Goal: Communication & Community: Answer question/provide support

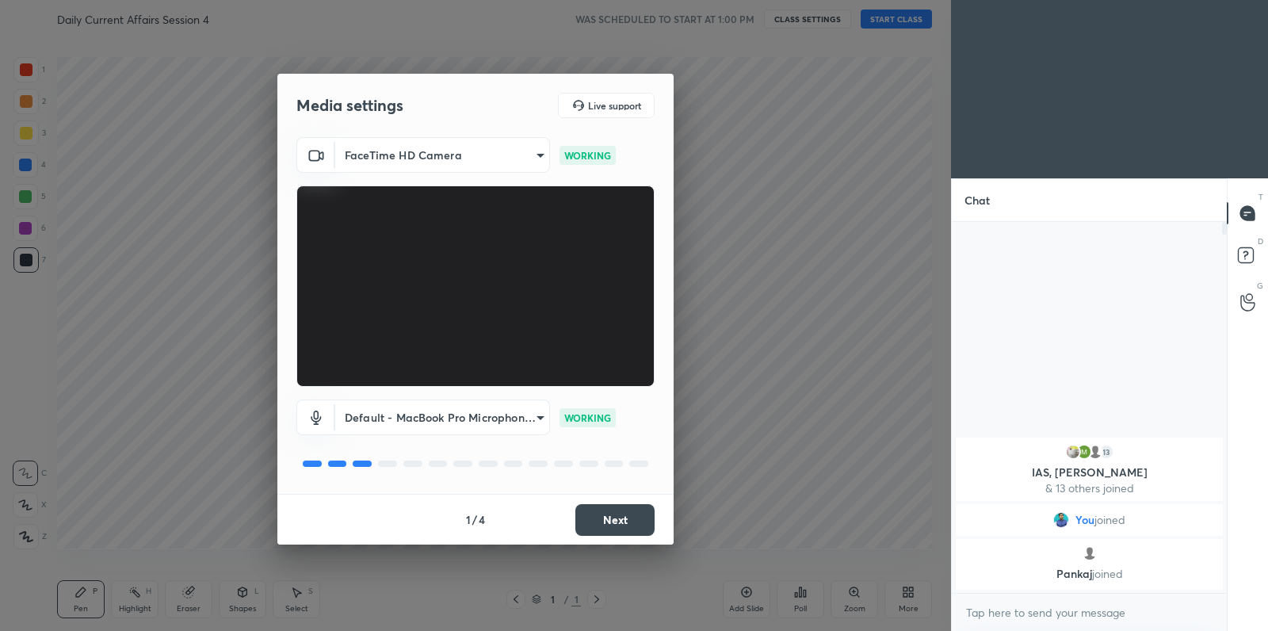
click at [618, 522] on button "Next" at bounding box center [614, 520] width 79 height 32
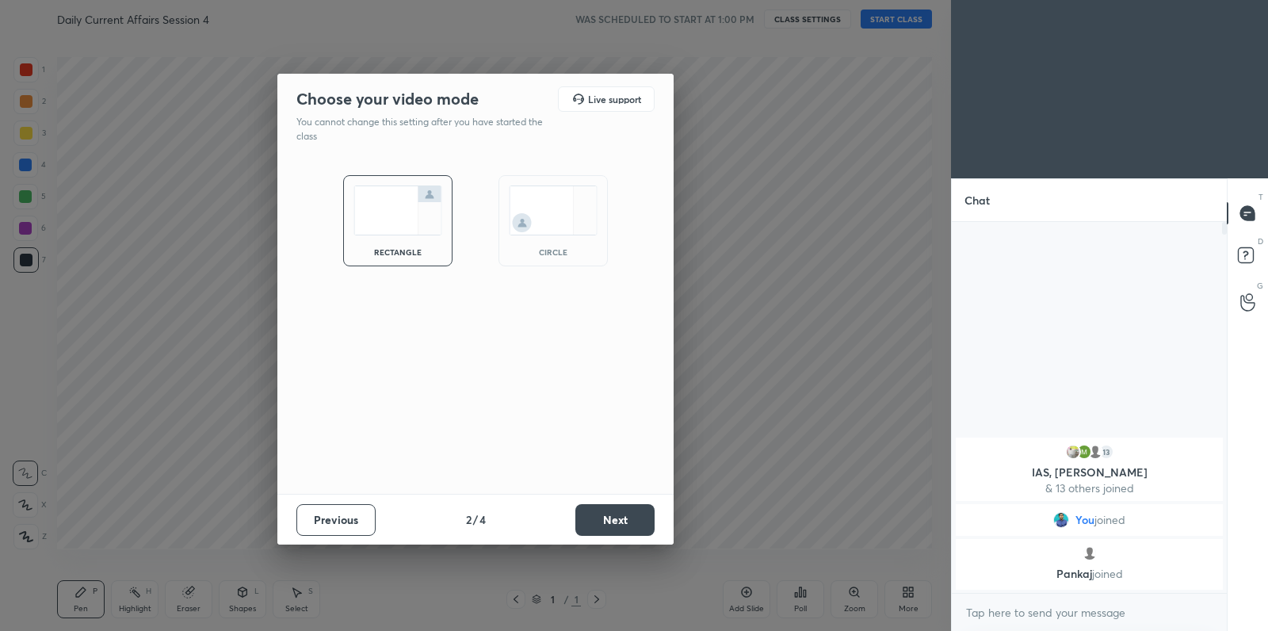
click at [618, 522] on button "Next" at bounding box center [614, 520] width 79 height 32
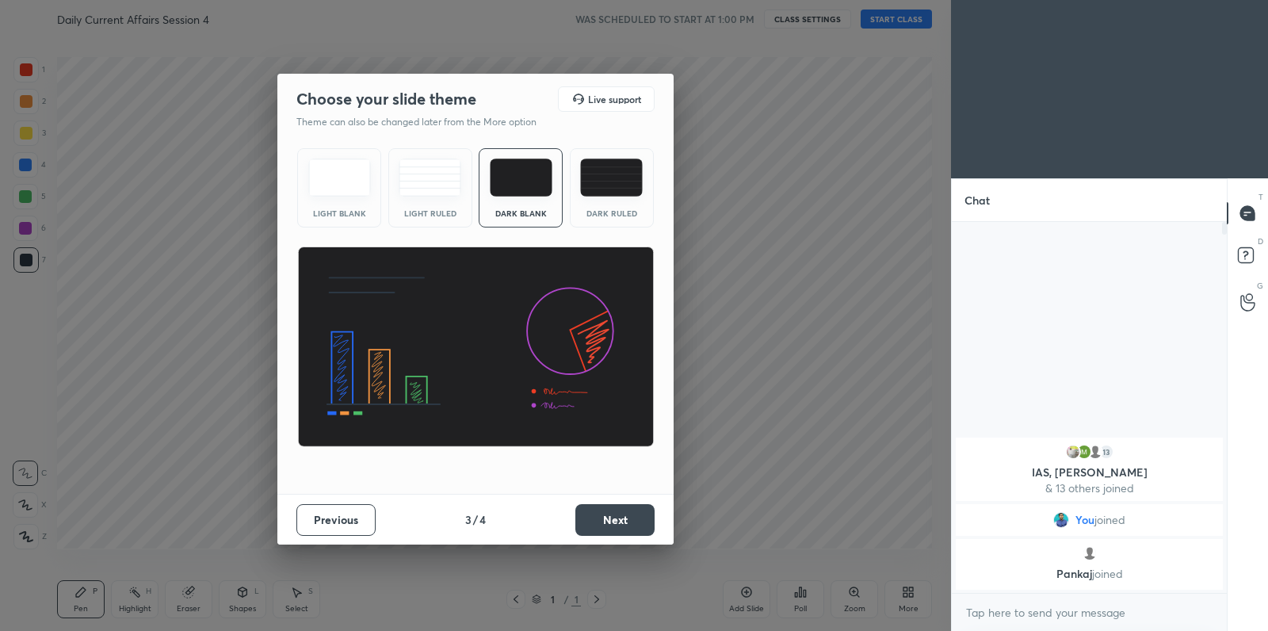
click at [618, 522] on button "Next" at bounding box center [614, 520] width 79 height 32
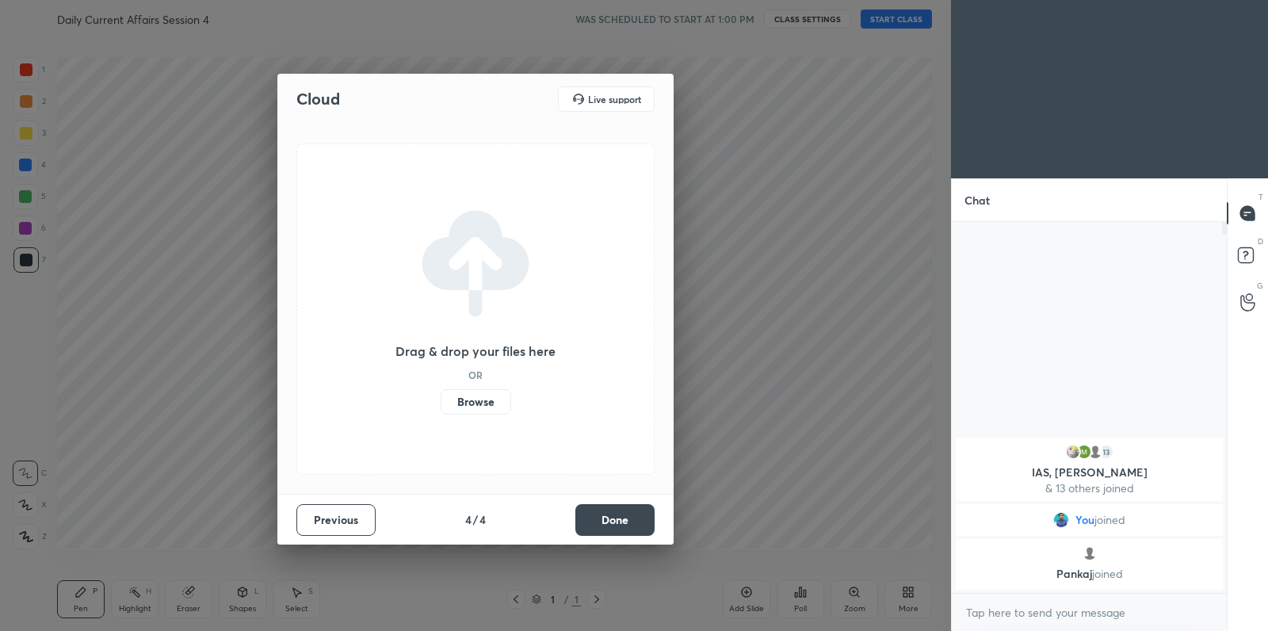
click at [478, 409] on label "Browse" at bounding box center [475, 401] width 71 height 25
click at [440, 409] on input "Browse" at bounding box center [440, 401] width 0 height 25
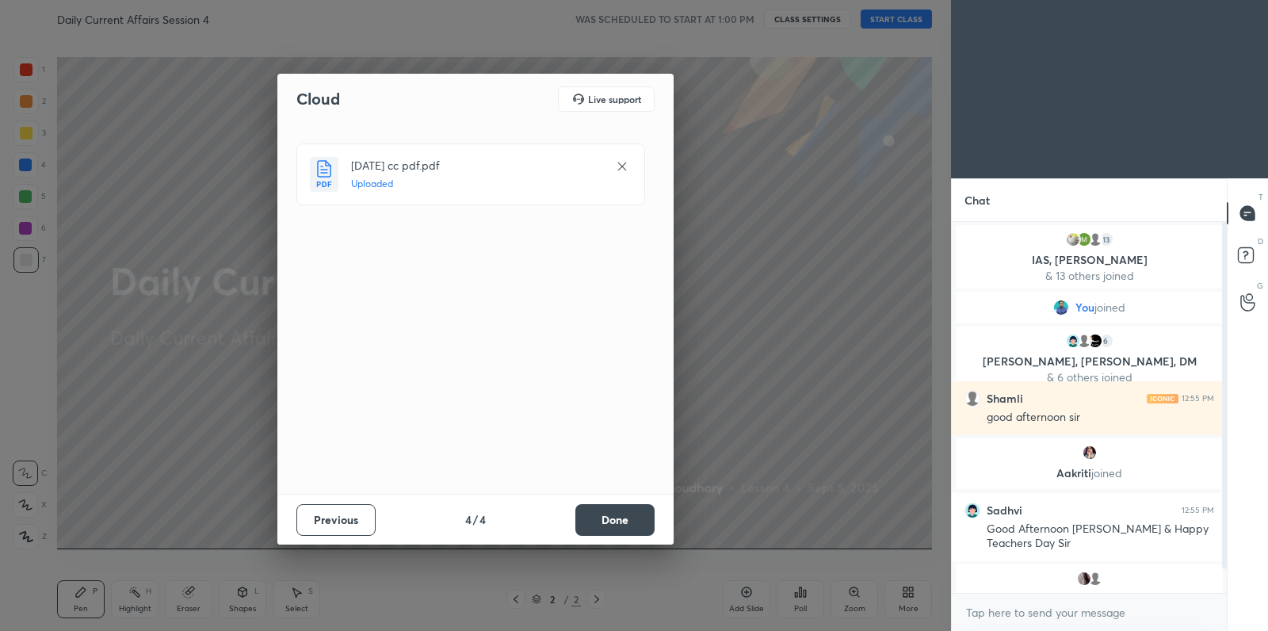
scroll to position [25, 0]
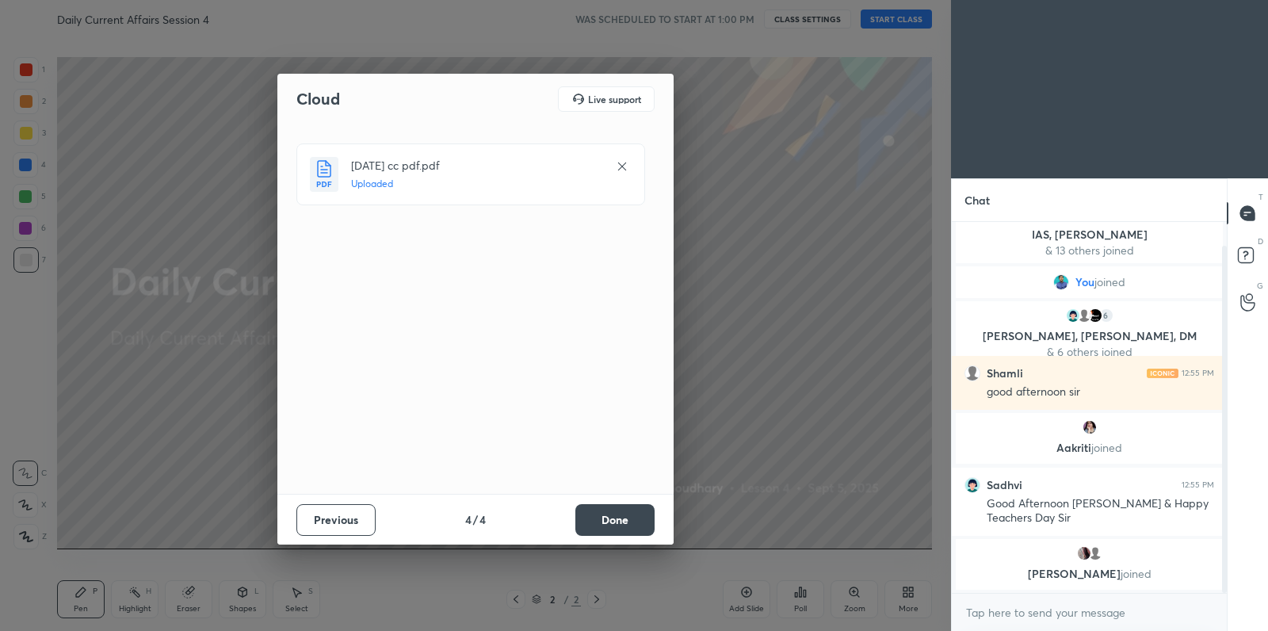
click at [618, 522] on button "Done" at bounding box center [614, 520] width 79 height 32
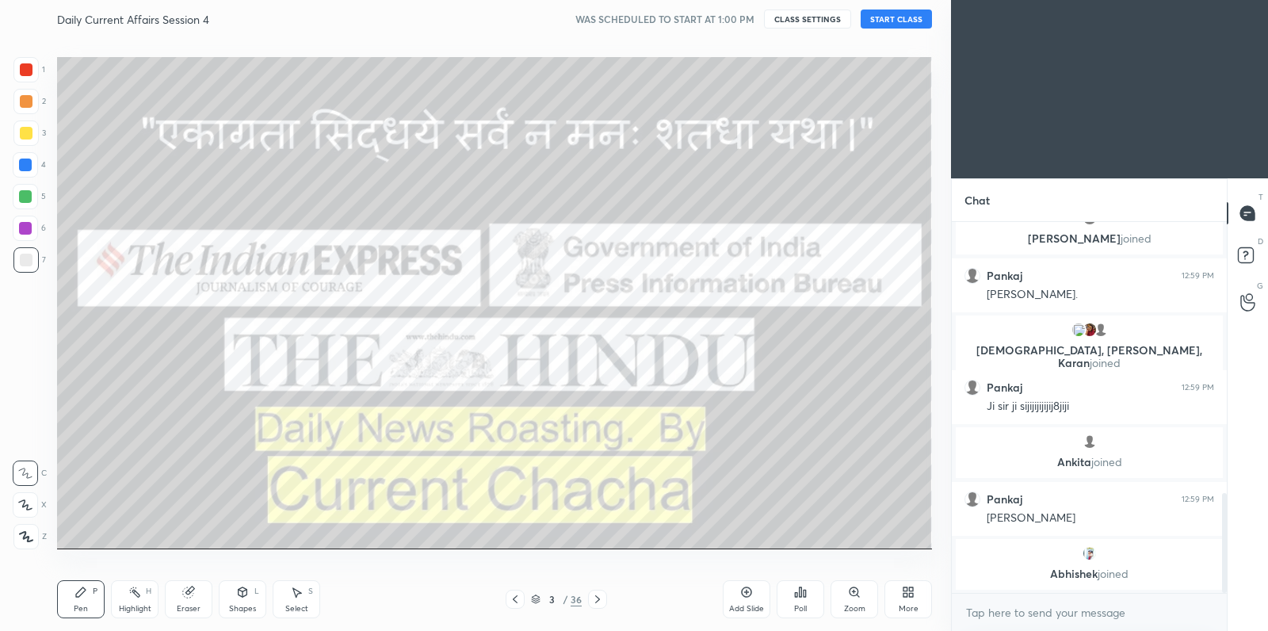
scroll to position [1006, 0]
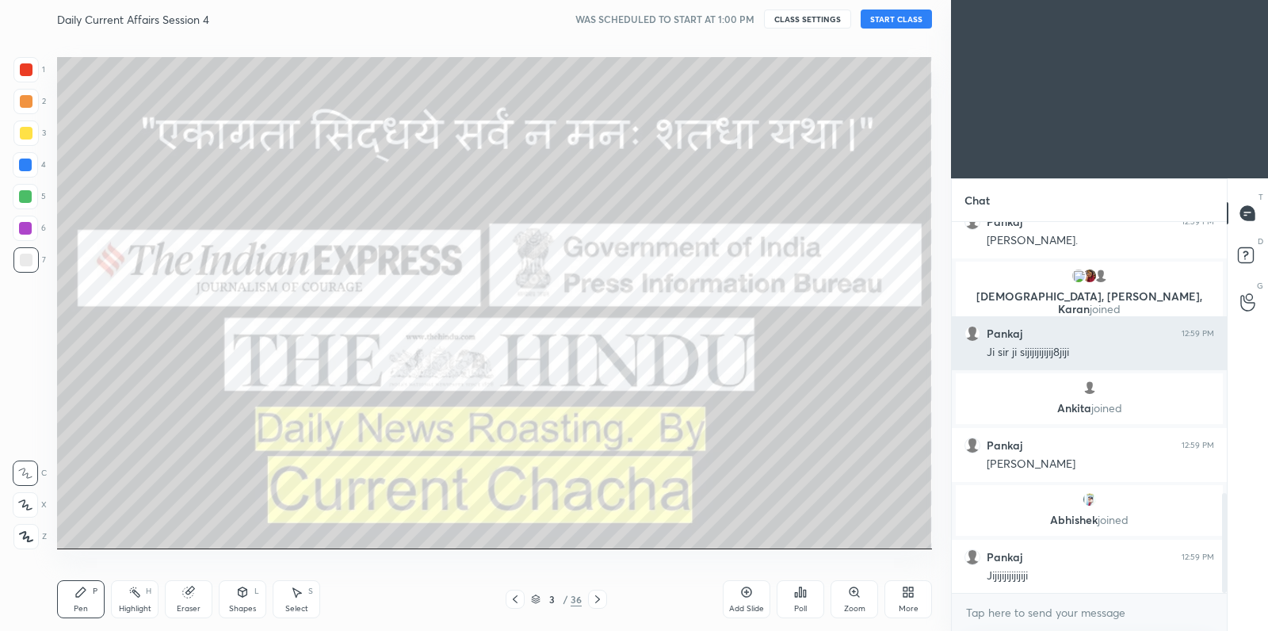
click at [1099, 355] on div "Ji sir ji sijijijijijij8jiji" at bounding box center [1099, 353] width 227 height 16
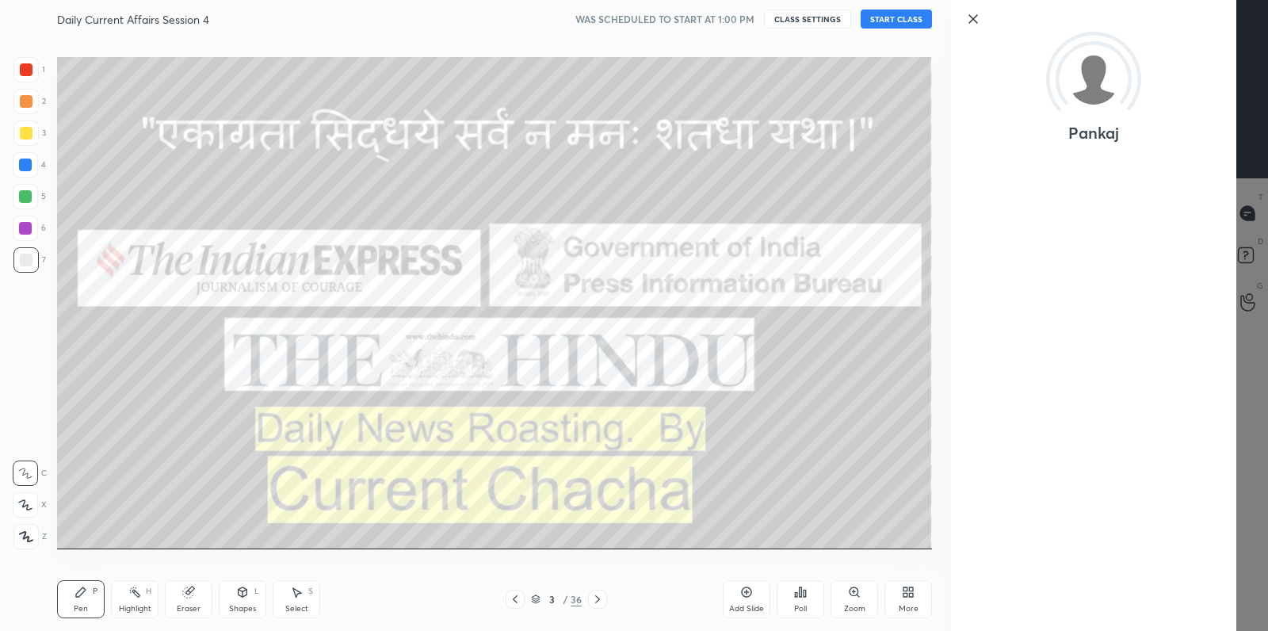
scroll to position [1063, 0]
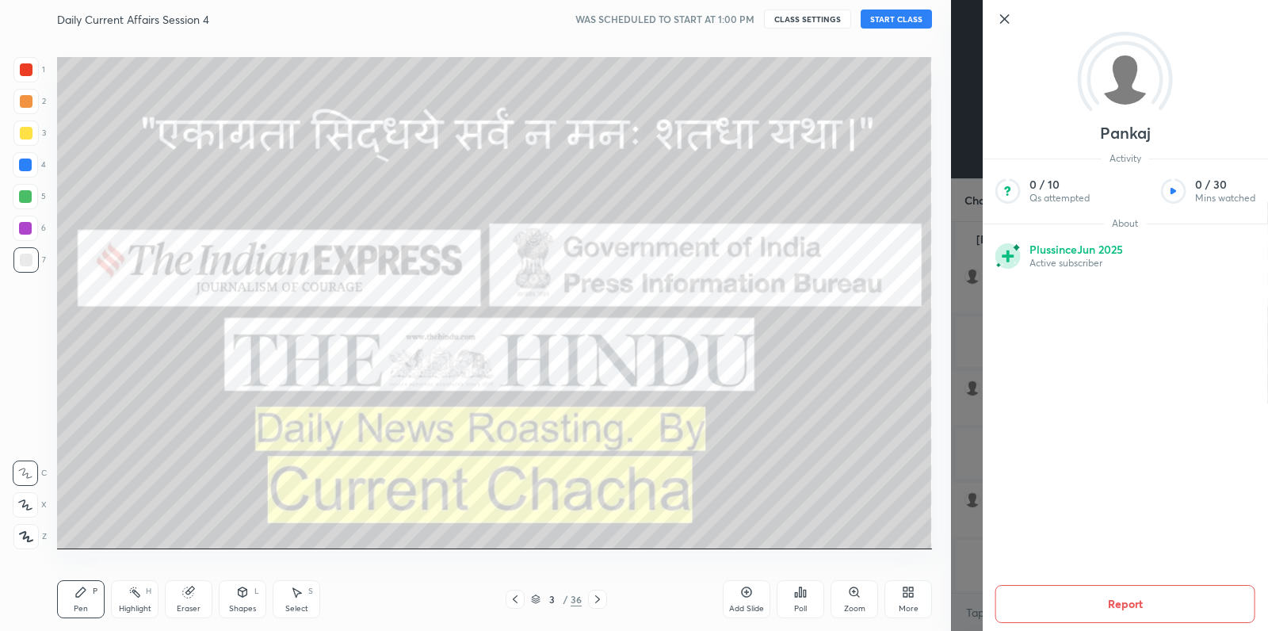
click at [1140, 600] on button "Report" at bounding box center [1125, 604] width 260 height 38
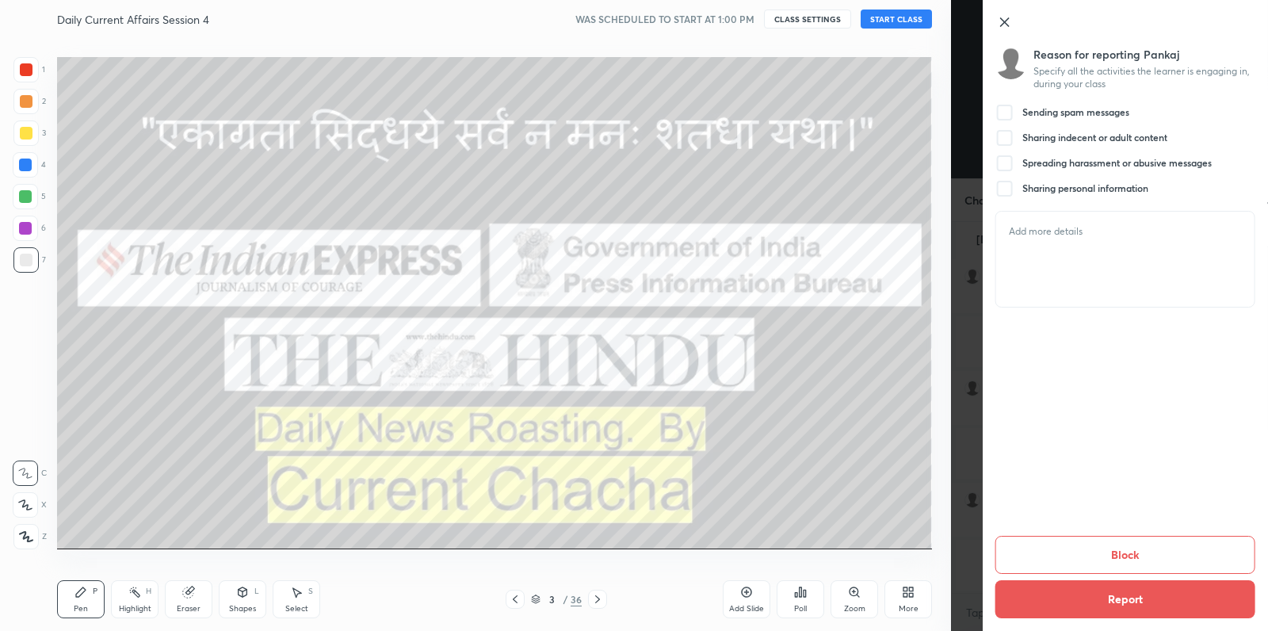
click at [1087, 120] on div "Sending spam messages" at bounding box center [1062, 112] width 134 height 19
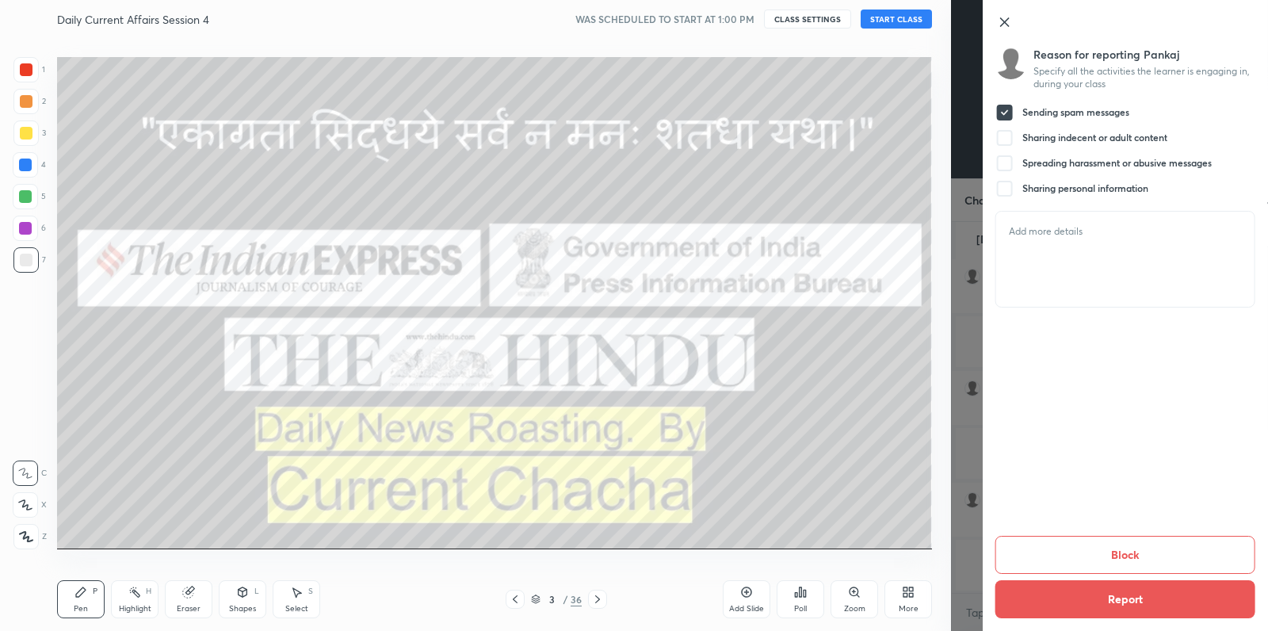
scroll to position [974, 0]
click at [1125, 608] on button "Report" at bounding box center [1125, 599] width 260 height 38
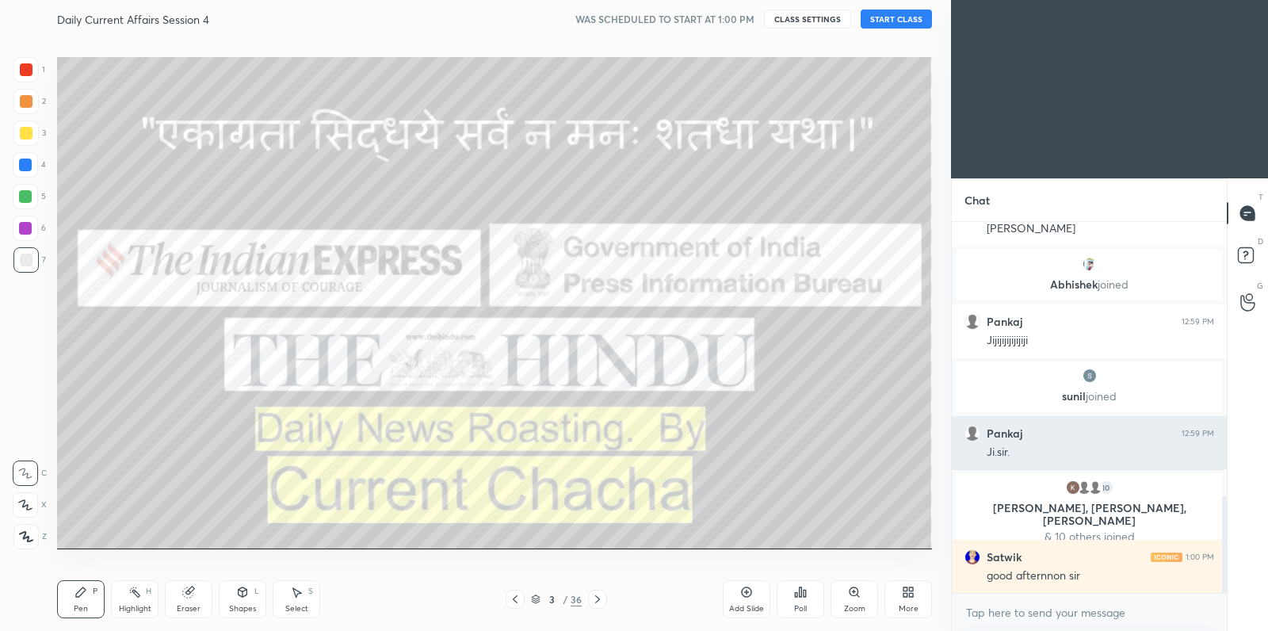
scroll to position [1107, 0]
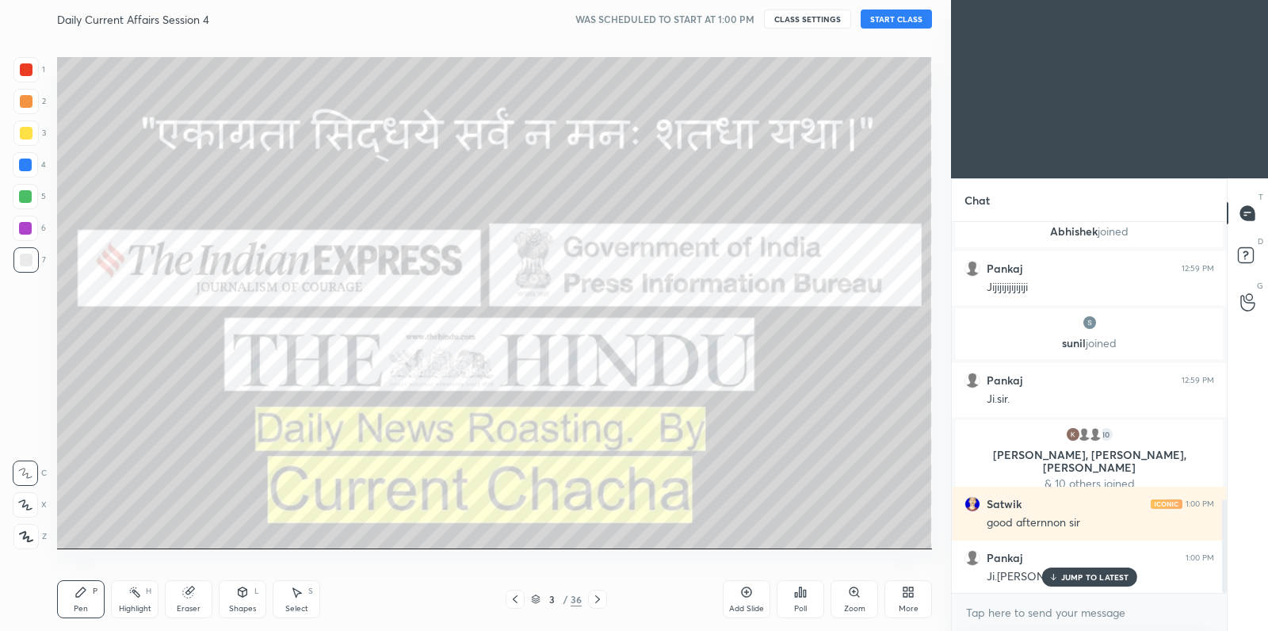
click at [913, 17] on button "START CLASS" at bounding box center [895, 19] width 71 height 19
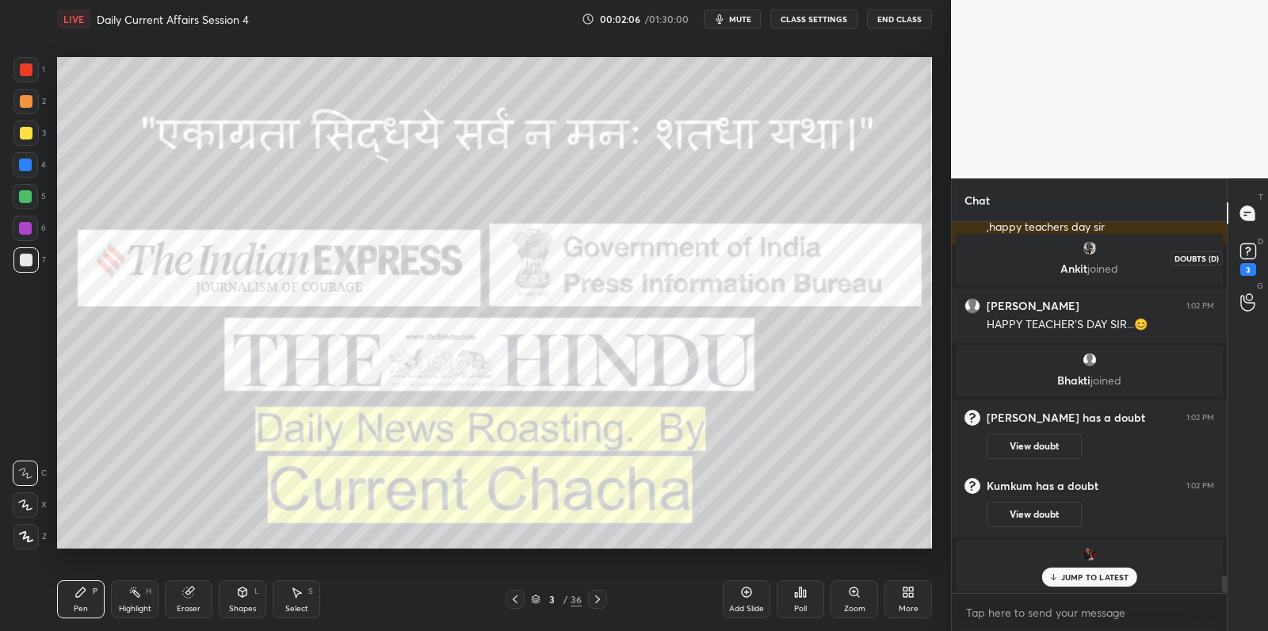
scroll to position [5341, 0]
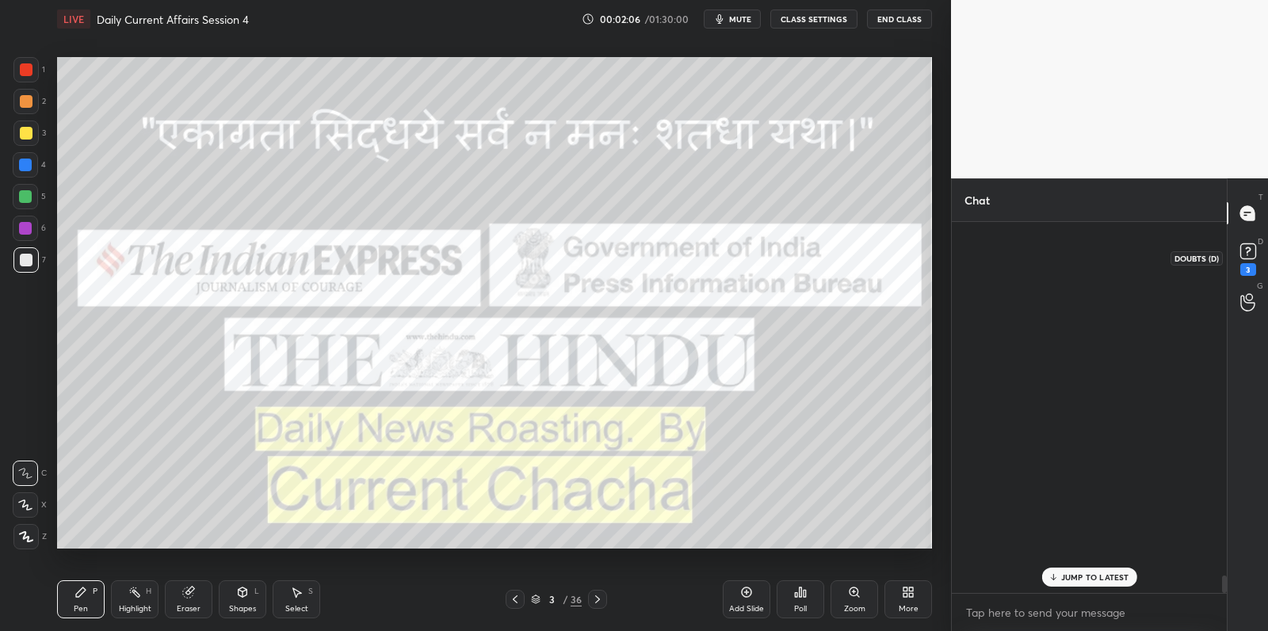
click at [1238, 259] on icon at bounding box center [1248, 251] width 24 height 24
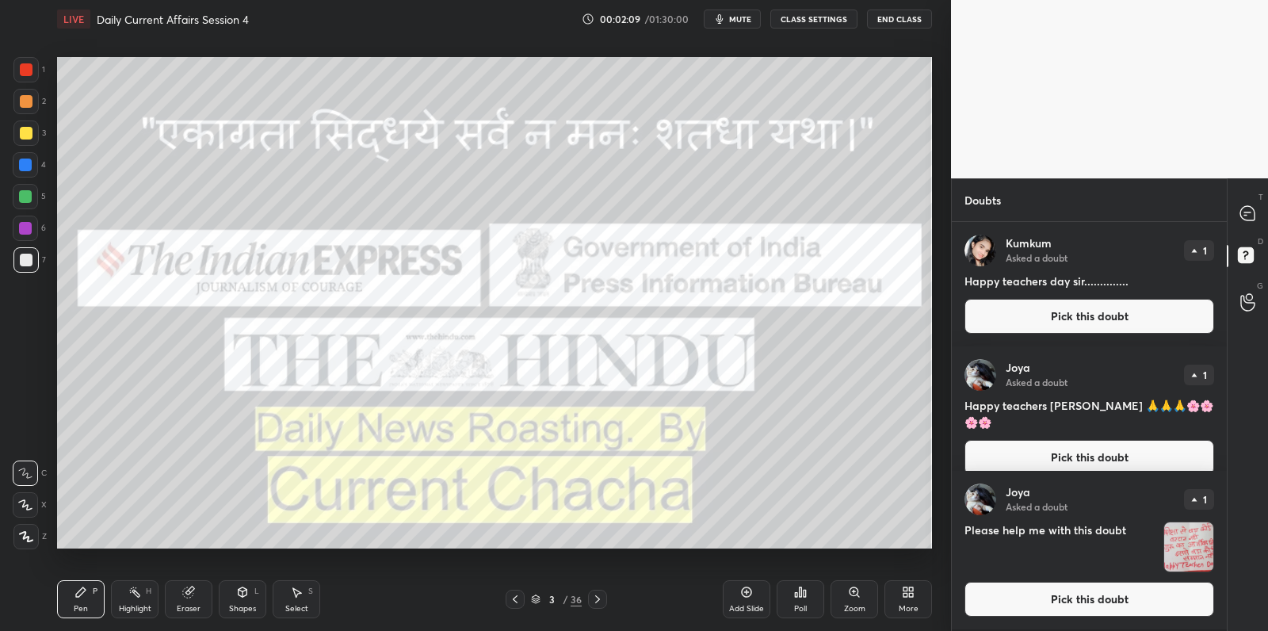
click at [1196, 550] on img "grid" at bounding box center [1188, 546] width 49 height 49
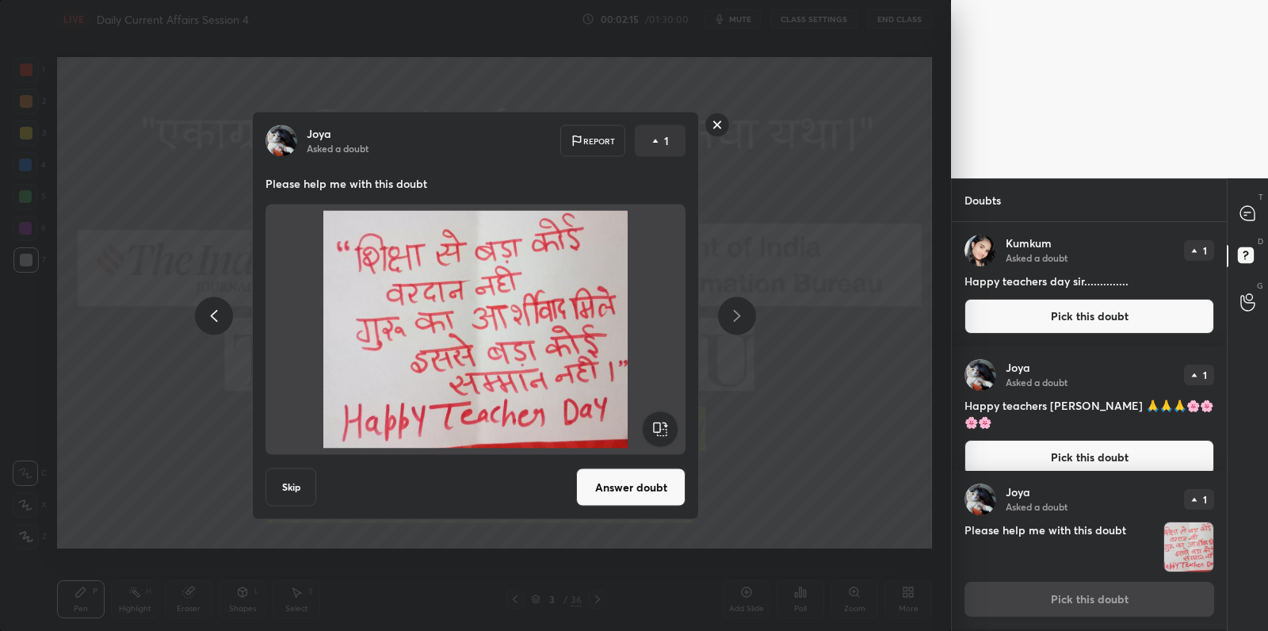
click at [715, 121] on rect at bounding box center [717, 124] width 25 height 25
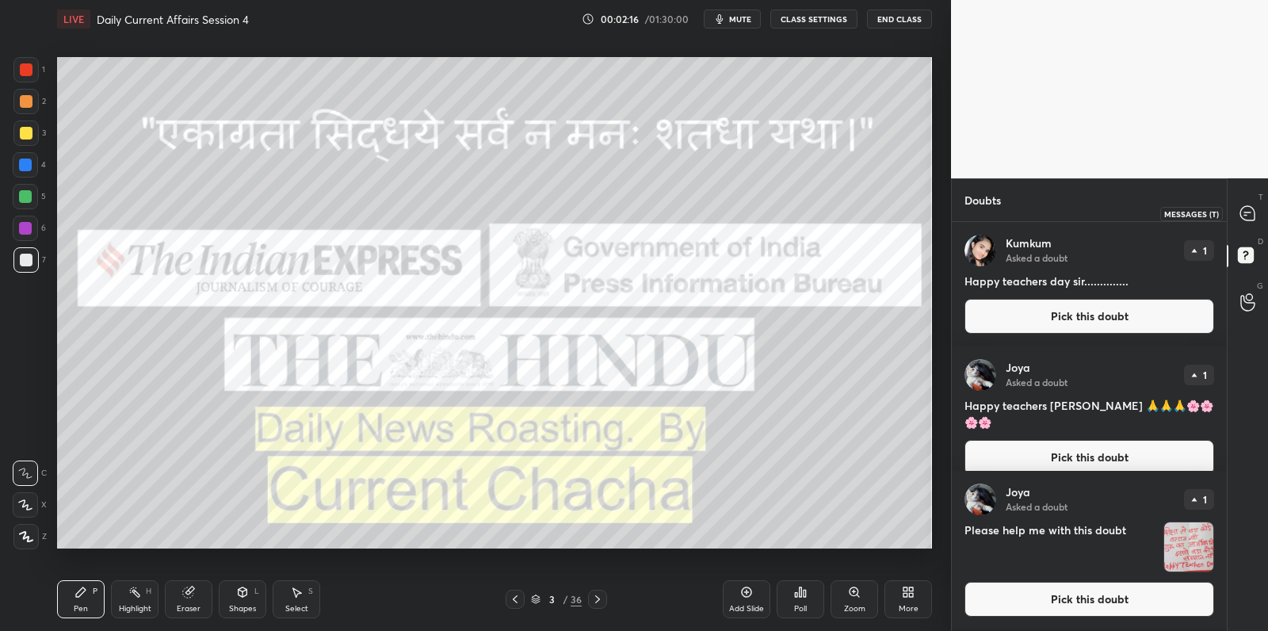
click at [1244, 212] on icon at bounding box center [1247, 212] width 6 height 0
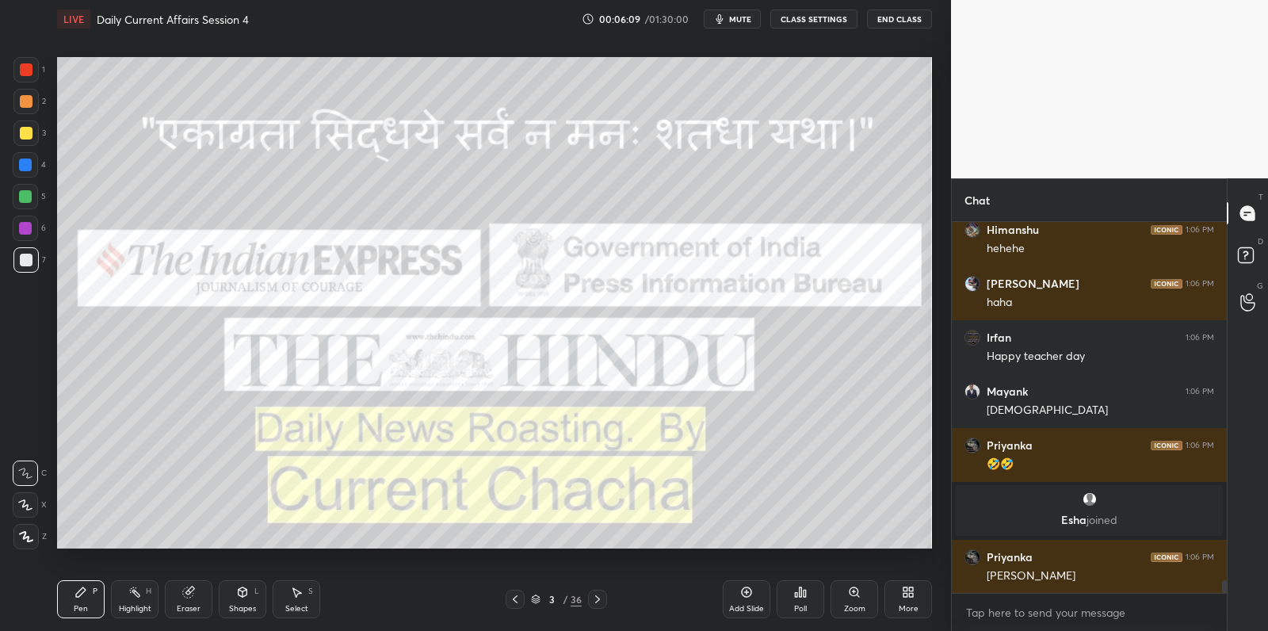
scroll to position [10180, 0]
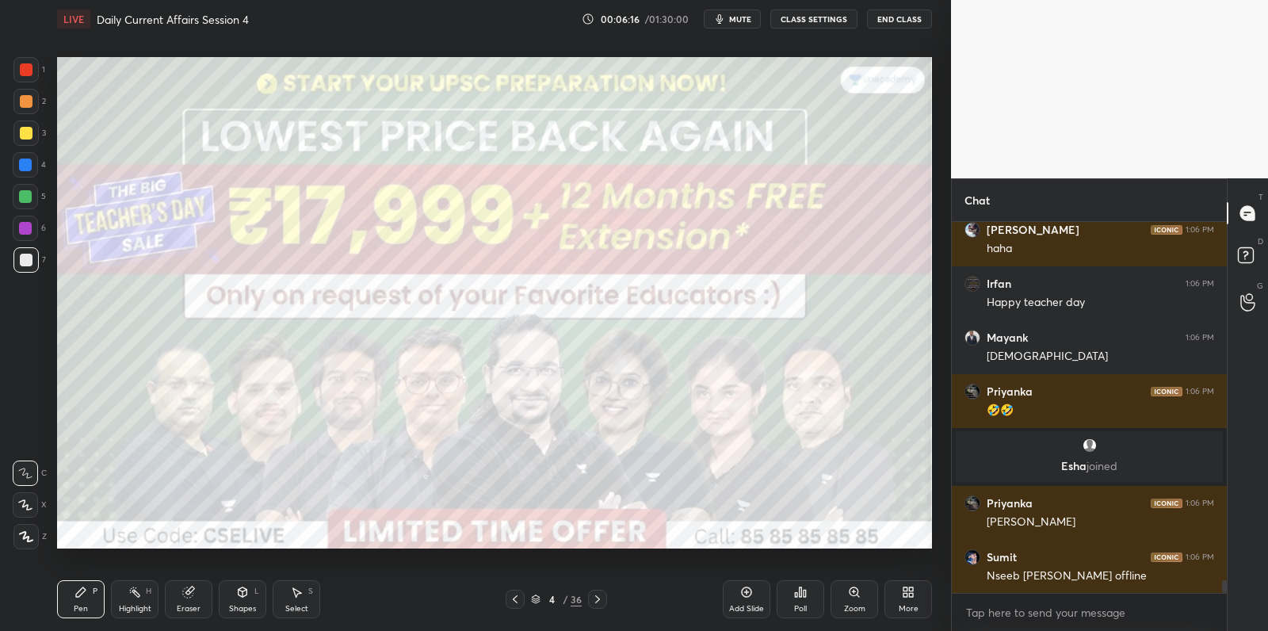
click at [21, 258] on div at bounding box center [26, 260] width 13 height 13
click at [29, 259] on div at bounding box center [26, 260] width 13 height 13
click at [24, 532] on div at bounding box center [25, 536] width 25 height 25
click at [27, 529] on div at bounding box center [25, 536] width 25 height 25
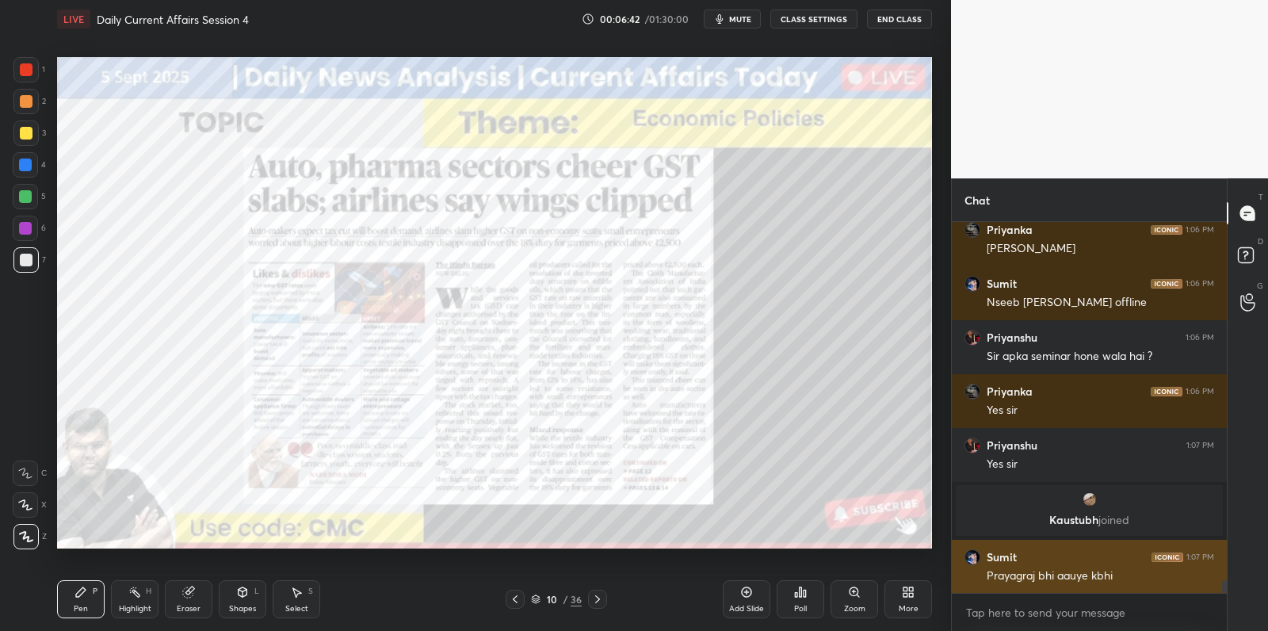
scroll to position [10507, 0]
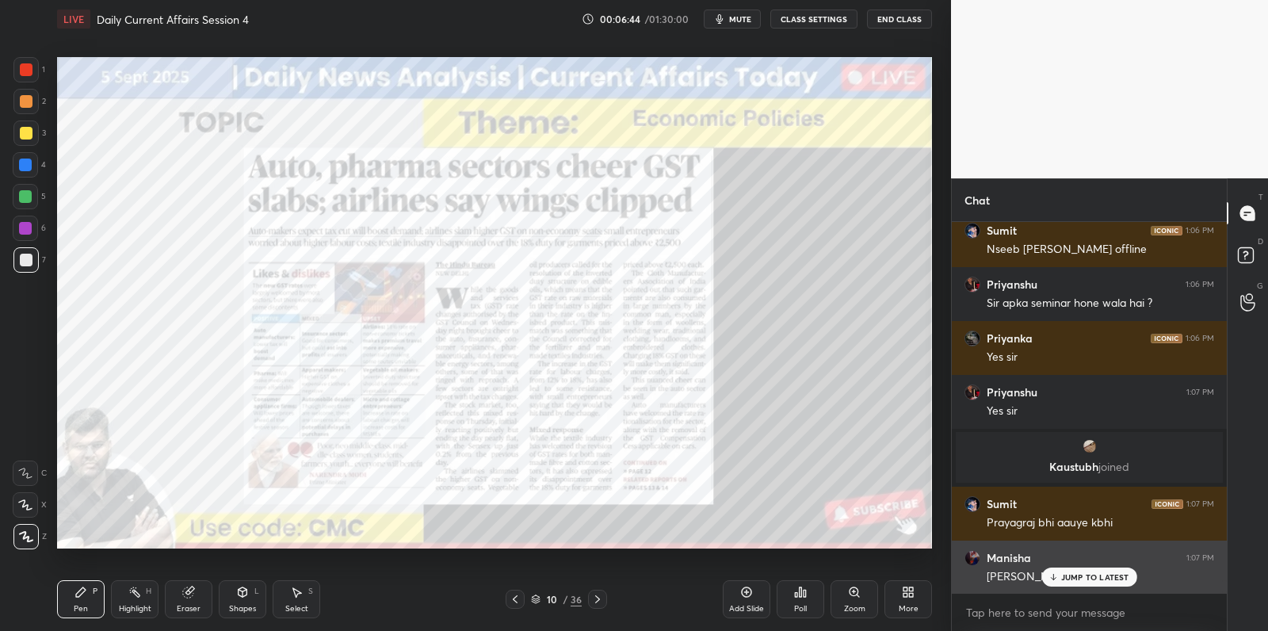
click at [1066, 576] on p "JUMP TO LATEST" at bounding box center [1095, 577] width 68 height 10
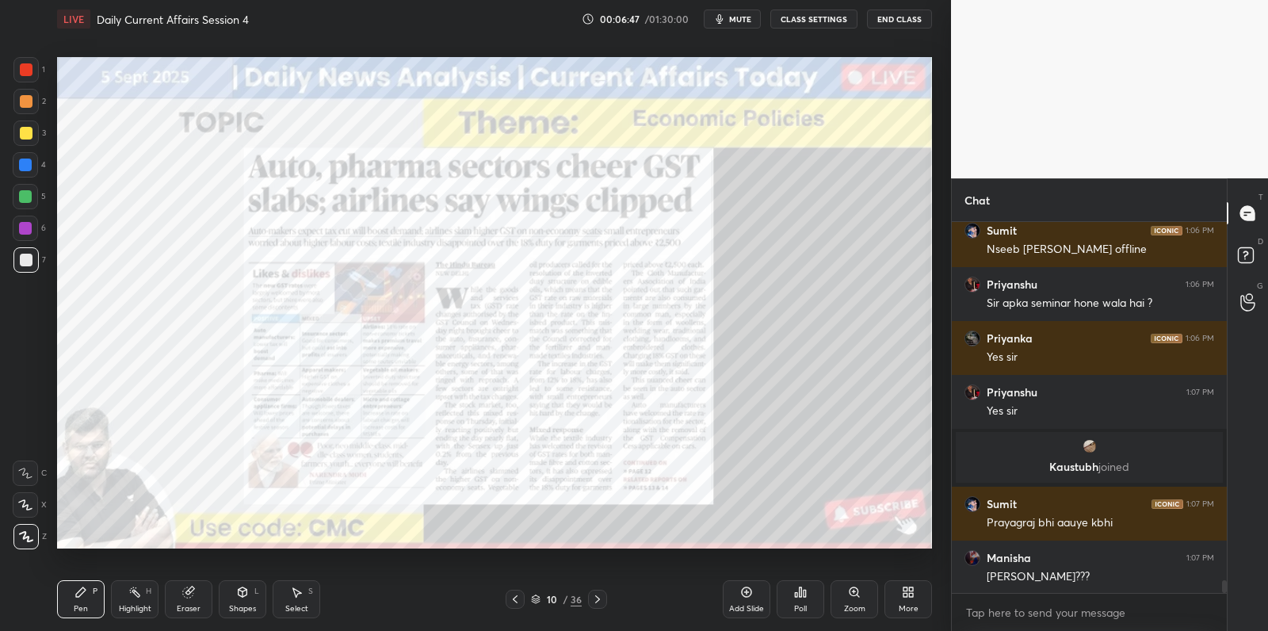
click at [28, 97] on div at bounding box center [26, 101] width 13 height 13
drag, startPoint x: 27, startPoint y: 97, endPoint x: 26, endPoint y: 75, distance: 22.2
click at [27, 97] on div at bounding box center [26, 101] width 13 height 13
click at [24, 74] on div at bounding box center [26, 69] width 13 height 13
click at [30, 71] on div at bounding box center [26, 69] width 13 height 13
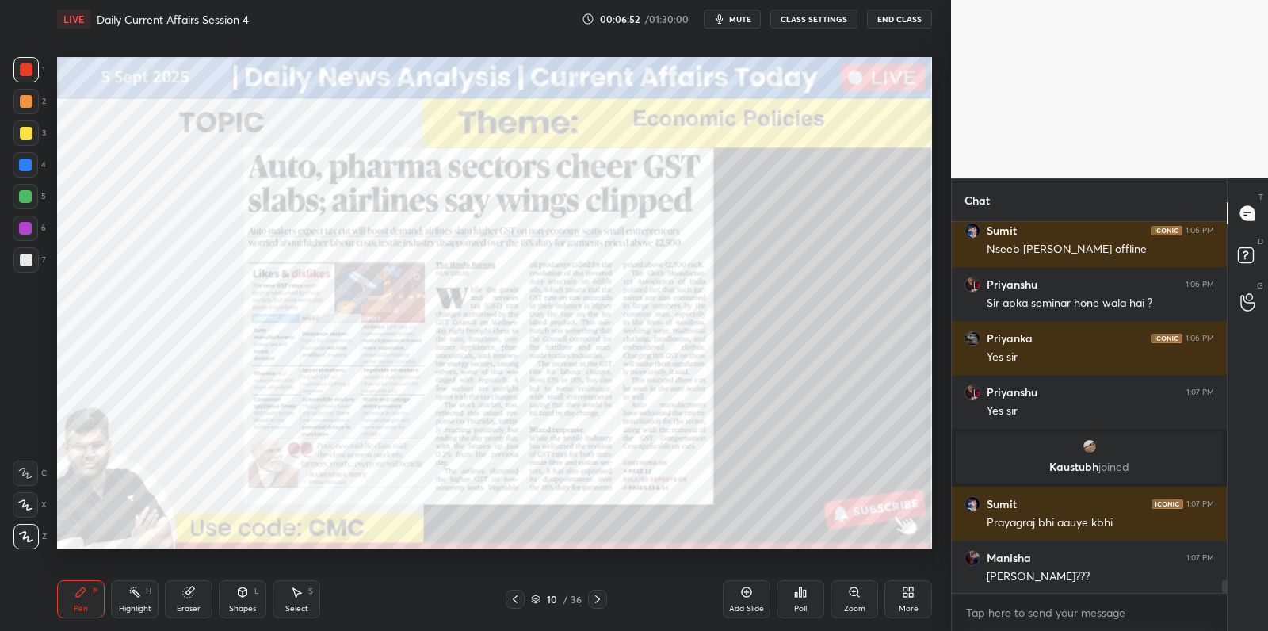
scroll to position [10675, 0]
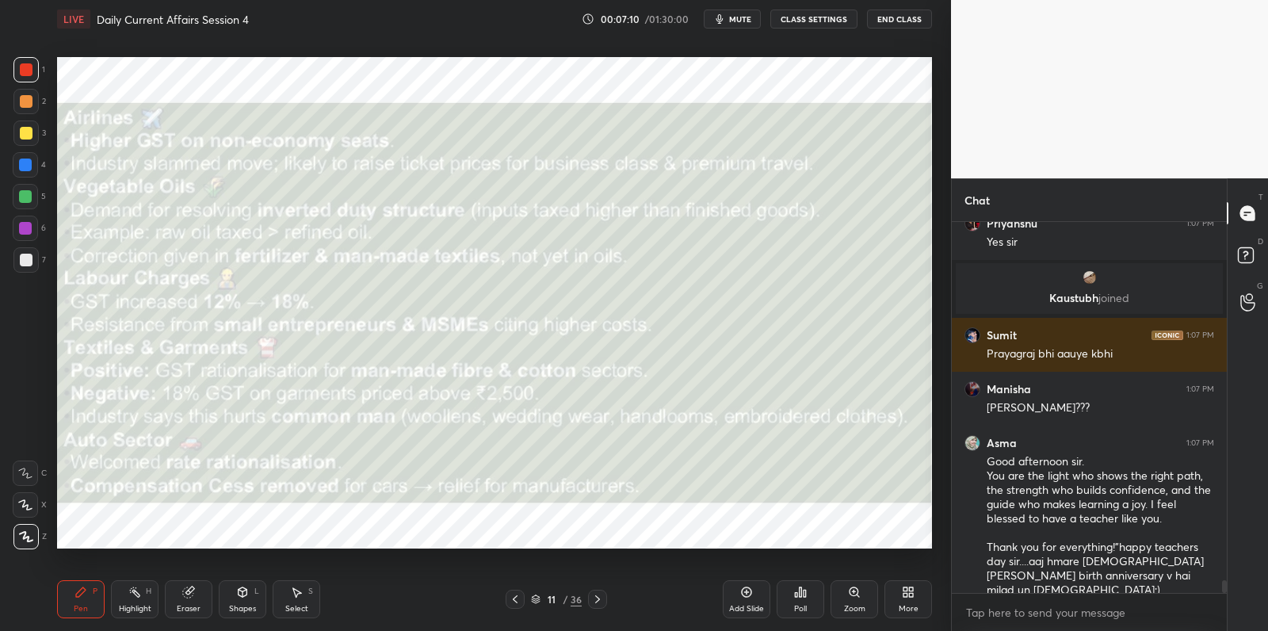
click at [30, 79] on div at bounding box center [25, 69] width 25 height 25
click at [37, 78] on div at bounding box center [25, 69] width 25 height 25
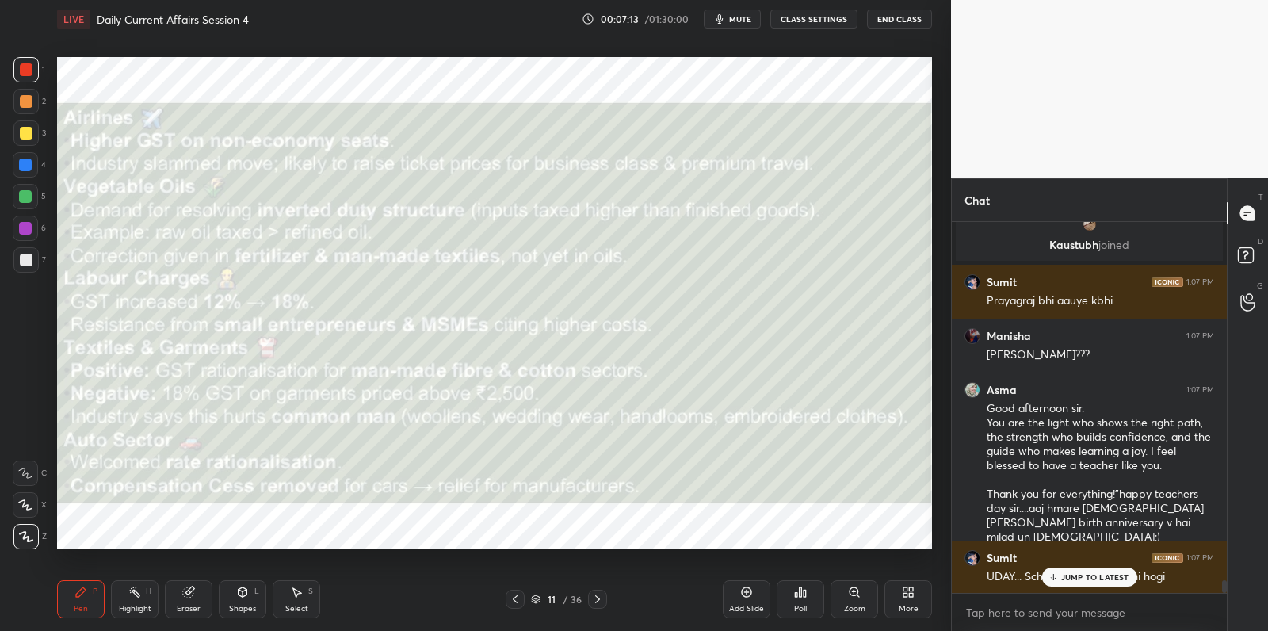
click at [1112, 578] on p "JUMP TO LATEST" at bounding box center [1095, 577] width 68 height 10
click at [23, 75] on div at bounding box center [25, 69] width 25 height 25
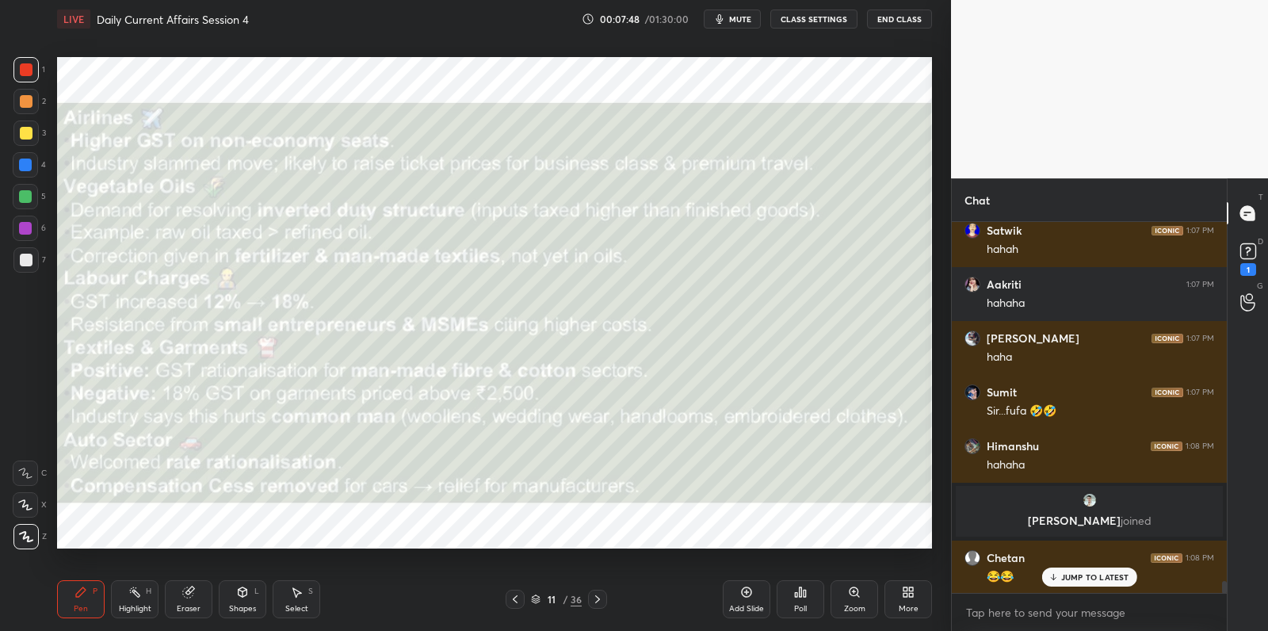
scroll to position [10970, 0]
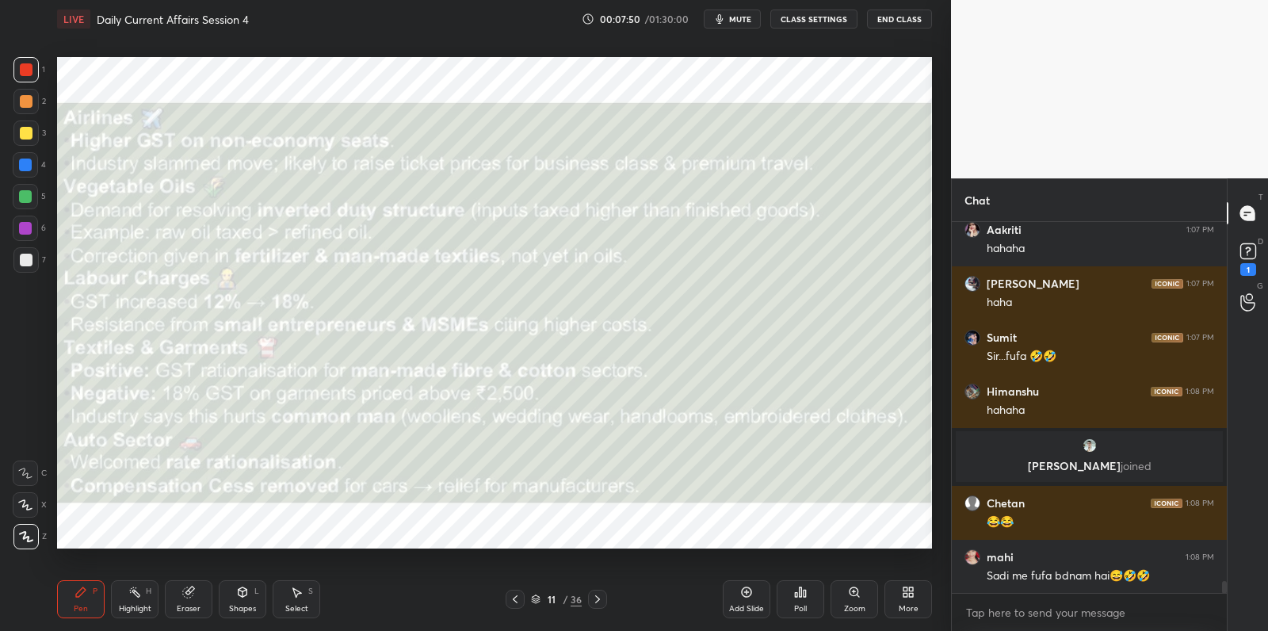
click at [23, 203] on div at bounding box center [25, 196] width 25 height 25
click at [27, 261] on div at bounding box center [26, 260] width 13 height 13
drag, startPoint x: 27, startPoint y: 261, endPoint x: 47, endPoint y: 227, distance: 39.4
click at [28, 255] on div at bounding box center [26, 260] width 13 height 13
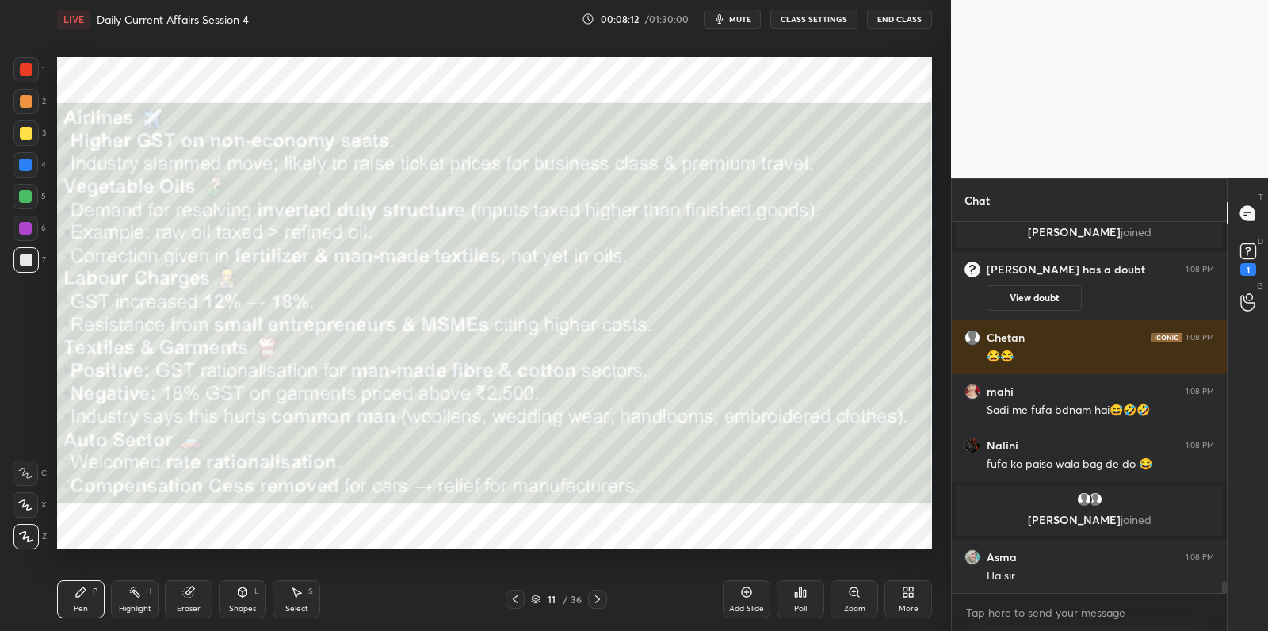
scroll to position [11186, 0]
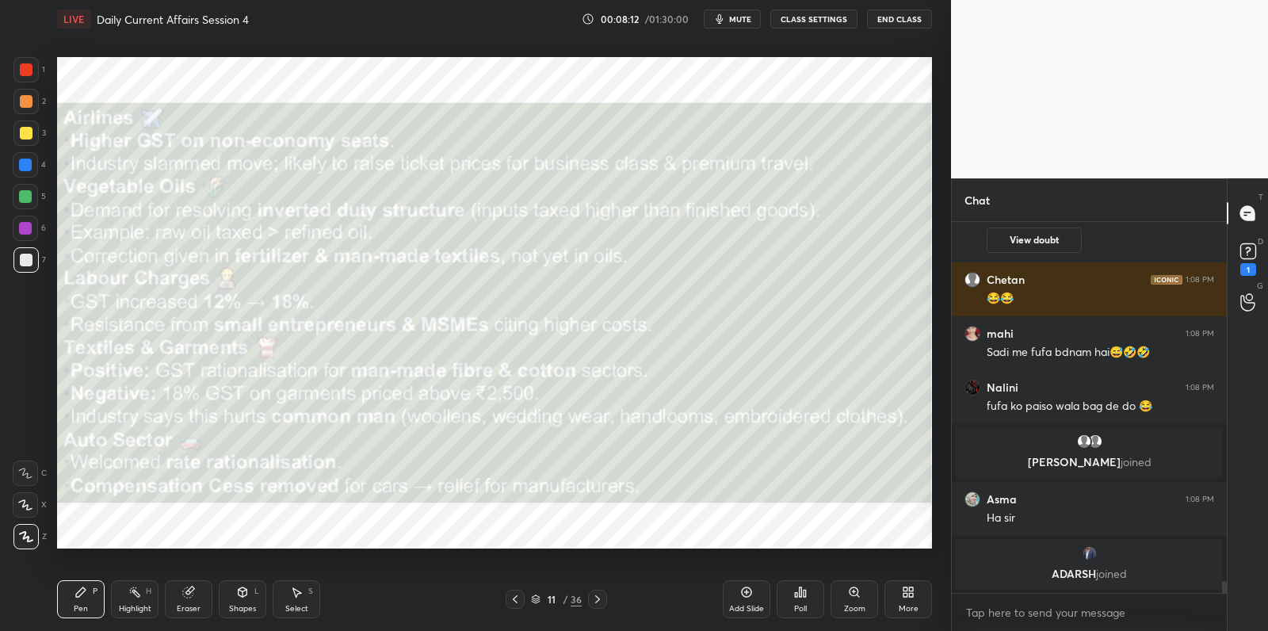
drag, startPoint x: 752, startPoint y: 595, endPoint x: 723, endPoint y: 563, distance: 42.6
click at [752, 595] on icon at bounding box center [746, 591] width 13 height 13
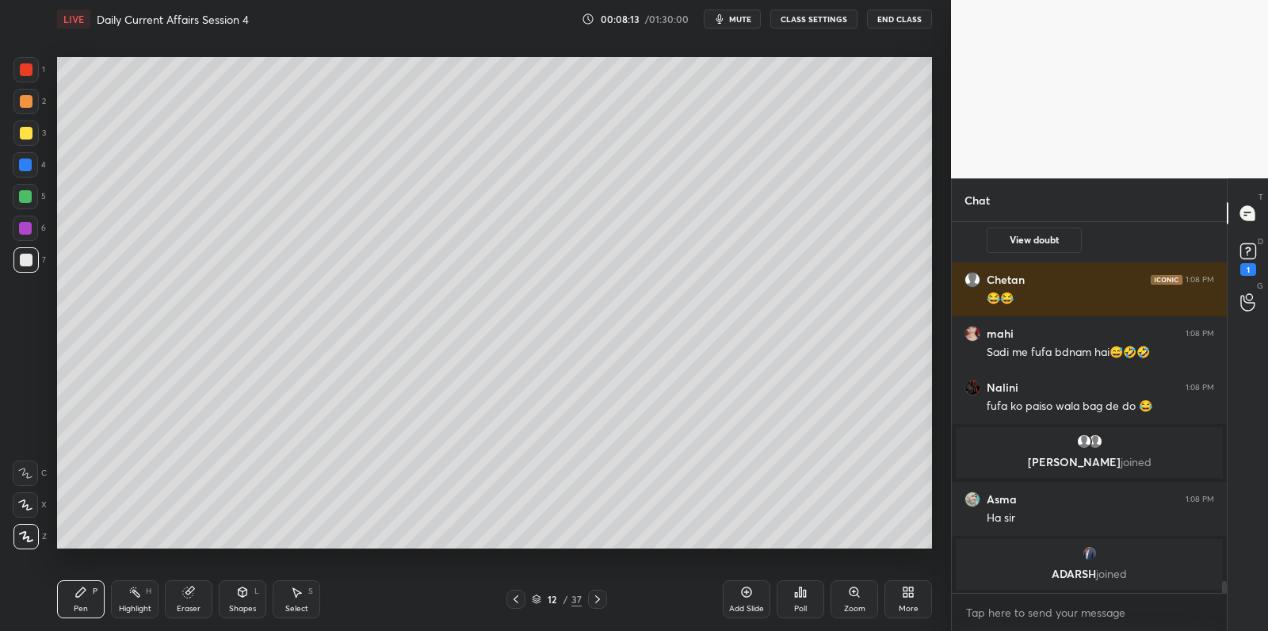
click at [30, 257] on div at bounding box center [25, 259] width 25 height 25
click at [32, 255] on div at bounding box center [25, 259] width 25 height 25
click at [16, 204] on div at bounding box center [25, 196] width 25 height 25
click at [23, 202] on div at bounding box center [25, 196] width 13 height 13
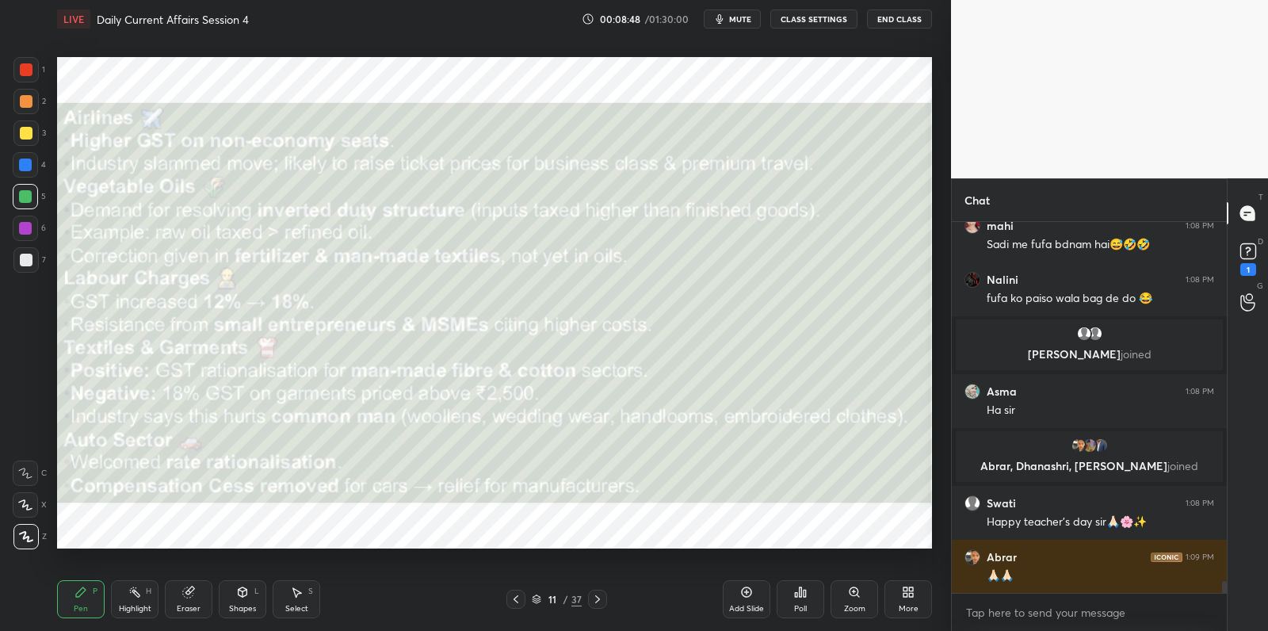
scroll to position [11394, 0]
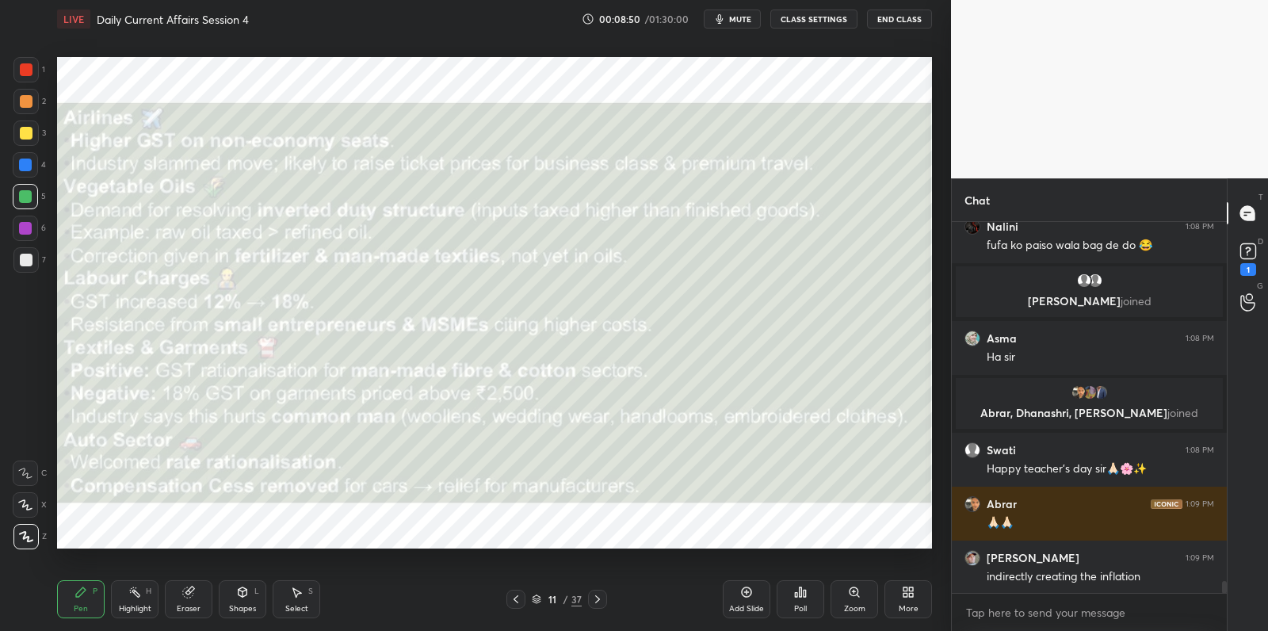
click at [29, 143] on div at bounding box center [25, 132] width 25 height 25
drag, startPoint x: 35, startPoint y: 141, endPoint x: 46, endPoint y: 151, distance: 14.6
click at [35, 141] on div at bounding box center [25, 132] width 25 height 25
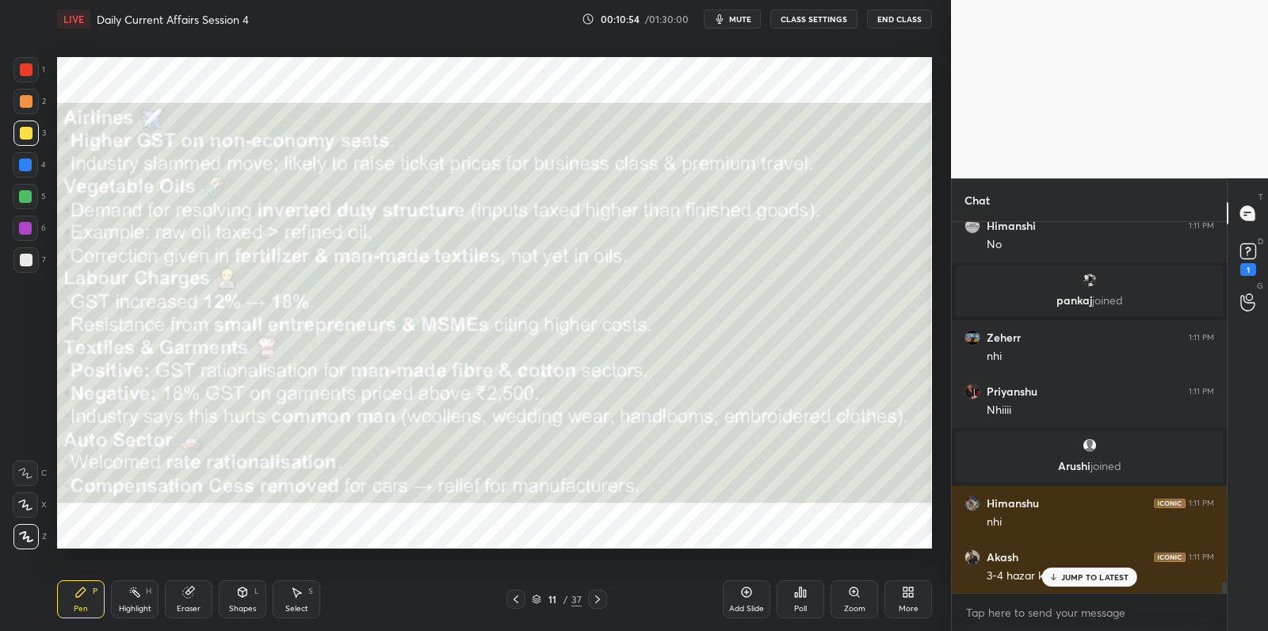
scroll to position [12504, 0]
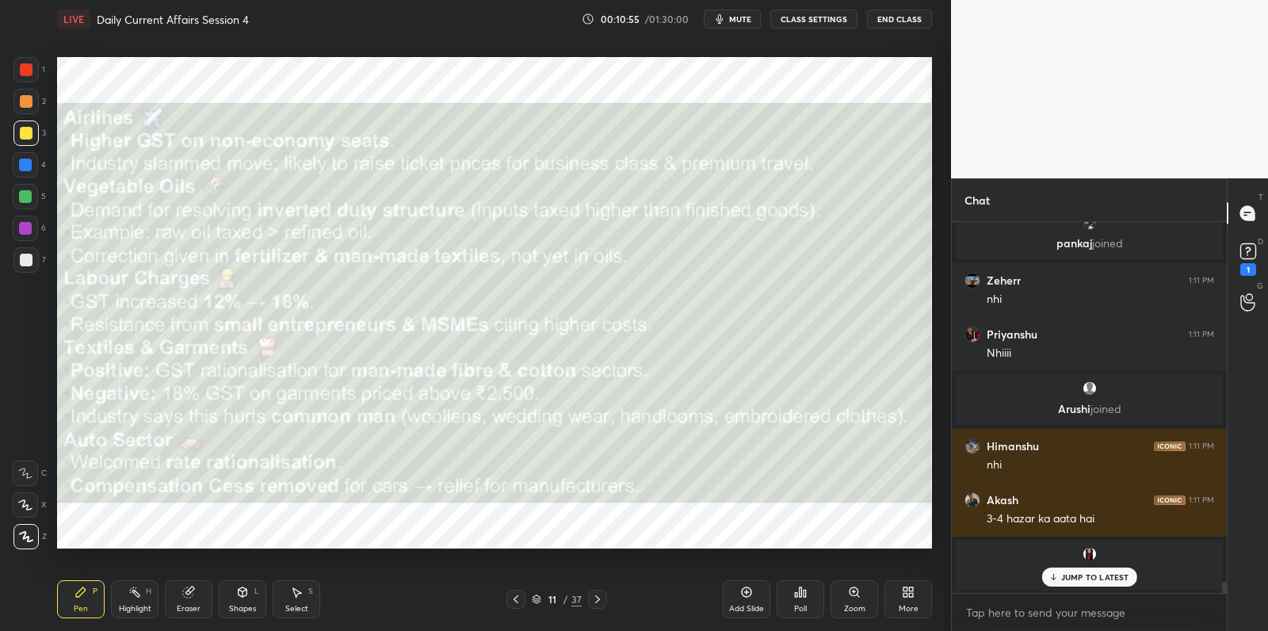
click at [739, 606] on div "Add Slide" at bounding box center [747, 599] width 48 height 38
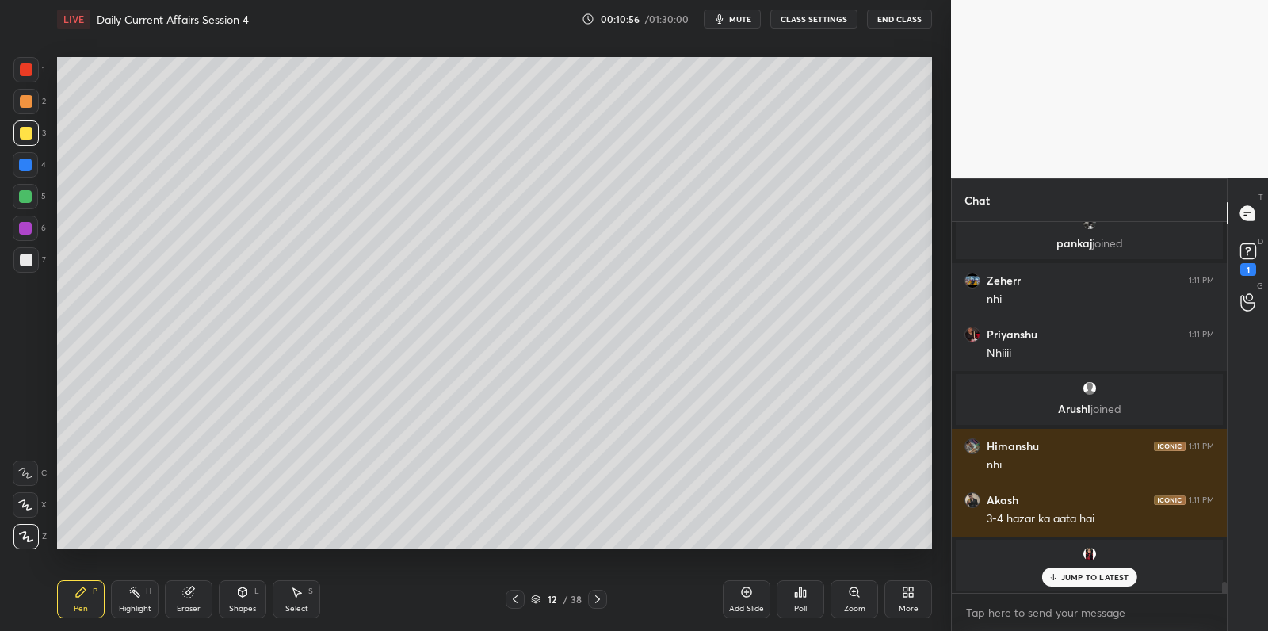
click at [26, 258] on div at bounding box center [26, 260] width 13 height 13
drag, startPoint x: 28, startPoint y: 257, endPoint x: 48, endPoint y: 241, distance: 25.9
click at [28, 257] on div at bounding box center [26, 260] width 13 height 13
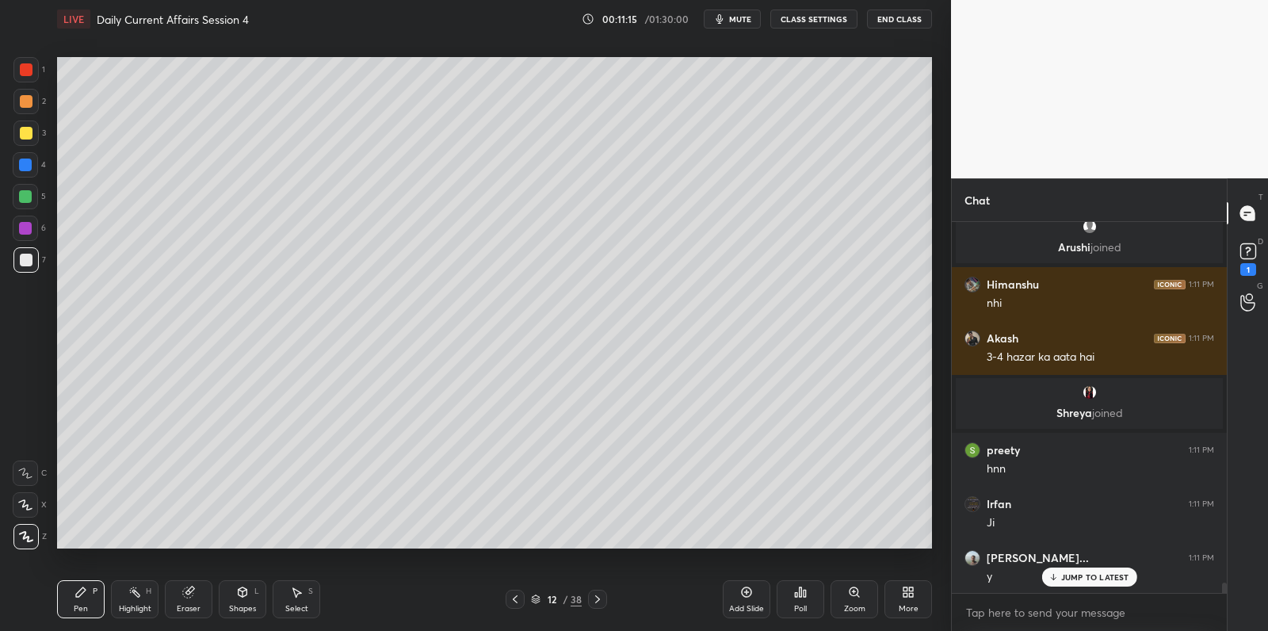
scroll to position [12673, 0]
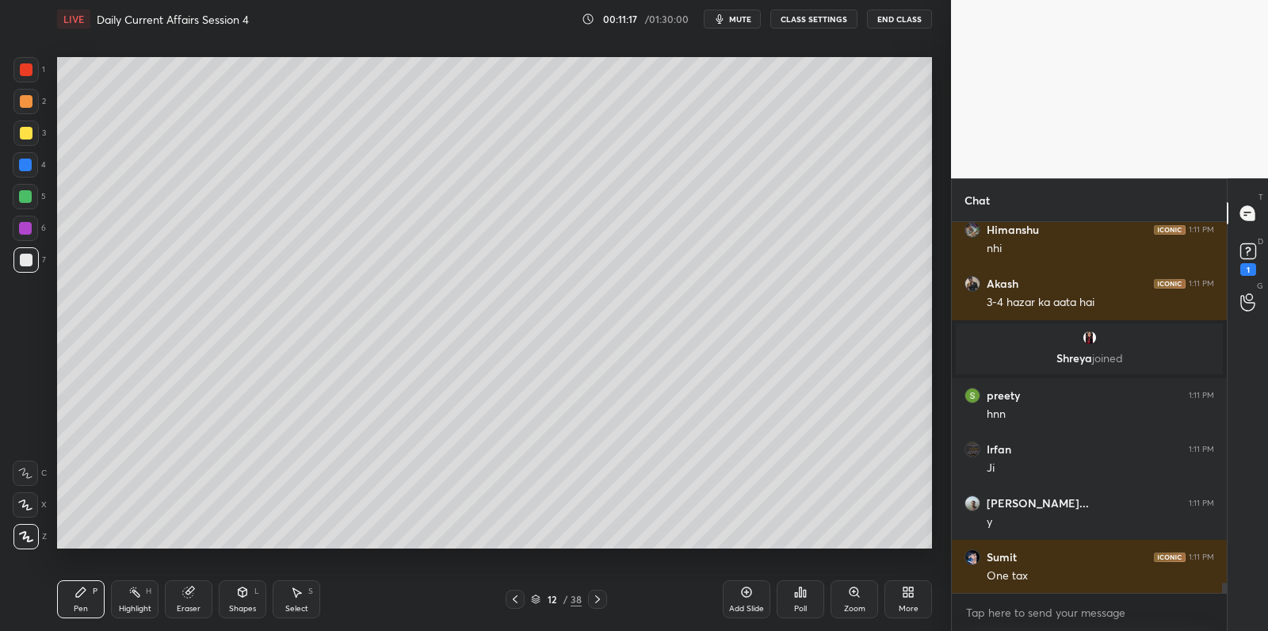
click at [36, 231] on div at bounding box center [25, 227] width 25 height 25
drag, startPoint x: 36, startPoint y: 231, endPoint x: 55, endPoint y: 229, distance: 19.9
click at [36, 231] on div at bounding box center [25, 227] width 25 height 25
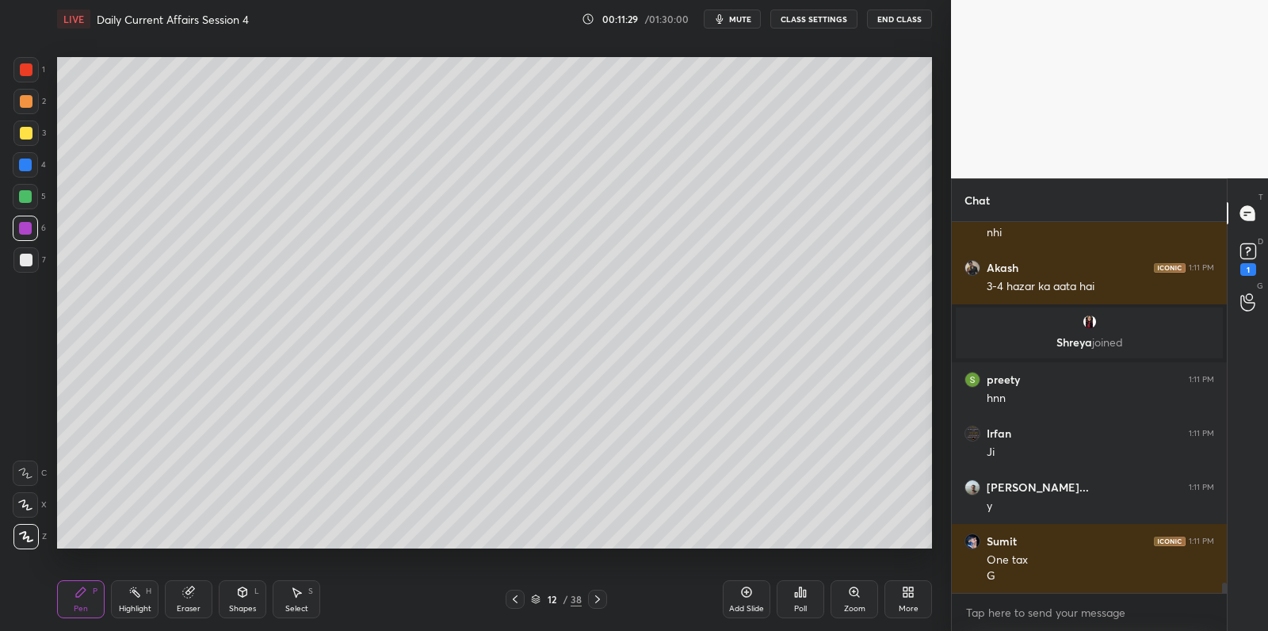
scroll to position [12743, 0]
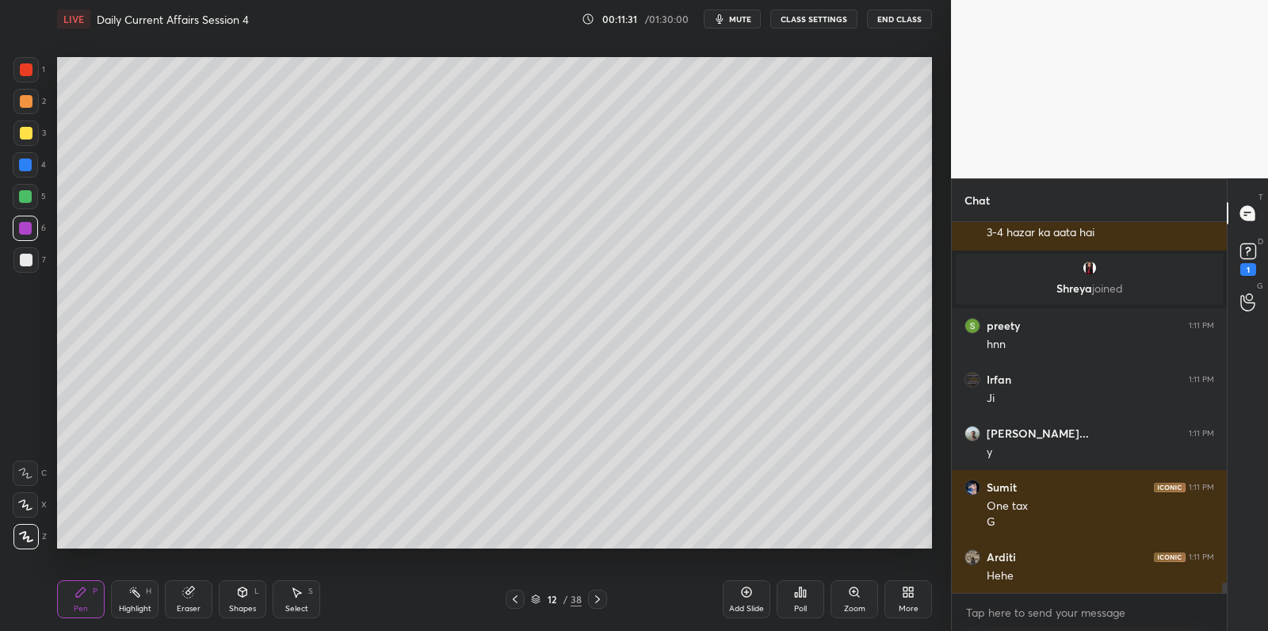
drag, startPoint x: 32, startPoint y: 263, endPoint x: 43, endPoint y: 263, distance: 10.3
click at [32, 263] on div at bounding box center [25, 259] width 25 height 25
click at [39, 263] on div "7" at bounding box center [29, 259] width 32 height 25
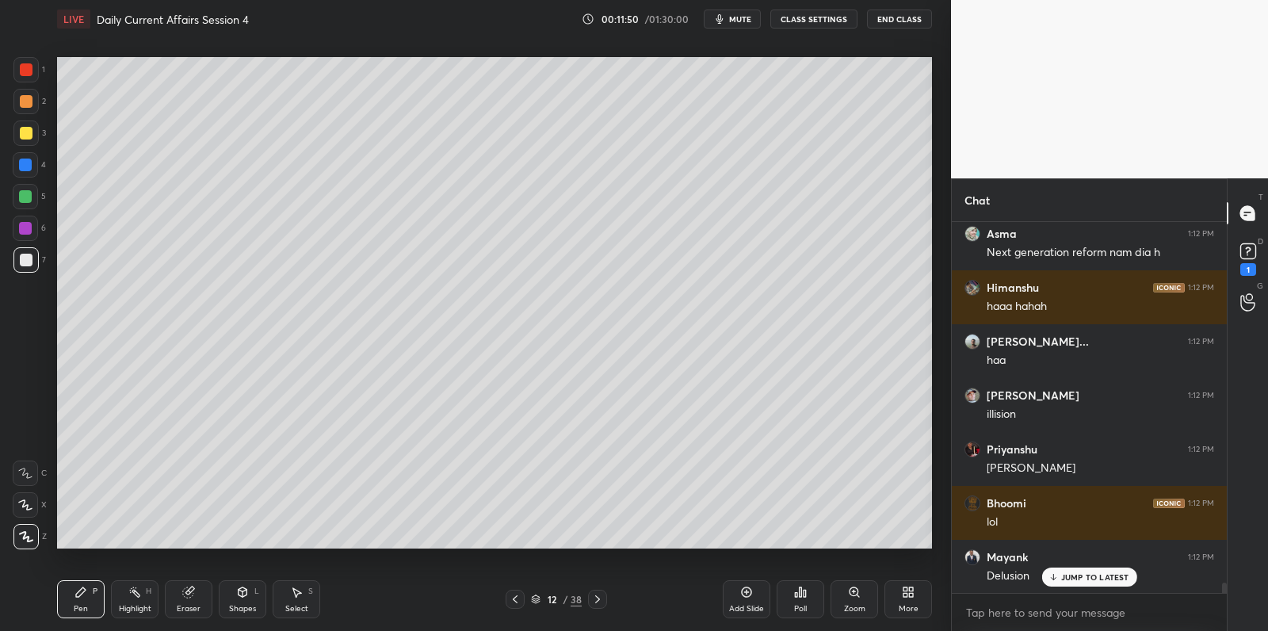
scroll to position [13335, 0]
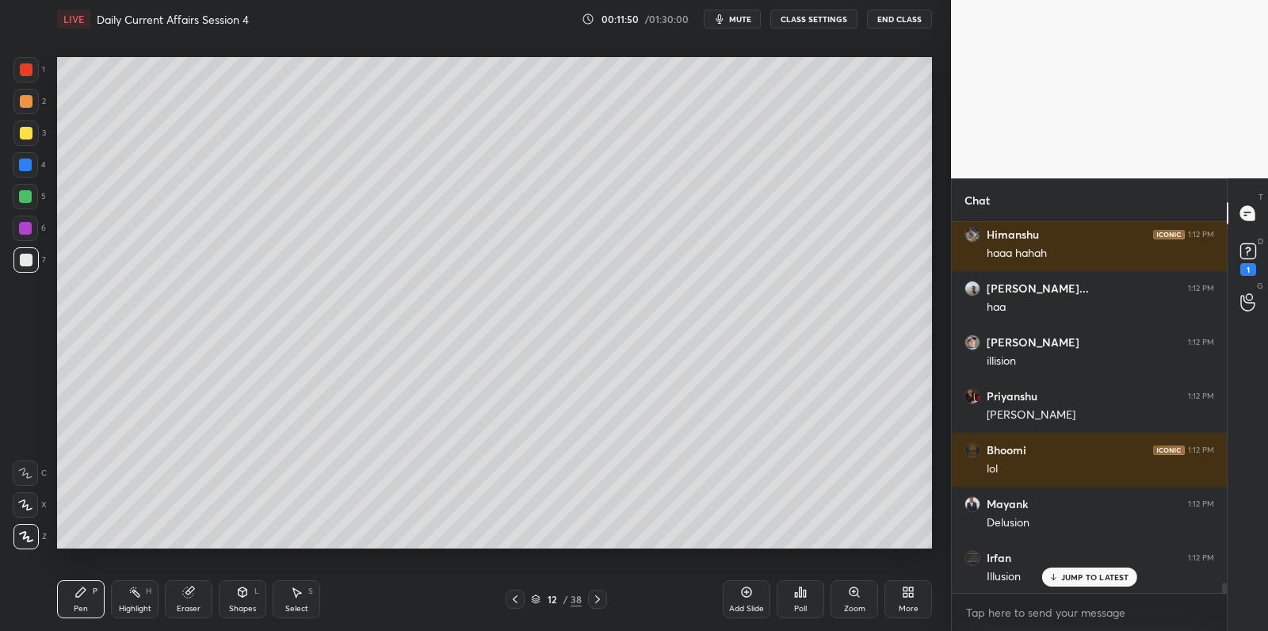
click at [25, 204] on div at bounding box center [25, 196] width 25 height 25
click at [34, 196] on div at bounding box center [25, 196] width 25 height 25
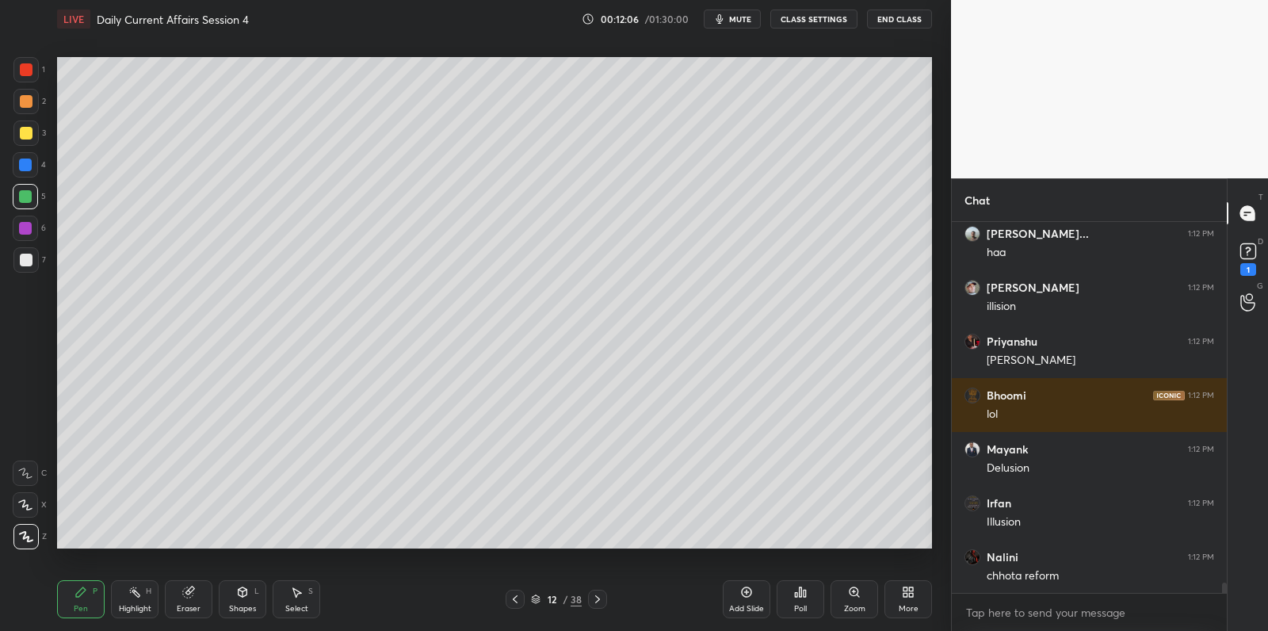
click at [742, 597] on icon at bounding box center [746, 591] width 13 height 13
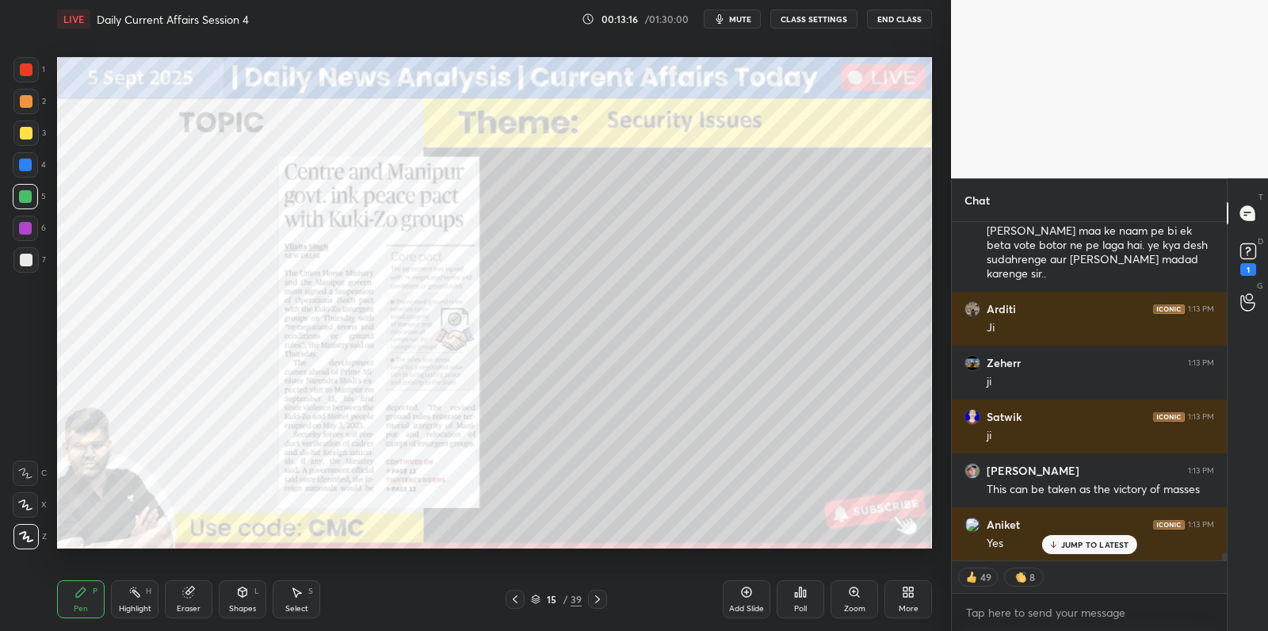
scroll to position [14381, 0]
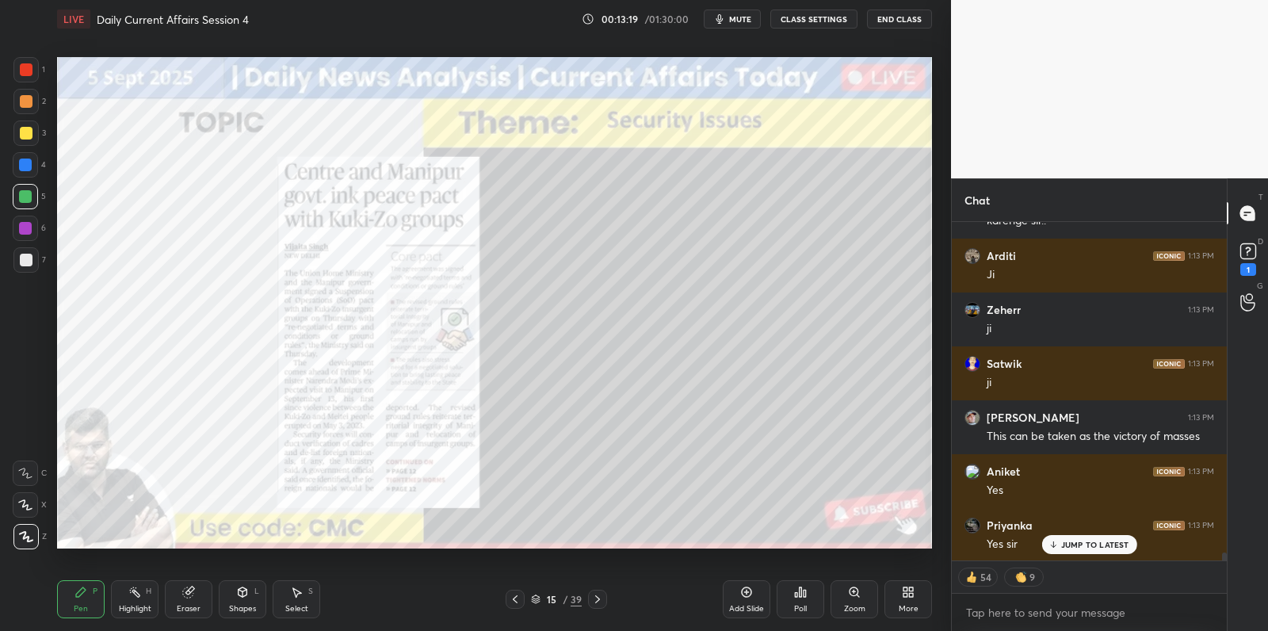
click at [36, 233] on div "6" at bounding box center [29, 227] width 33 height 25
drag, startPoint x: 39, startPoint y: 231, endPoint x: 53, endPoint y: 223, distance: 16.3
click at [39, 231] on div "6" at bounding box center [29, 227] width 33 height 25
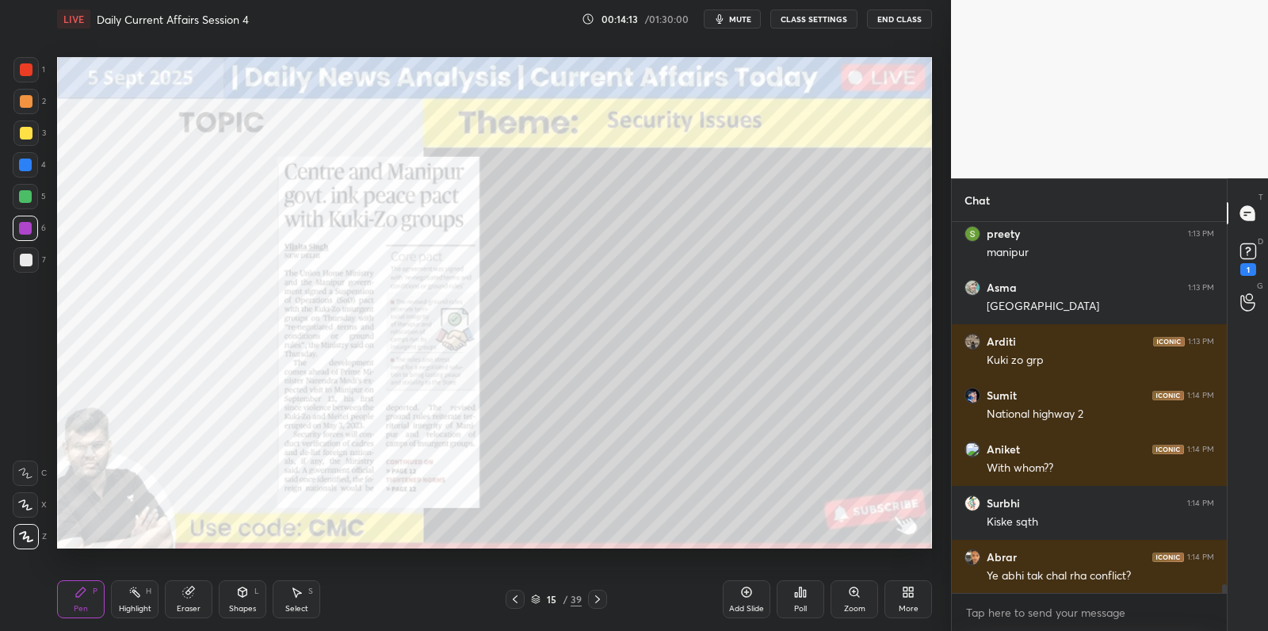
scroll to position [15215, 0]
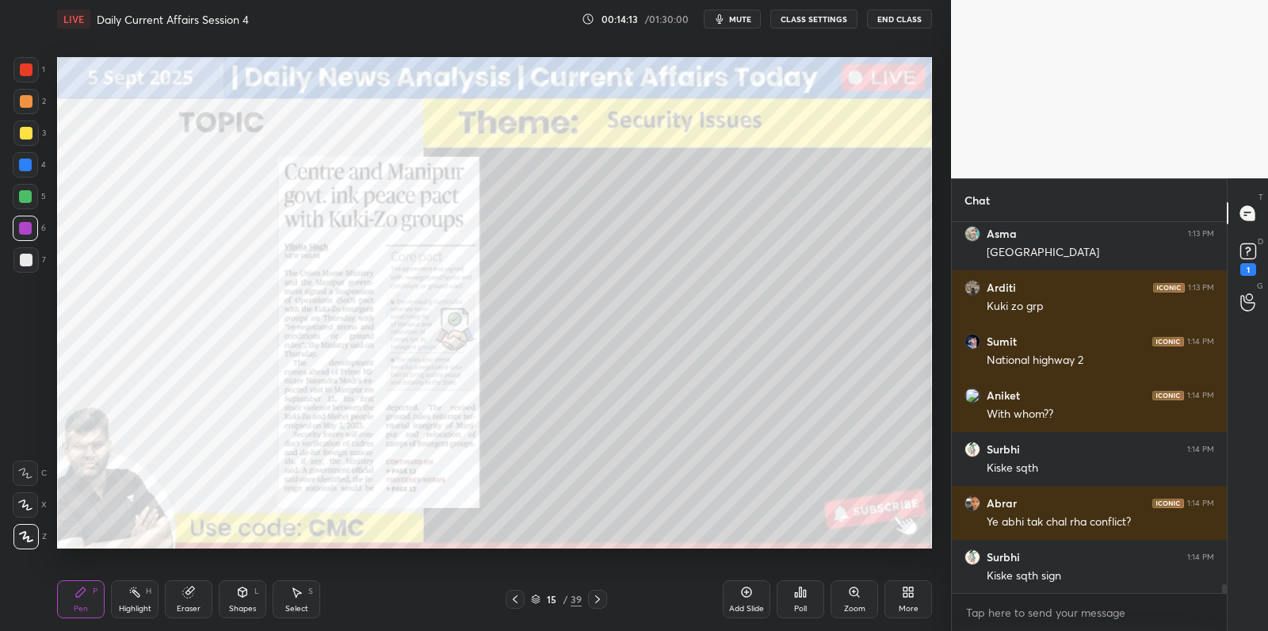
click at [29, 260] on div at bounding box center [26, 260] width 13 height 13
click at [745, 589] on icon at bounding box center [746, 591] width 13 height 13
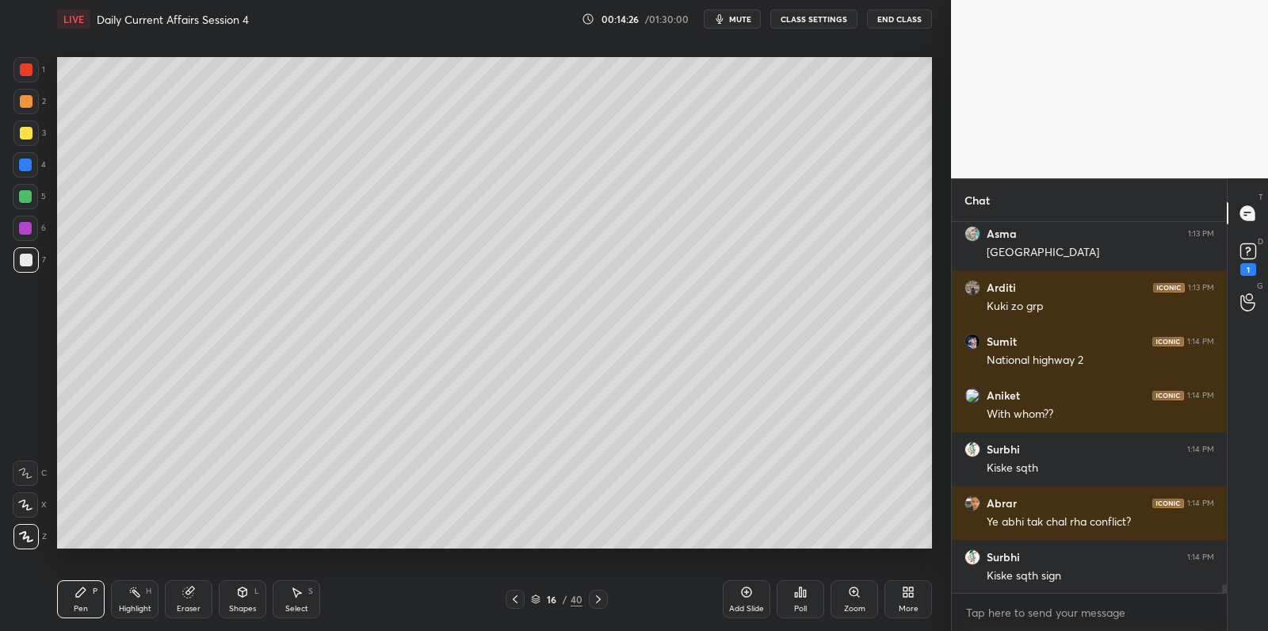
click at [24, 234] on div at bounding box center [25, 228] width 13 height 13
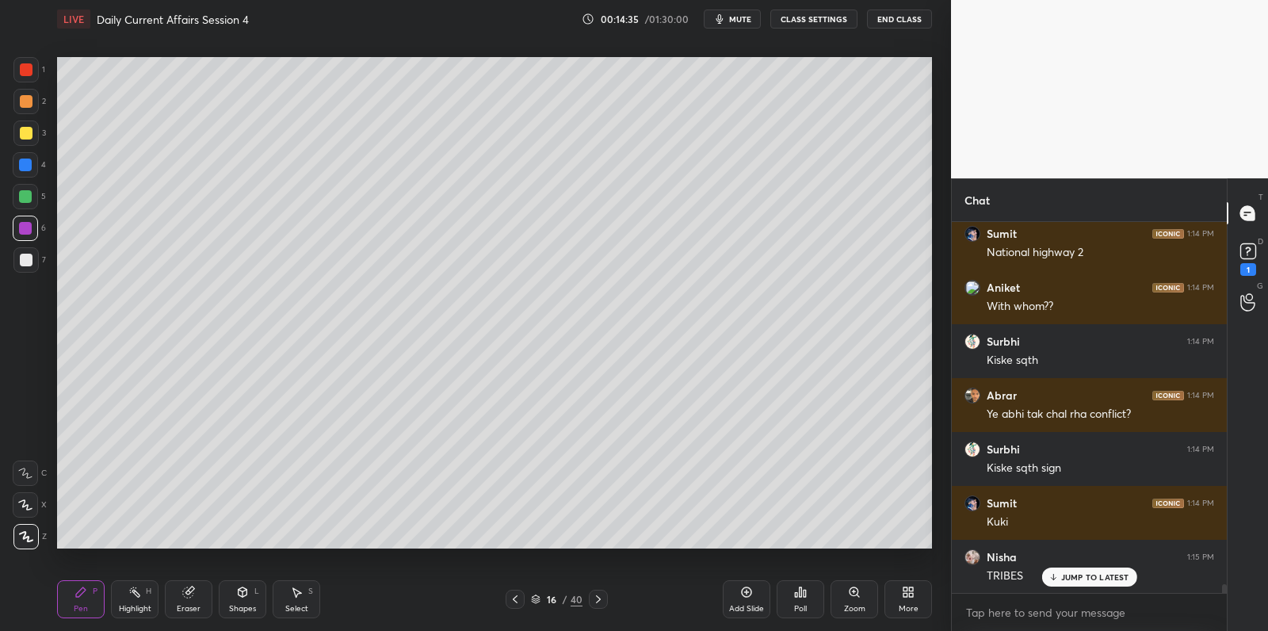
scroll to position [15376, 0]
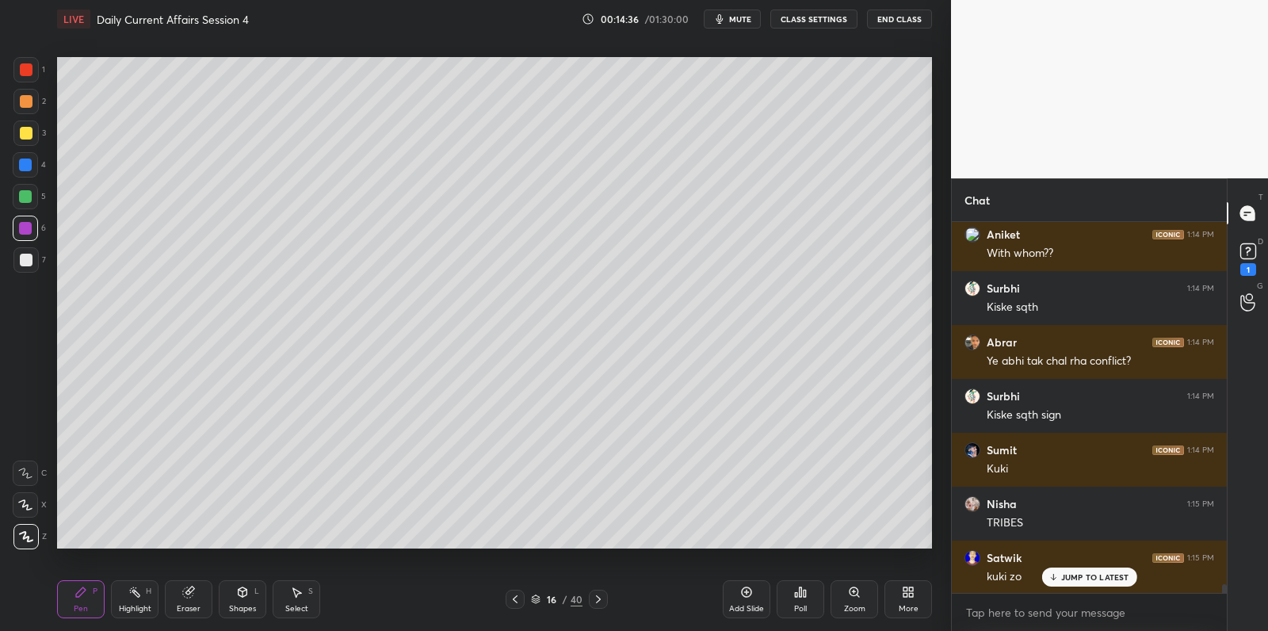
click at [18, 265] on div at bounding box center [25, 259] width 25 height 25
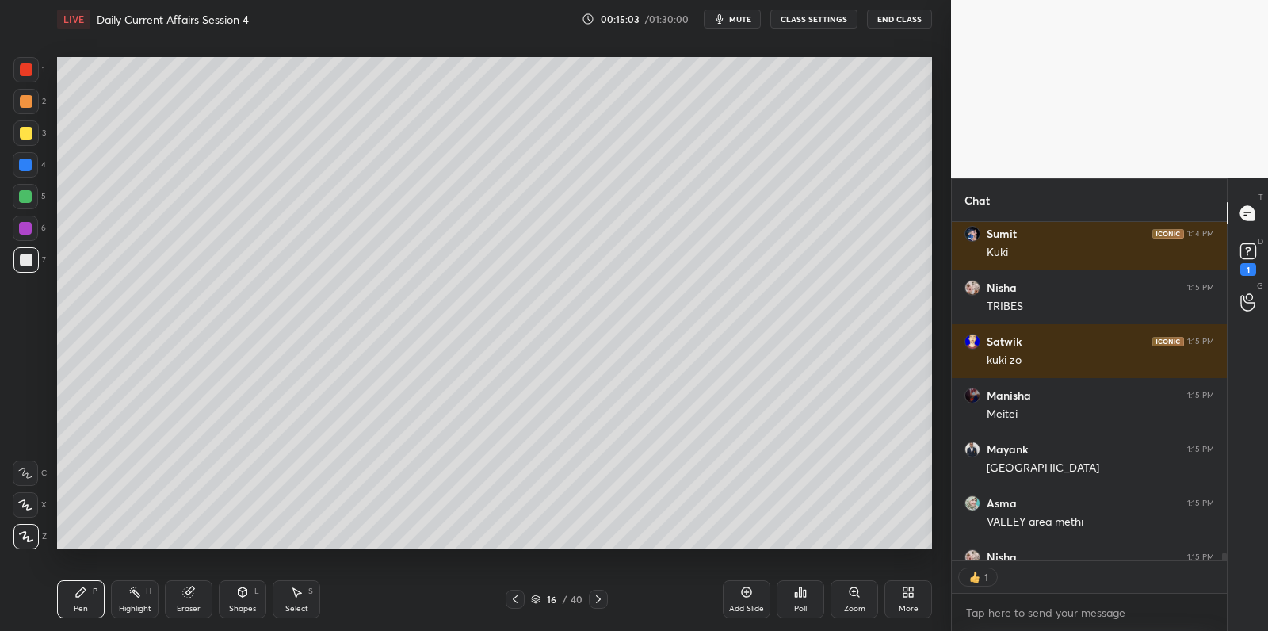
scroll to position [15678, 0]
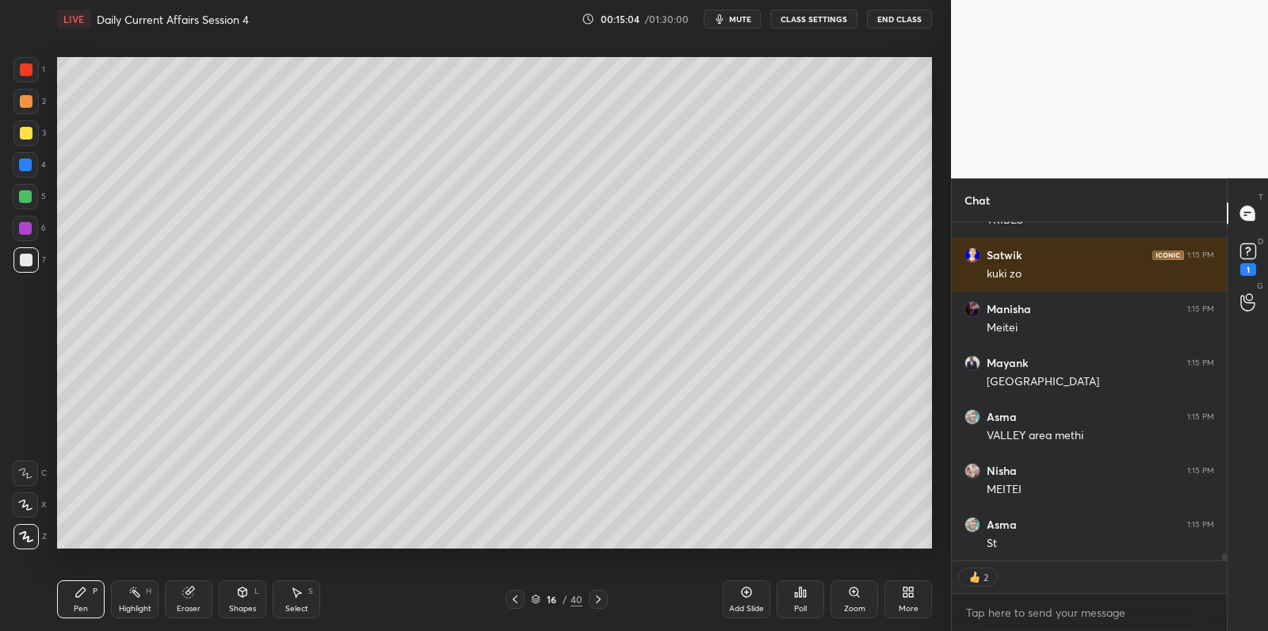
click at [29, 264] on div at bounding box center [26, 260] width 13 height 13
drag, startPoint x: 29, startPoint y: 264, endPoint x: 26, endPoint y: 252, distance: 12.1
click at [29, 264] on div at bounding box center [26, 260] width 13 height 13
click at [25, 155] on div at bounding box center [25, 164] width 25 height 25
click at [24, 132] on div at bounding box center [26, 133] width 13 height 13
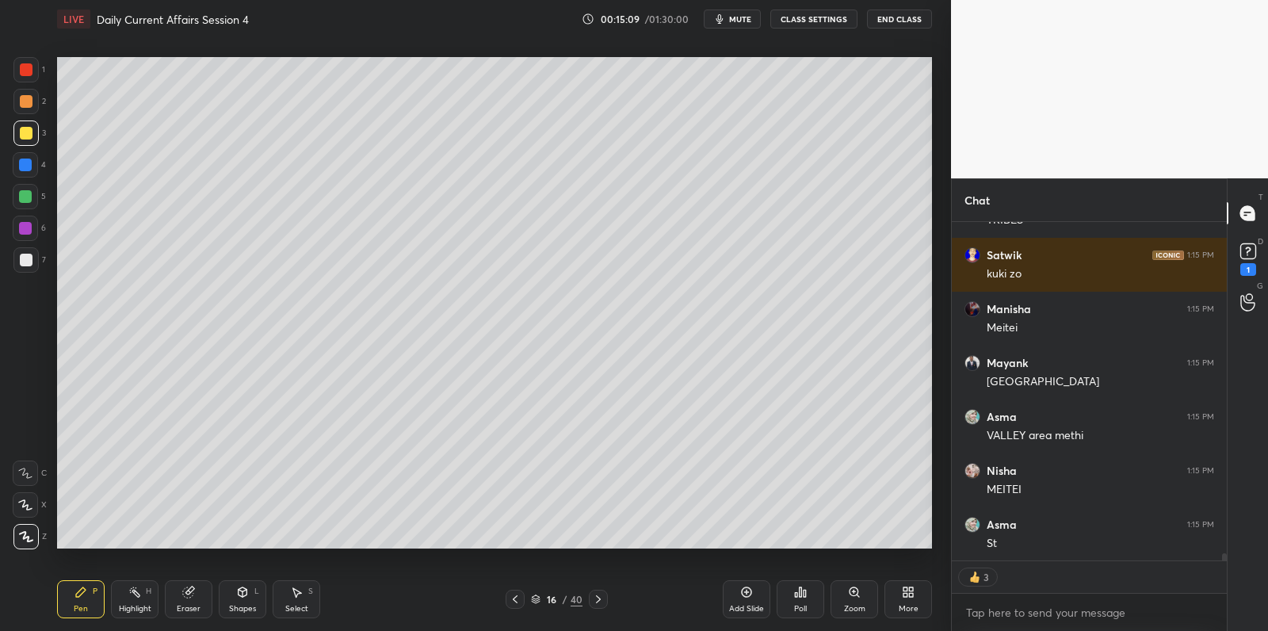
drag, startPoint x: 31, startPoint y: 132, endPoint x: 42, endPoint y: 143, distance: 15.7
click at [31, 132] on div at bounding box center [26, 133] width 13 height 13
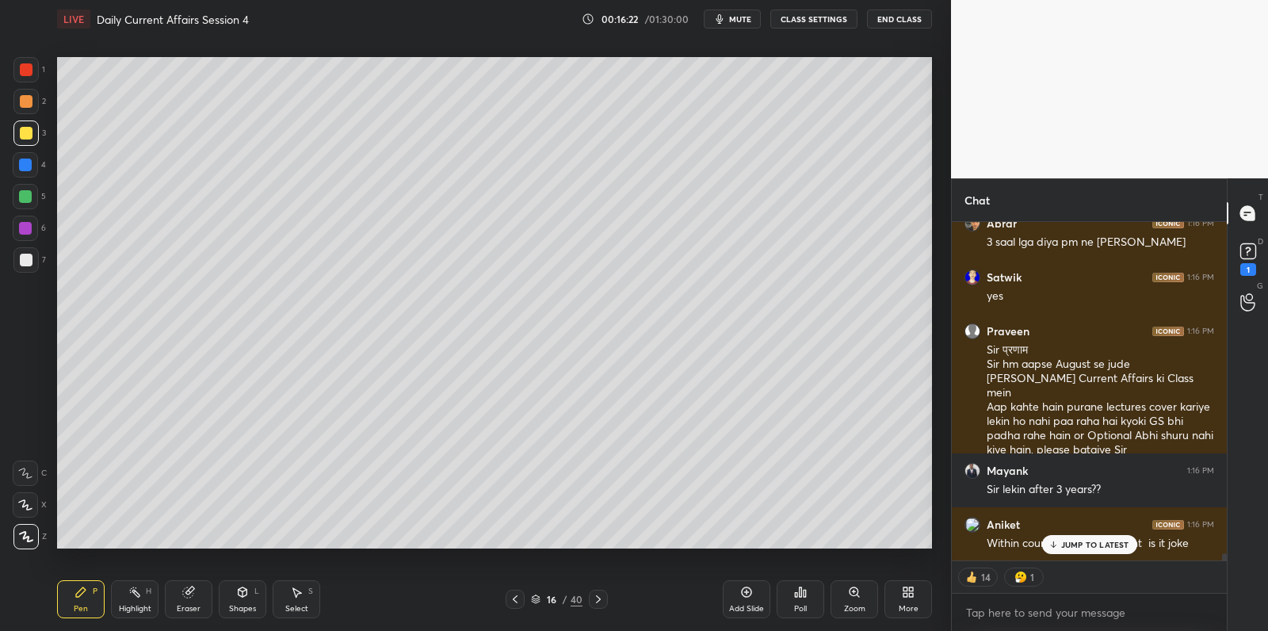
scroll to position [15966, 0]
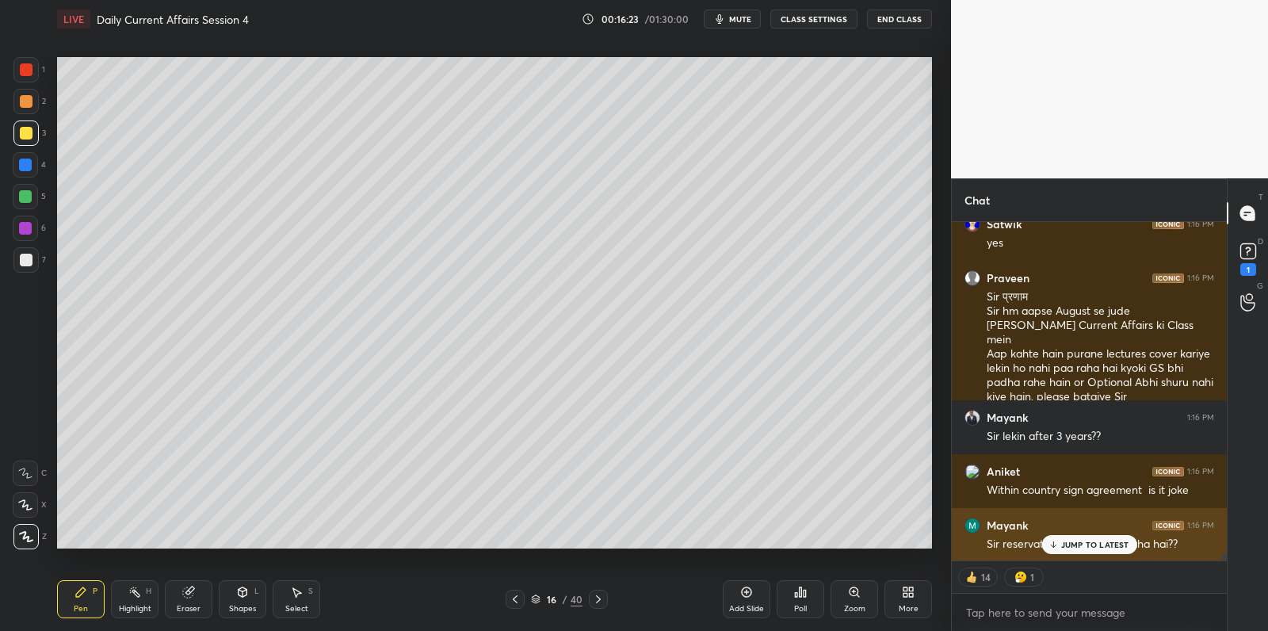
click at [1073, 538] on div "JUMP TO LATEST" at bounding box center [1088, 544] width 95 height 19
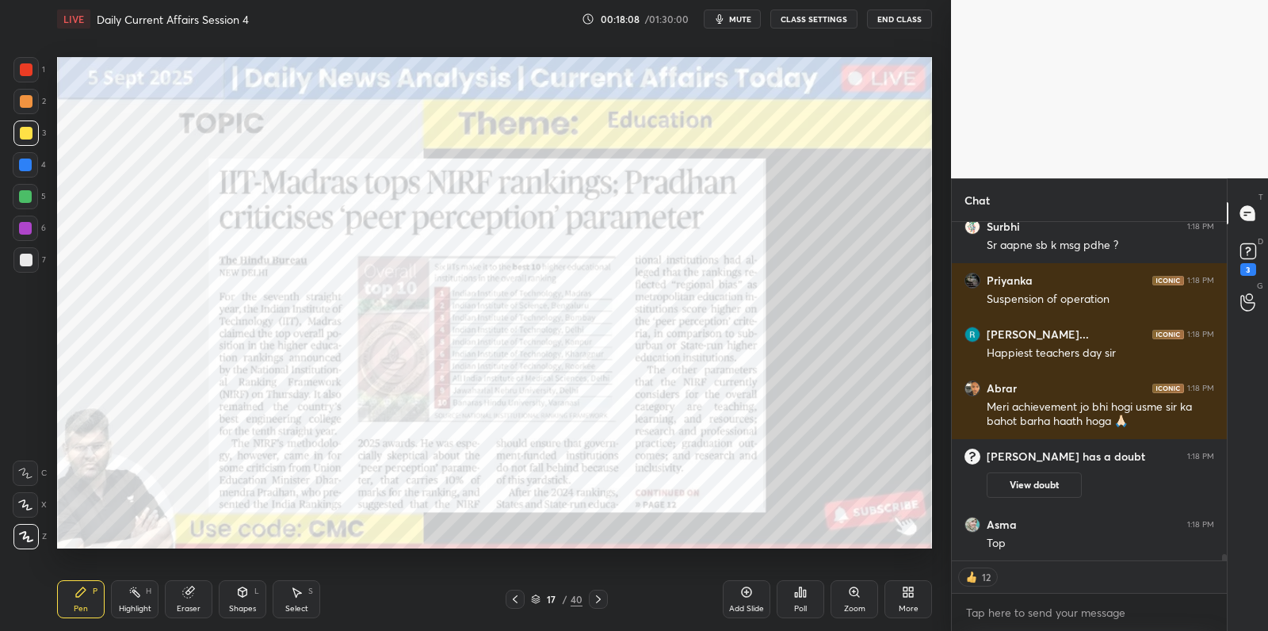
scroll to position [17196, 0]
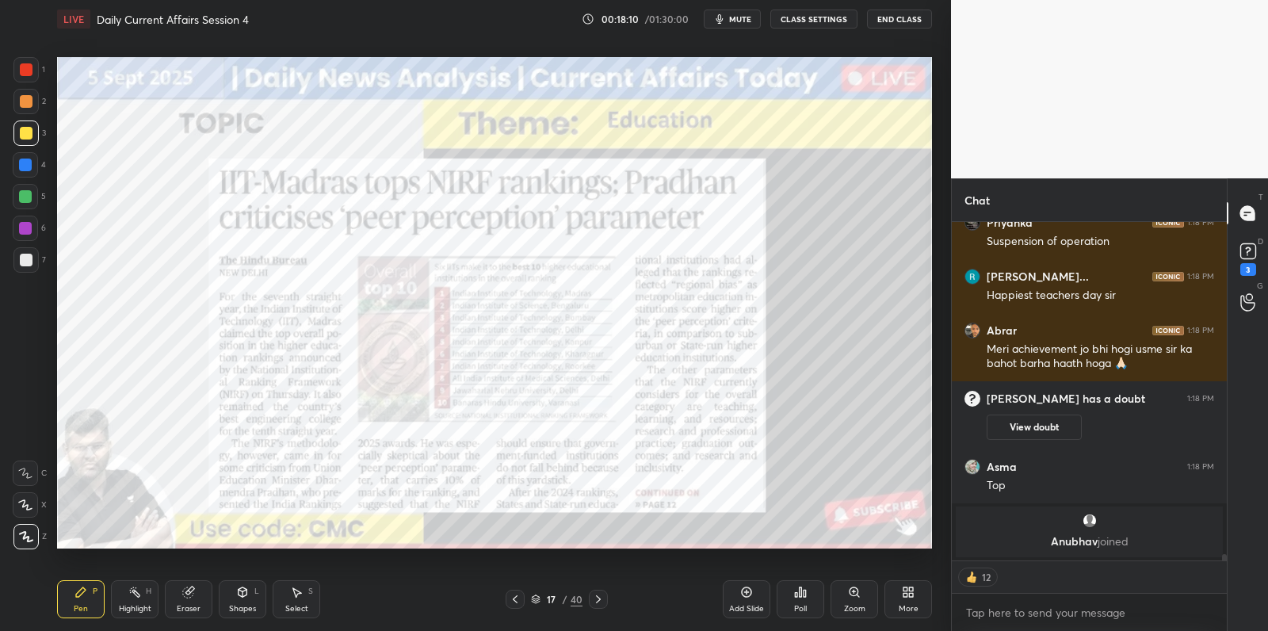
click at [26, 227] on div at bounding box center [25, 228] width 13 height 13
click at [27, 233] on div at bounding box center [25, 228] width 13 height 13
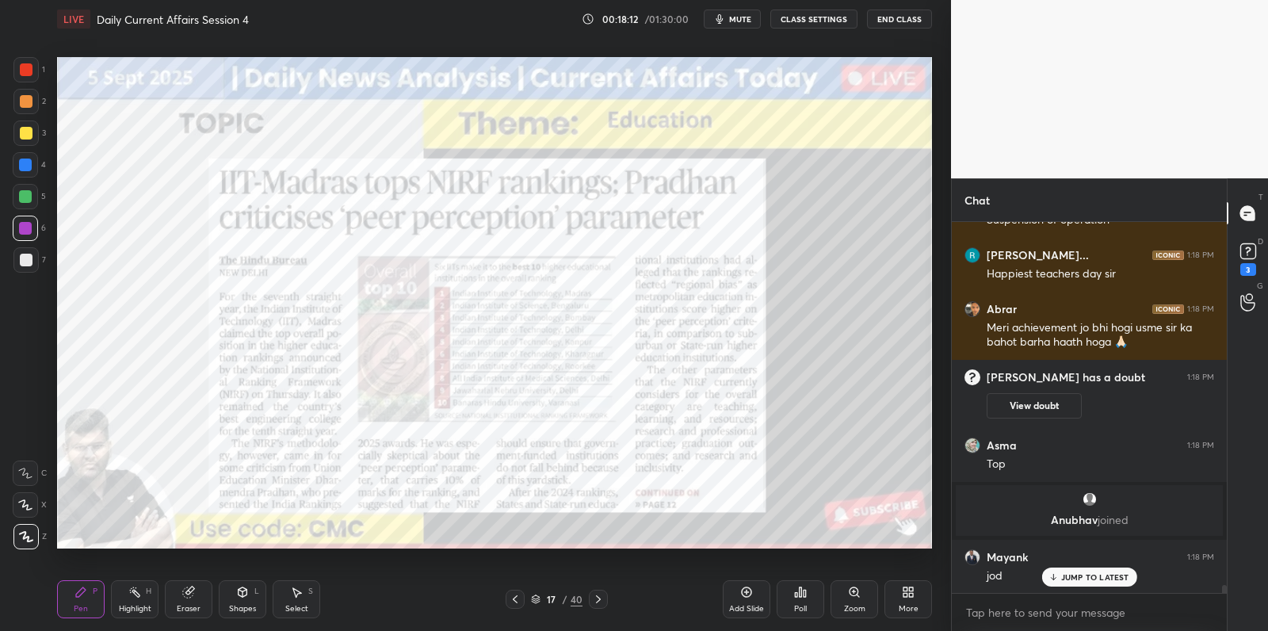
scroll to position [17202, 0]
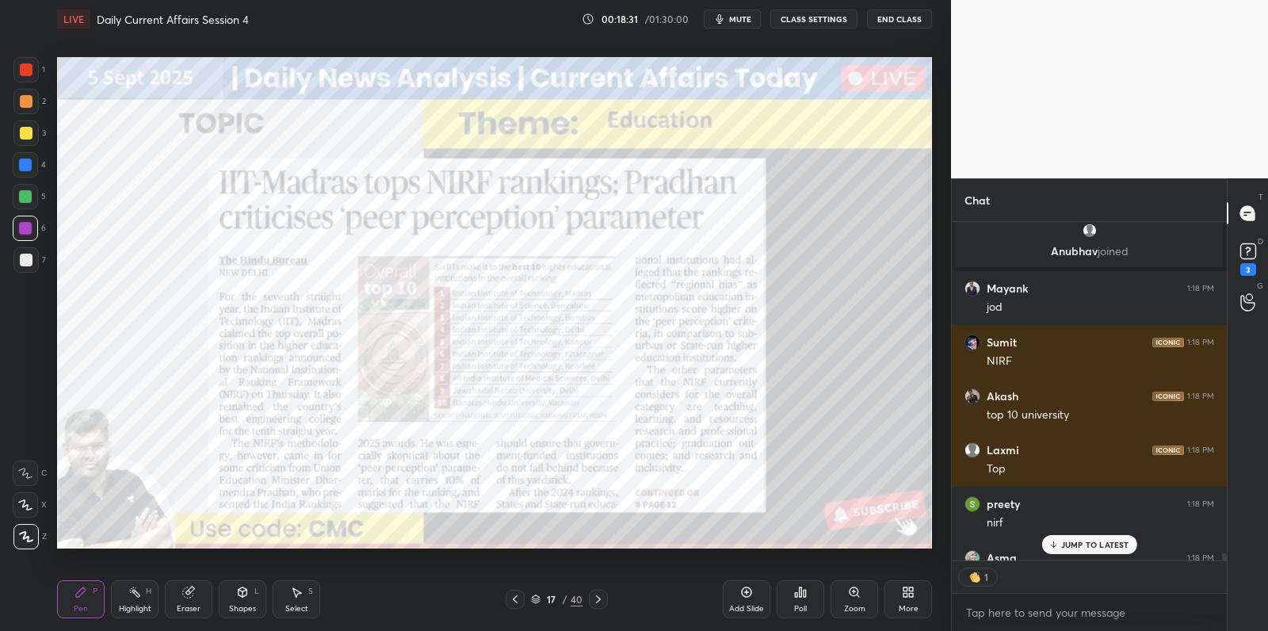
click at [1066, 574] on div "1" at bounding box center [1088, 577] width 275 height 32
click at [1068, 543] on p "JUMP TO LATEST" at bounding box center [1095, 545] width 68 height 10
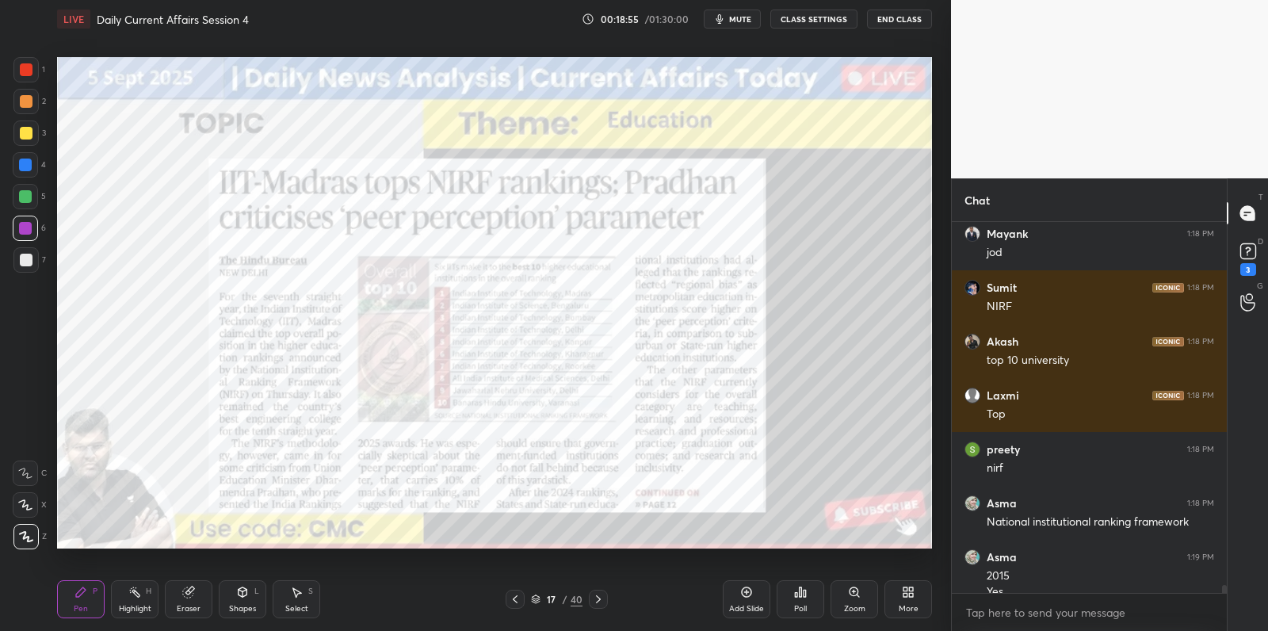
scroll to position [17542, 0]
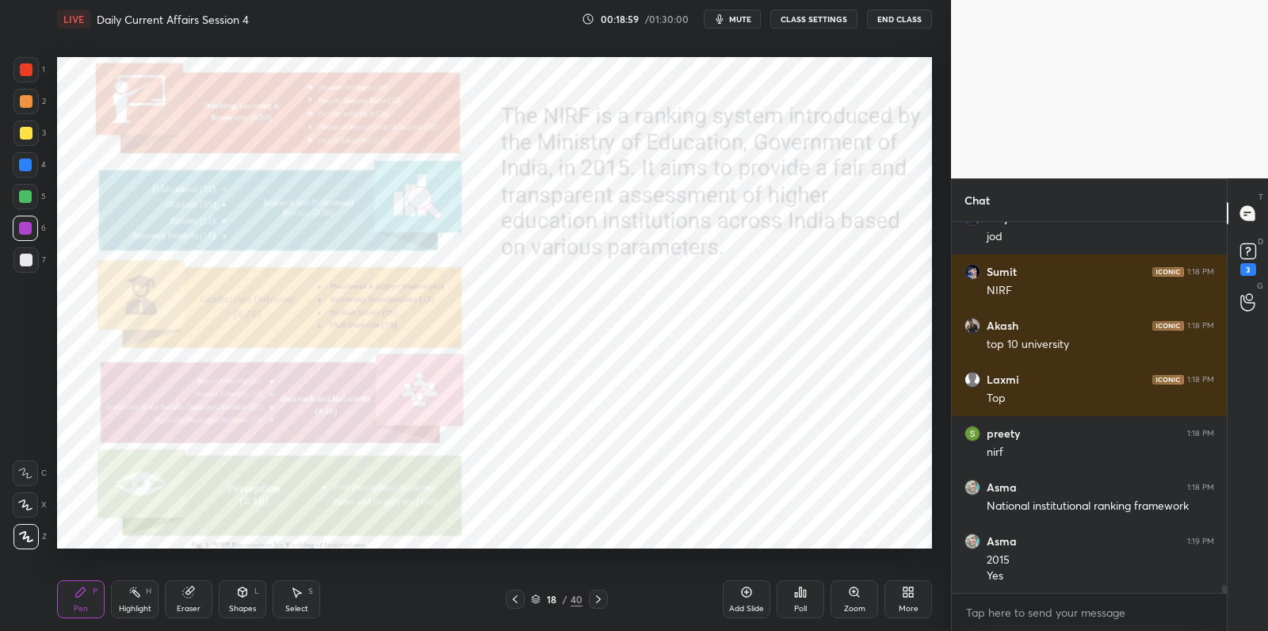
click at [34, 227] on div at bounding box center [25, 227] width 25 height 25
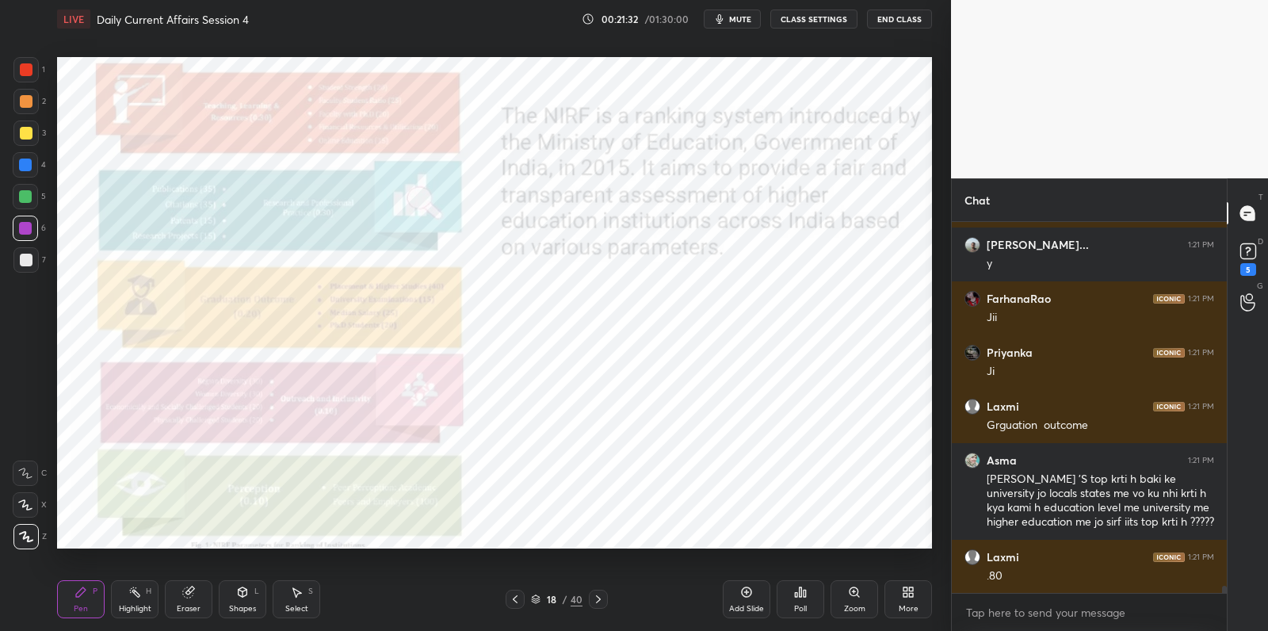
scroll to position [18461, 0]
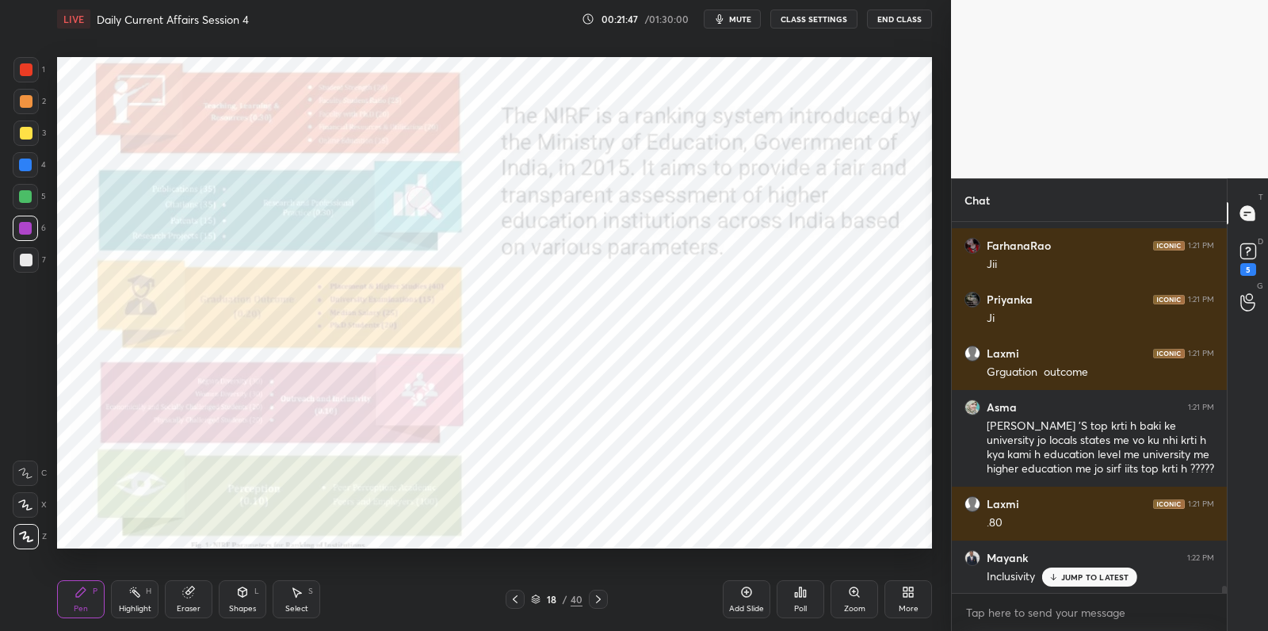
click at [760, 559] on div "LIVE Daily Current Affairs Session 4 00:21:47 / 01:30:00 mute CLASS SETTINGS En…" at bounding box center [494, 315] width 887 height 631
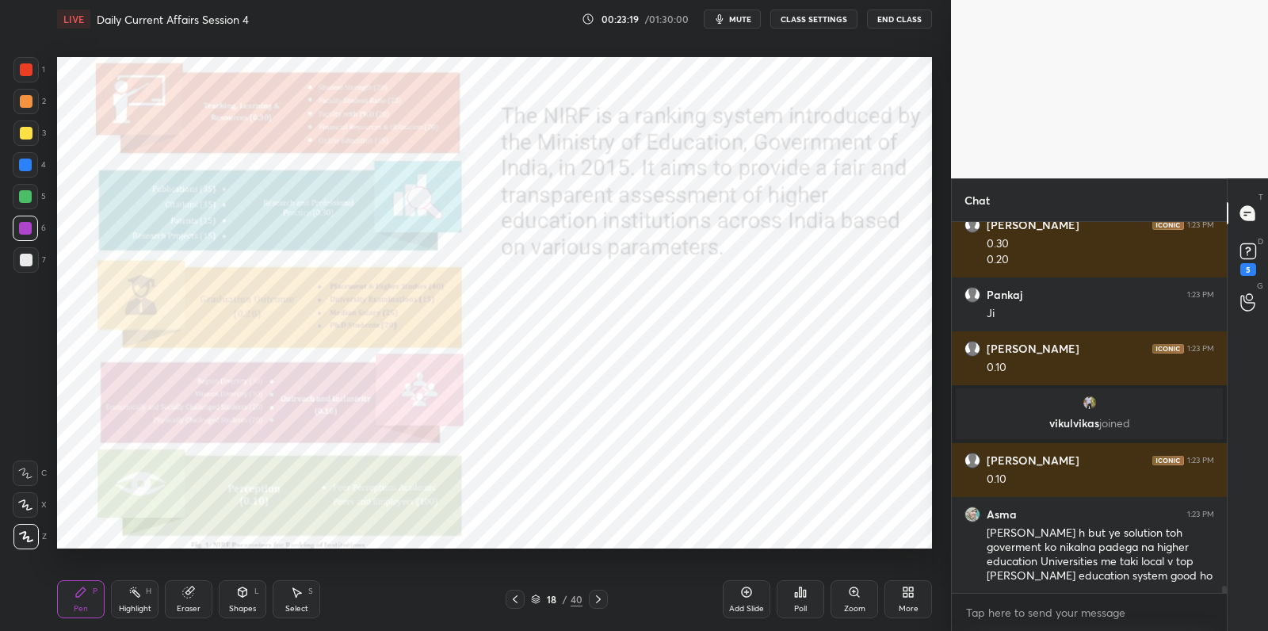
scroll to position [19257, 0]
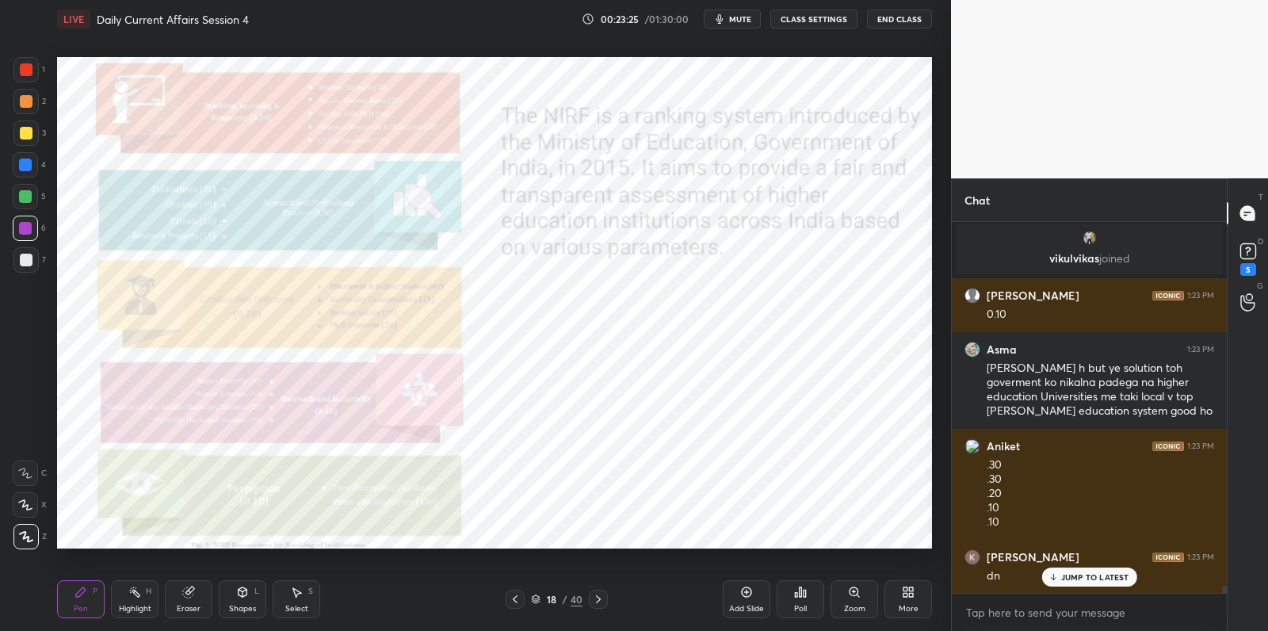
drag, startPoint x: 749, startPoint y: 590, endPoint x: 734, endPoint y: 558, distance: 35.5
click at [749, 590] on icon at bounding box center [746, 591] width 13 height 13
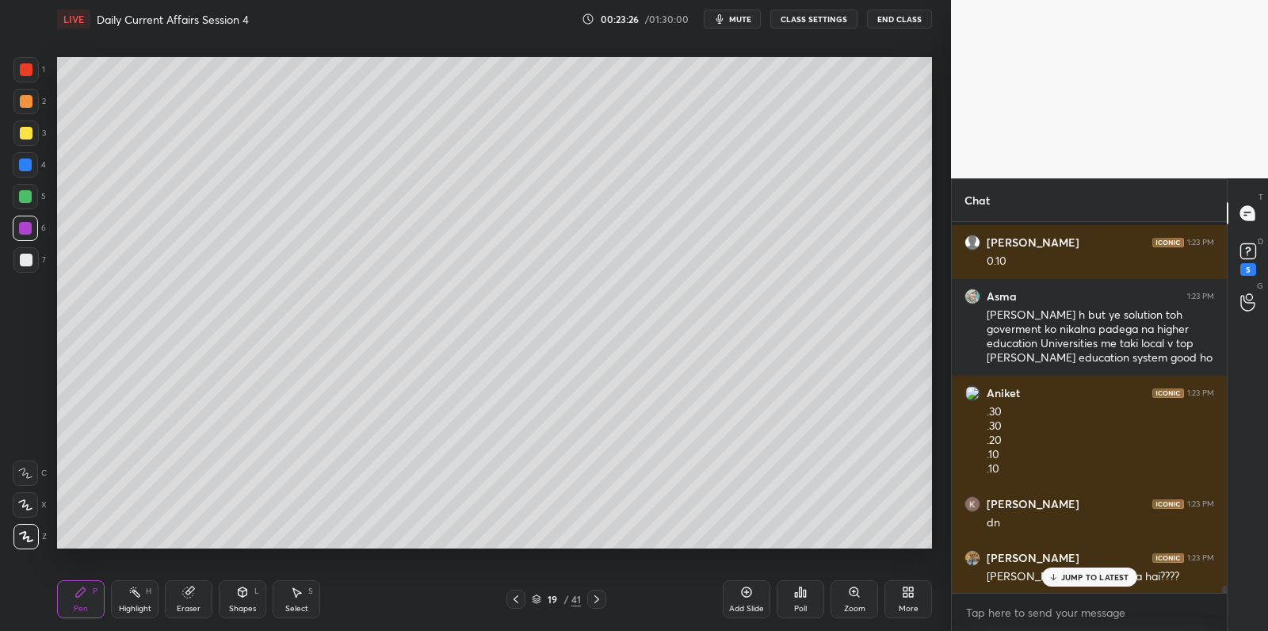
click at [28, 263] on div at bounding box center [26, 260] width 13 height 13
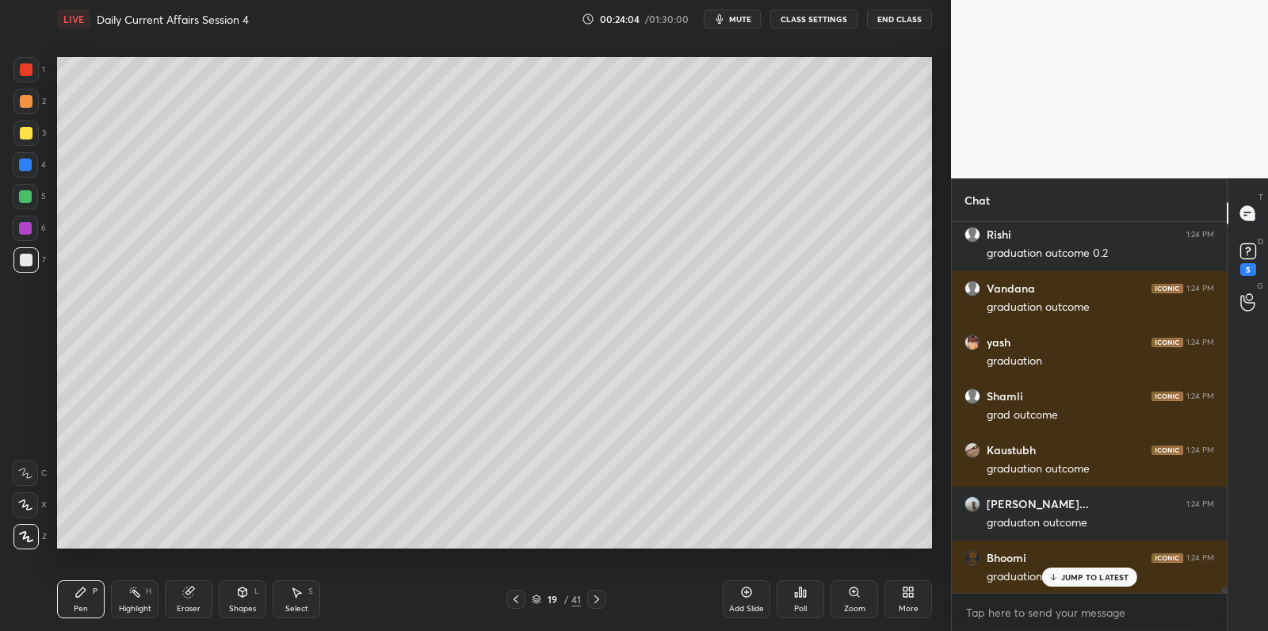
scroll to position [22086, 0]
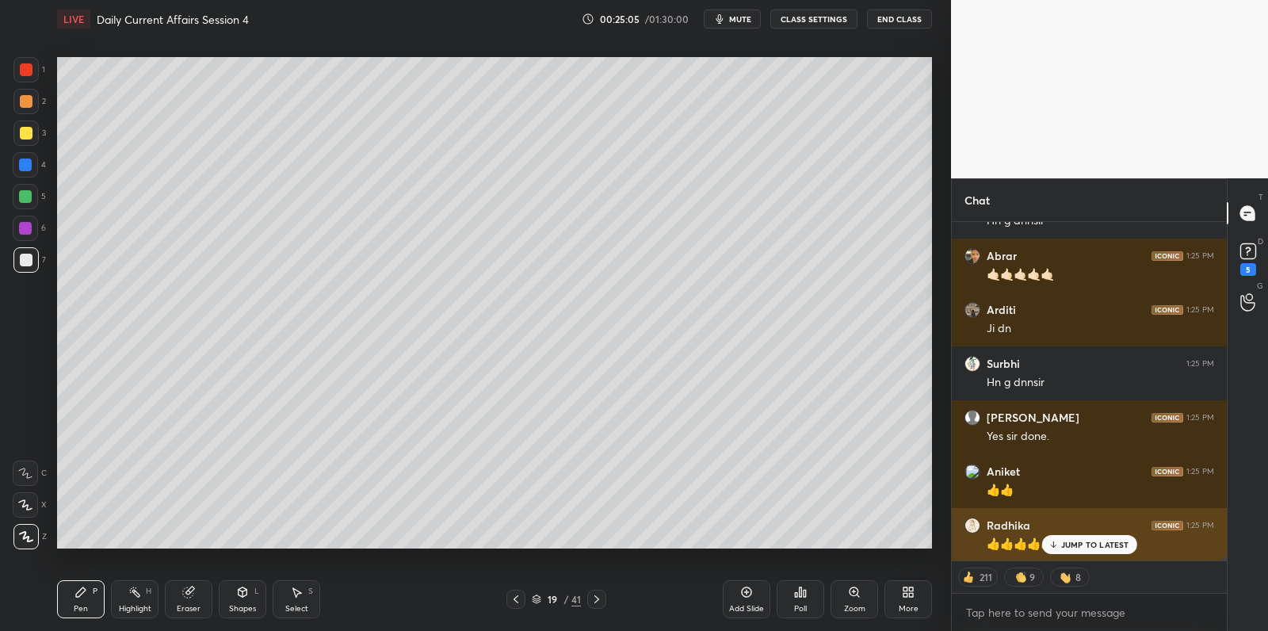
drag, startPoint x: 1070, startPoint y: 546, endPoint x: 1056, endPoint y: 547, distance: 13.5
click at [1070, 546] on p "JUMP TO LATEST" at bounding box center [1095, 545] width 68 height 10
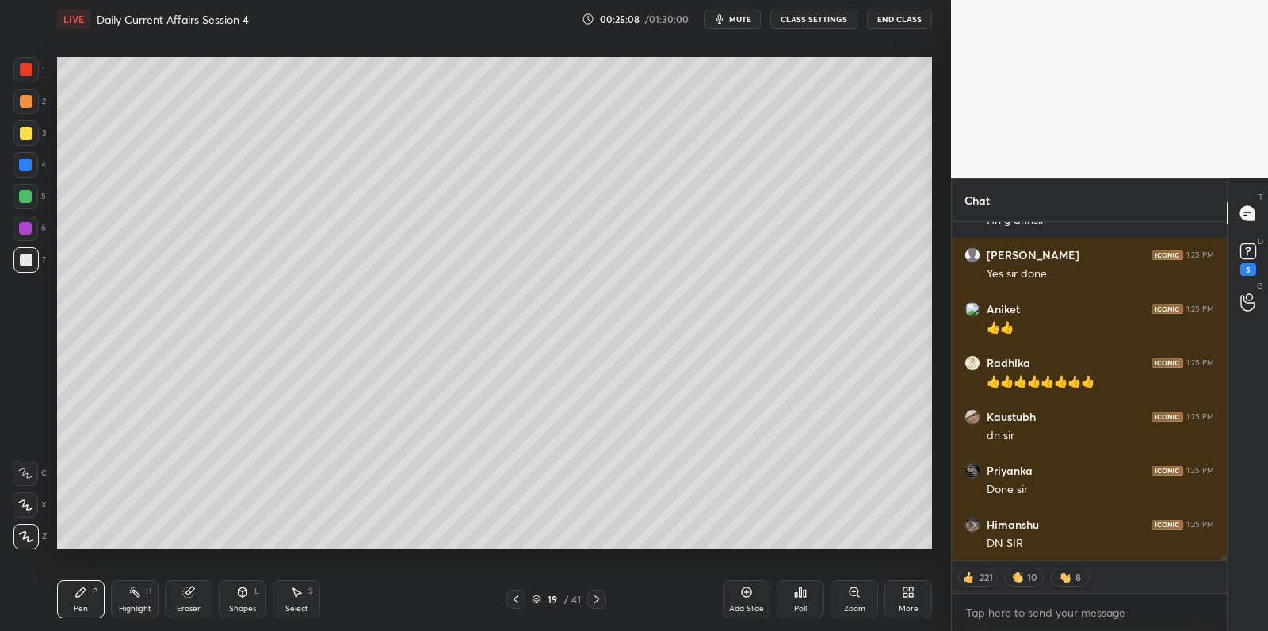
click at [735, 589] on div "Add Slide" at bounding box center [747, 599] width 48 height 38
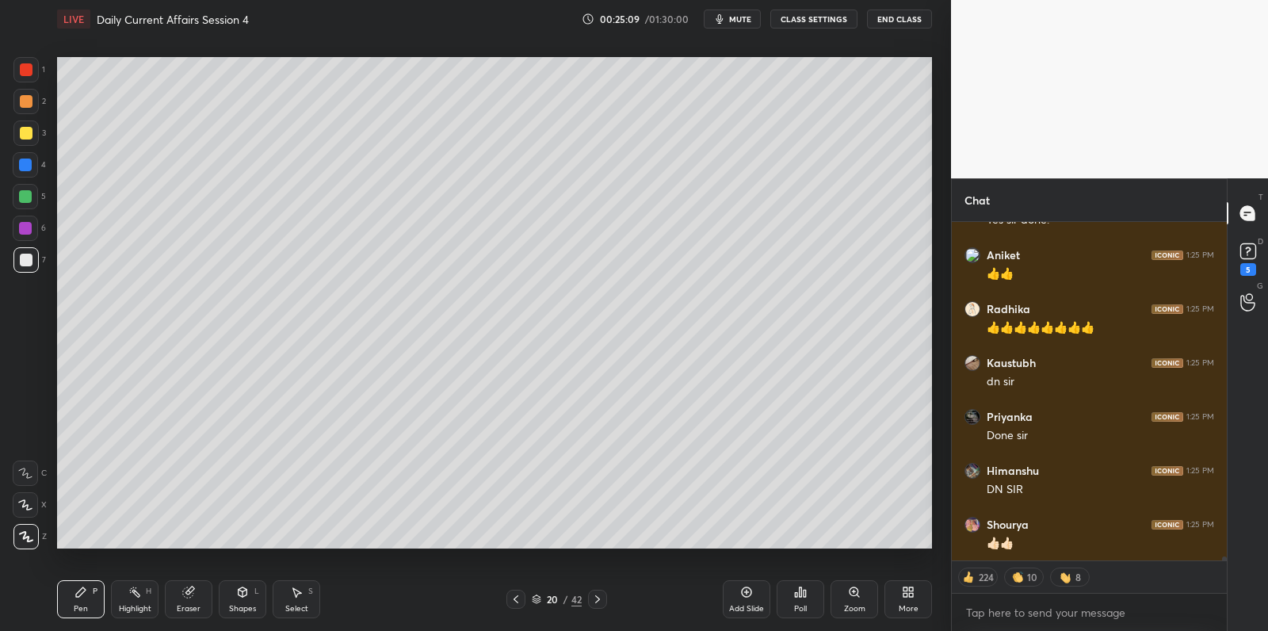
drag, startPoint x: 40, startPoint y: 260, endPoint x: 49, endPoint y: 245, distance: 17.8
click at [40, 260] on div "7" at bounding box center [29, 259] width 32 height 25
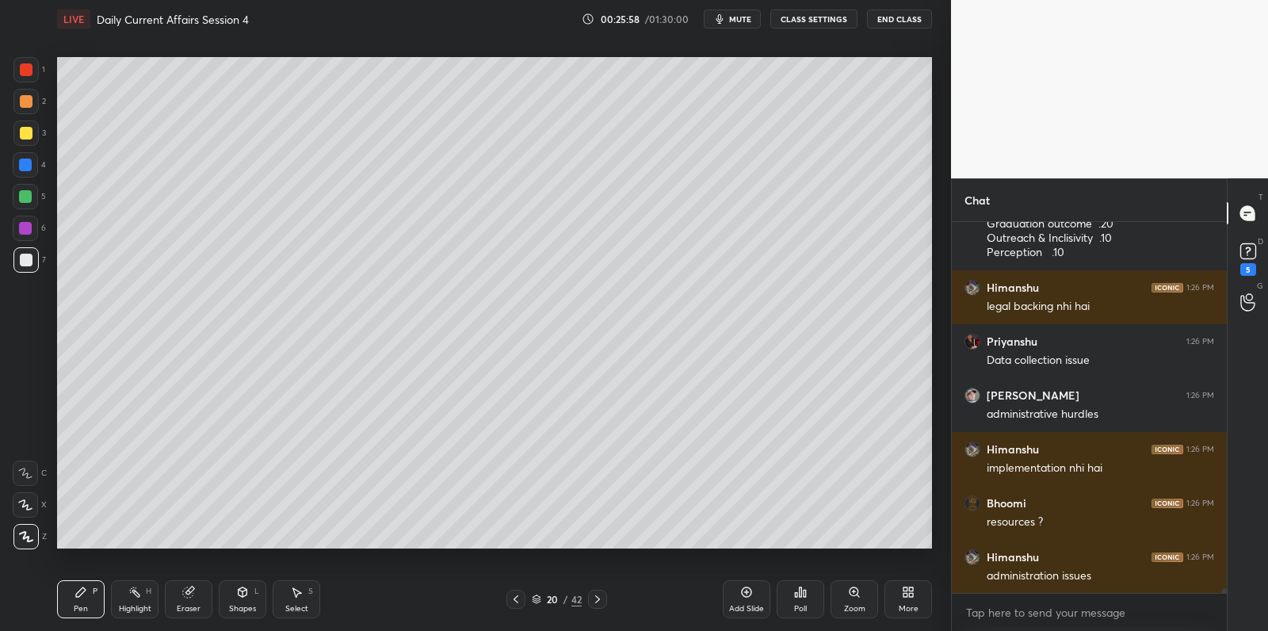
scroll to position [29174, 0]
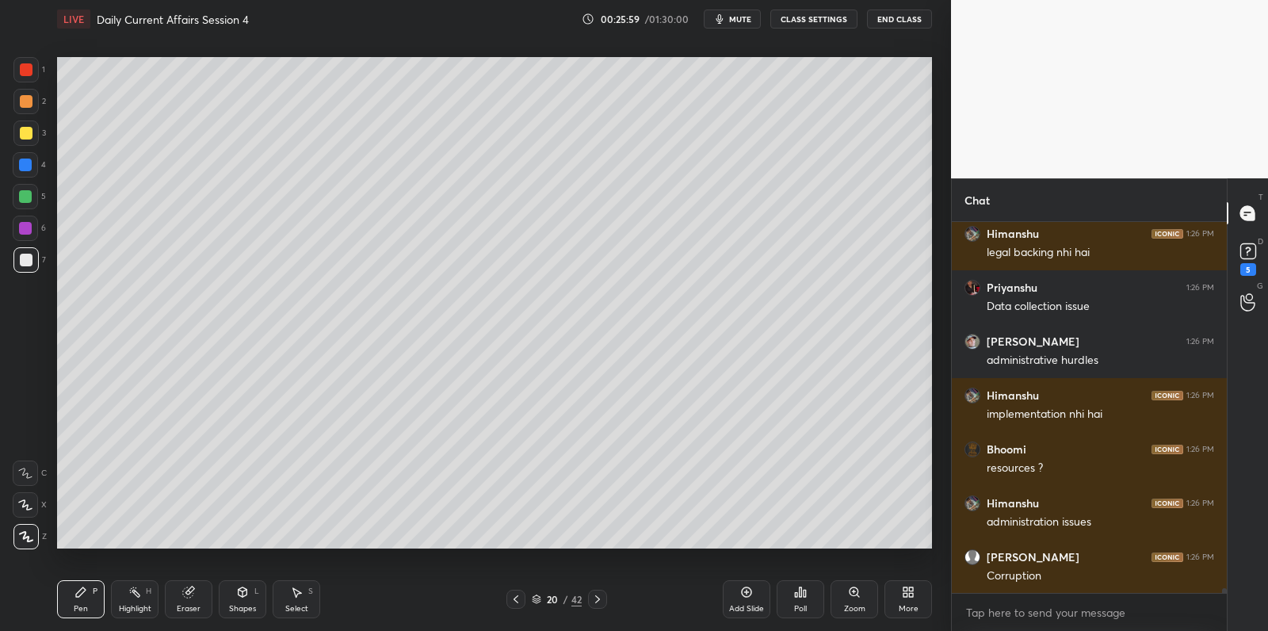
drag, startPoint x: 17, startPoint y: 195, endPoint x: 29, endPoint y: 192, distance: 13.1
click at [21, 194] on div at bounding box center [25, 196] width 25 height 25
click at [28, 192] on div at bounding box center [25, 196] width 13 height 13
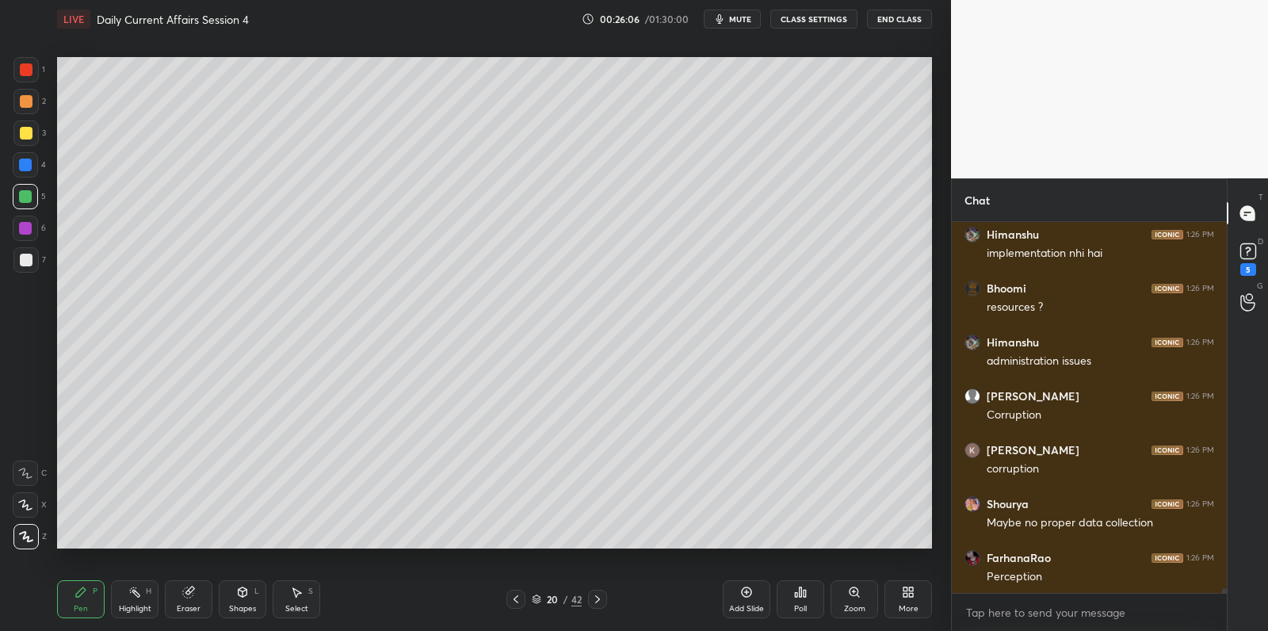
scroll to position [29390, 0]
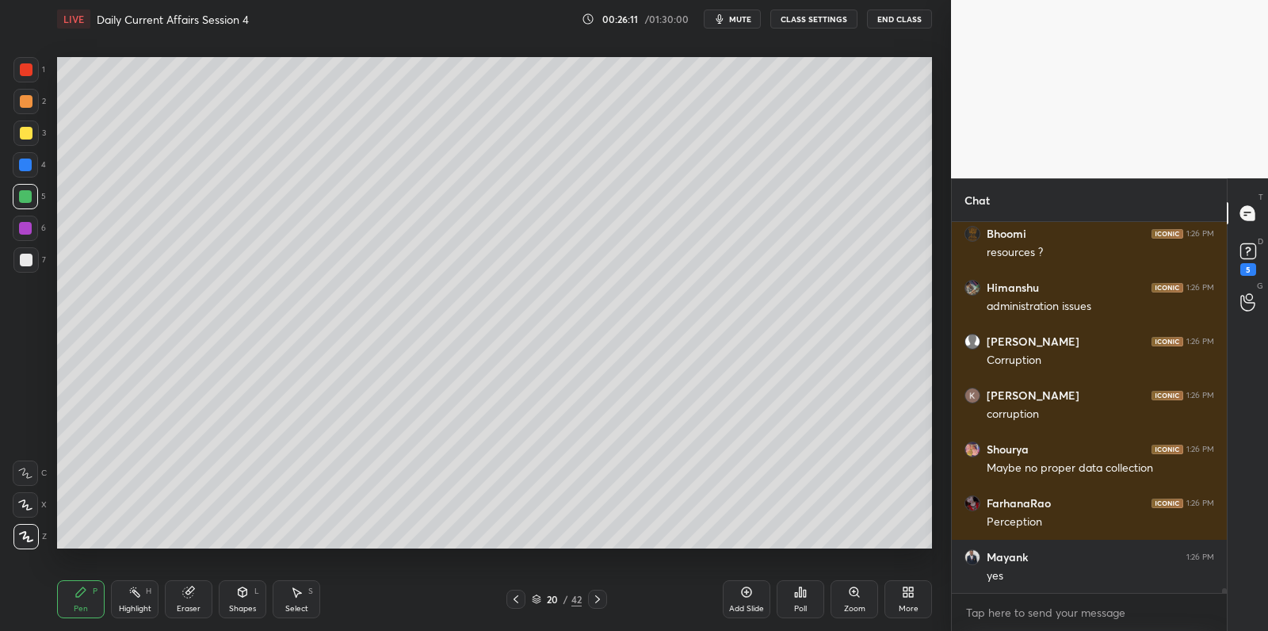
click at [29, 266] on div at bounding box center [25, 259] width 25 height 25
drag, startPoint x: 34, startPoint y: 260, endPoint x: 53, endPoint y: 275, distance: 24.3
click at [34, 260] on div at bounding box center [25, 259] width 25 height 25
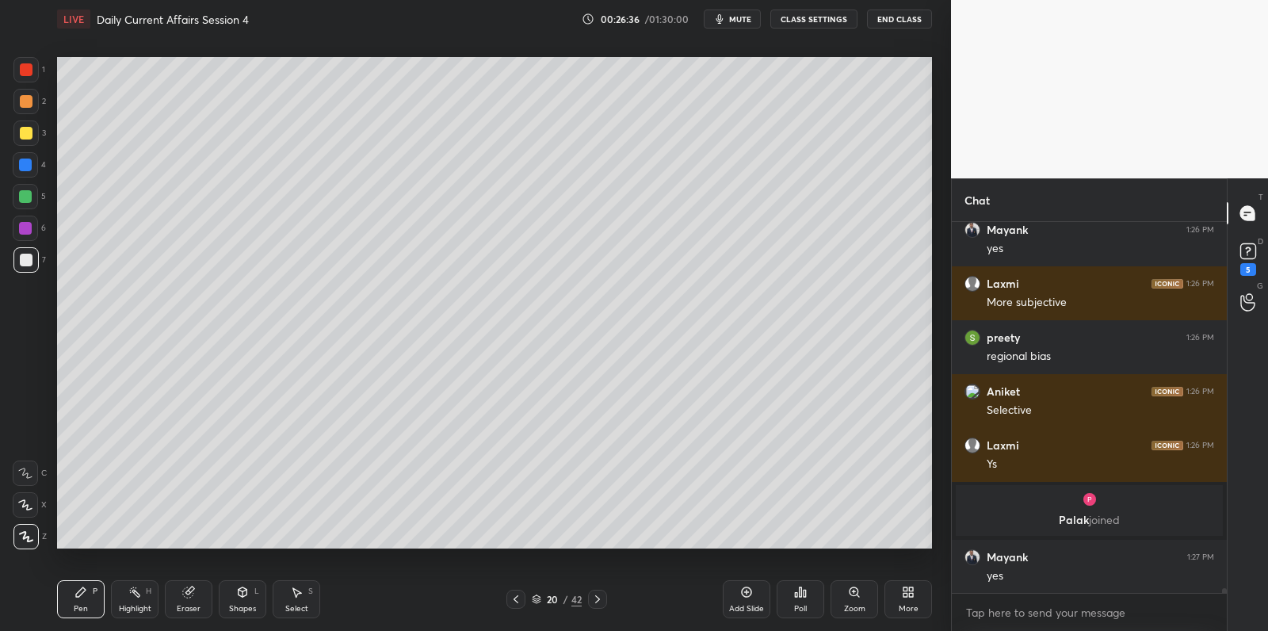
scroll to position [29770, 0]
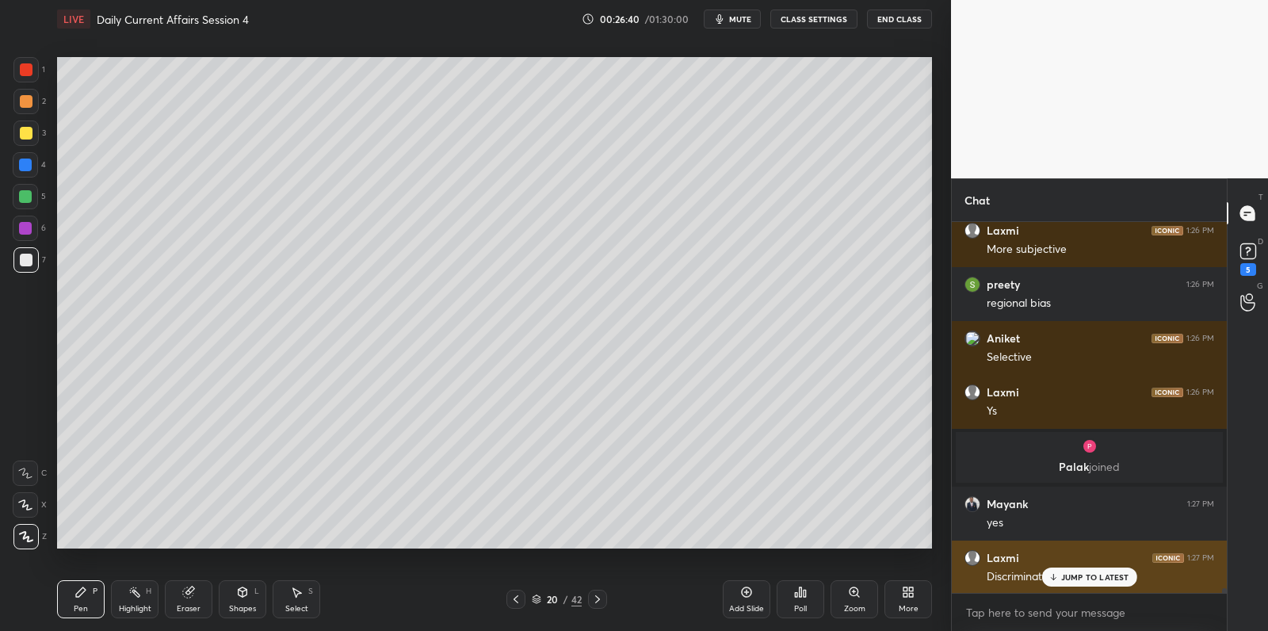
click at [1068, 577] on p "JUMP TO LATEST" at bounding box center [1095, 577] width 68 height 10
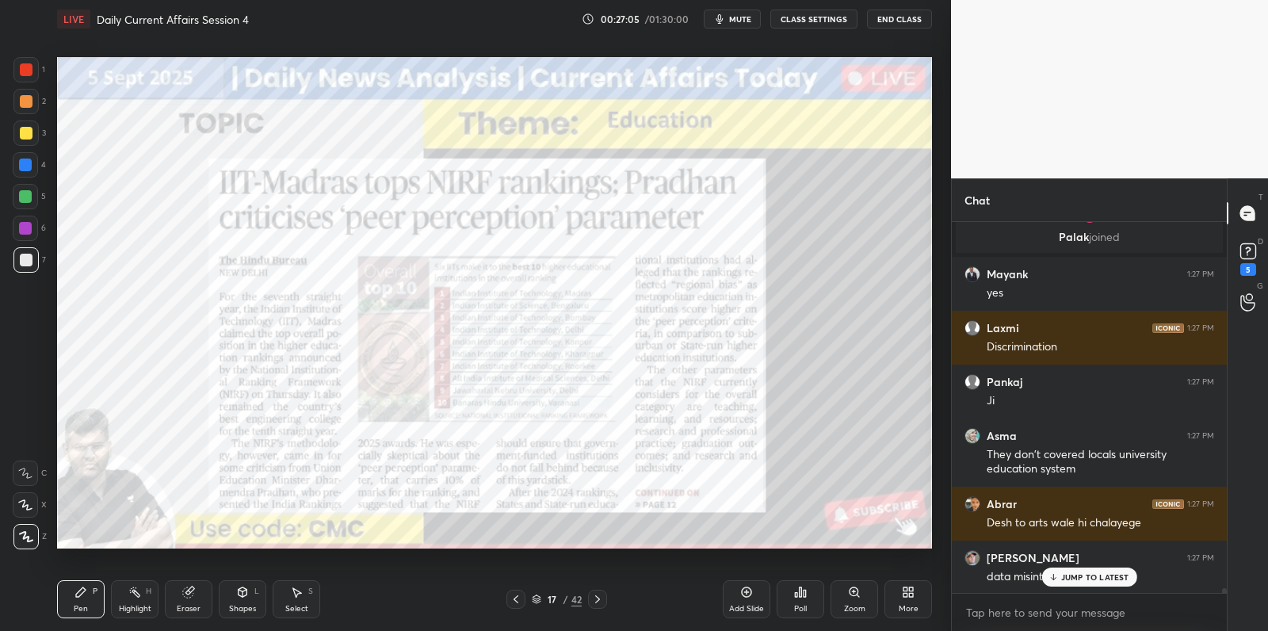
scroll to position [30058, 0]
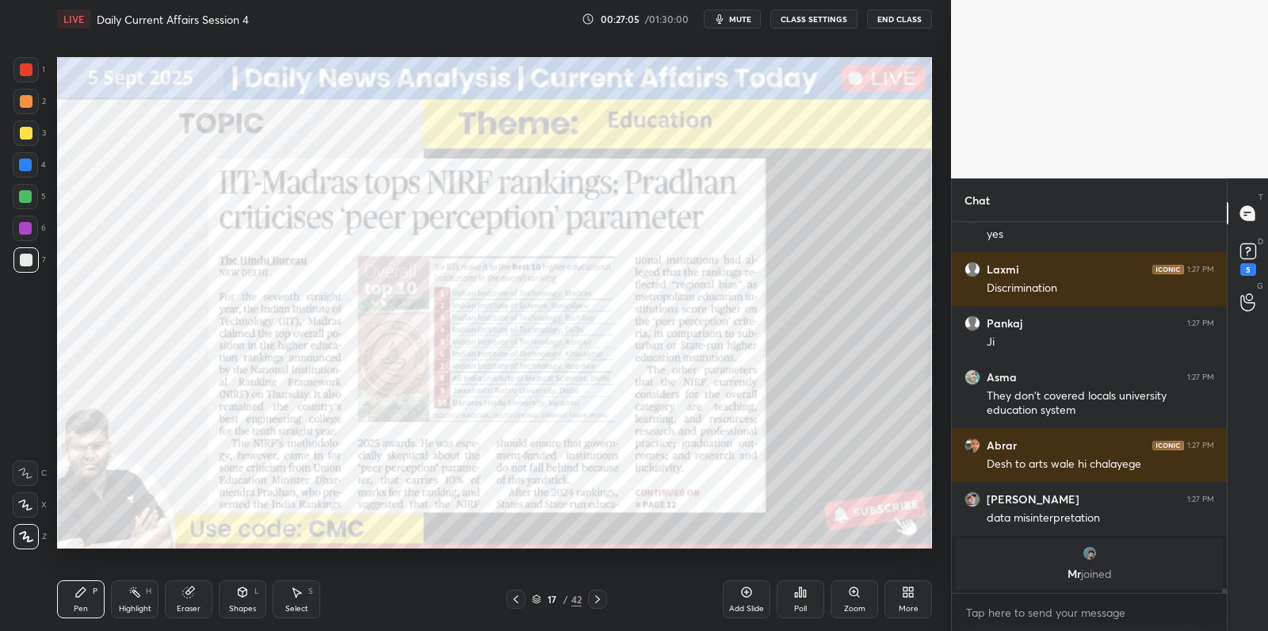
click at [0, 89] on div "1 2 3 4 5 6 7 C X Z C X Z E E Erase all H H" at bounding box center [25, 303] width 51 height 492
click at [14, 77] on div "1 2 3 4 5 6 7 C X Z C X Z E E Erase all H H" at bounding box center [25, 303] width 51 height 492
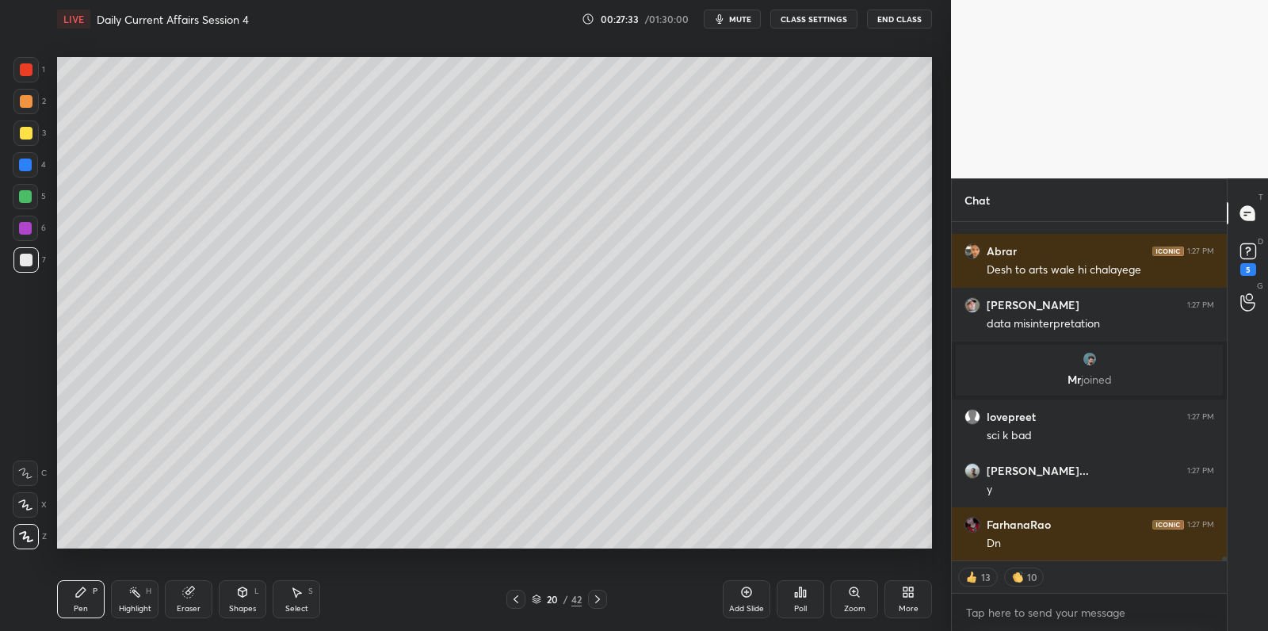
scroll to position [30305, 0]
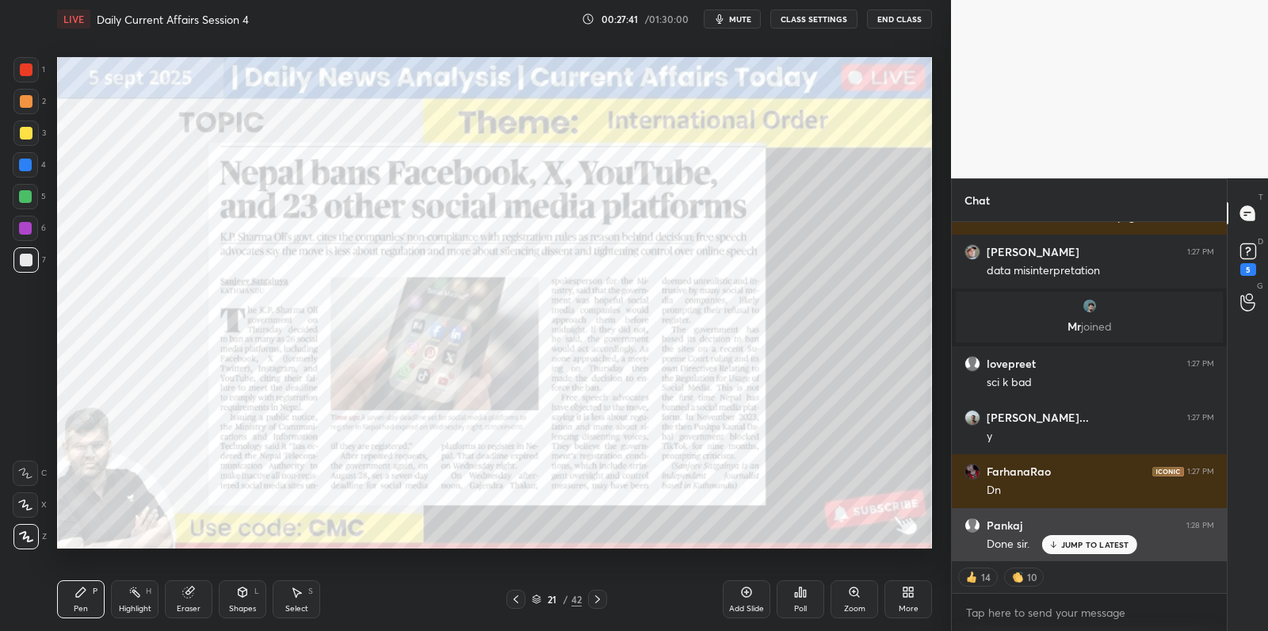
click at [1092, 543] on p "JUMP TO LATEST" at bounding box center [1095, 545] width 68 height 10
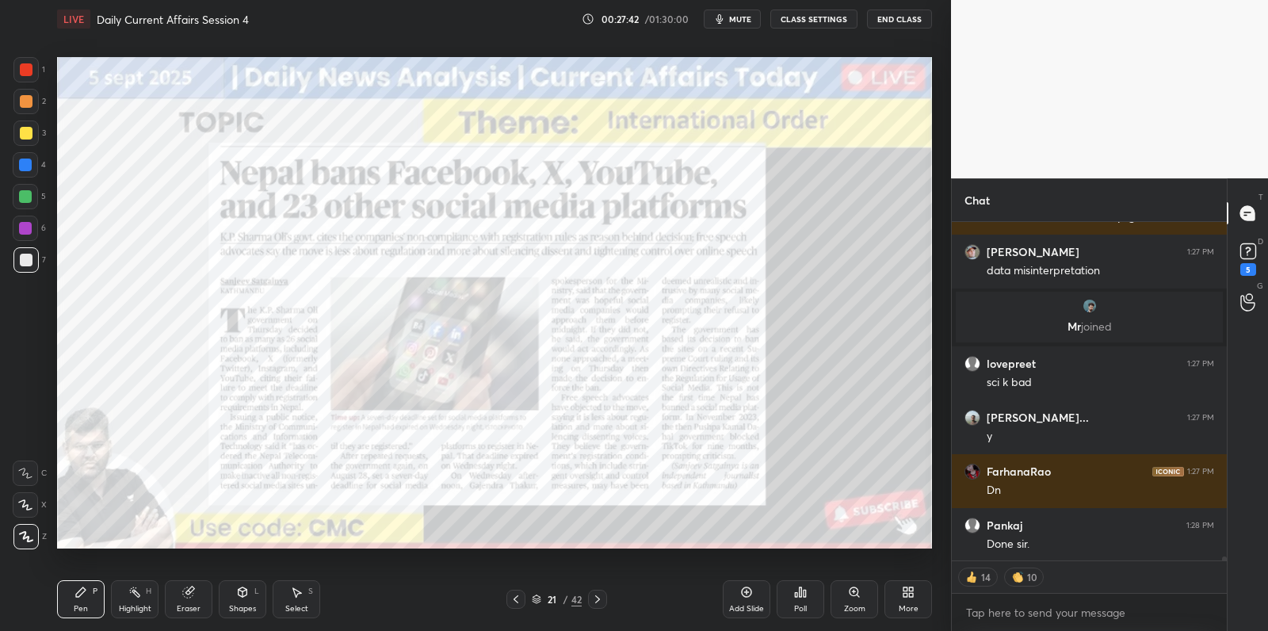
scroll to position [30360, 0]
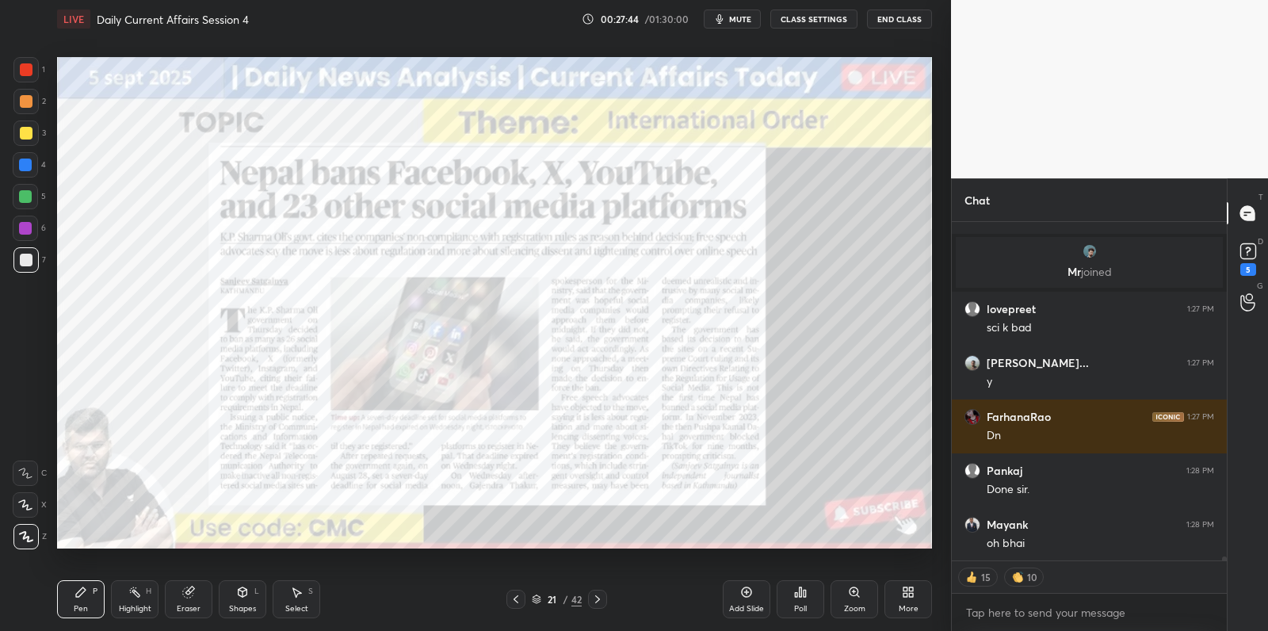
click at [751, 599] on div "Add Slide" at bounding box center [747, 599] width 48 height 38
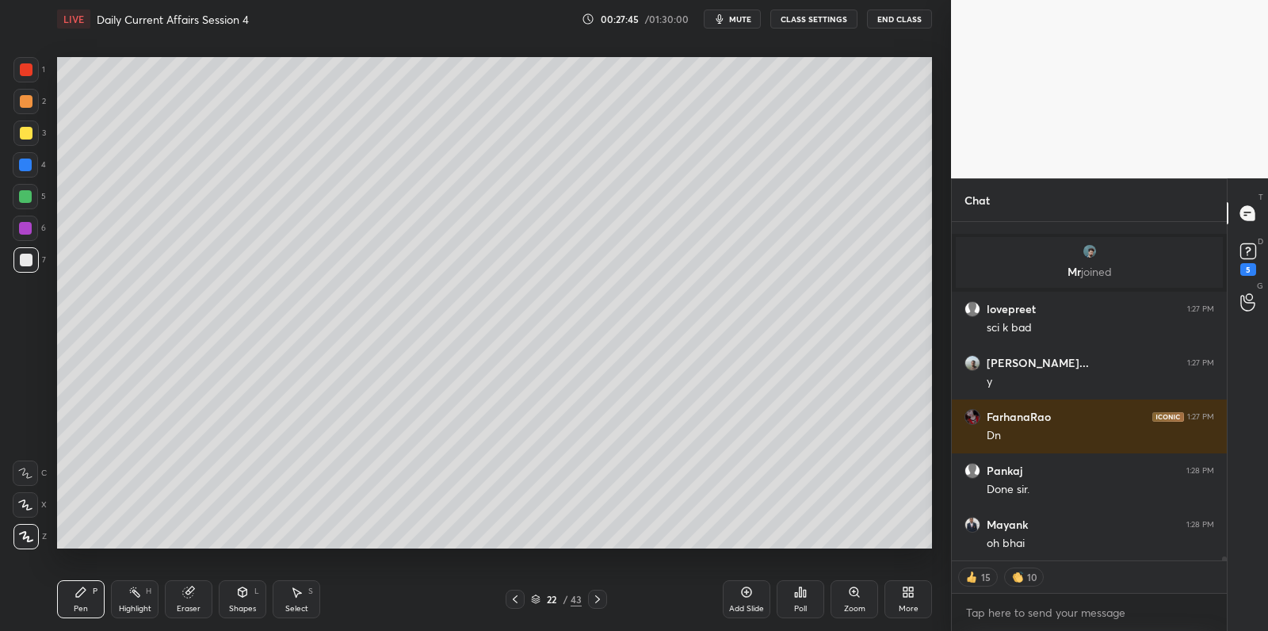
click at [25, 204] on div at bounding box center [25, 196] width 25 height 25
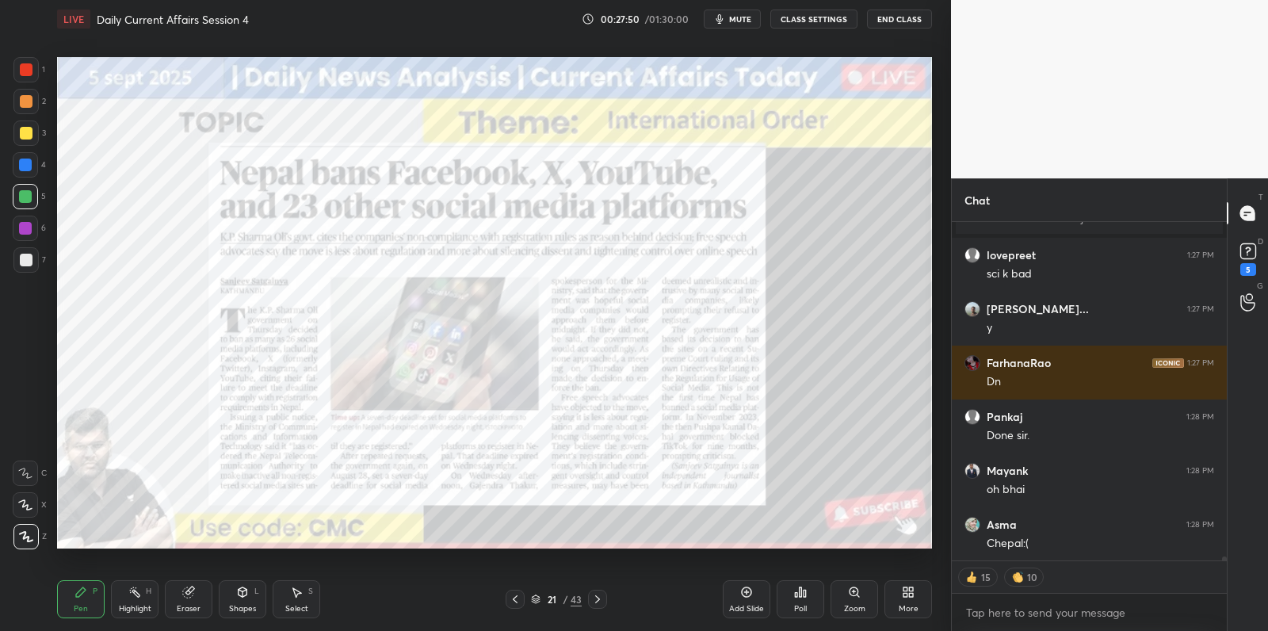
scroll to position [30467, 0]
click at [749, 597] on icon at bounding box center [746, 591] width 13 height 13
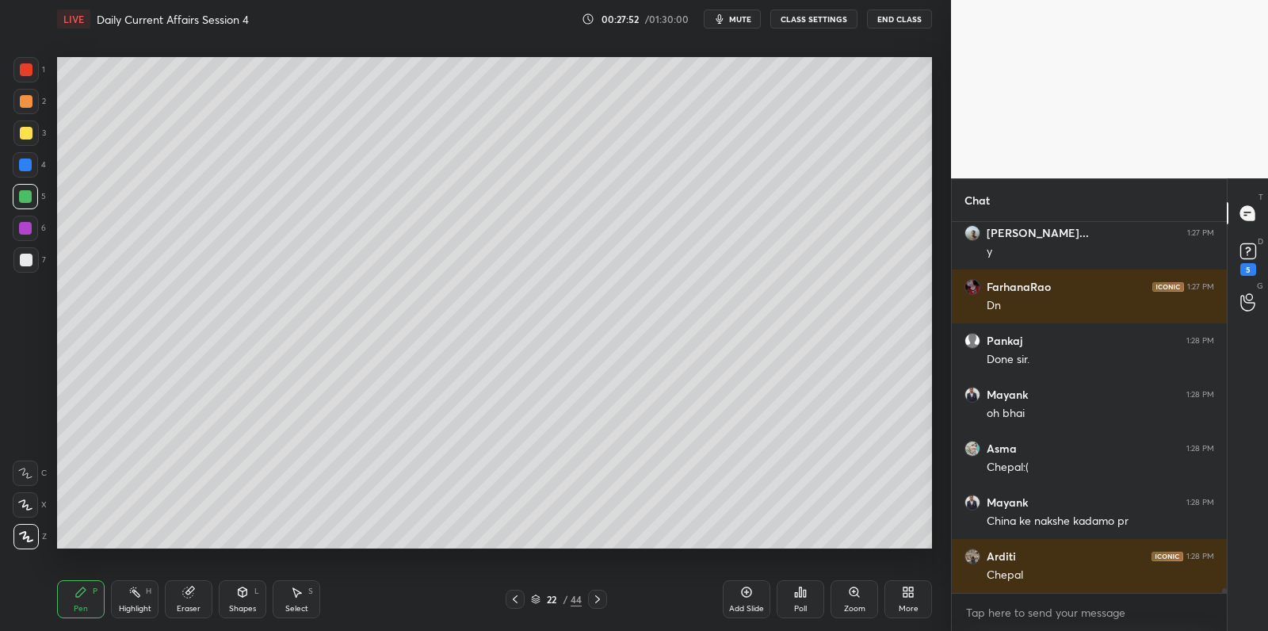
scroll to position [5, 5]
click at [31, 257] on div at bounding box center [26, 260] width 13 height 13
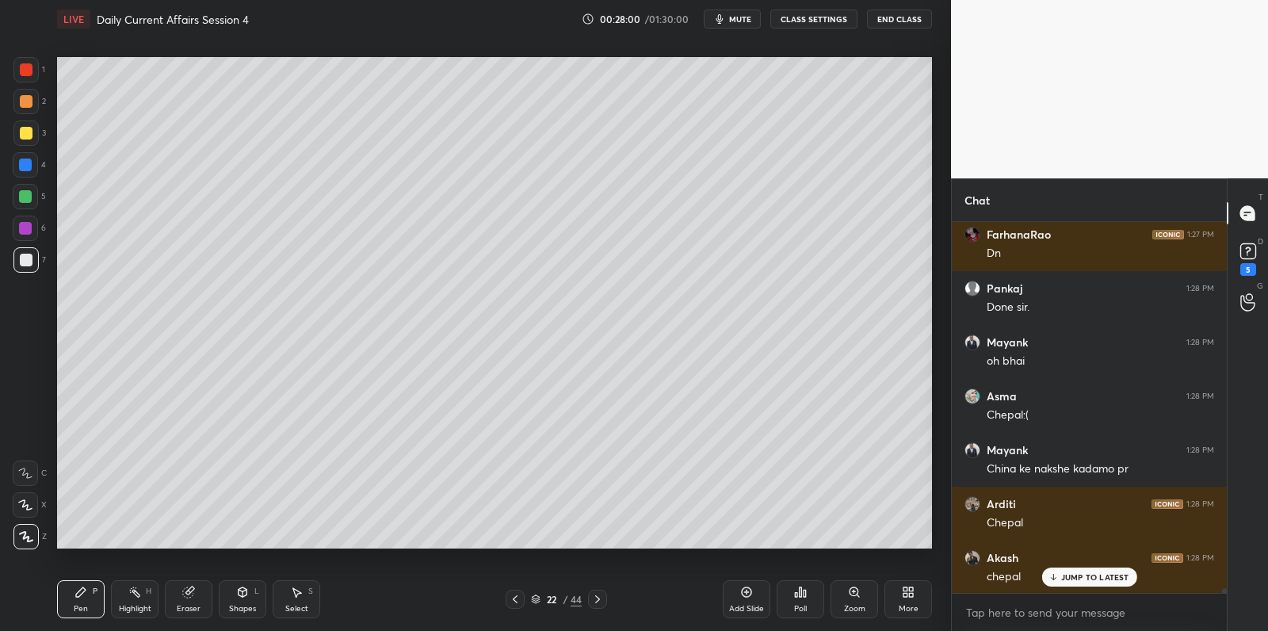
scroll to position [30597, 0]
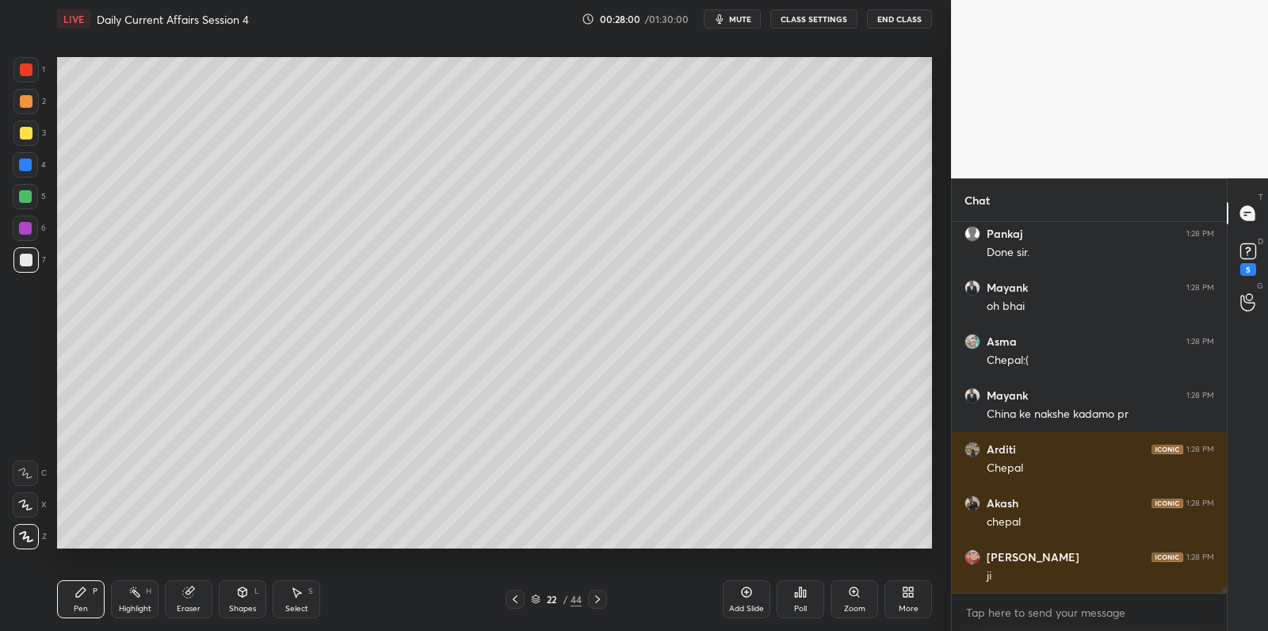
click at [25, 177] on div at bounding box center [25, 164] width 25 height 25
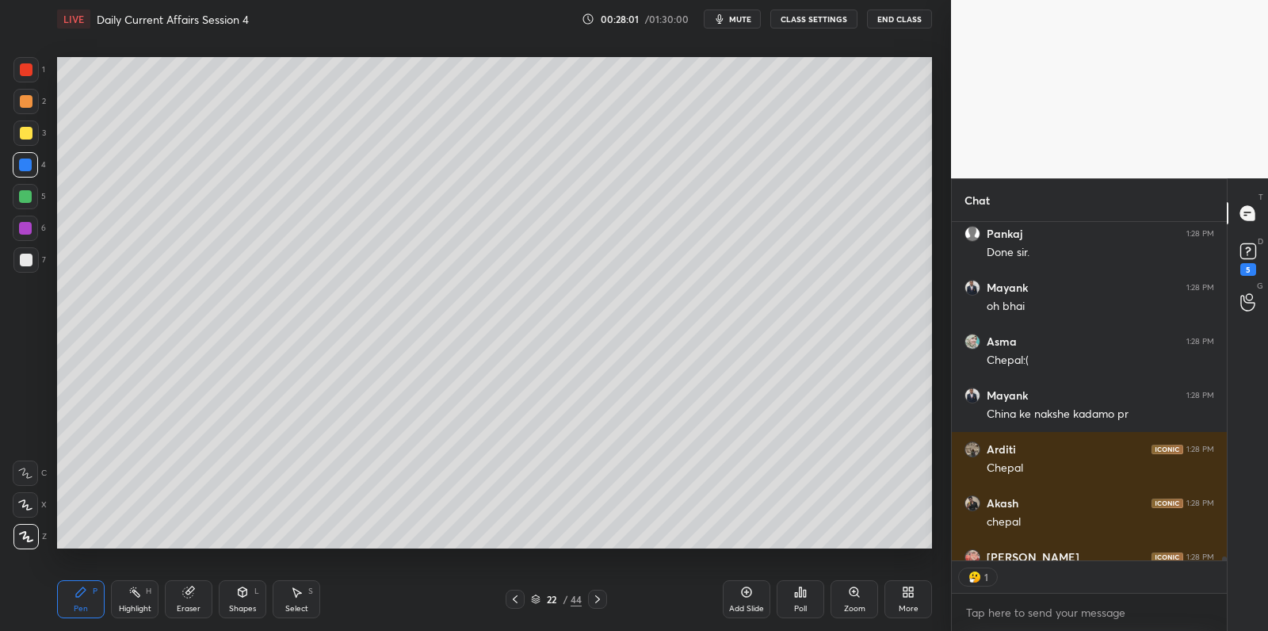
drag, startPoint x: 29, startPoint y: 173, endPoint x: 47, endPoint y: 176, distance: 17.7
click at [29, 173] on div at bounding box center [25, 164] width 25 height 25
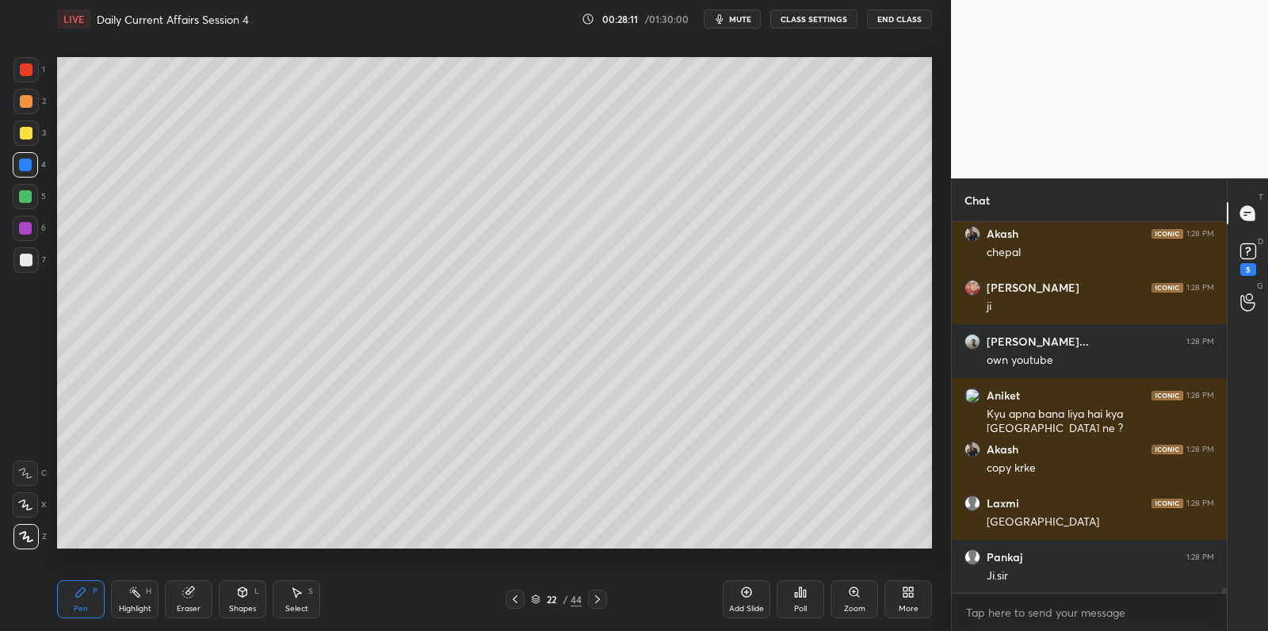
scroll to position [367, 271]
click at [21, 266] on div at bounding box center [25, 259] width 25 height 25
click at [28, 261] on div at bounding box center [26, 260] width 13 height 13
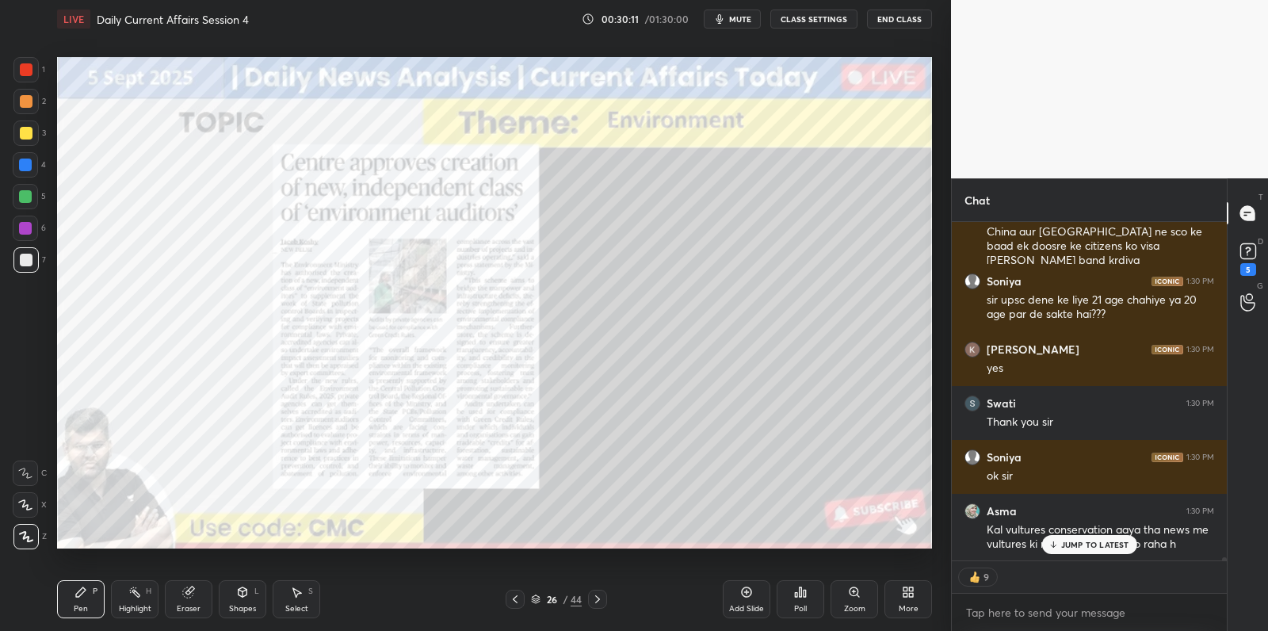
scroll to position [36162, 0]
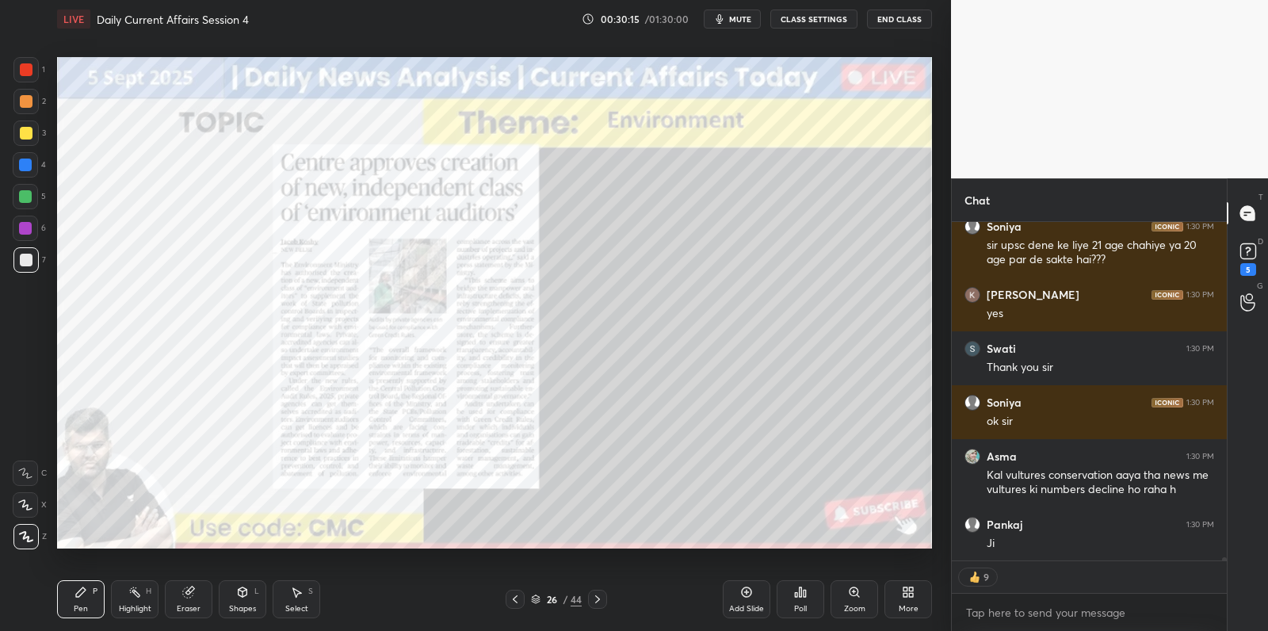
click at [24, 137] on div at bounding box center [26, 133] width 13 height 13
click at [30, 136] on div at bounding box center [26, 133] width 13 height 13
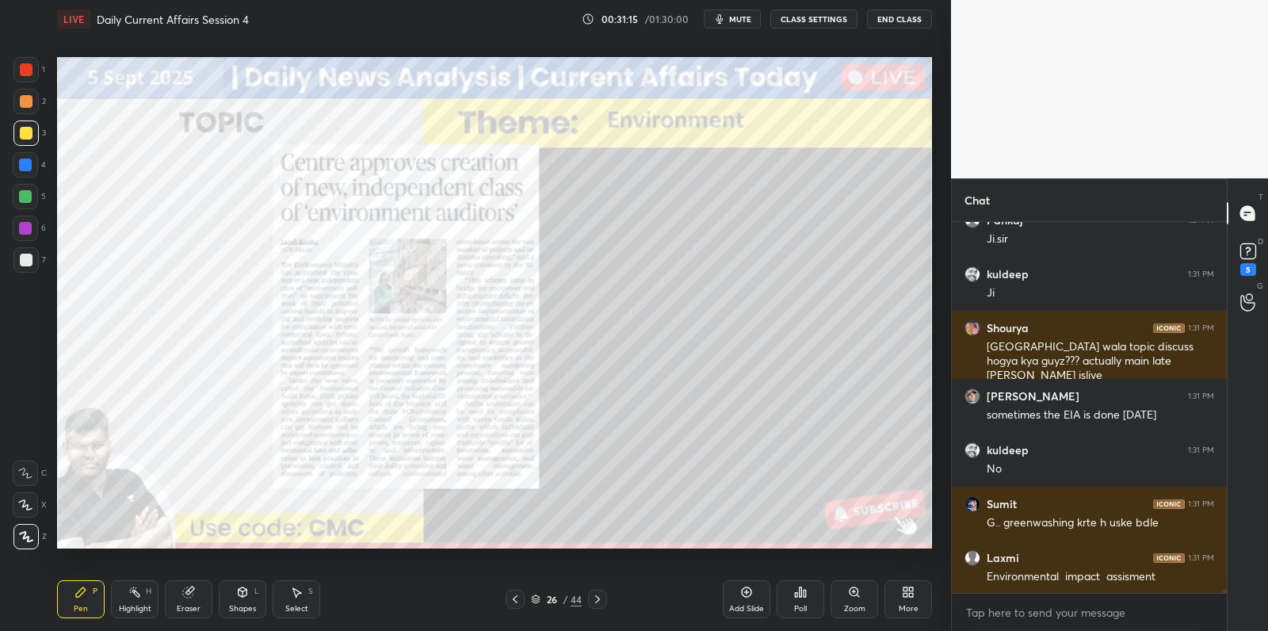
scroll to position [31576, 0]
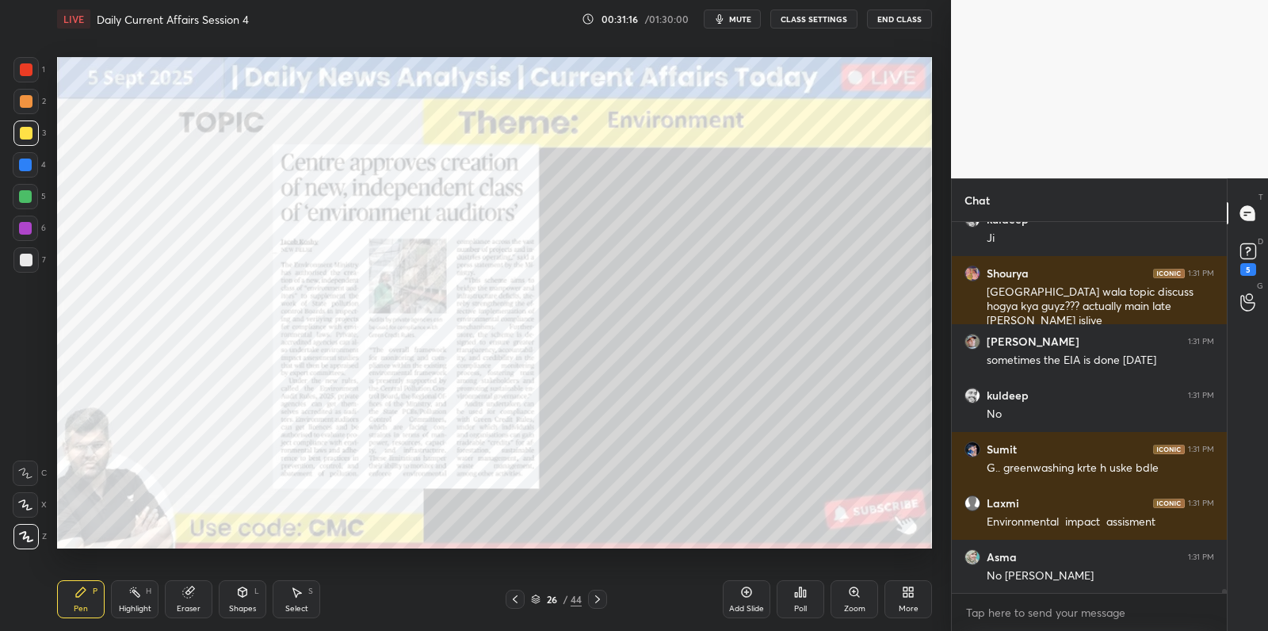
click at [754, 594] on div "Add Slide" at bounding box center [747, 599] width 48 height 38
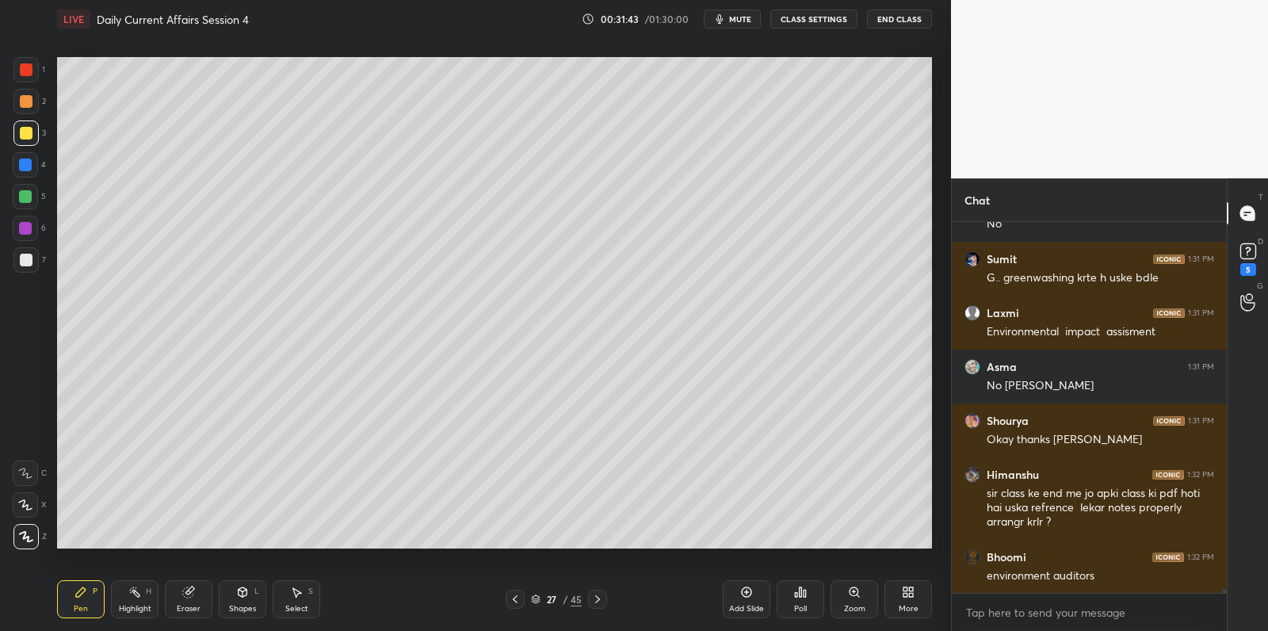
scroll to position [31820, 0]
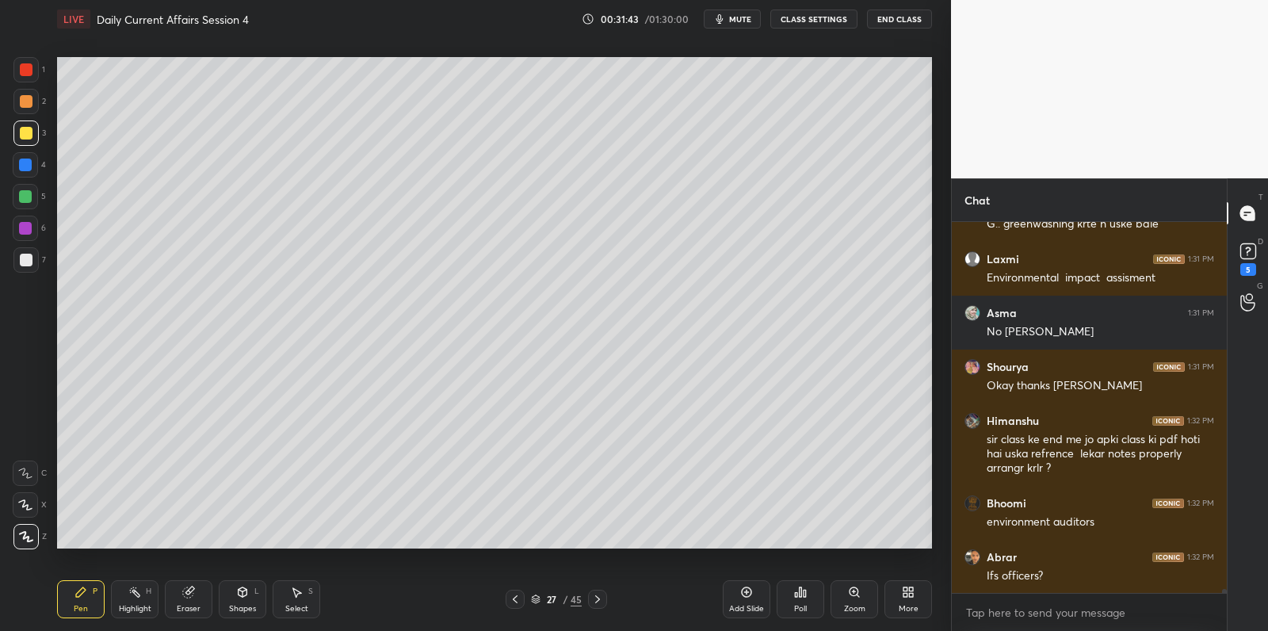
click at [753, 593] on div "Add Slide" at bounding box center [747, 599] width 48 height 38
click at [32, 257] on div at bounding box center [26, 260] width 13 height 13
click at [30, 257] on div at bounding box center [26, 260] width 13 height 13
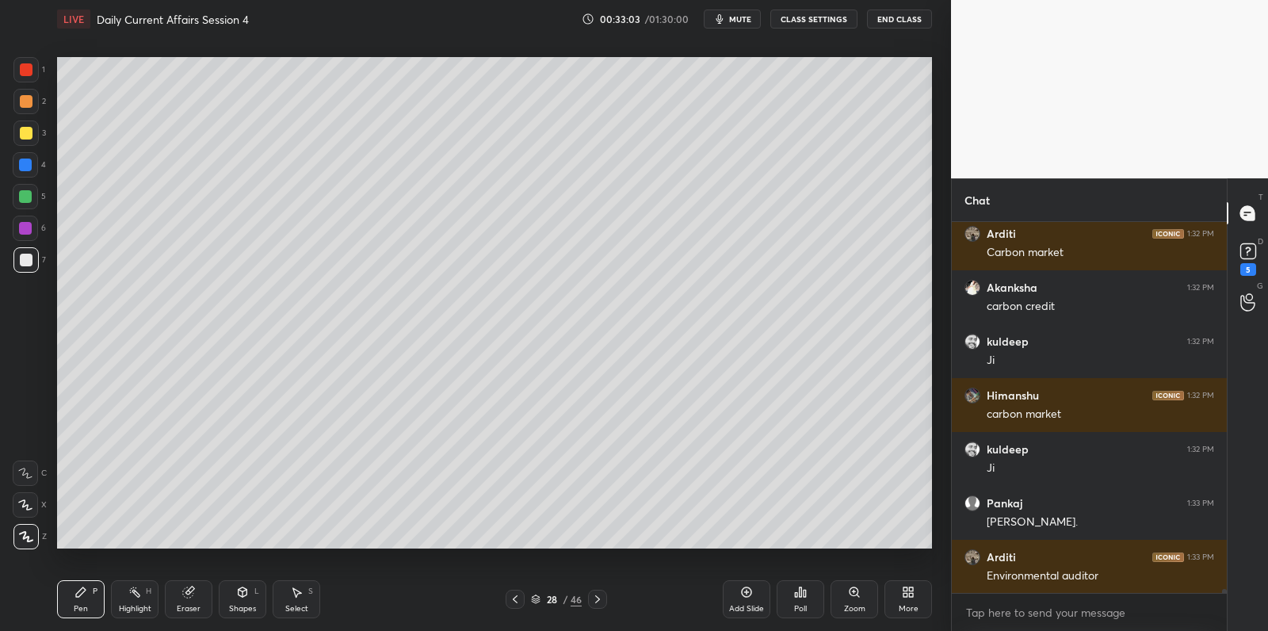
scroll to position [33710, 0]
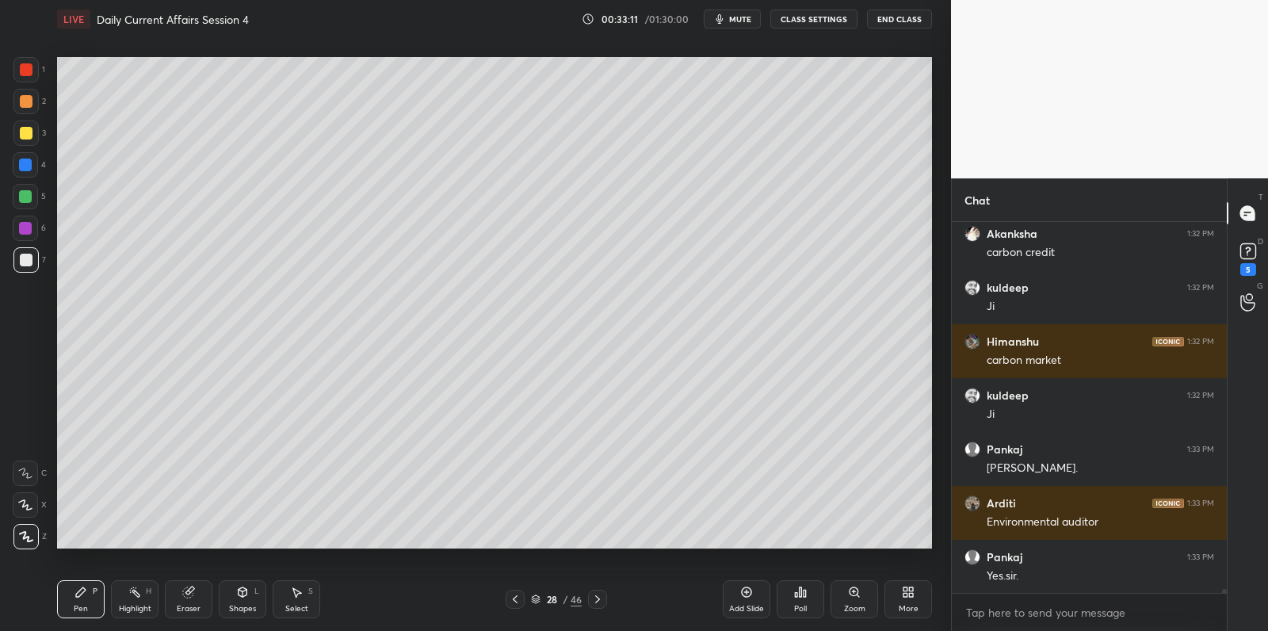
click at [752, 605] on div "Add Slide" at bounding box center [746, 608] width 35 height 8
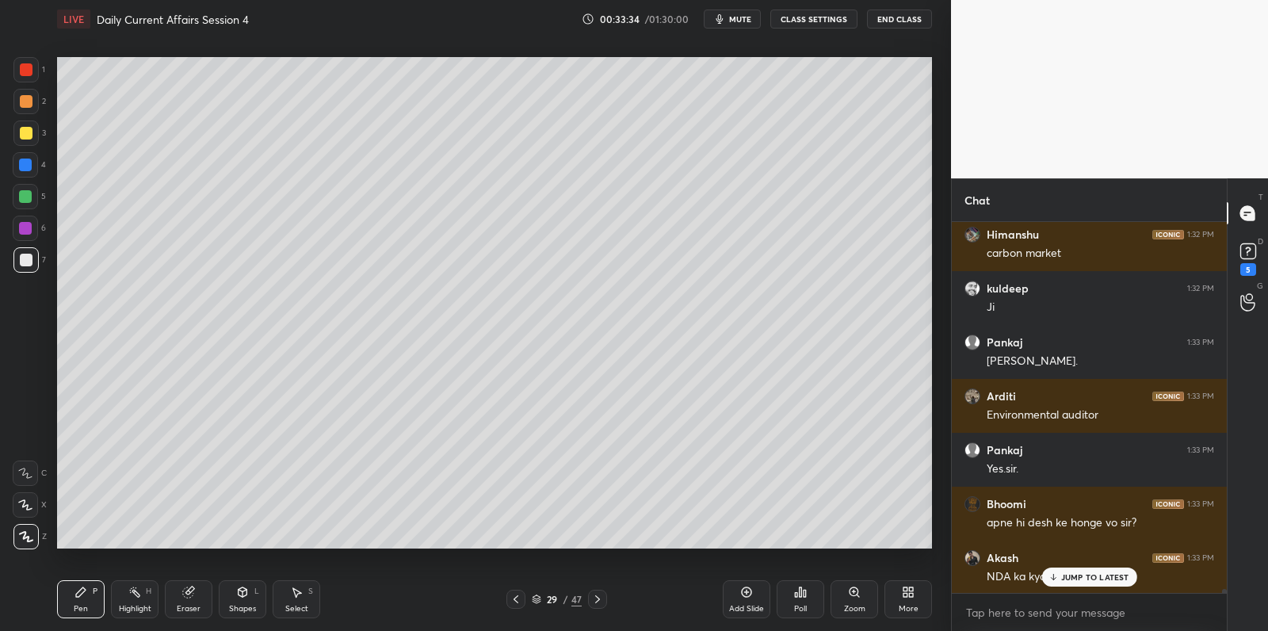
scroll to position [33097, 0]
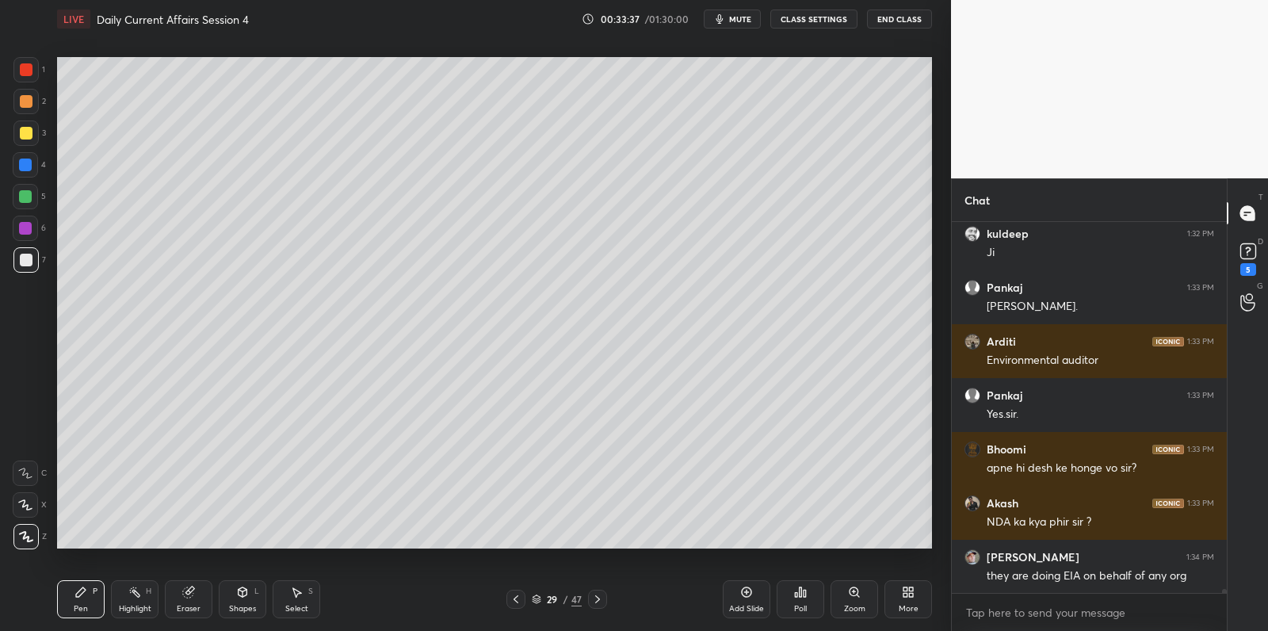
click at [17, 144] on div at bounding box center [25, 132] width 25 height 25
drag, startPoint x: 33, startPoint y: 135, endPoint x: 54, endPoint y: 147, distance: 23.8
click at [33, 135] on div at bounding box center [25, 132] width 25 height 25
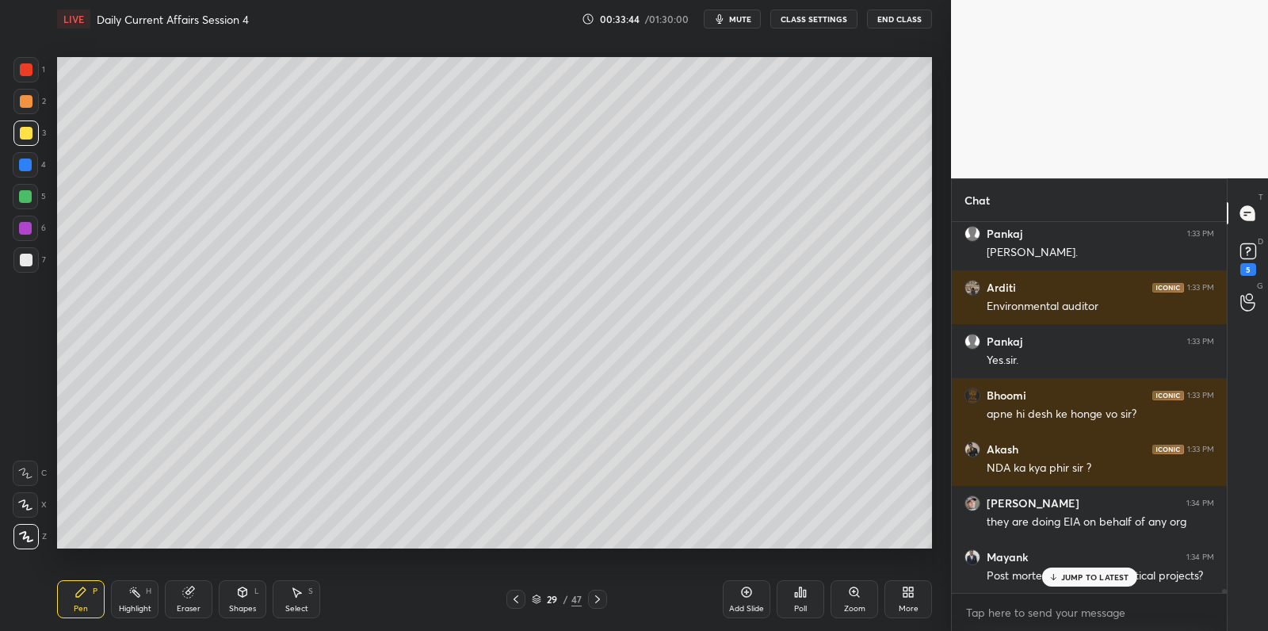
scroll to position [33204, 0]
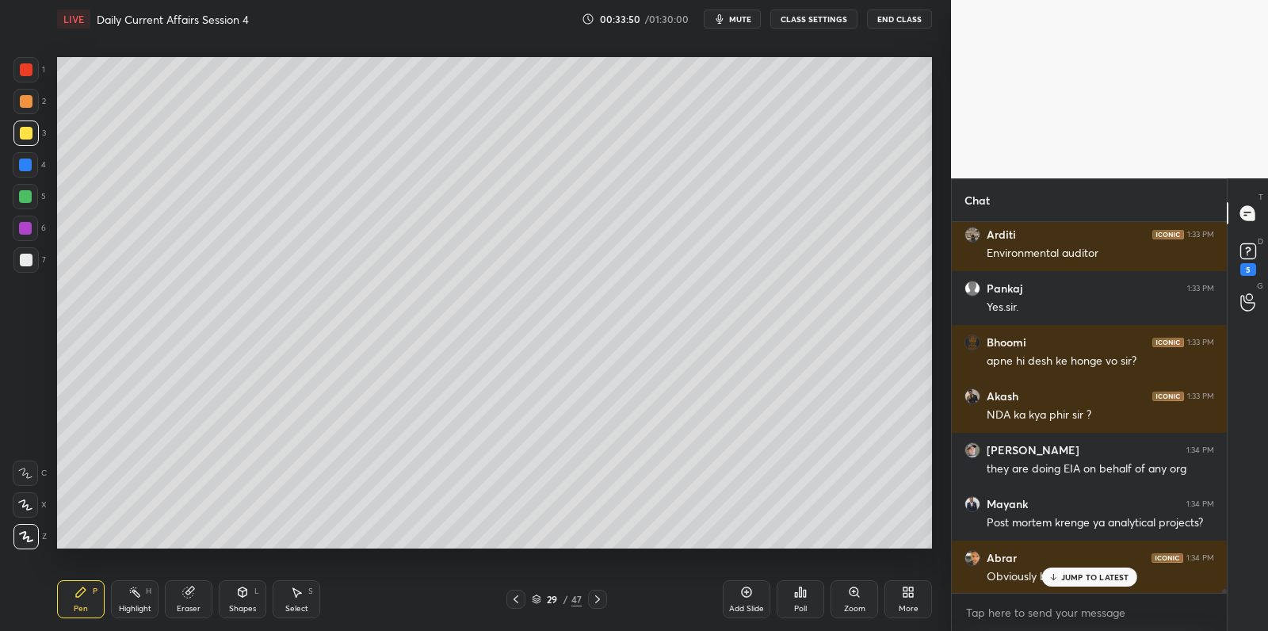
click at [33, 261] on div at bounding box center [25, 259] width 25 height 25
drag, startPoint x: 749, startPoint y: 590, endPoint x: 713, endPoint y: 562, distance: 45.8
click at [749, 587] on icon at bounding box center [746, 591] width 13 height 13
click at [40, 196] on div "5" at bounding box center [29, 196] width 33 height 25
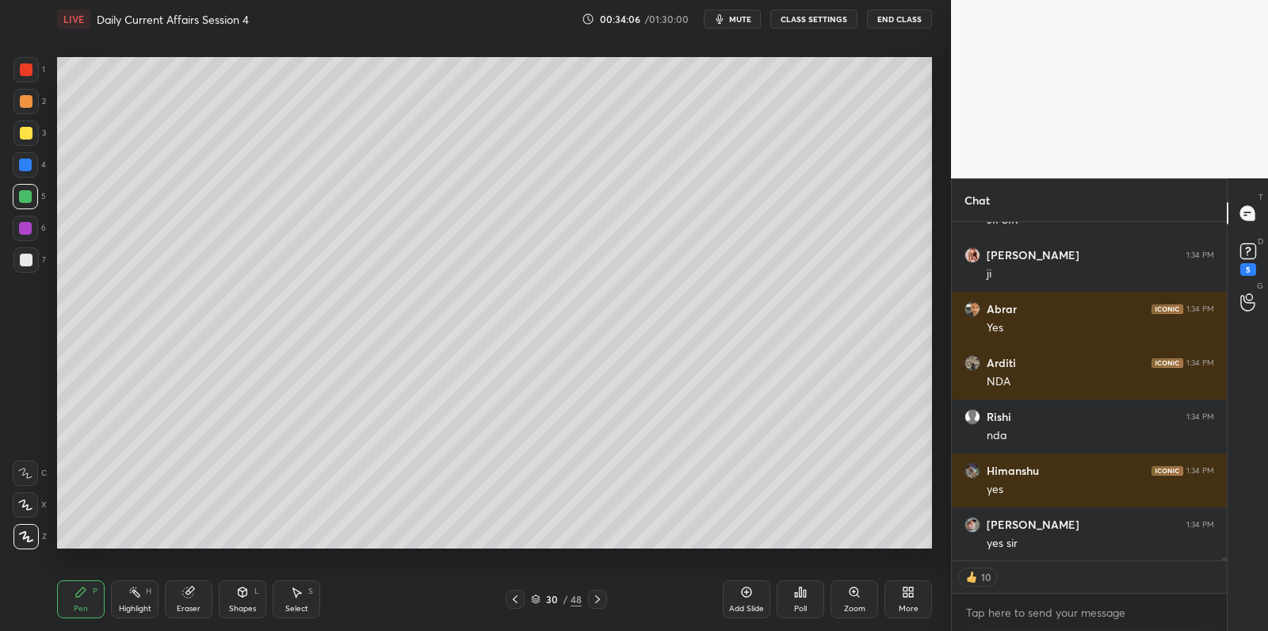
scroll to position [33897, 0]
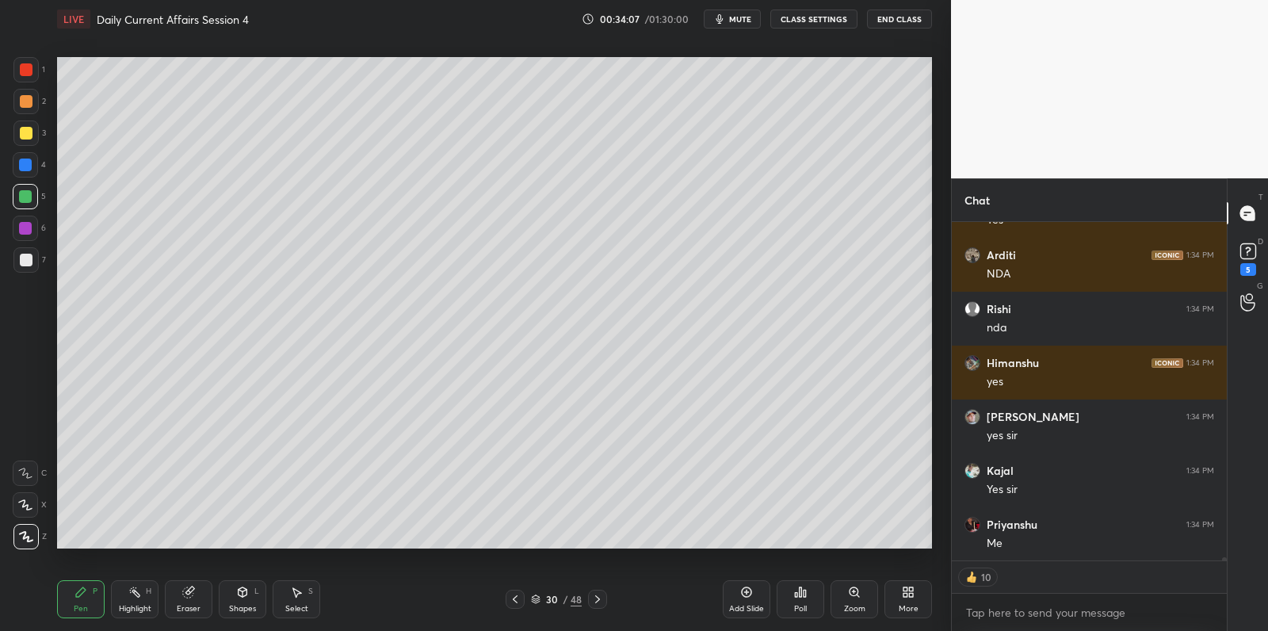
click at [27, 233] on div at bounding box center [25, 228] width 13 height 13
click at [32, 271] on div "7" at bounding box center [29, 263] width 32 height 32
click at [33, 265] on div at bounding box center [25, 259] width 25 height 25
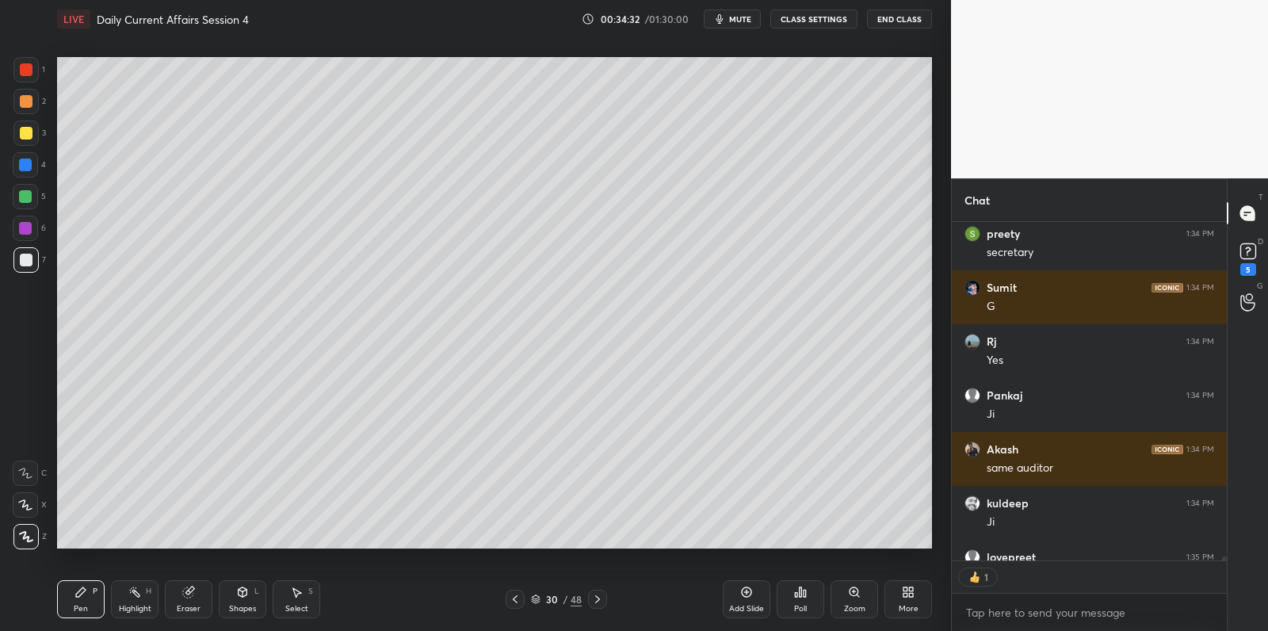
scroll to position [5, 5]
click at [26, 262] on div at bounding box center [26, 260] width 13 height 13
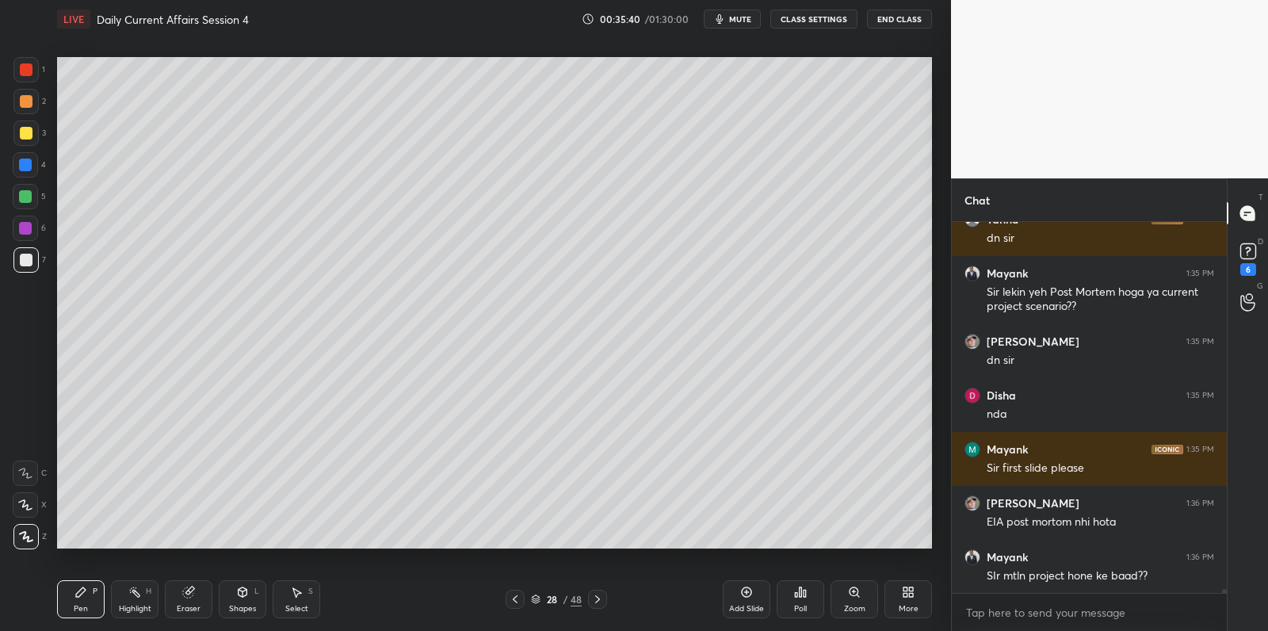
scroll to position [35834, 0]
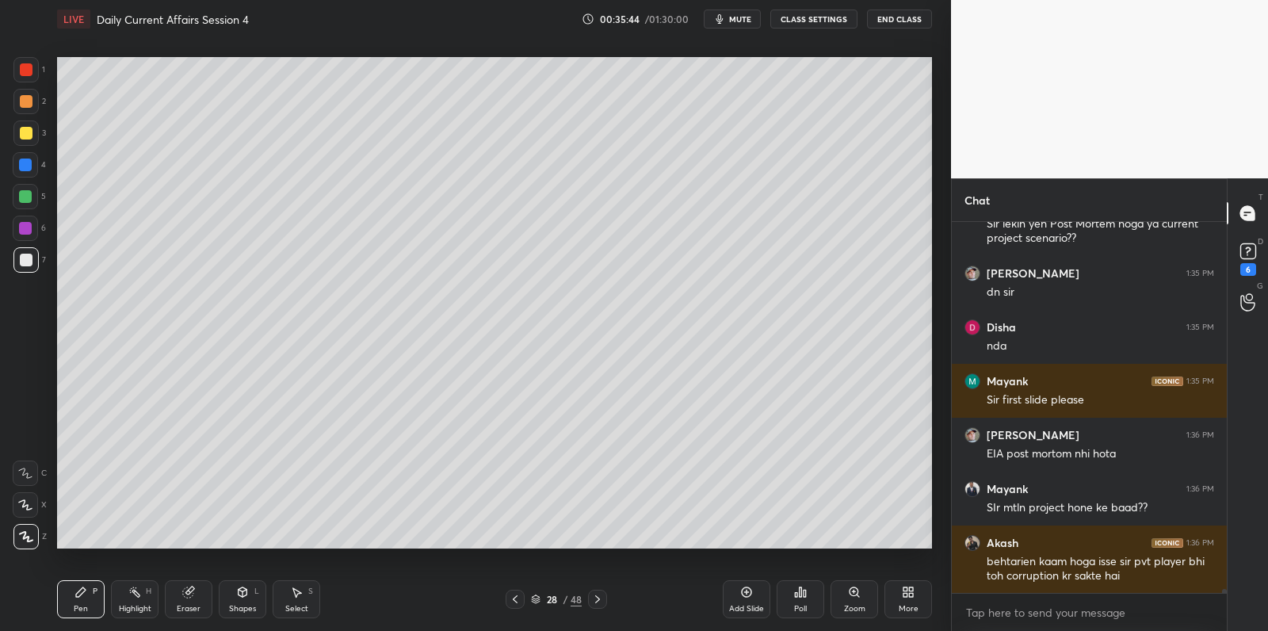
click at [752, 603] on div "Add Slide" at bounding box center [747, 599] width 48 height 38
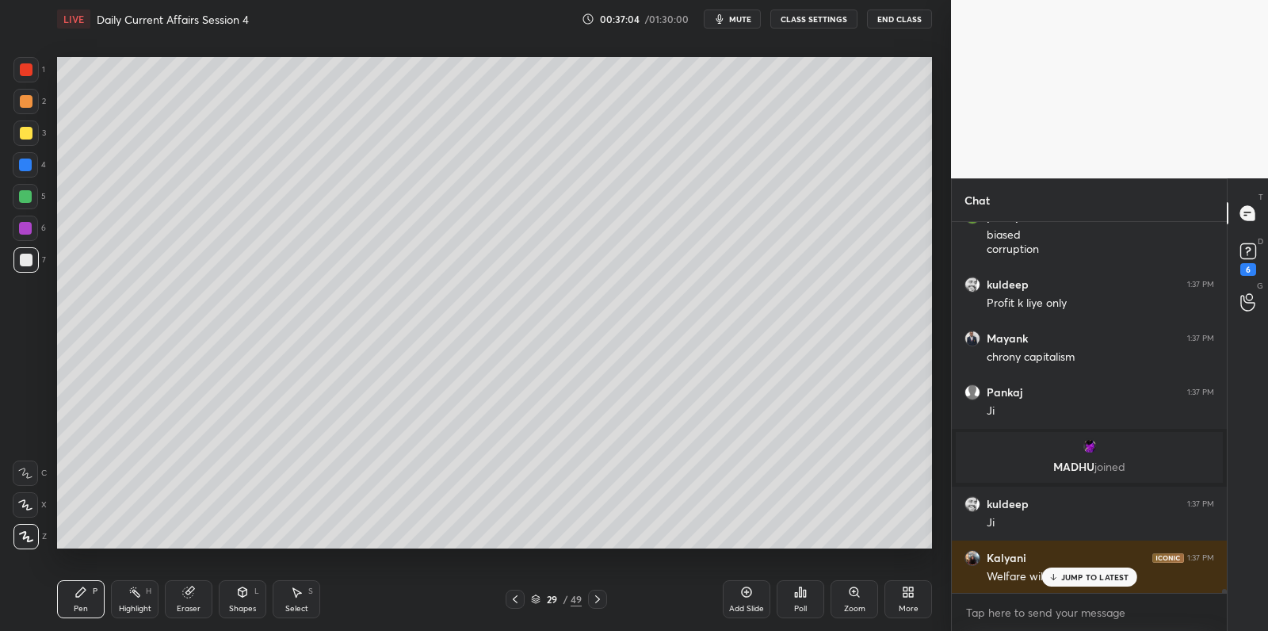
scroll to position [36475, 0]
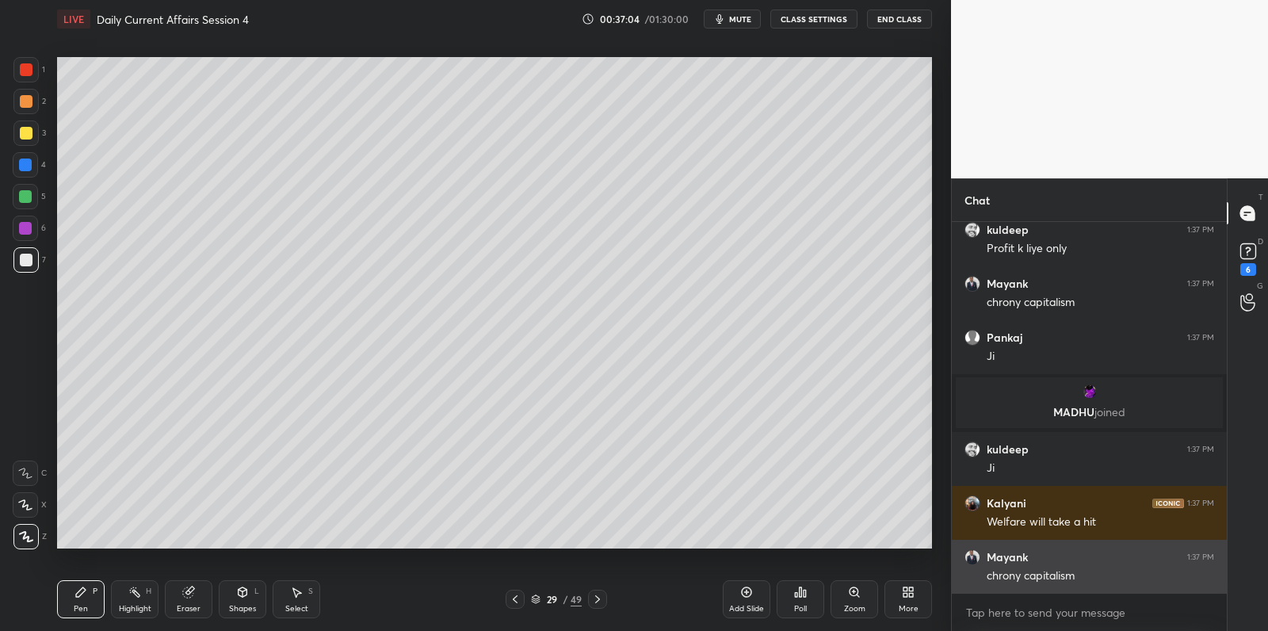
click at [1080, 572] on div "chrony capitalism" at bounding box center [1099, 576] width 227 height 16
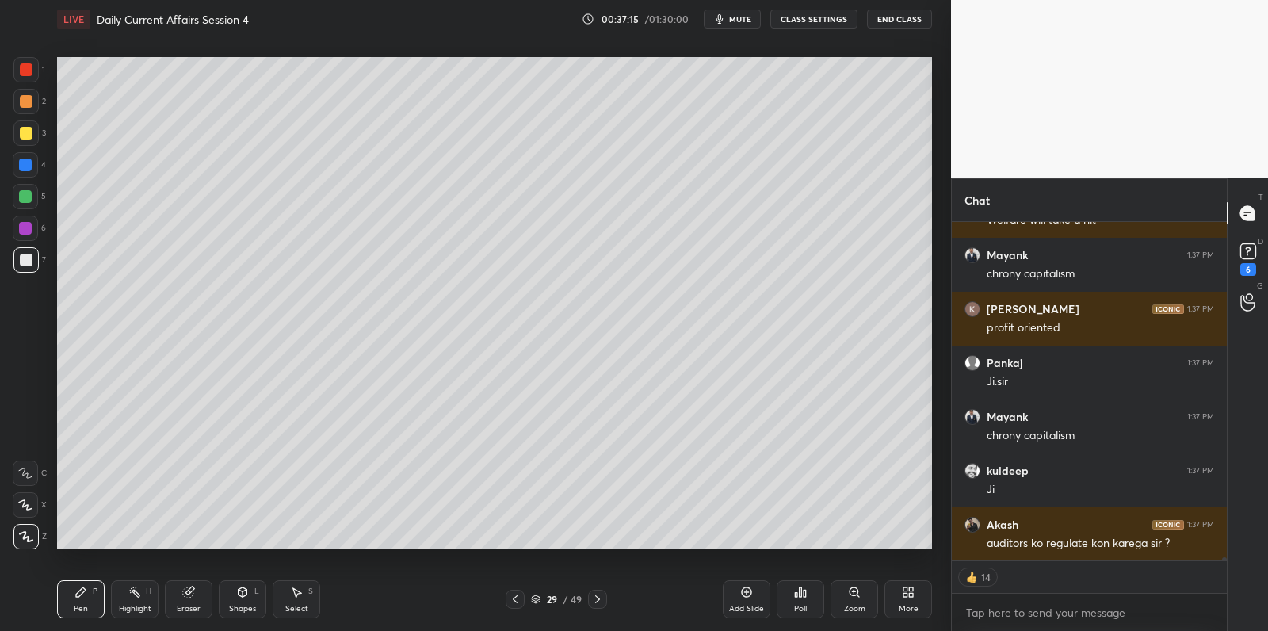
scroll to position [36831, 0]
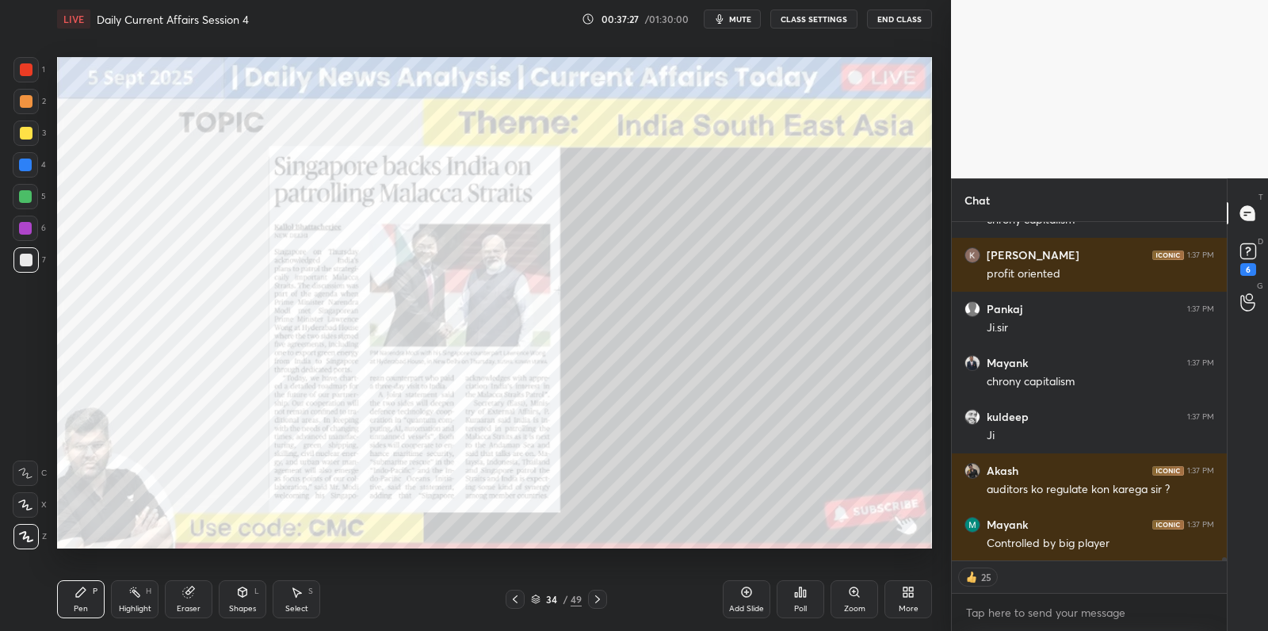
click at [27, 228] on div at bounding box center [25, 228] width 13 height 13
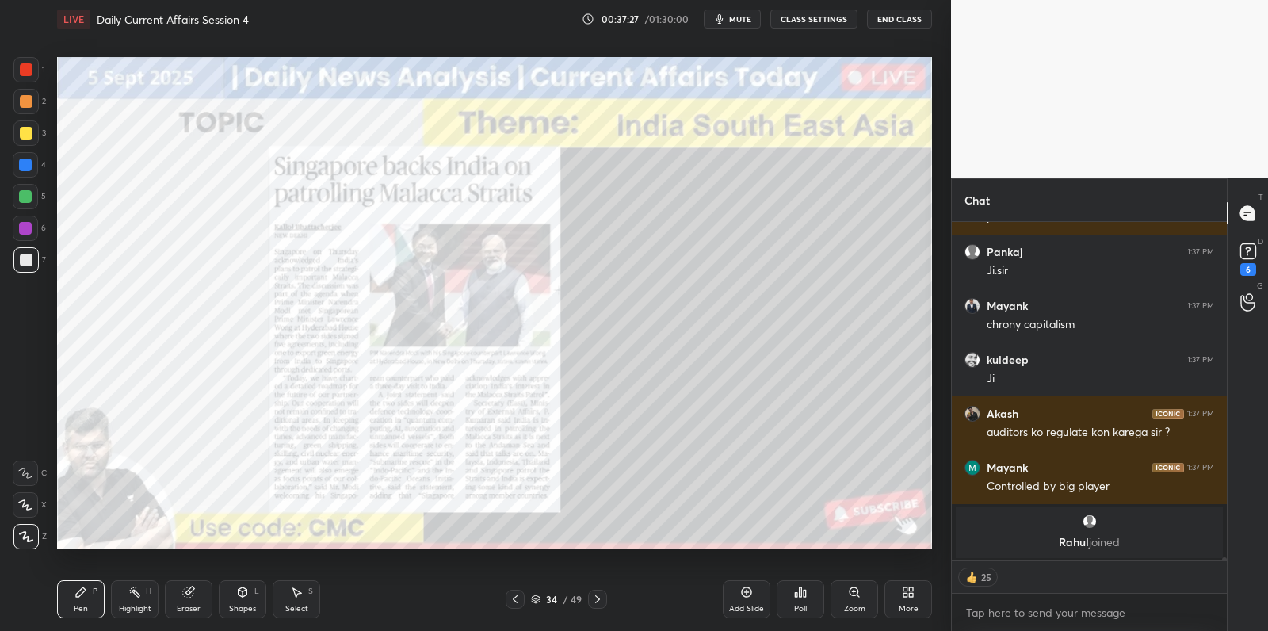
click at [32, 225] on div at bounding box center [25, 227] width 25 height 25
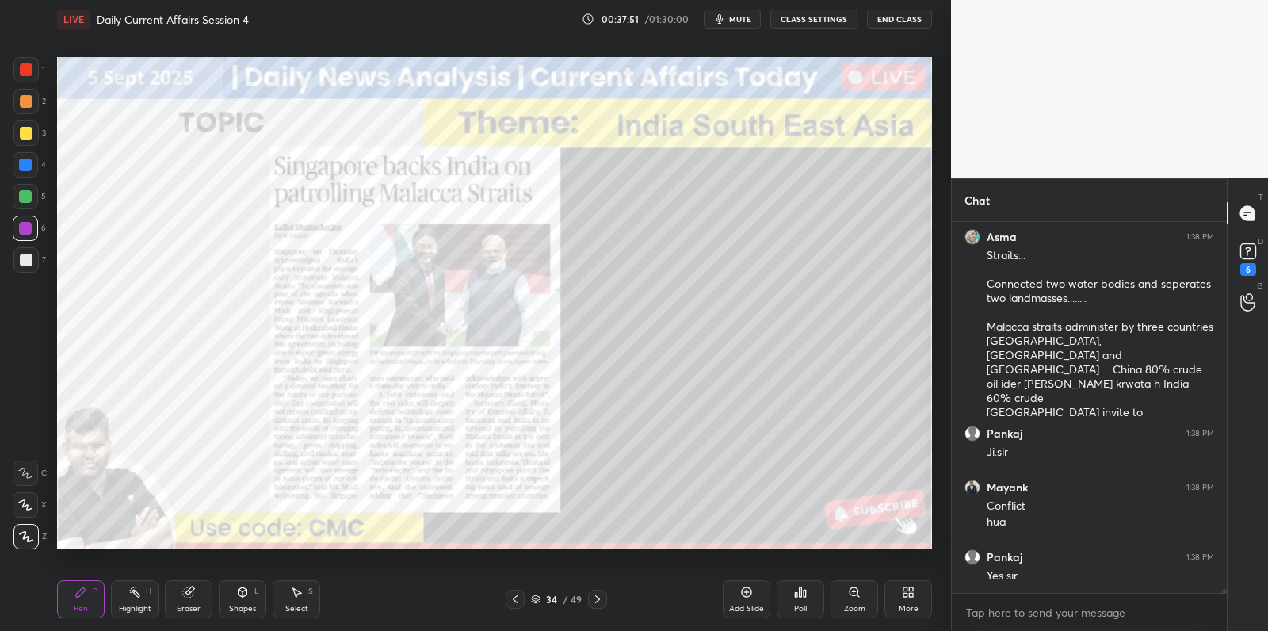
scroll to position [37217, 0]
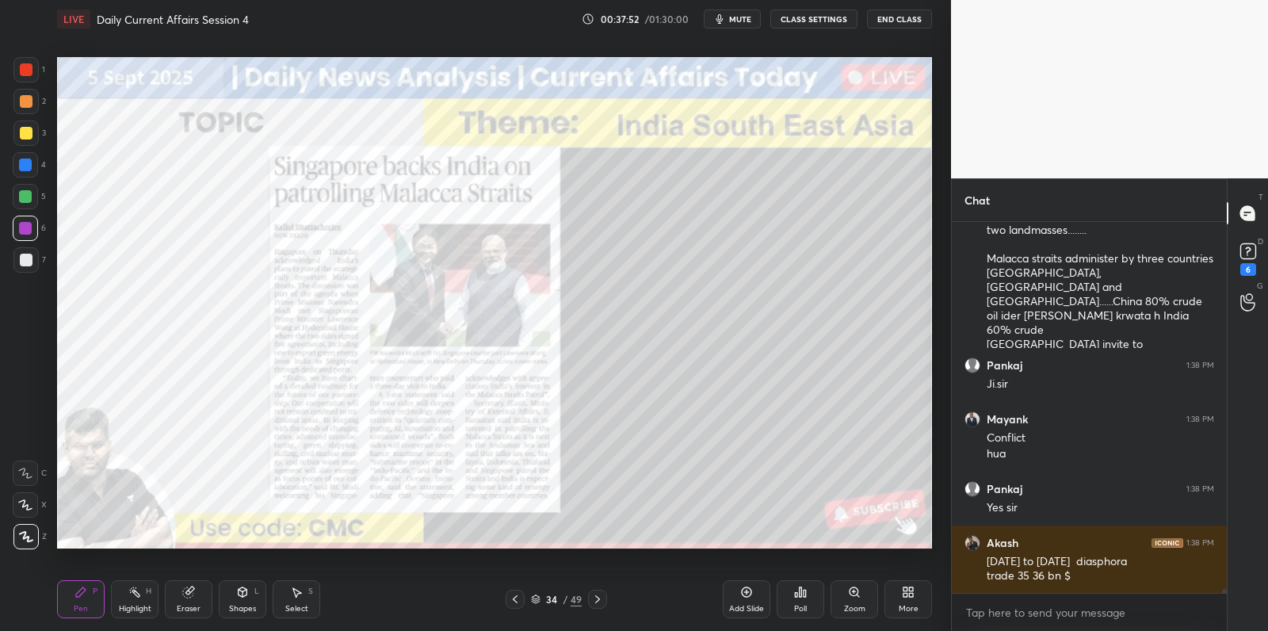
click at [24, 100] on div at bounding box center [26, 101] width 13 height 13
click at [26, 104] on div at bounding box center [26, 101] width 13 height 13
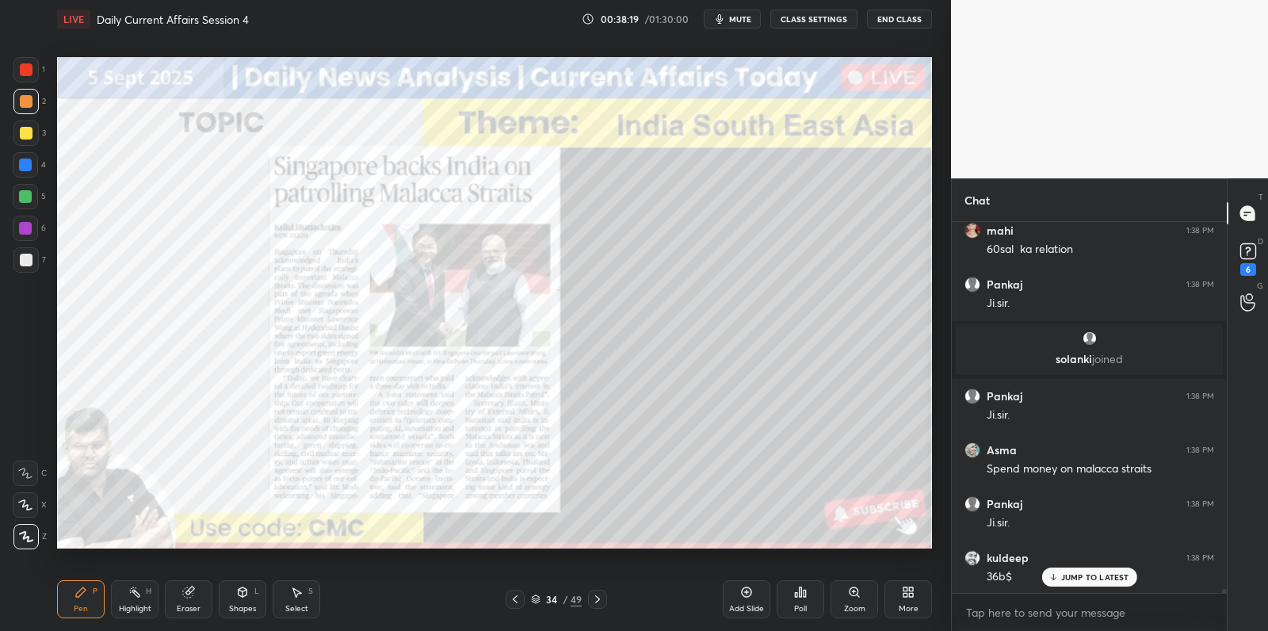
scroll to position [37652, 0]
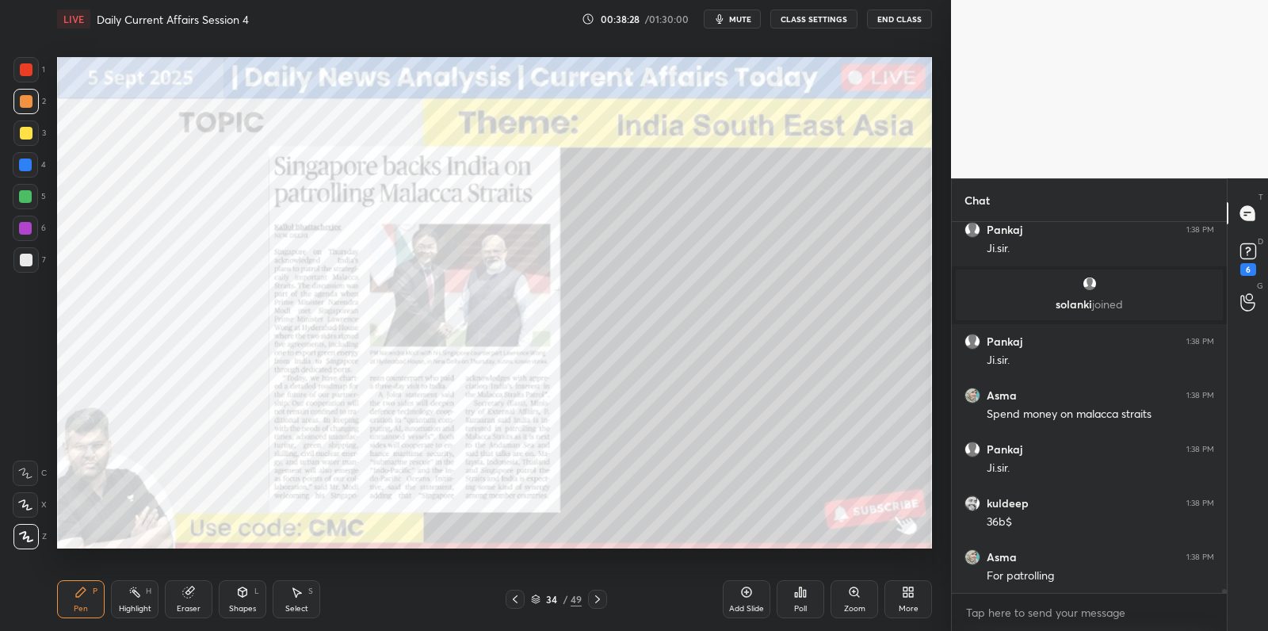
click at [741, 594] on icon at bounding box center [746, 591] width 13 height 13
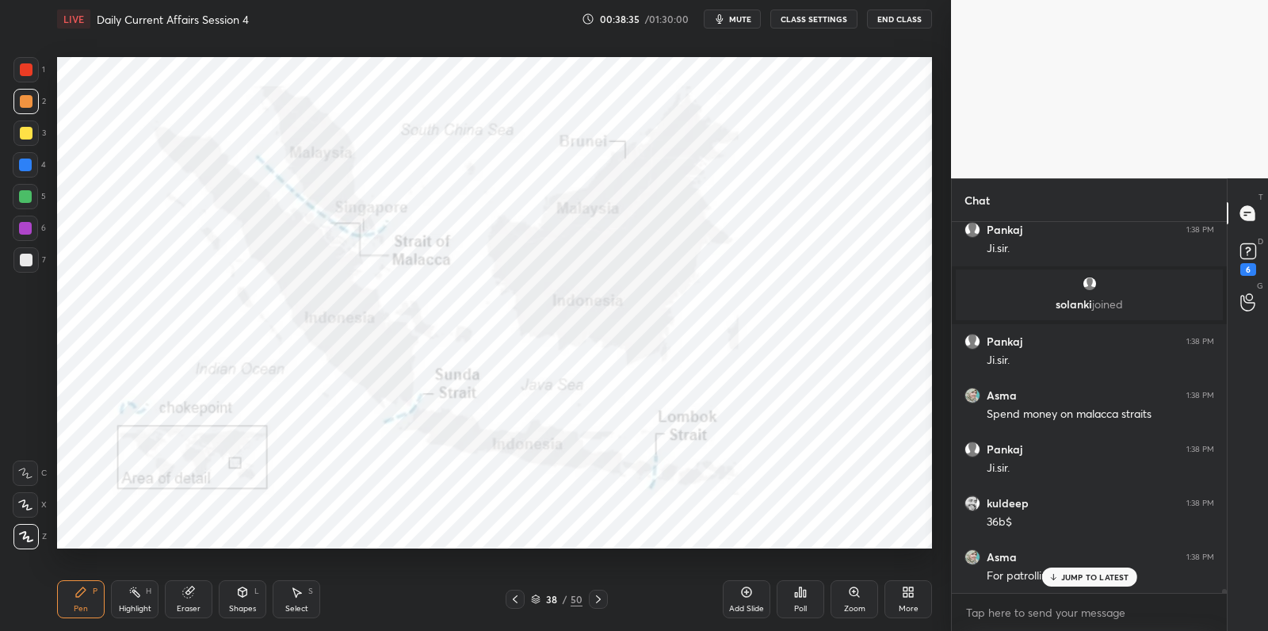
scroll to position [37705, 0]
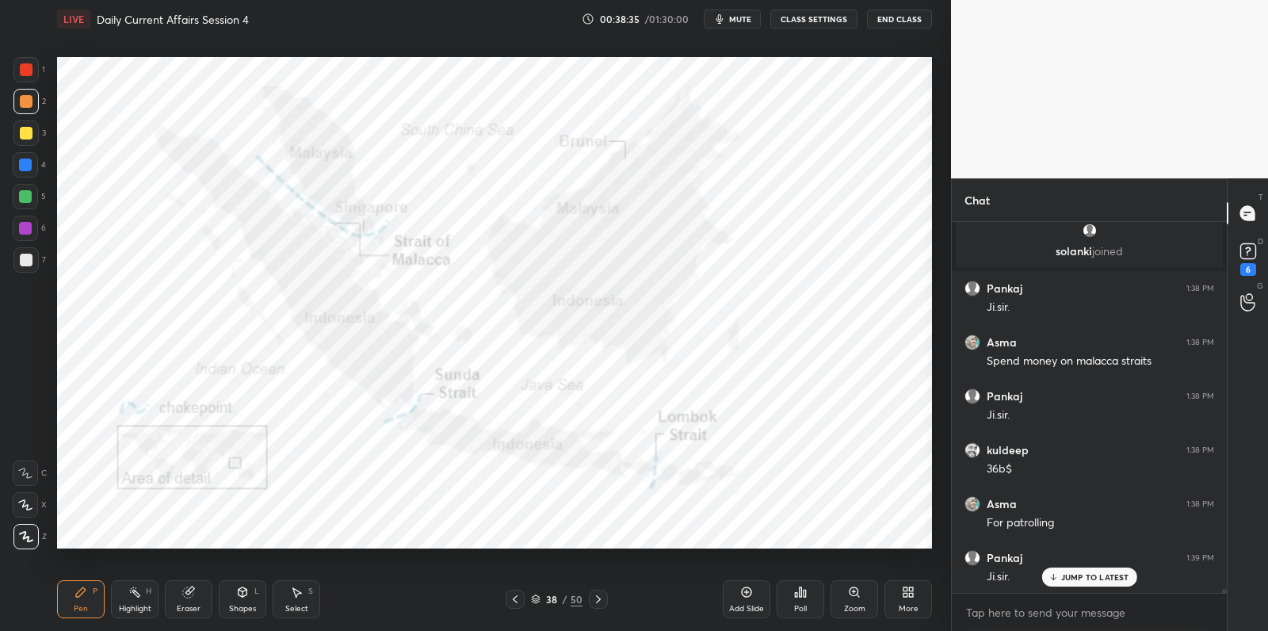
click at [29, 231] on div at bounding box center [25, 228] width 13 height 13
click at [33, 231] on div at bounding box center [25, 227] width 25 height 25
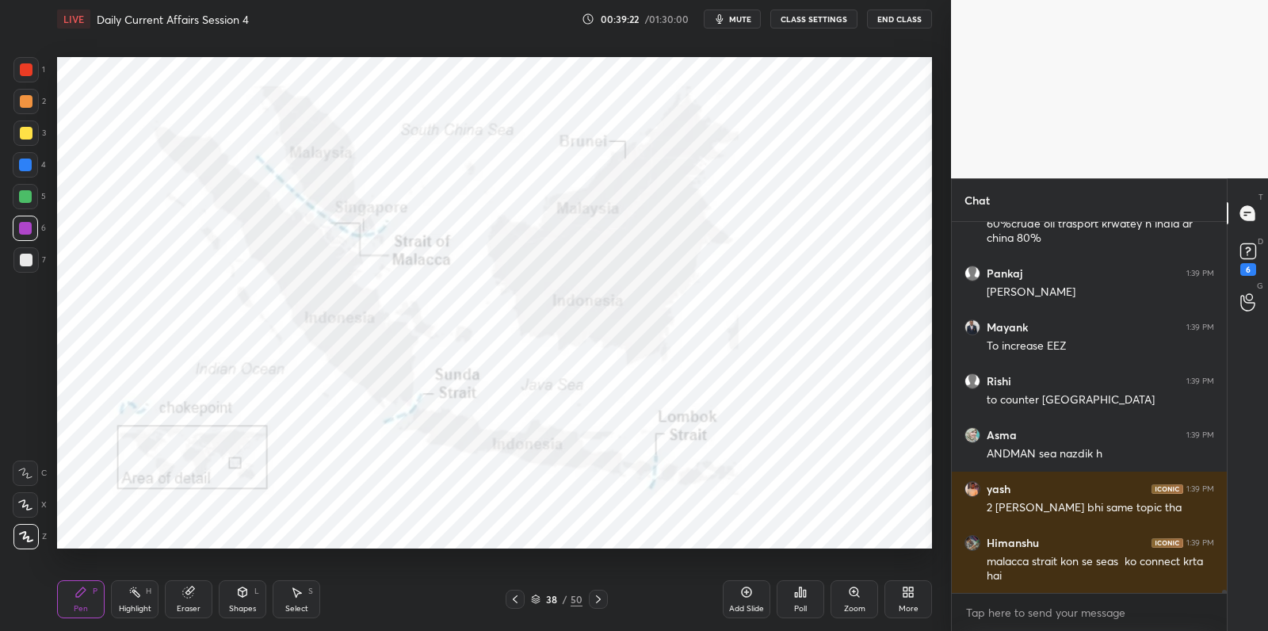
scroll to position [38599, 0]
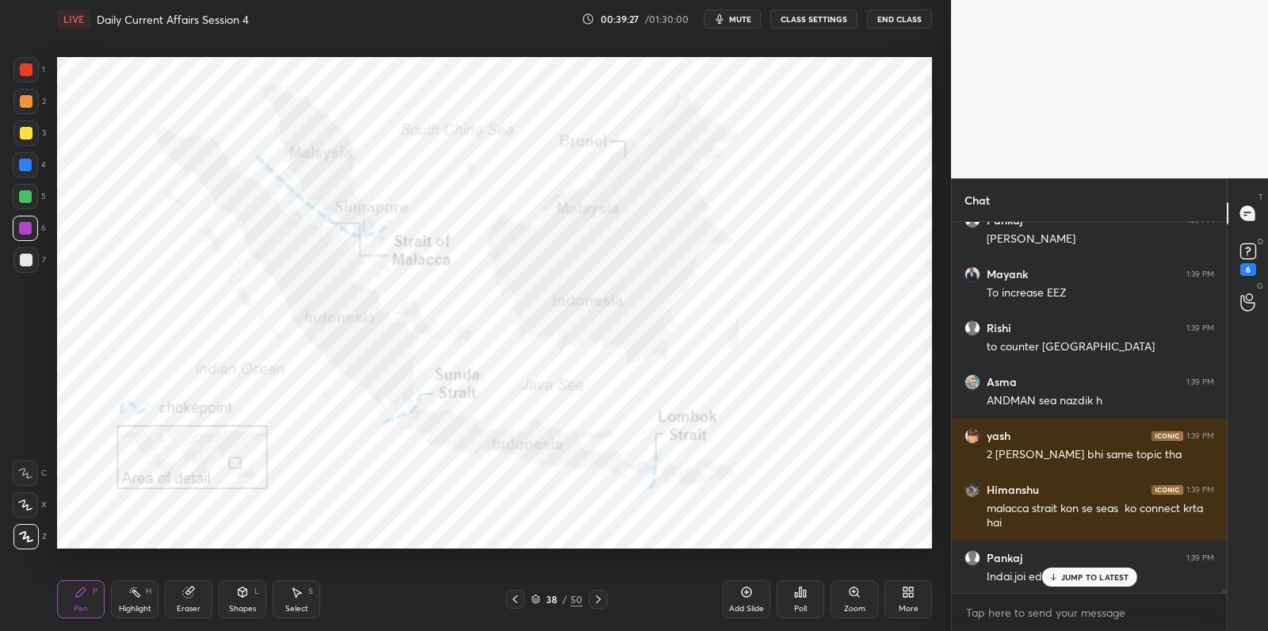
click at [29, 76] on div at bounding box center [25, 69] width 25 height 25
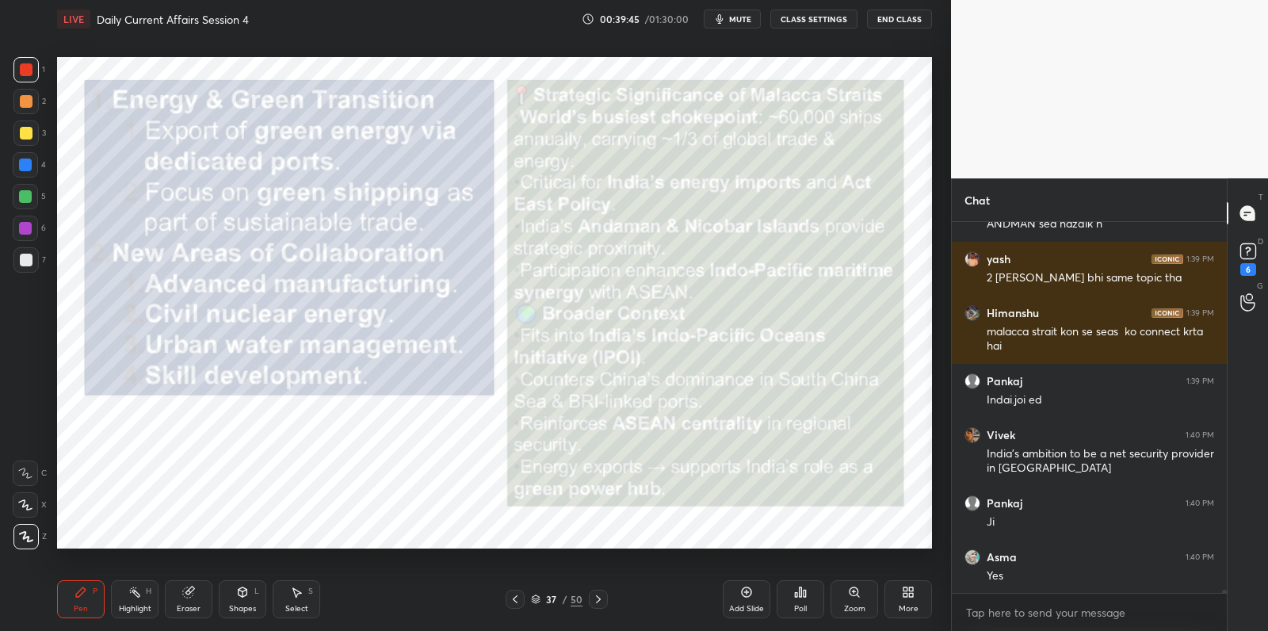
scroll to position [38829, 0]
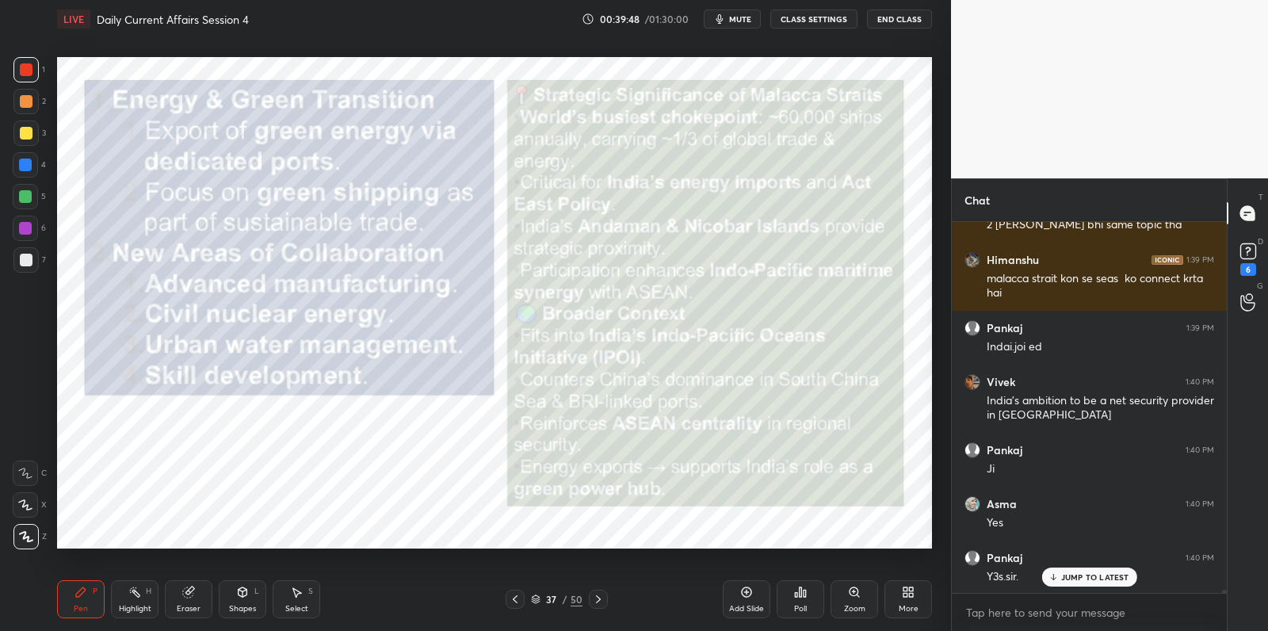
click at [17, 138] on div at bounding box center [25, 132] width 25 height 25
click at [29, 135] on div at bounding box center [26, 133] width 13 height 13
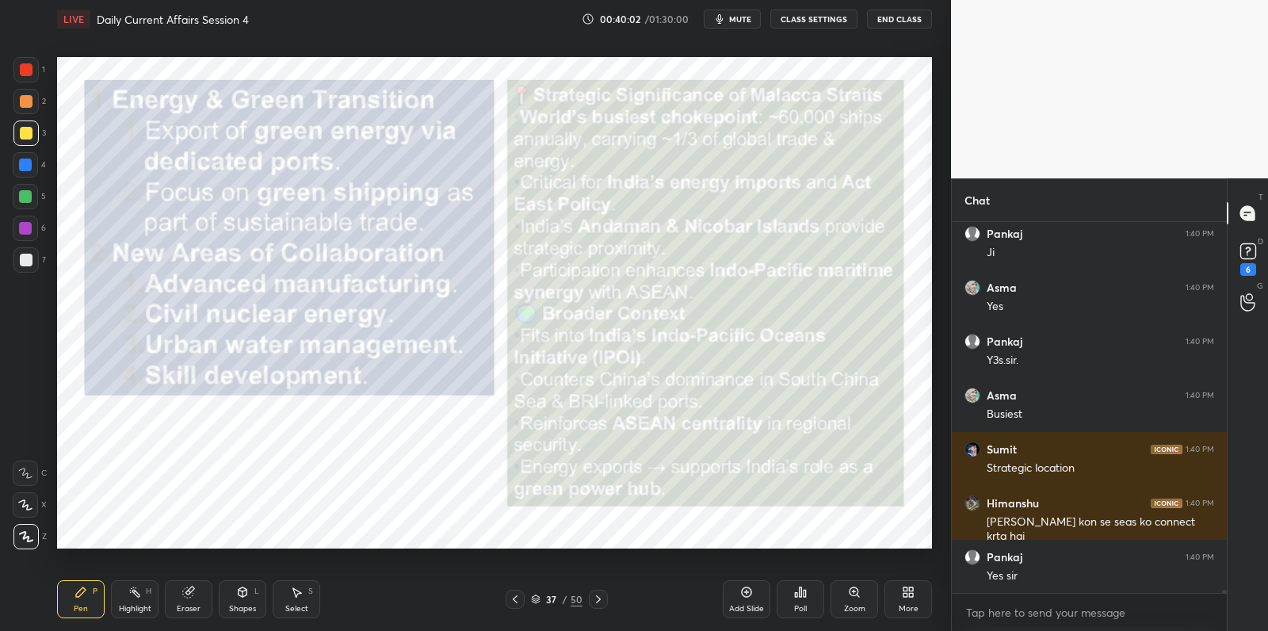
scroll to position [39102, 0]
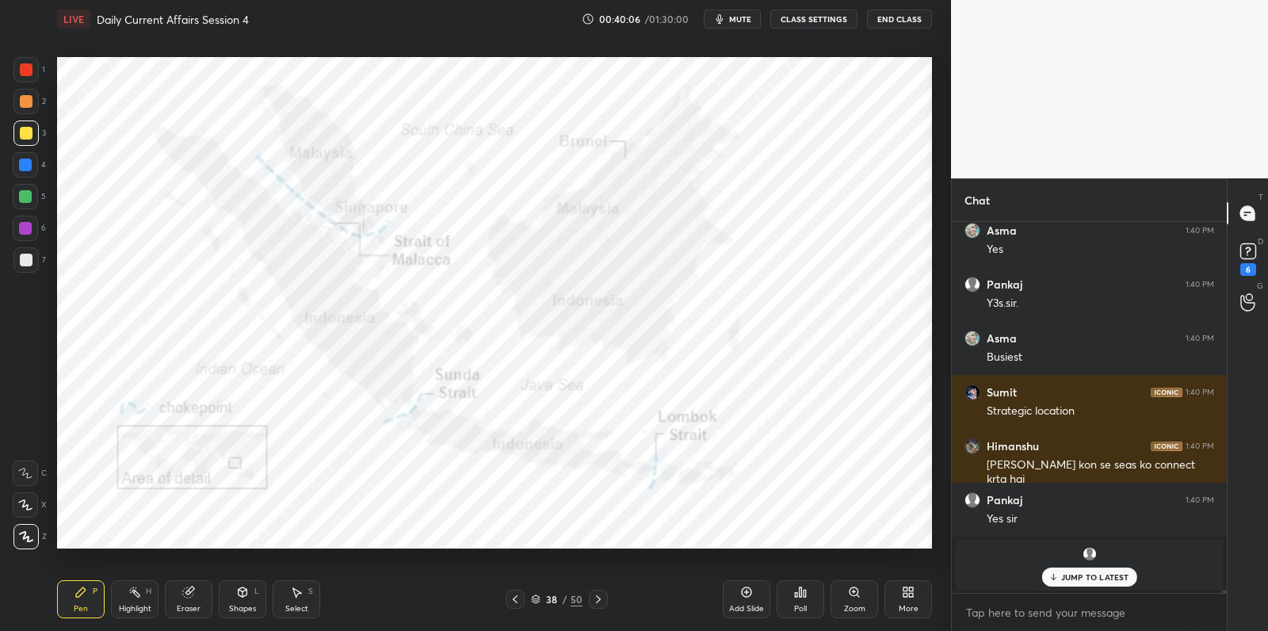
drag, startPoint x: 21, startPoint y: 231, endPoint x: 25, endPoint y: 215, distance: 17.1
click at [21, 232] on div at bounding box center [25, 228] width 13 height 13
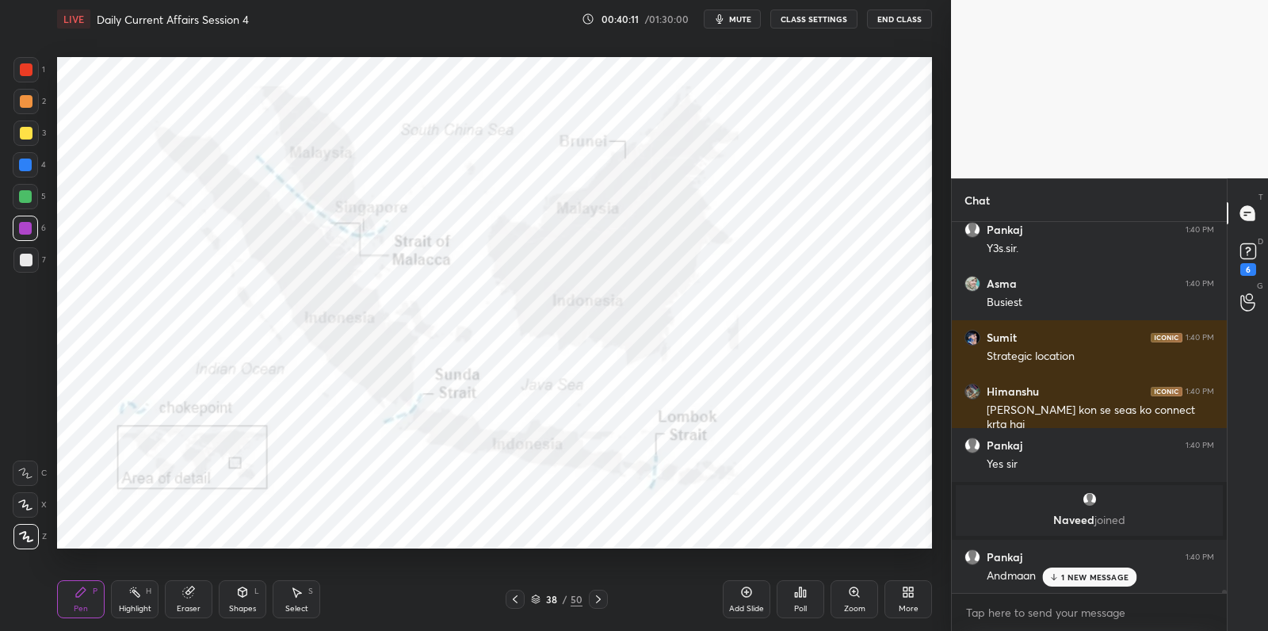
scroll to position [38355, 0]
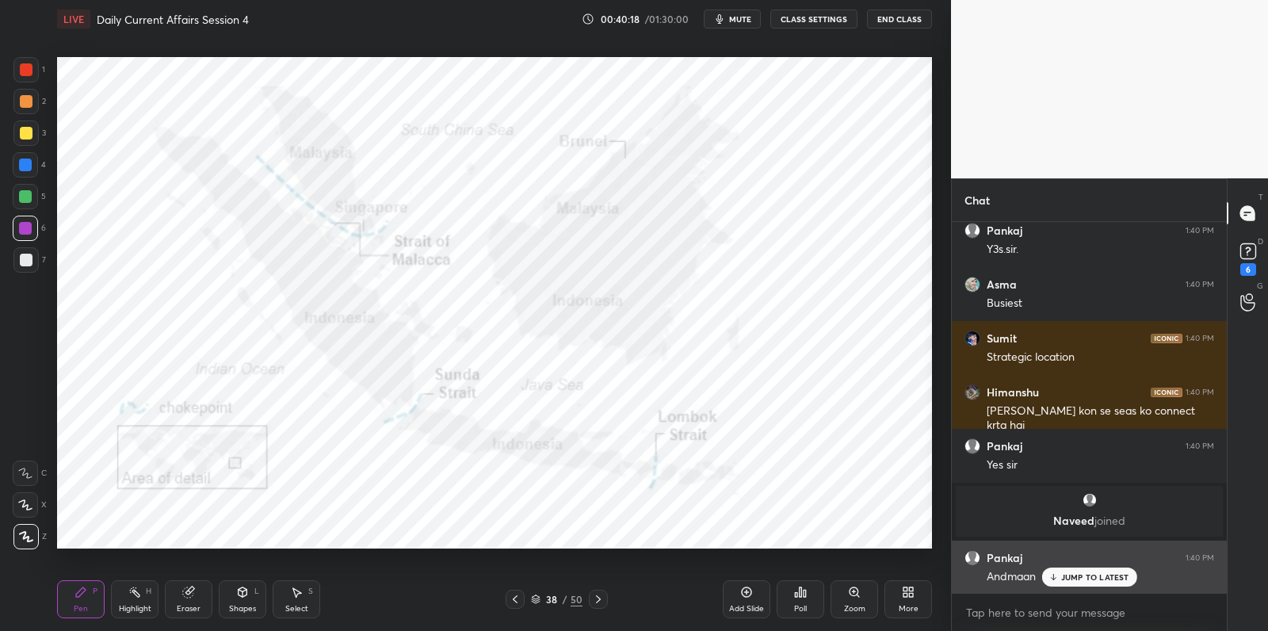
click at [1065, 585] on div "JUMP TO LATEST" at bounding box center [1088, 576] width 95 height 19
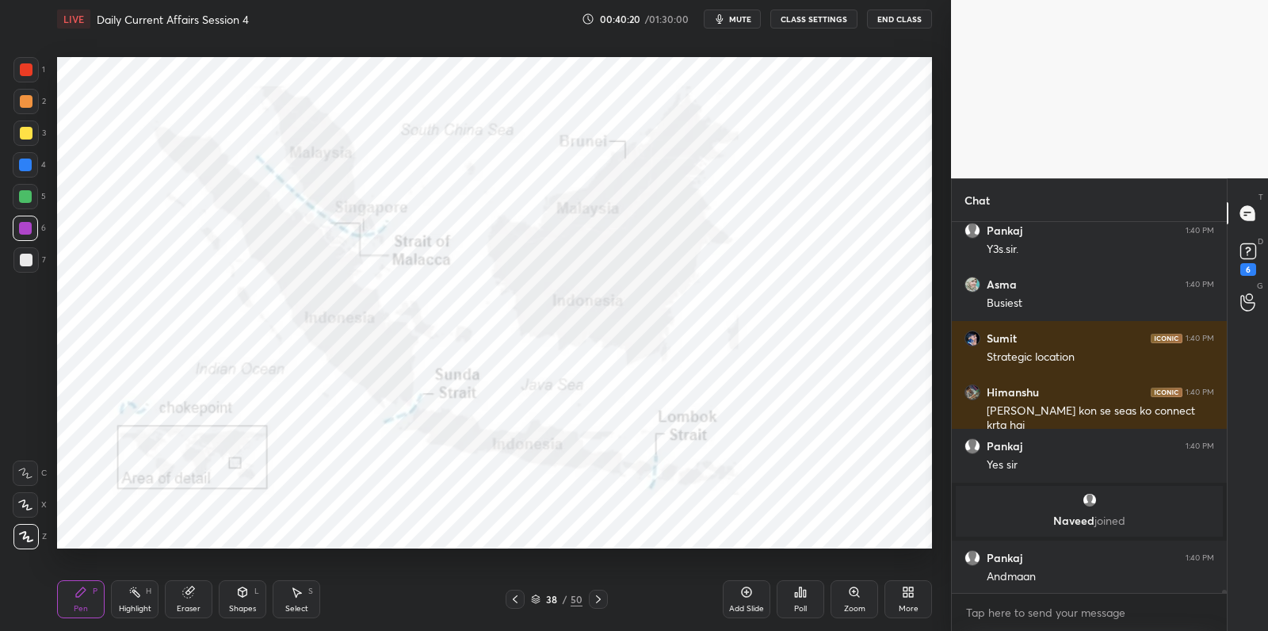
scroll to position [38423, 0]
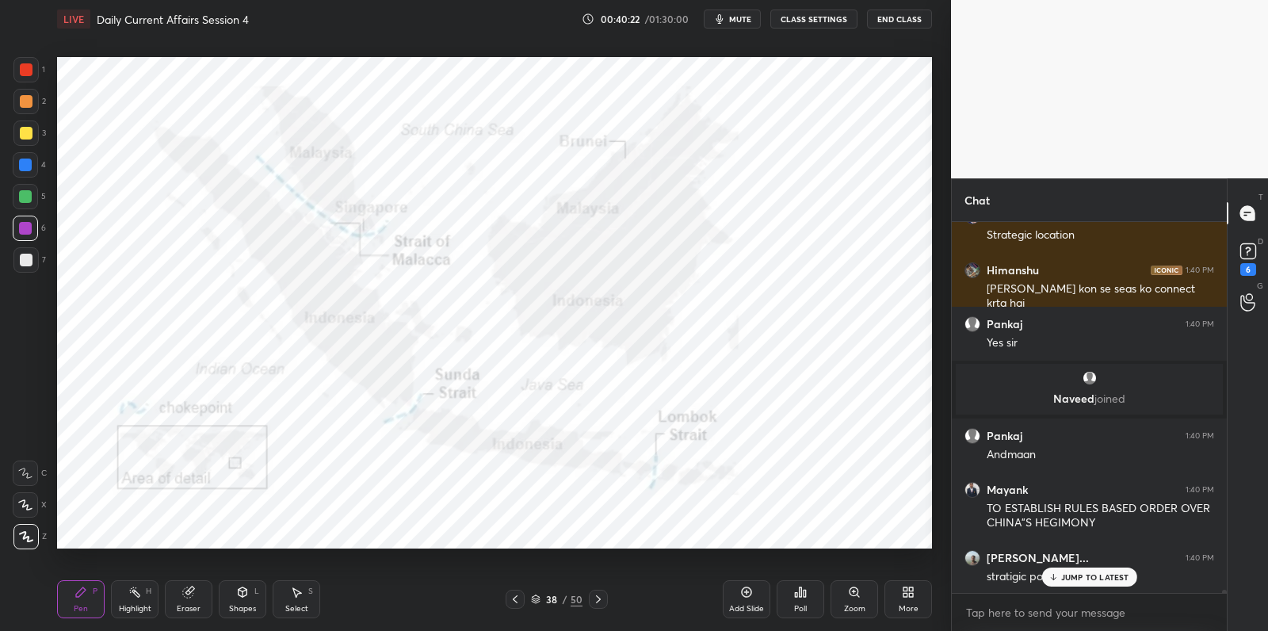
click at [750, 597] on icon at bounding box center [746, 591] width 13 height 13
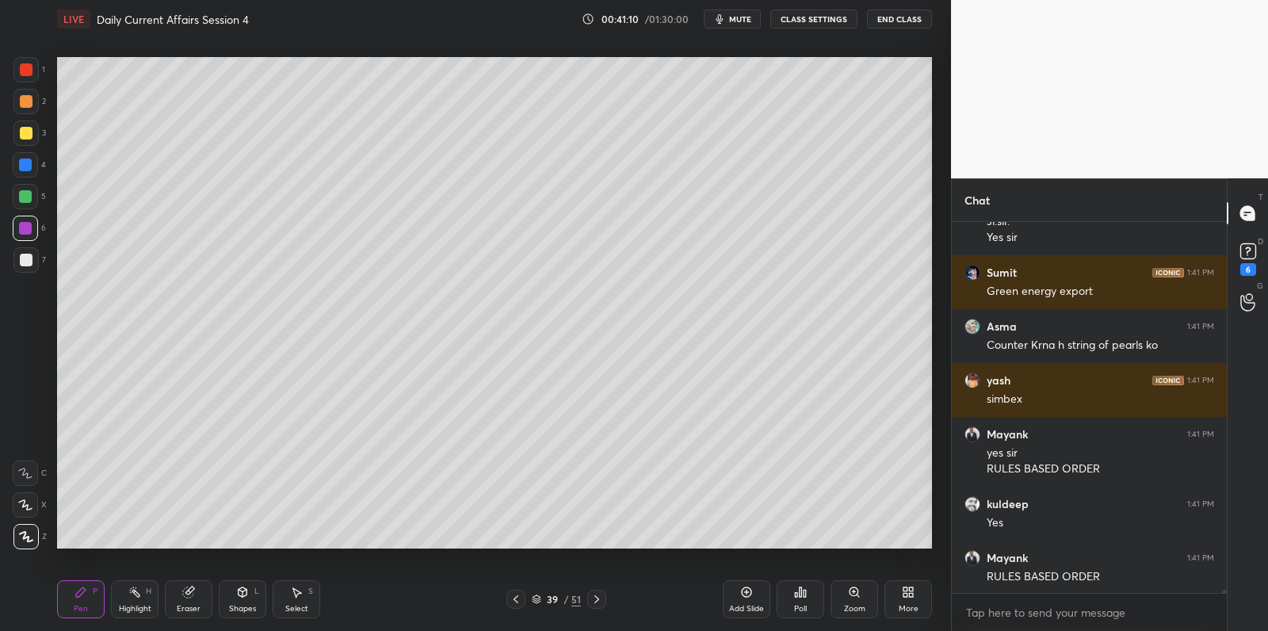
scroll to position [38940, 0]
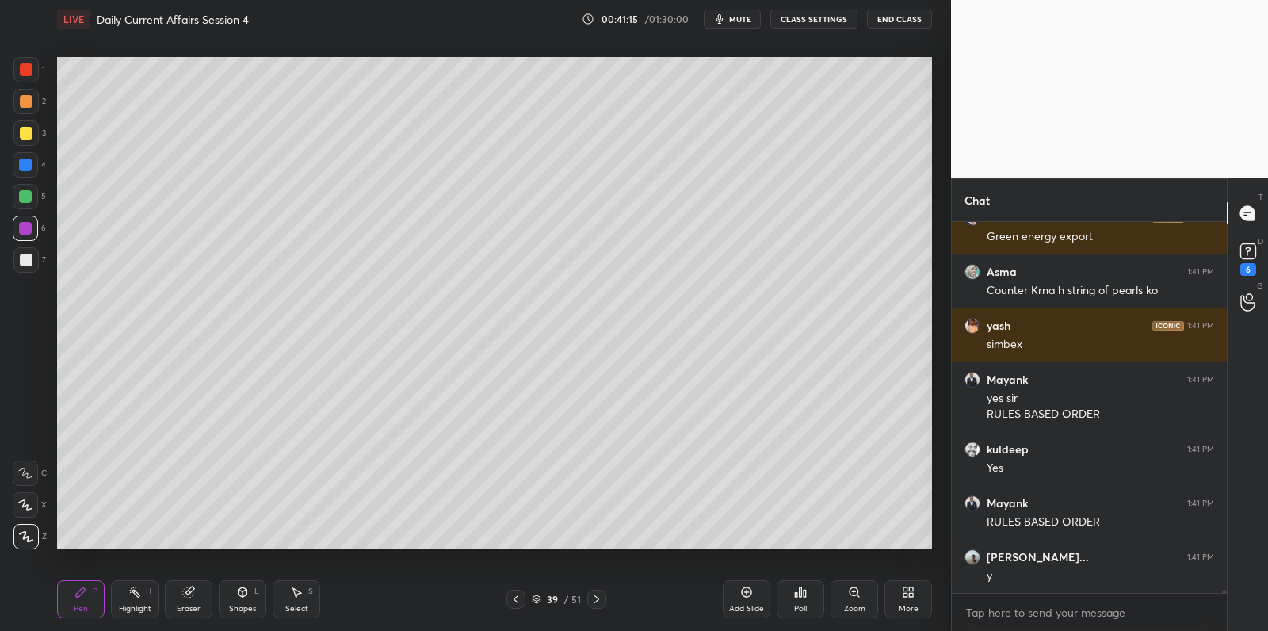
click at [32, 197] on div at bounding box center [25, 196] width 25 height 25
drag, startPoint x: 36, startPoint y: 196, endPoint x: 47, endPoint y: 196, distance: 11.1
click at [35, 195] on div at bounding box center [25, 196] width 25 height 25
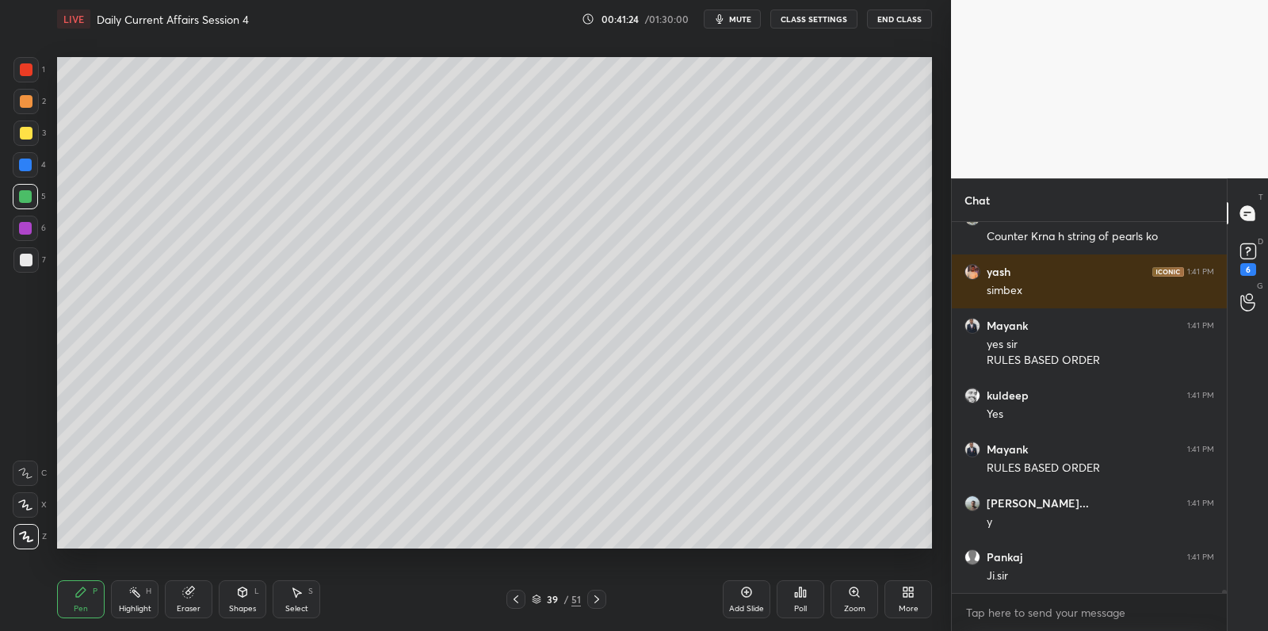
scroll to position [39076, 0]
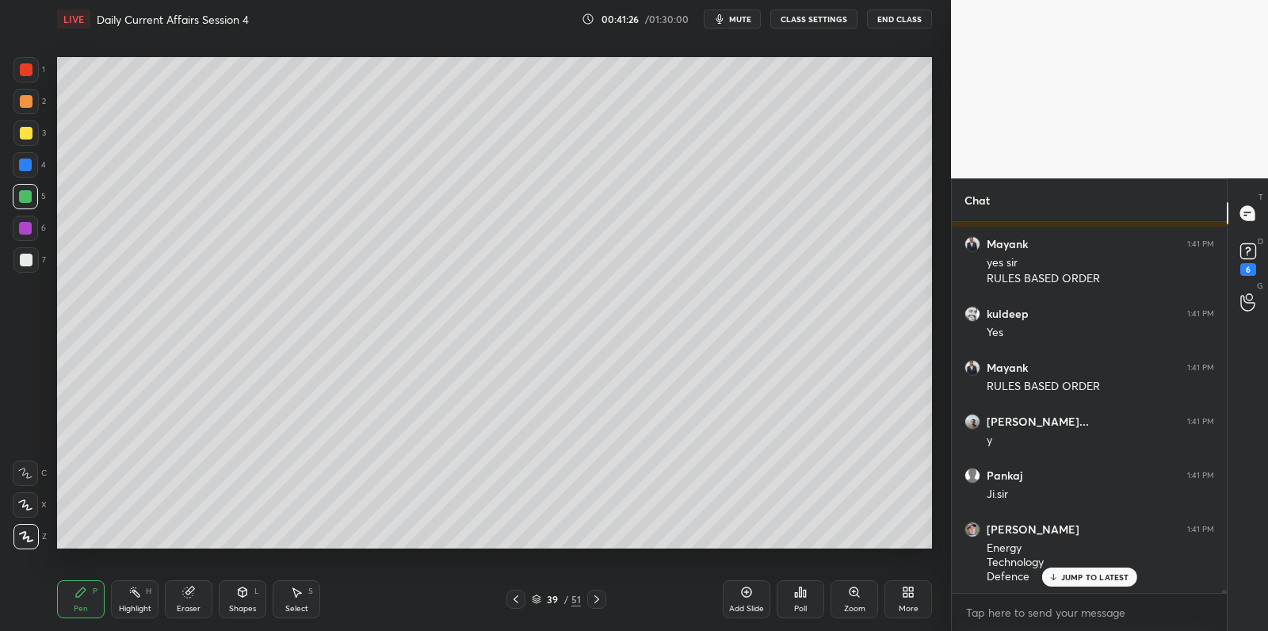
click at [20, 254] on div at bounding box center [26, 260] width 13 height 13
click at [27, 254] on div at bounding box center [26, 260] width 13 height 13
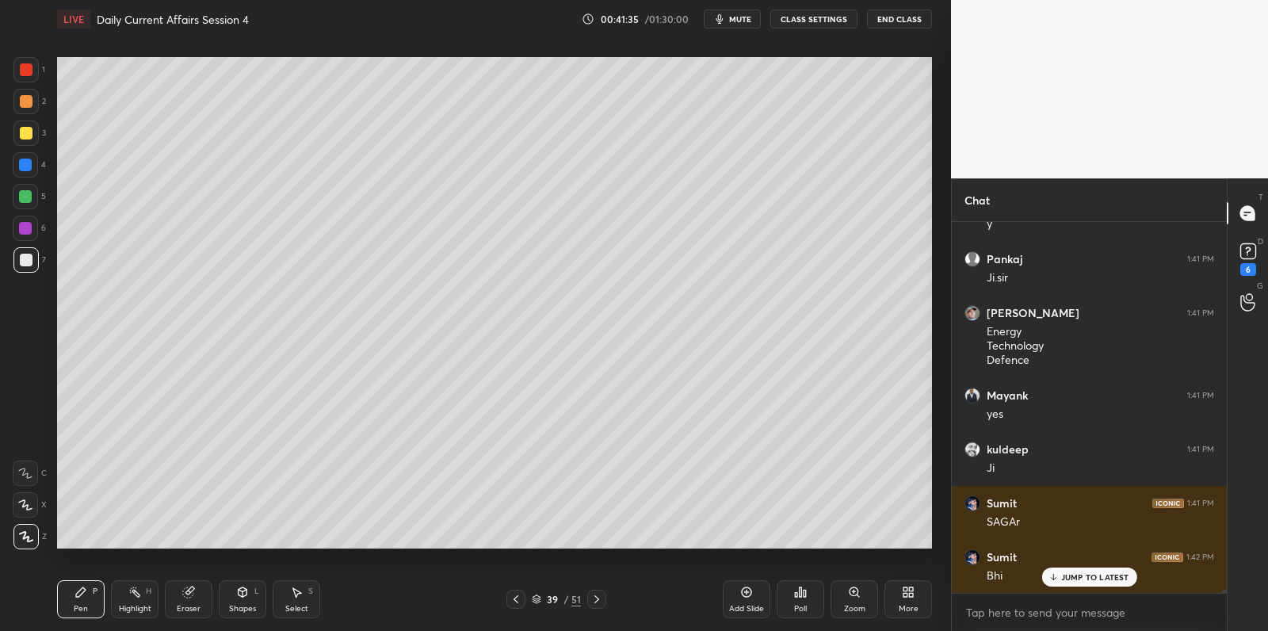
scroll to position [39345, 0]
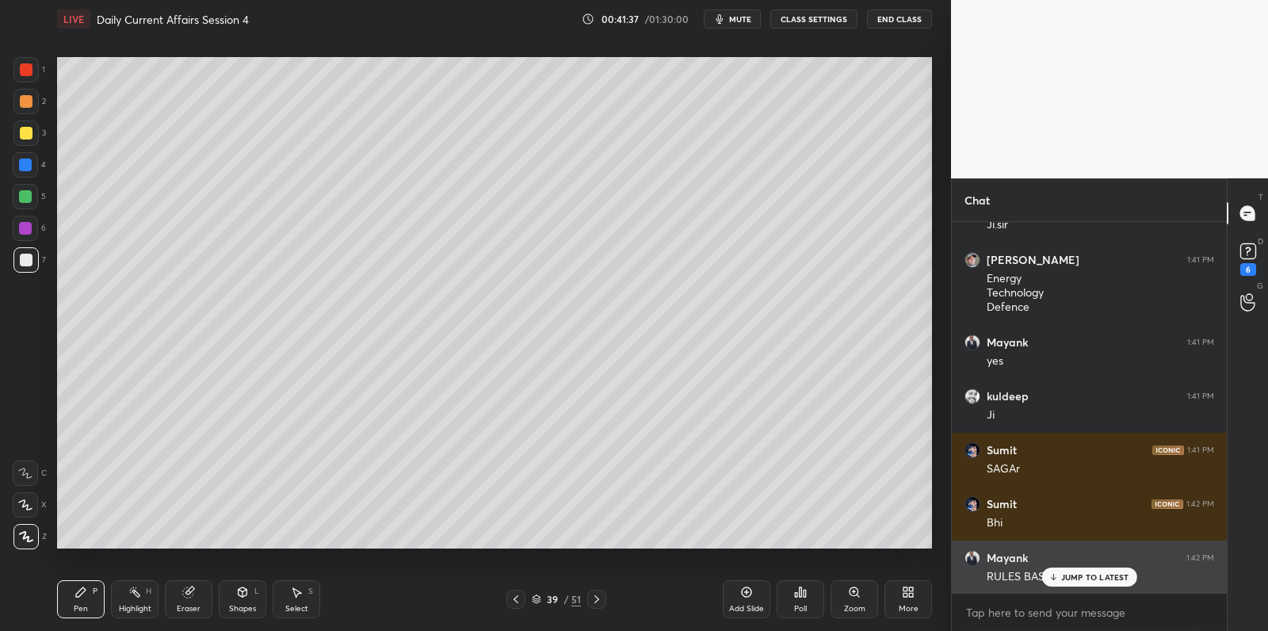
click at [1098, 576] on p "JUMP TO LATEST" at bounding box center [1095, 577] width 68 height 10
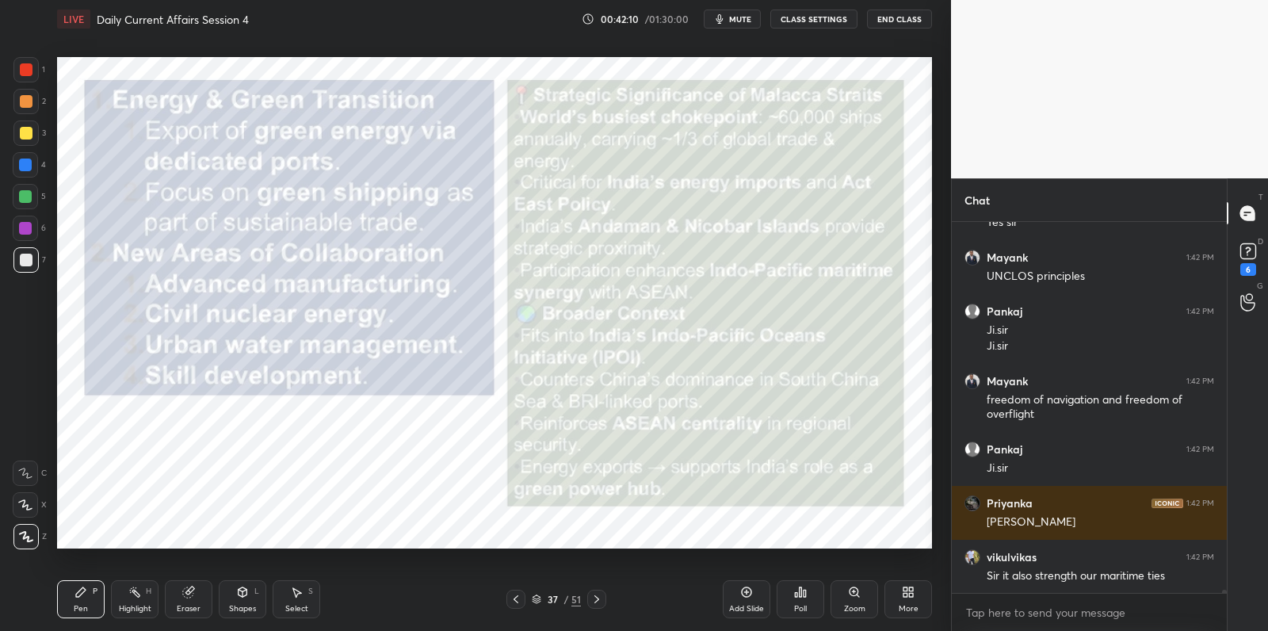
scroll to position [39860, 0]
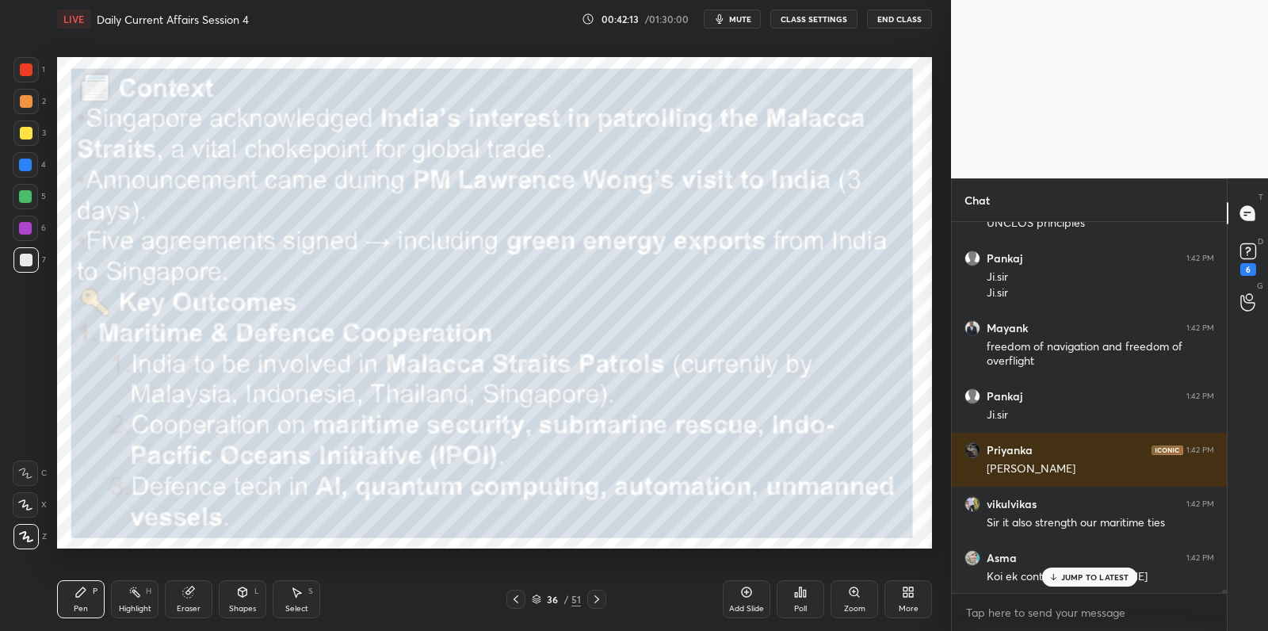
drag, startPoint x: 745, startPoint y: 601, endPoint x: 711, endPoint y: 570, distance: 46.6
click at [745, 601] on div "Add Slide" at bounding box center [747, 599] width 48 height 38
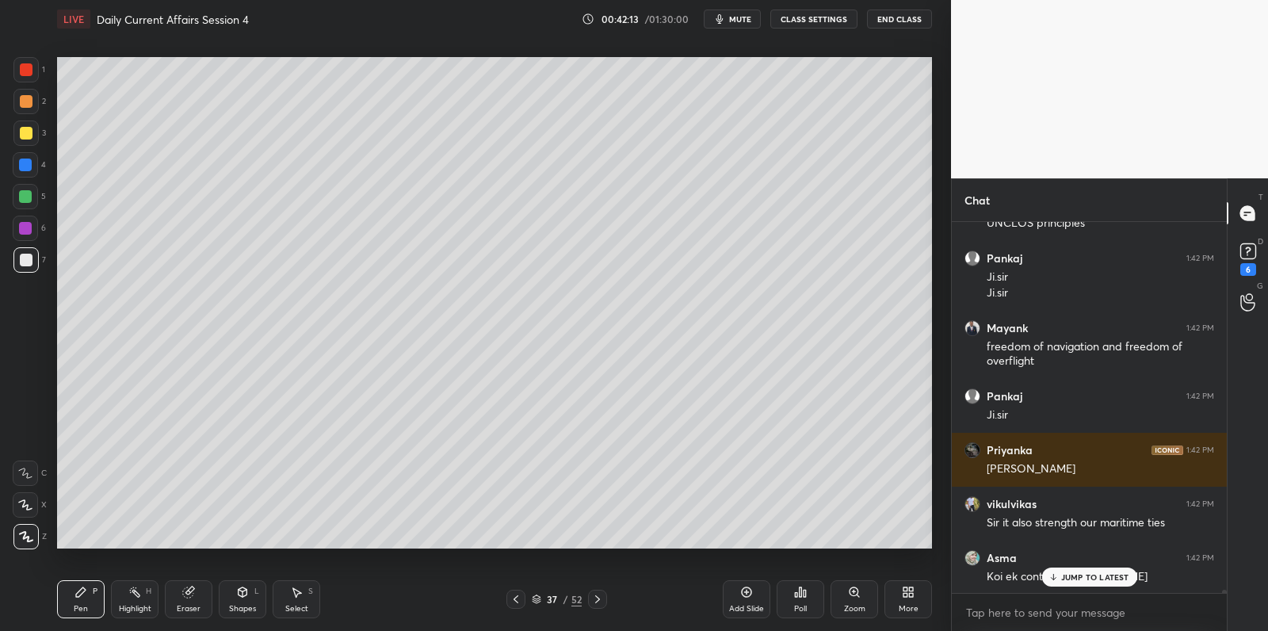
click at [36, 269] on div at bounding box center [25, 259] width 25 height 25
click at [37, 265] on div at bounding box center [25, 259] width 25 height 25
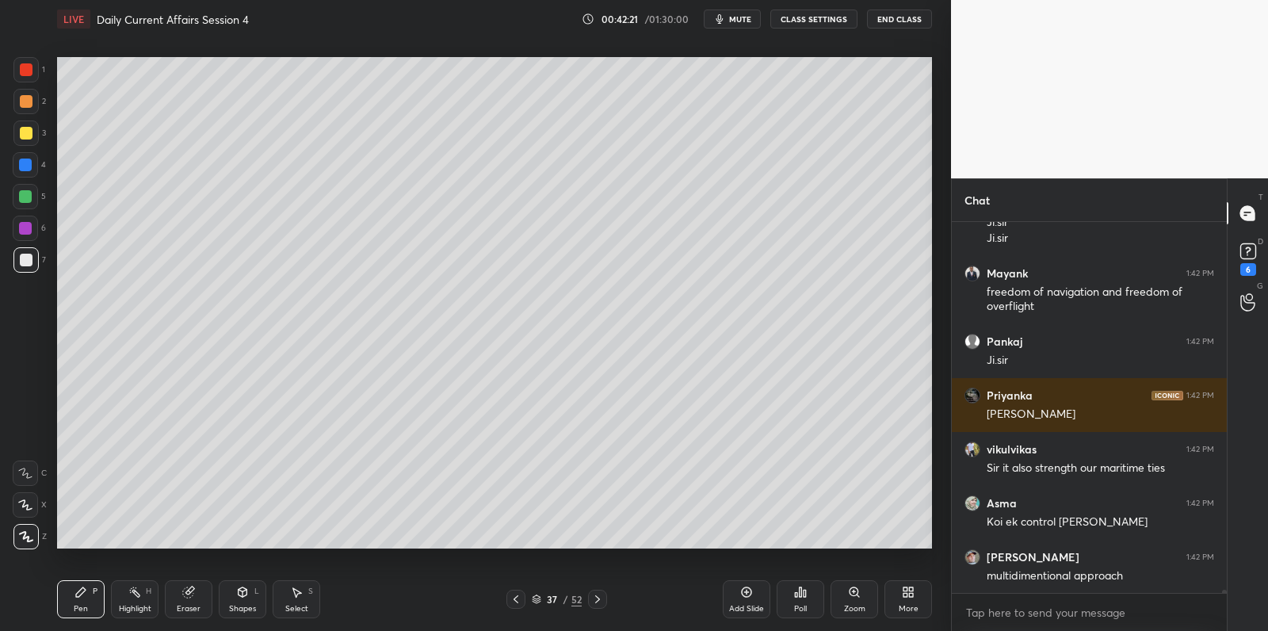
drag, startPoint x: 32, startPoint y: 232, endPoint x: 44, endPoint y: 228, distance: 13.3
click at [27, 235] on div at bounding box center [25, 227] width 25 height 25
click at [32, 232] on div at bounding box center [25, 227] width 25 height 25
click at [25, 194] on div at bounding box center [25, 196] width 13 height 13
drag, startPoint x: 25, startPoint y: 194, endPoint x: 34, endPoint y: 204, distance: 12.9
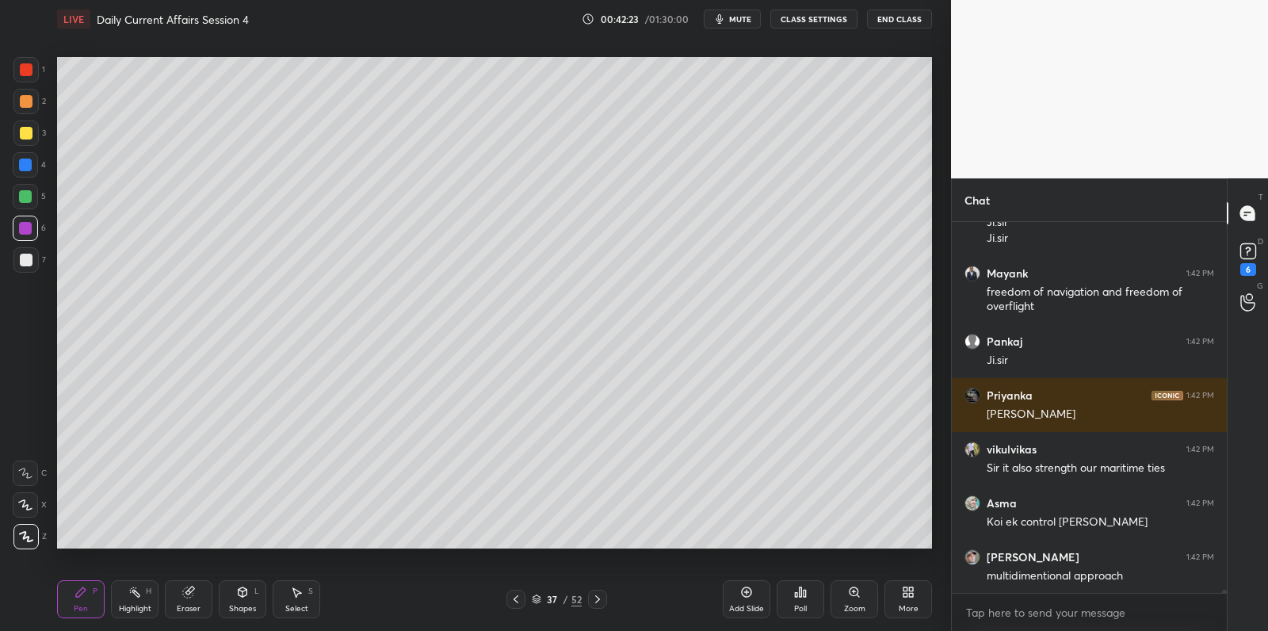
click at [25, 194] on div at bounding box center [25, 196] width 13 height 13
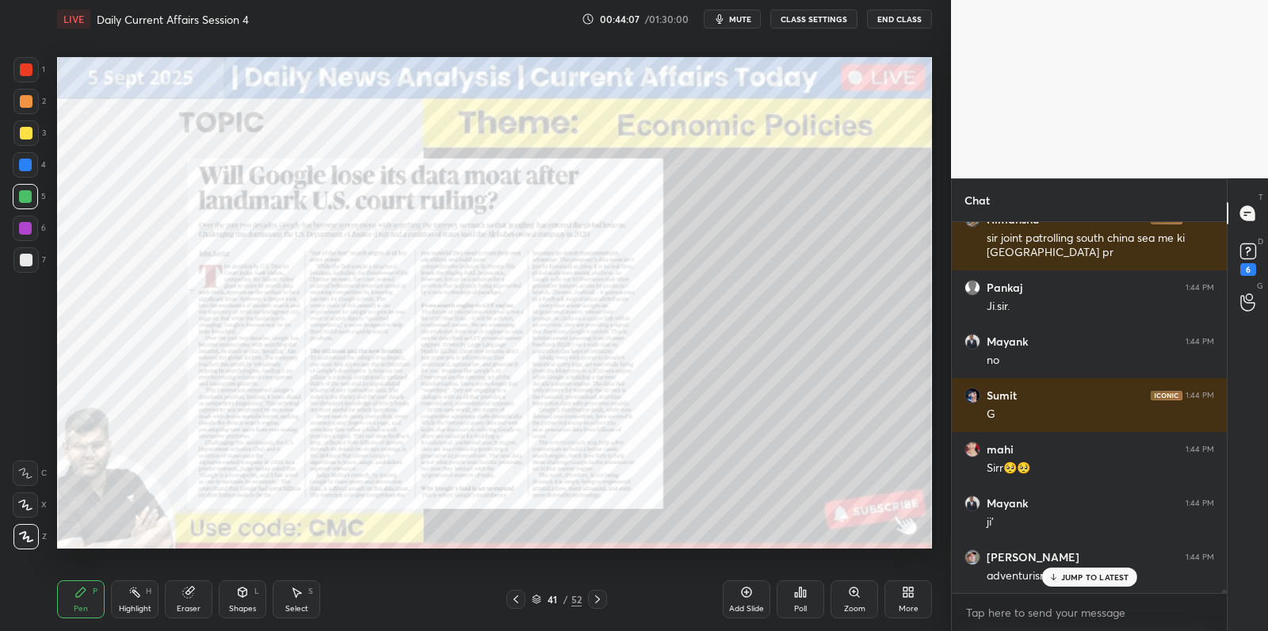
scroll to position [42343, 0]
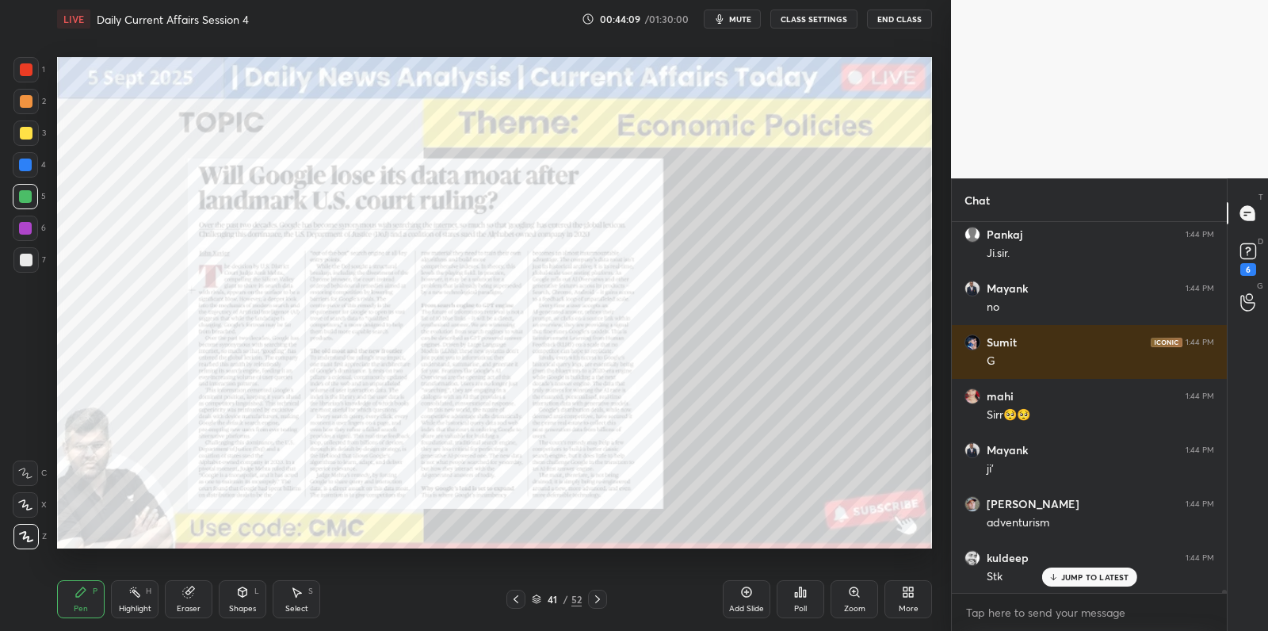
drag, startPoint x: 756, startPoint y: 595, endPoint x: 730, endPoint y: 555, distance: 47.7
click at [756, 595] on div "Add Slide" at bounding box center [747, 599] width 48 height 38
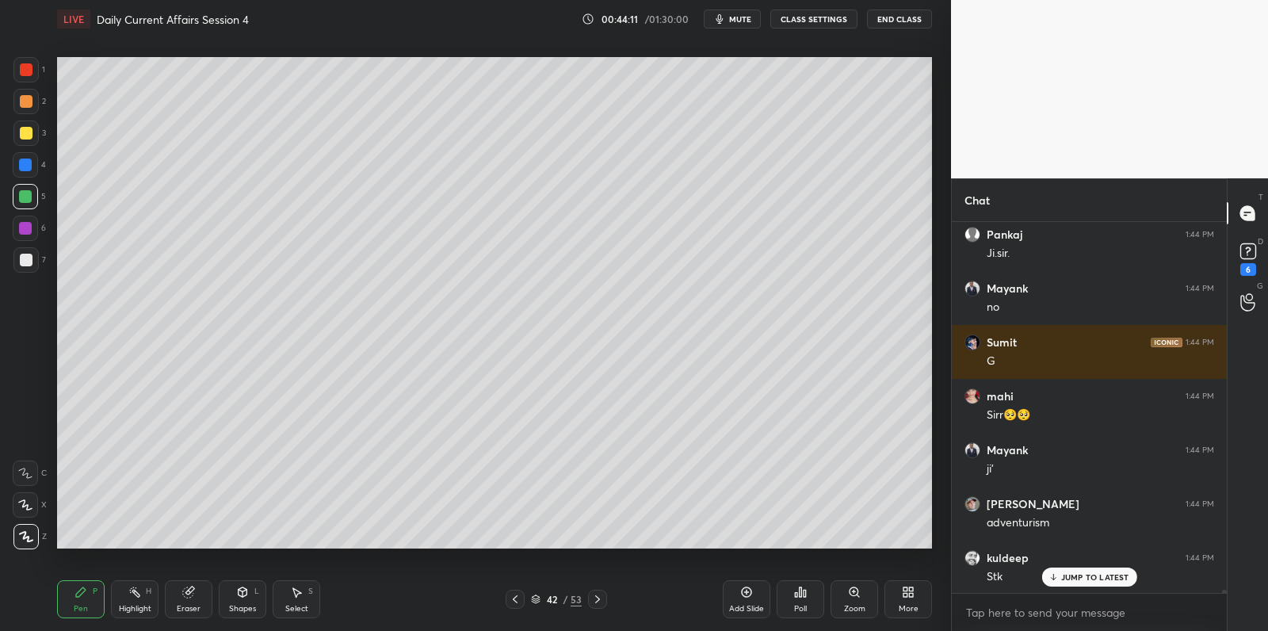
click at [29, 263] on div at bounding box center [26, 260] width 13 height 13
drag, startPoint x: 31, startPoint y: 260, endPoint x: 50, endPoint y: 238, distance: 29.2
click at [31, 260] on div at bounding box center [26, 260] width 13 height 13
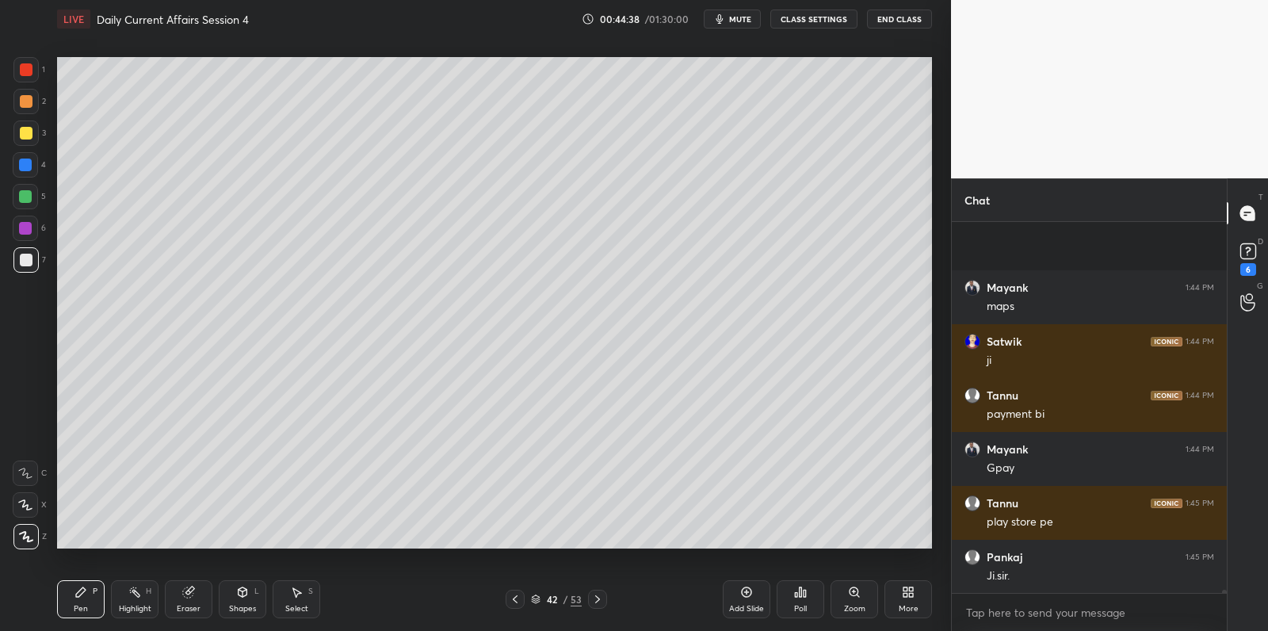
scroll to position [42936, 0]
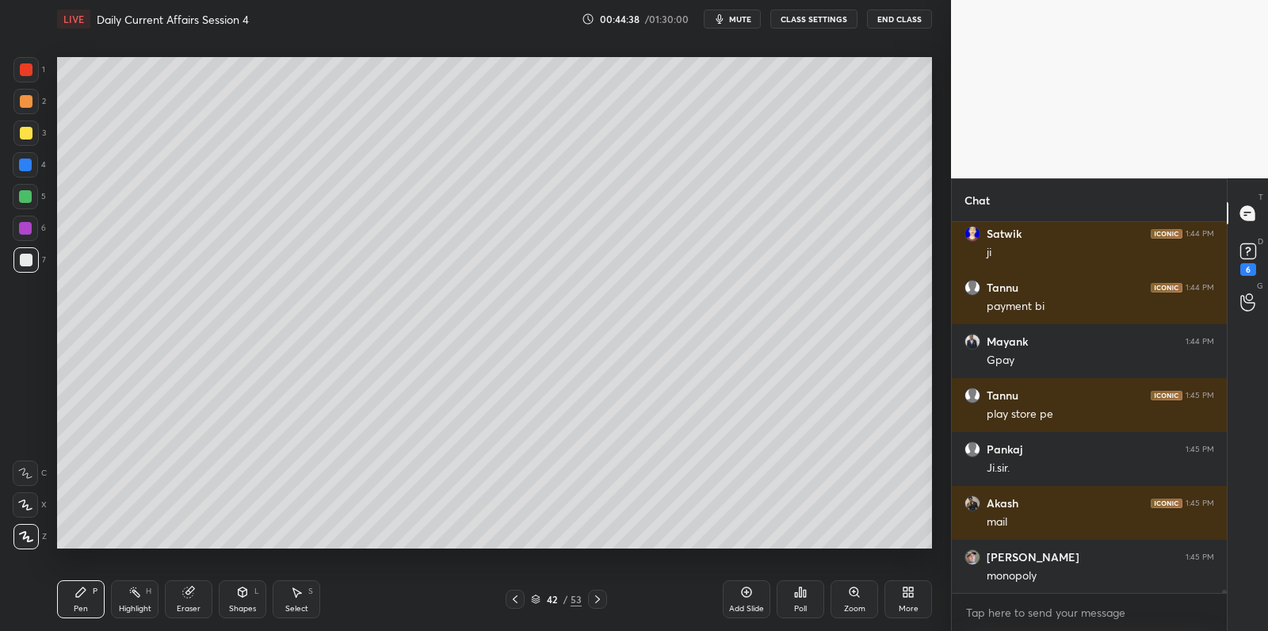
click at [32, 104] on div at bounding box center [25, 101] width 25 height 25
click at [35, 99] on div at bounding box center [25, 101] width 25 height 25
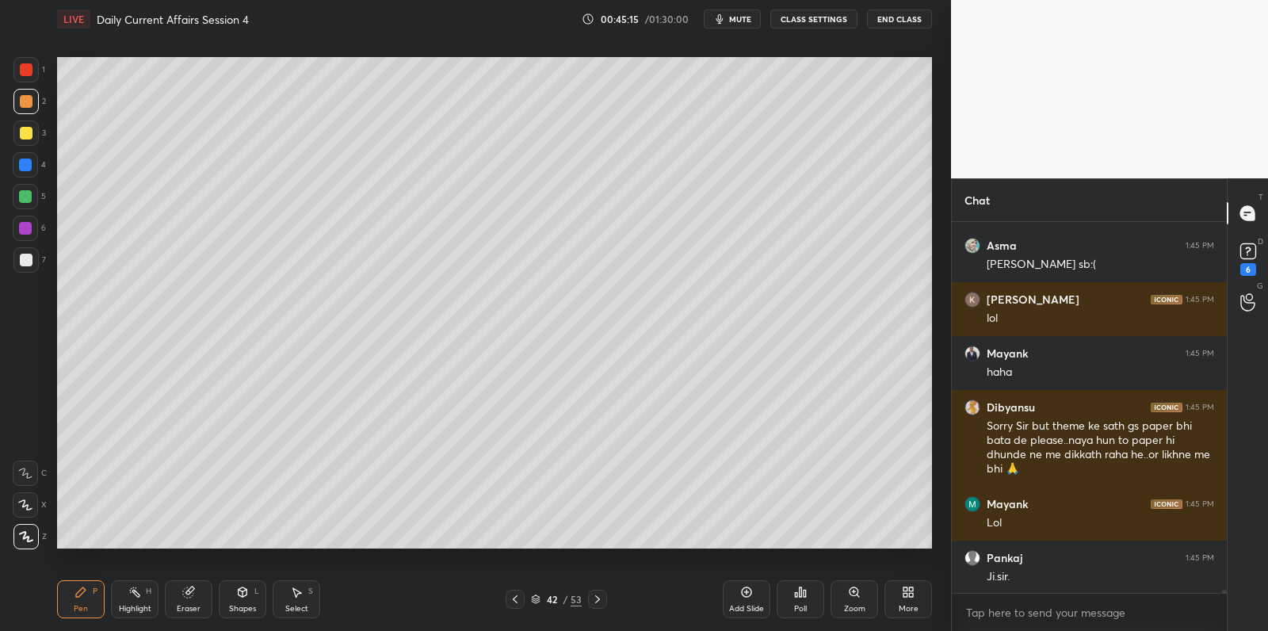
scroll to position [43855, 0]
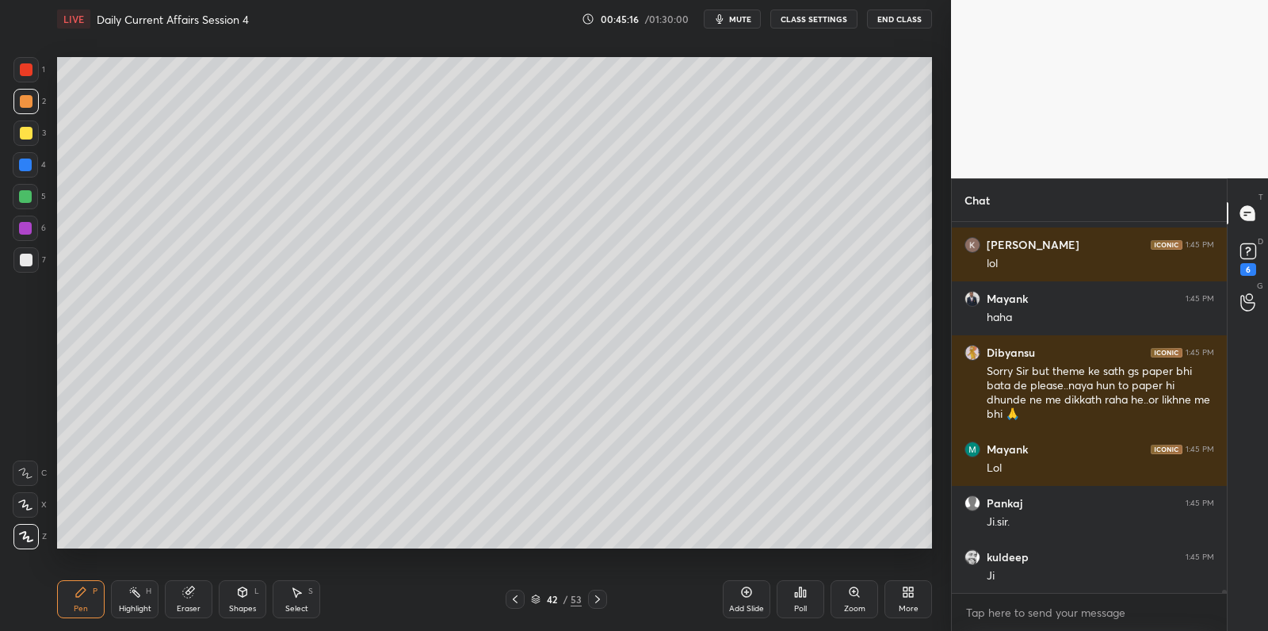
click at [26, 192] on div at bounding box center [25, 196] width 13 height 13
drag, startPoint x: 26, startPoint y: 192, endPoint x: 51, endPoint y: 195, distance: 24.8
click at [26, 192] on div at bounding box center [25, 196] width 13 height 13
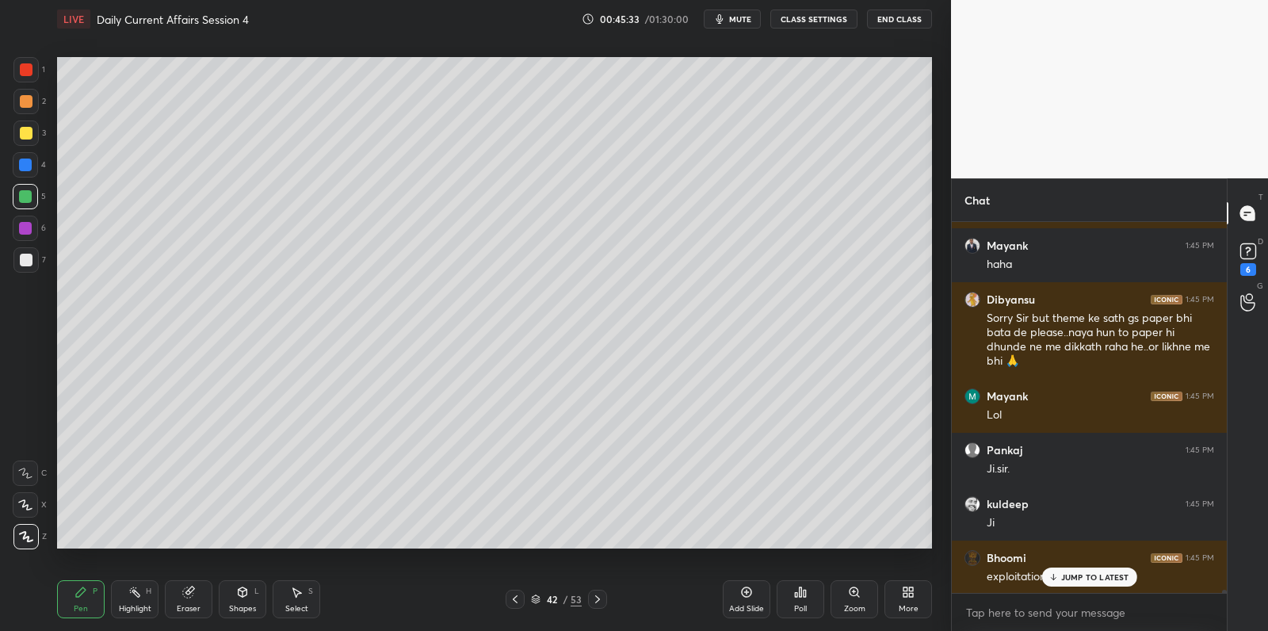
click at [30, 135] on div at bounding box center [26, 133] width 13 height 13
click at [36, 131] on div at bounding box center [25, 132] width 25 height 25
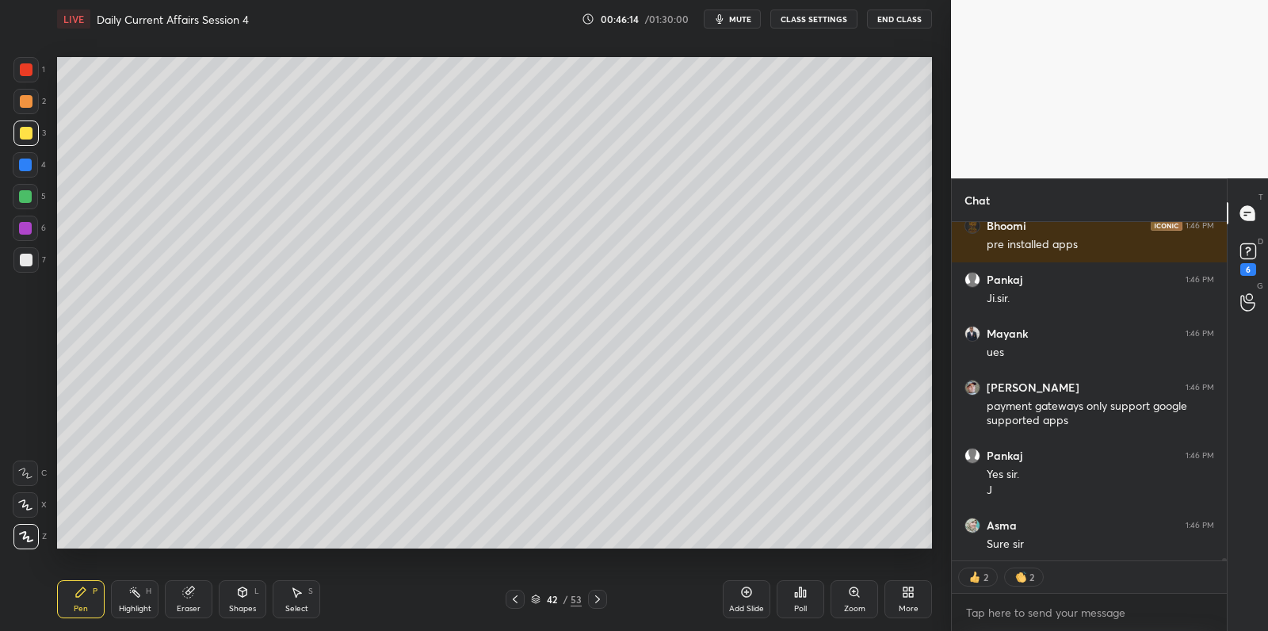
scroll to position [44403, 0]
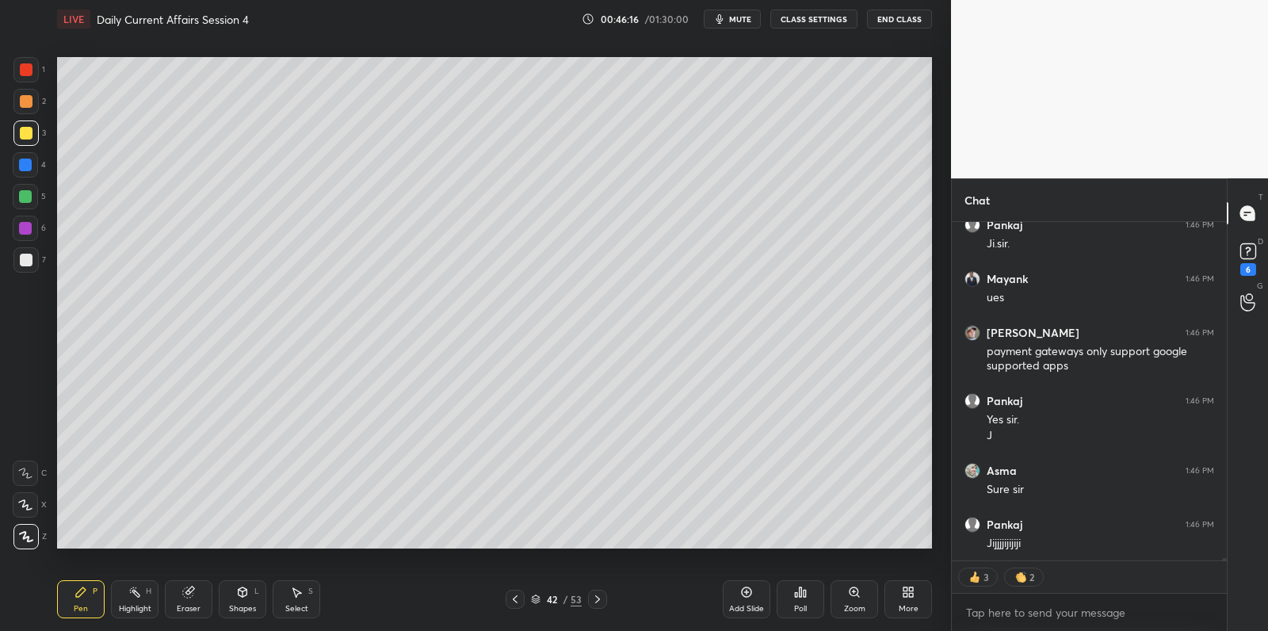
click at [25, 196] on div at bounding box center [25, 196] width 13 height 13
drag, startPoint x: 21, startPoint y: 195, endPoint x: 25, endPoint y: 228, distance: 33.5
click at [22, 196] on div at bounding box center [25, 196] width 13 height 13
drag, startPoint x: 21, startPoint y: 258, endPoint x: 29, endPoint y: 263, distance: 8.6
click at [21, 258] on div at bounding box center [26, 260] width 13 height 13
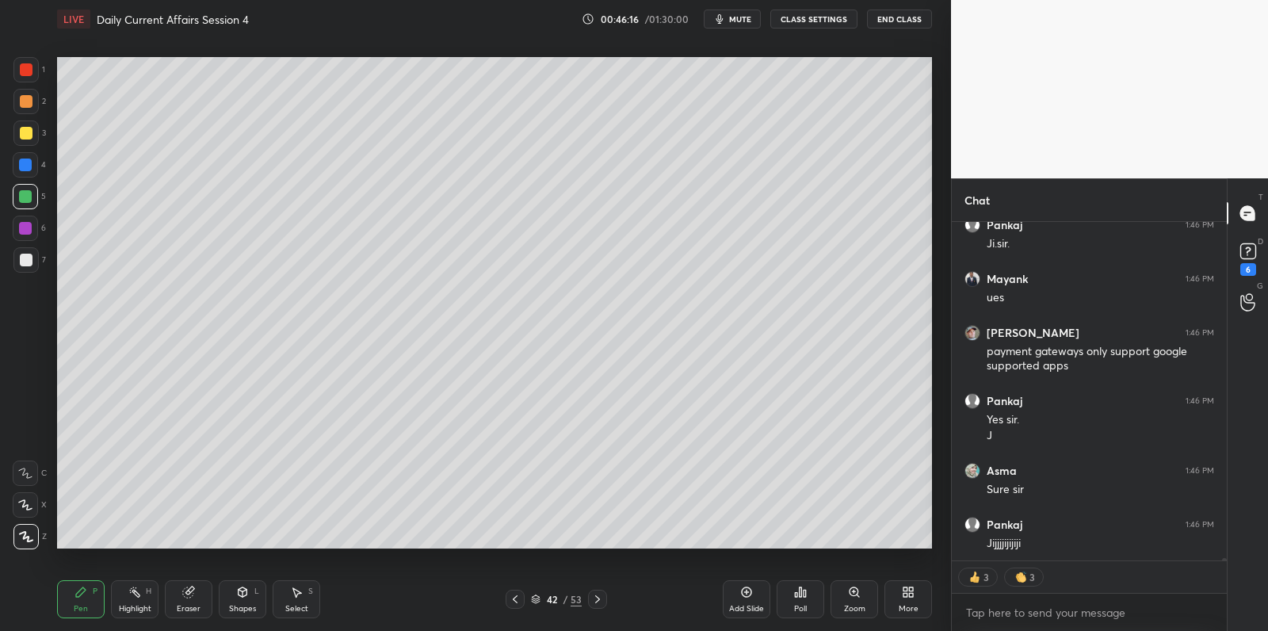
click at [27, 266] on div at bounding box center [25, 259] width 25 height 25
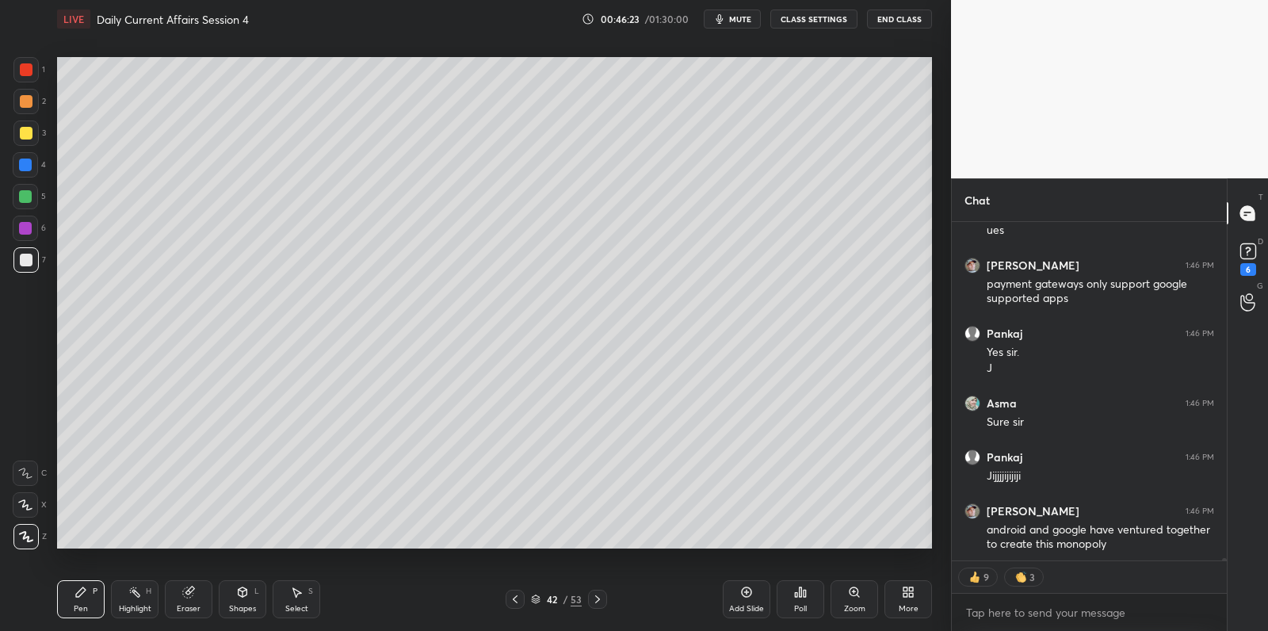
scroll to position [44525, 0]
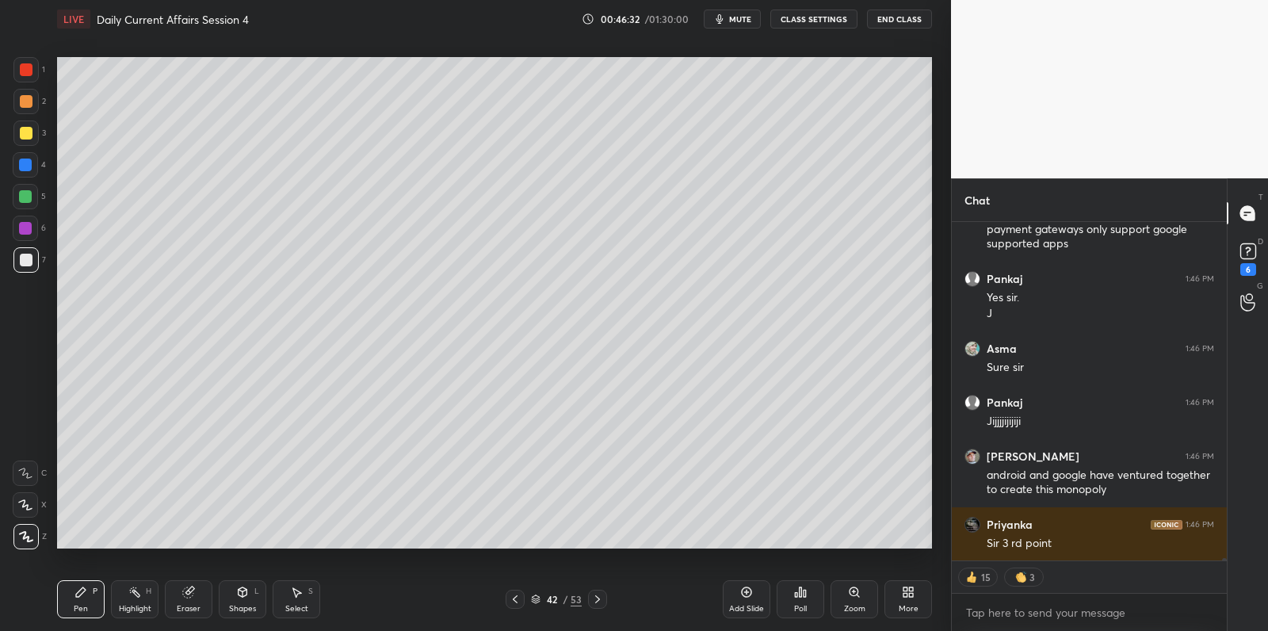
click at [736, 598] on div "Add Slide" at bounding box center [747, 599] width 48 height 38
click at [32, 197] on div at bounding box center [25, 196] width 25 height 25
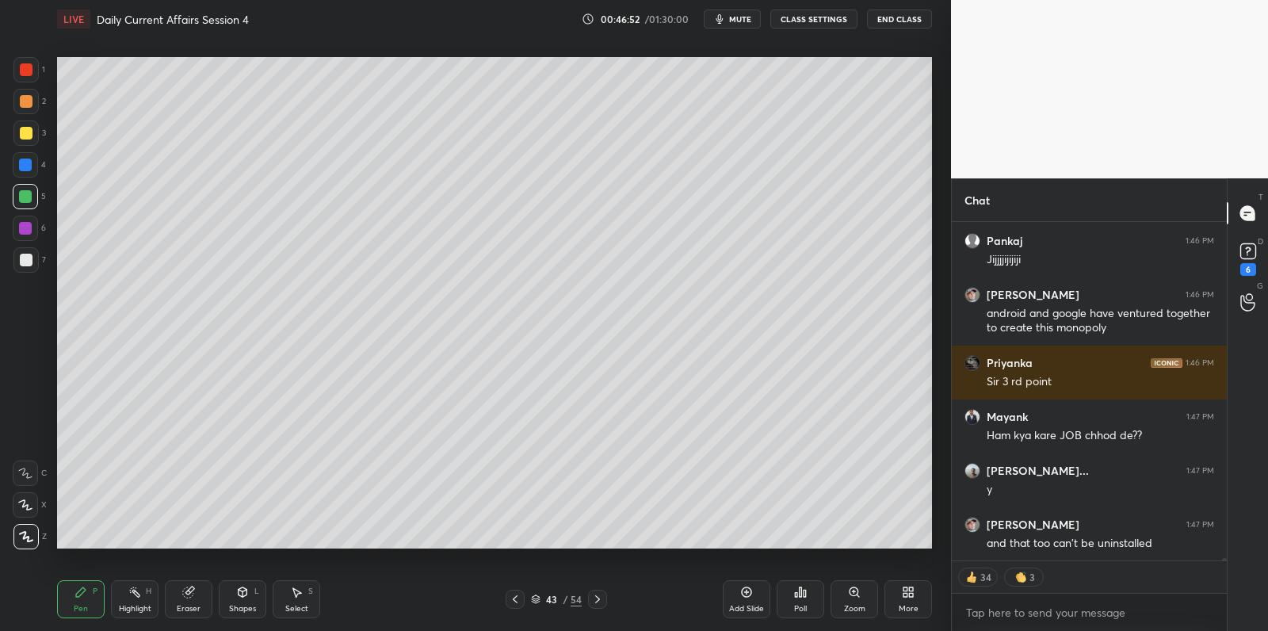
scroll to position [44739, 0]
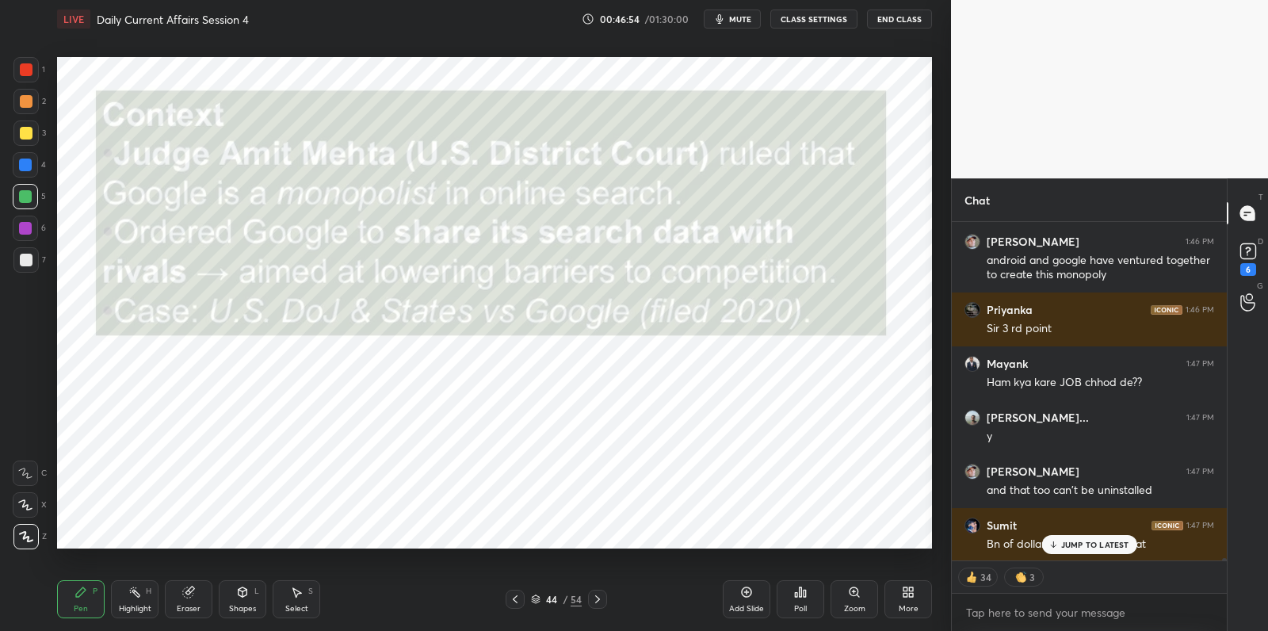
click at [30, 77] on div at bounding box center [25, 69] width 25 height 25
click at [36, 74] on div at bounding box center [25, 69] width 25 height 25
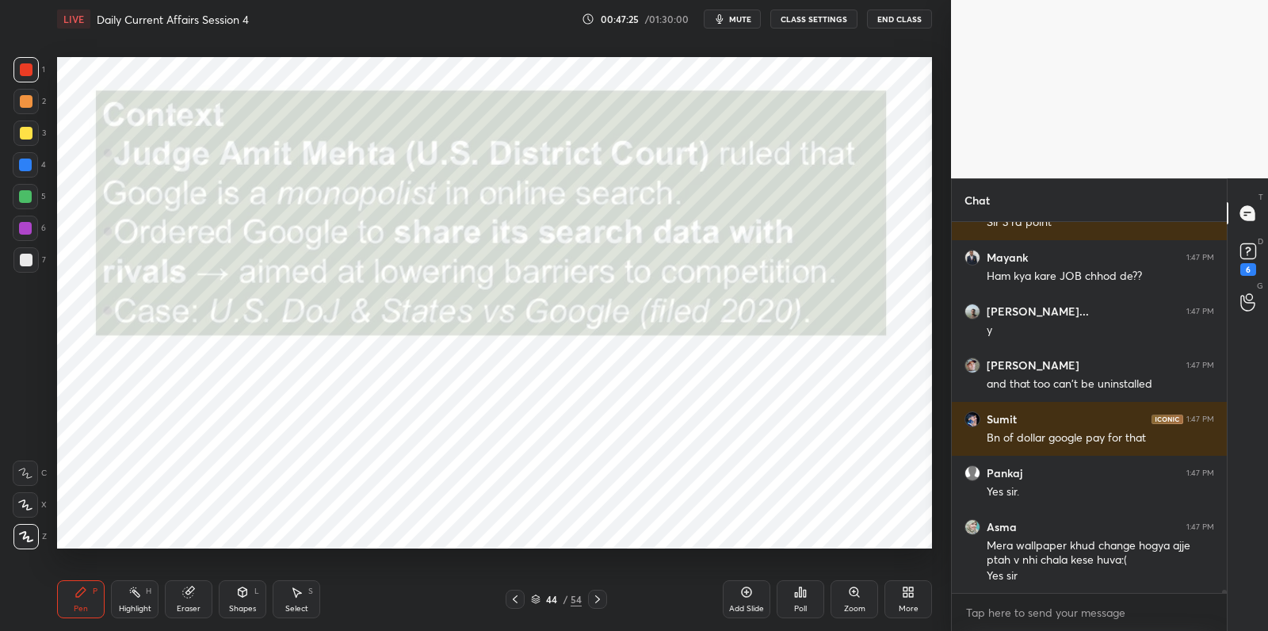
scroll to position [44898, 0]
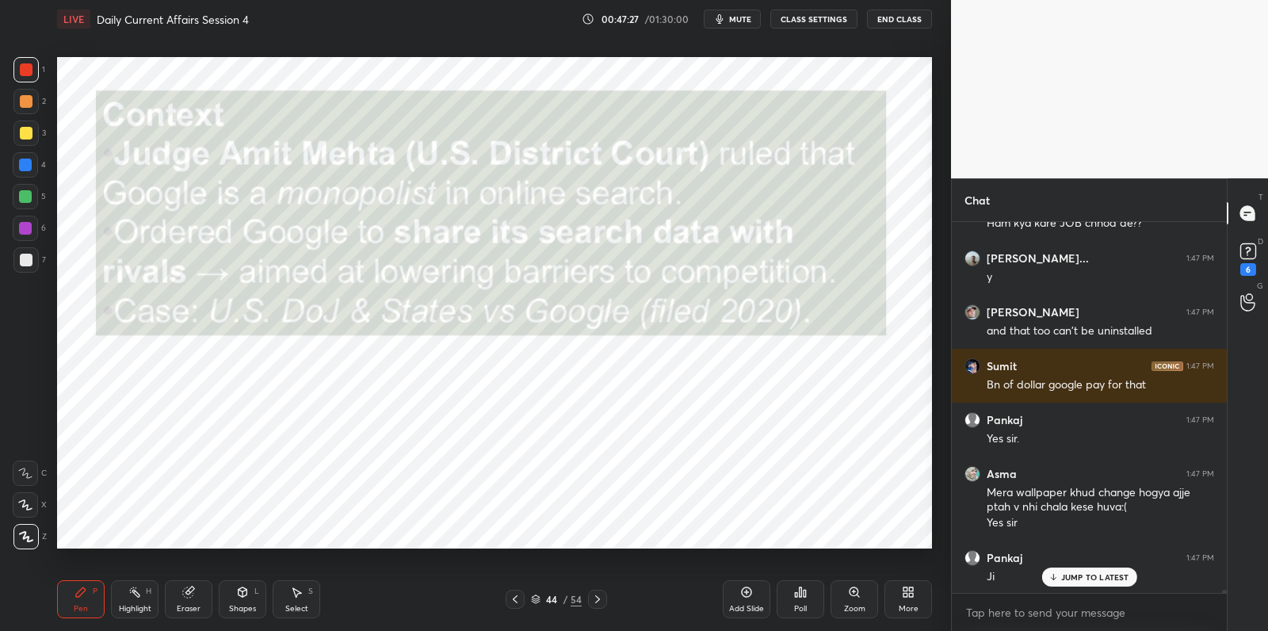
click at [37, 230] on div at bounding box center [25, 227] width 25 height 25
click at [32, 230] on div at bounding box center [25, 227] width 25 height 25
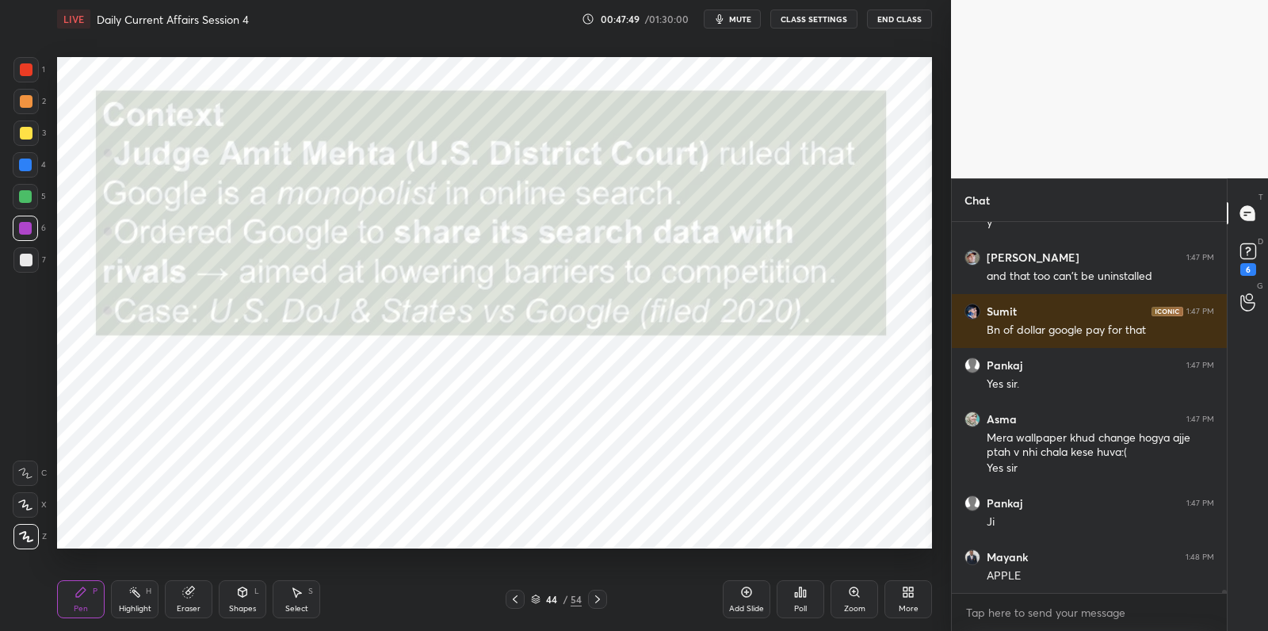
scroll to position [45007, 0]
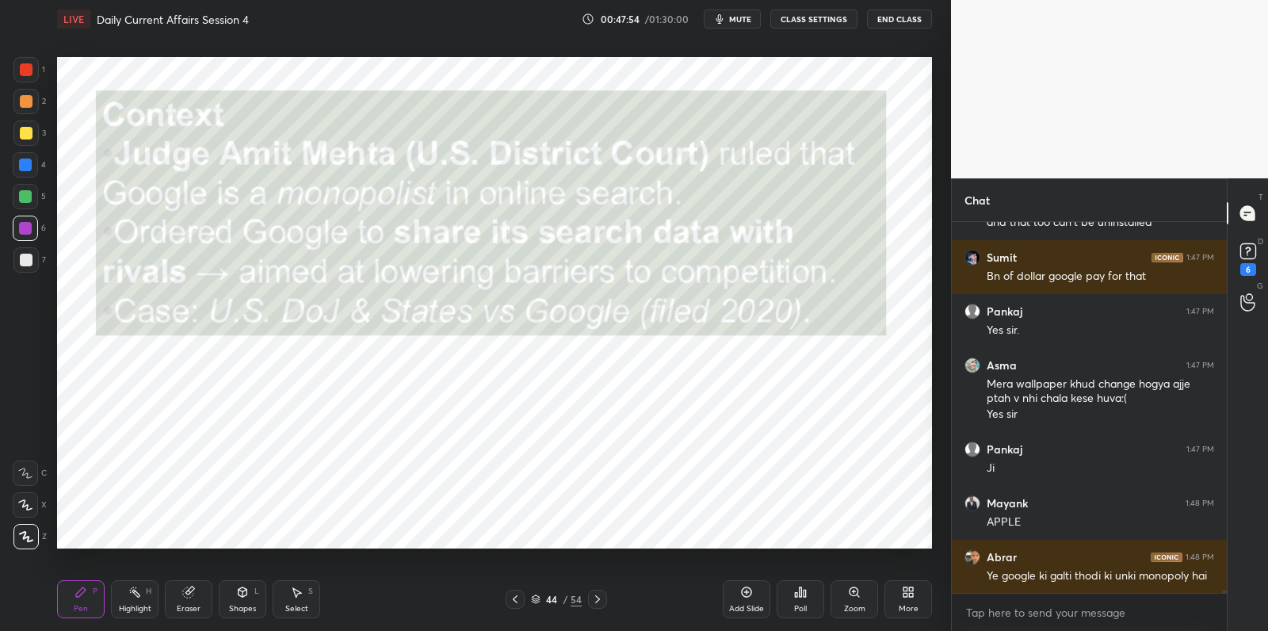
click at [743, 589] on div "Add Slide" at bounding box center [747, 599] width 48 height 38
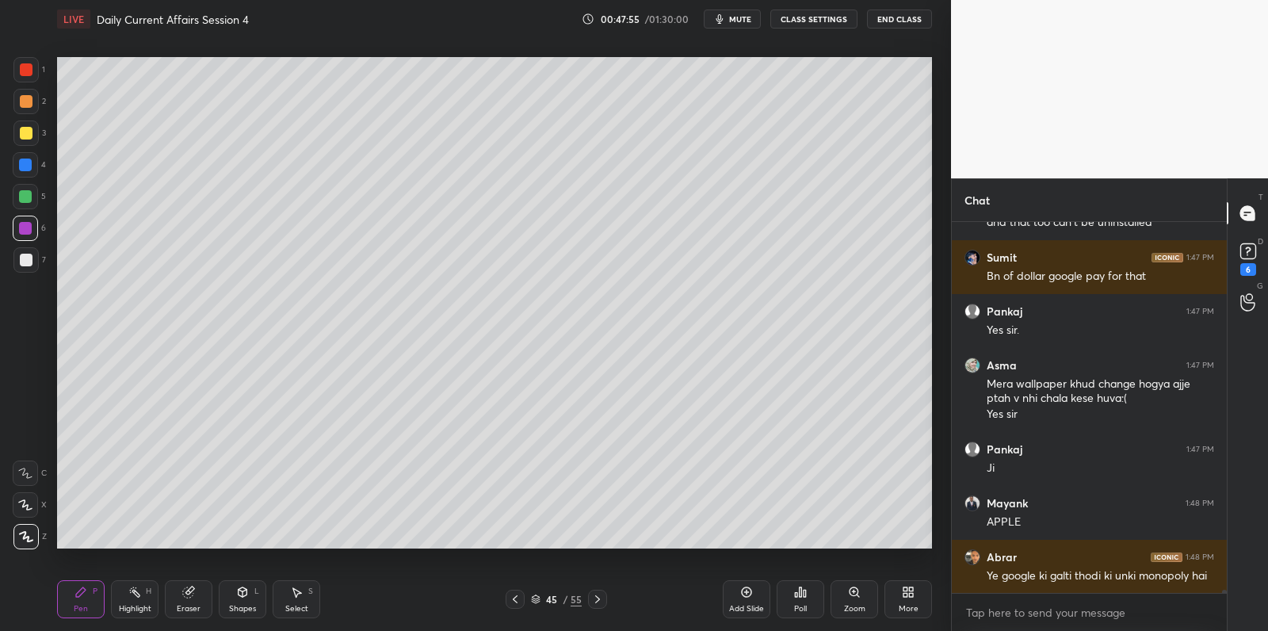
click at [20, 262] on div at bounding box center [26, 260] width 13 height 13
click at [25, 261] on div at bounding box center [26, 260] width 13 height 13
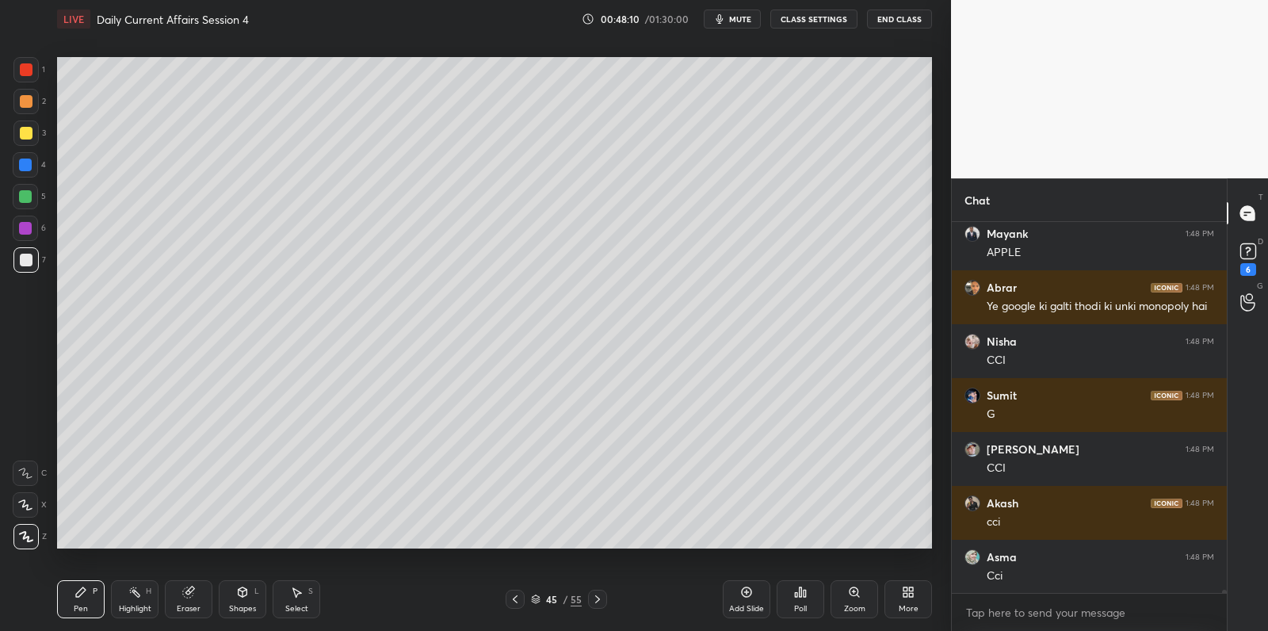
scroll to position [45329, 0]
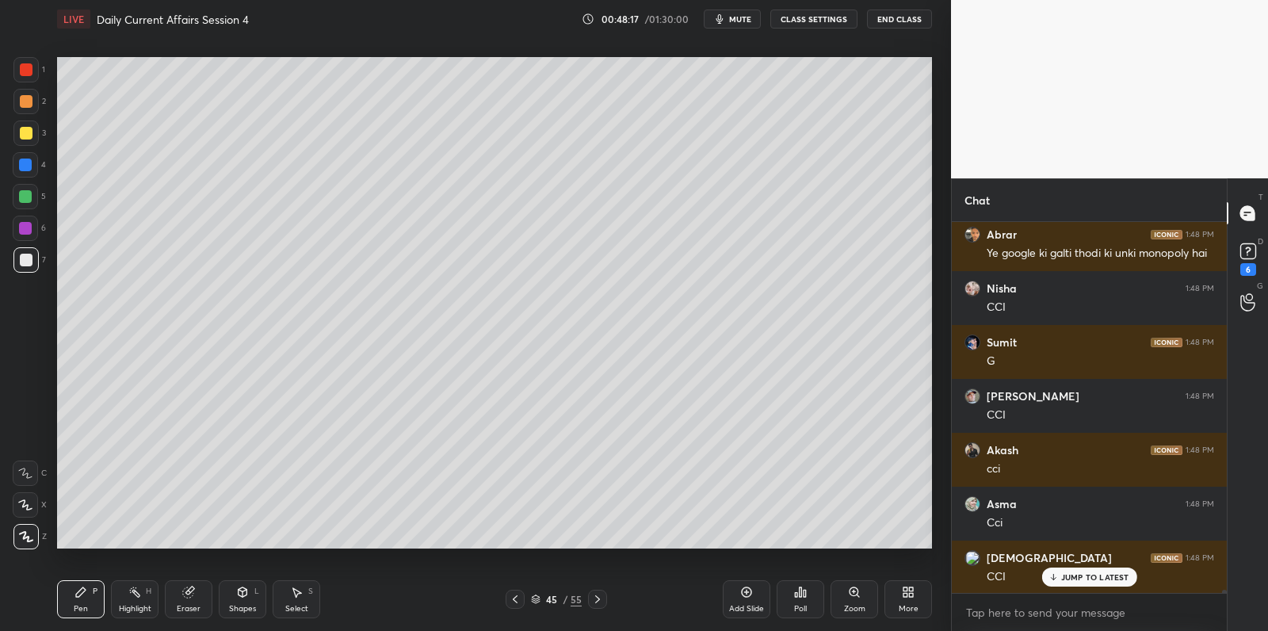
click at [29, 236] on div at bounding box center [25, 227] width 25 height 25
drag, startPoint x: 32, startPoint y: 232, endPoint x: 50, endPoint y: 229, distance: 18.5
click at [31, 233] on div at bounding box center [25, 227] width 25 height 25
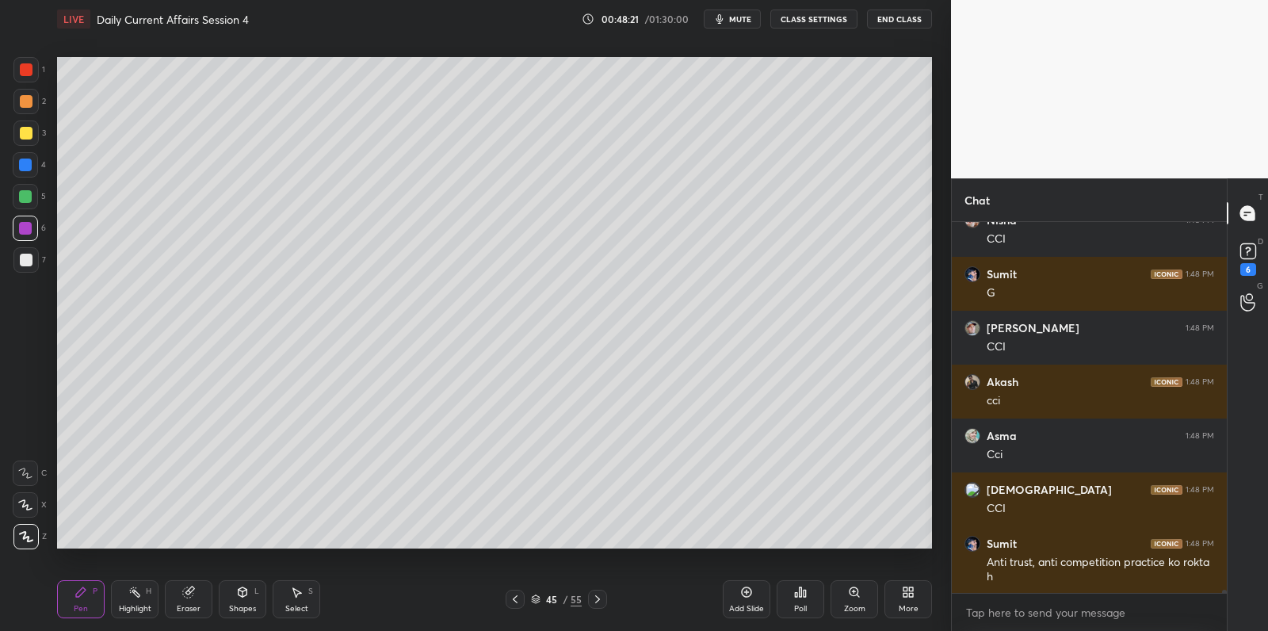
scroll to position [45452, 0]
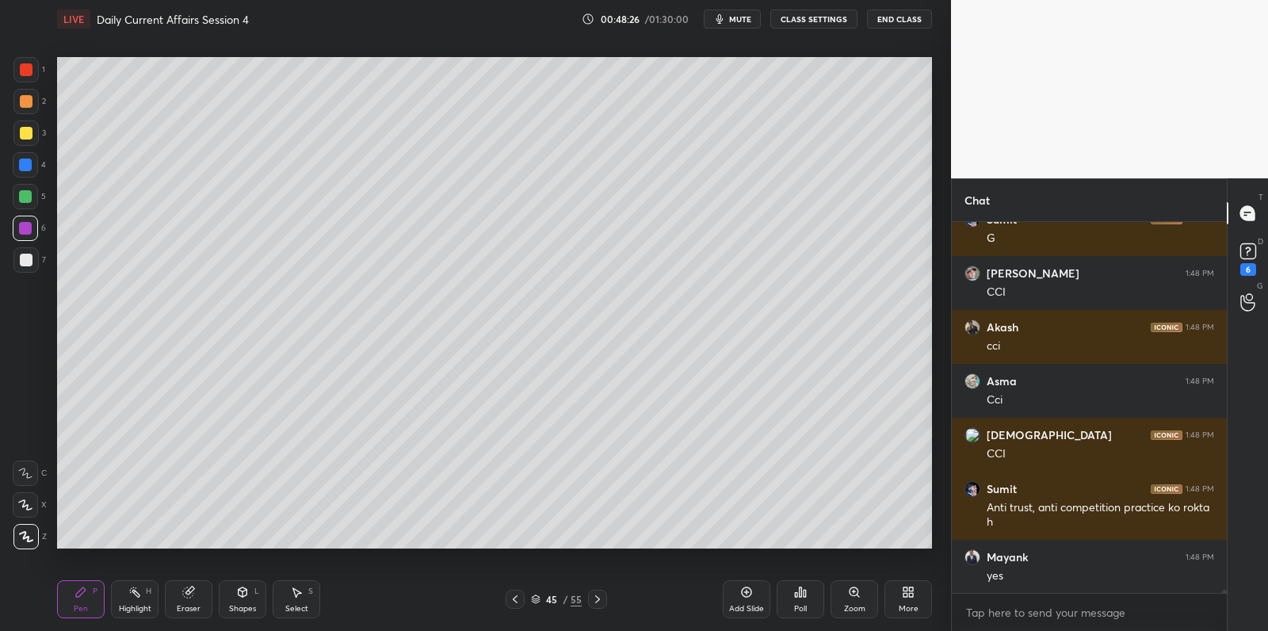
drag, startPoint x: 33, startPoint y: 126, endPoint x: 29, endPoint y: 111, distance: 15.6
click at [31, 130] on div at bounding box center [25, 132] width 25 height 25
drag, startPoint x: 29, startPoint y: 111, endPoint x: 32, endPoint y: 102, distance: 9.0
click at [28, 108] on div at bounding box center [25, 101] width 25 height 25
click at [32, 102] on div at bounding box center [25, 101] width 25 height 25
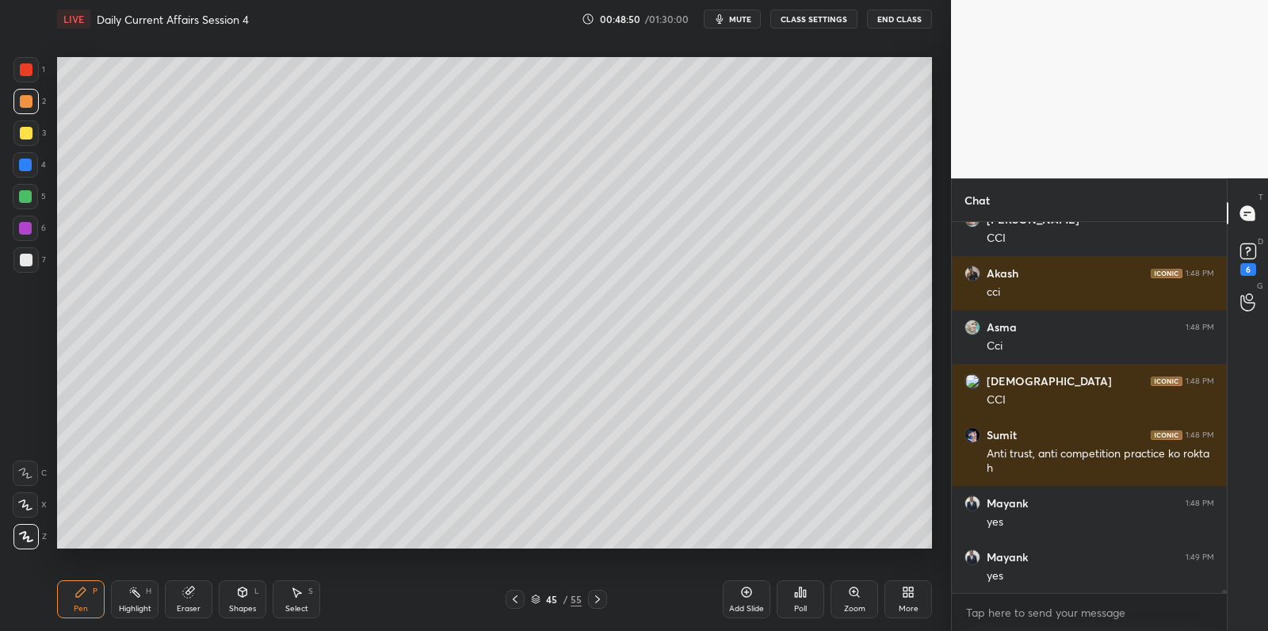
scroll to position [45522, 0]
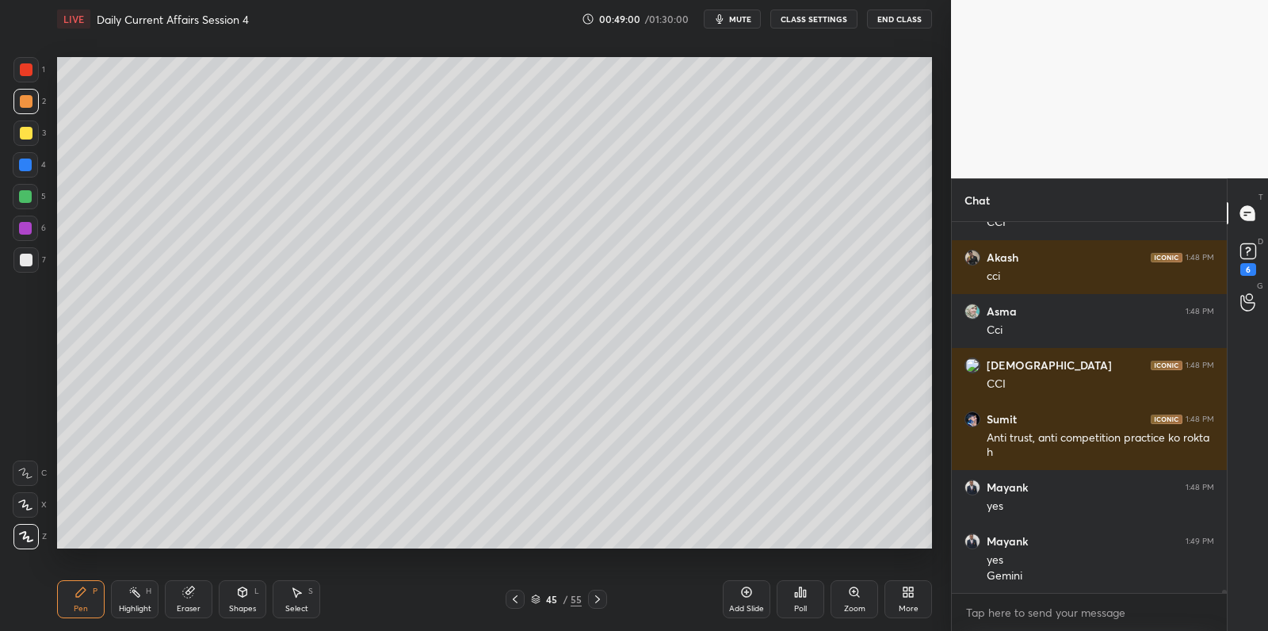
click at [37, 261] on div "7" at bounding box center [29, 259] width 32 height 25
click at [34, 265] on div at bounding box center [25, 259] width 25 height 25
drag, startPoint x: 34, startPoint y: 265, endPoint x: 44, endPoint y: 248, distance: 20.2
click at [34, 265] on div at bounding box center [25, 259] width 25 height 25
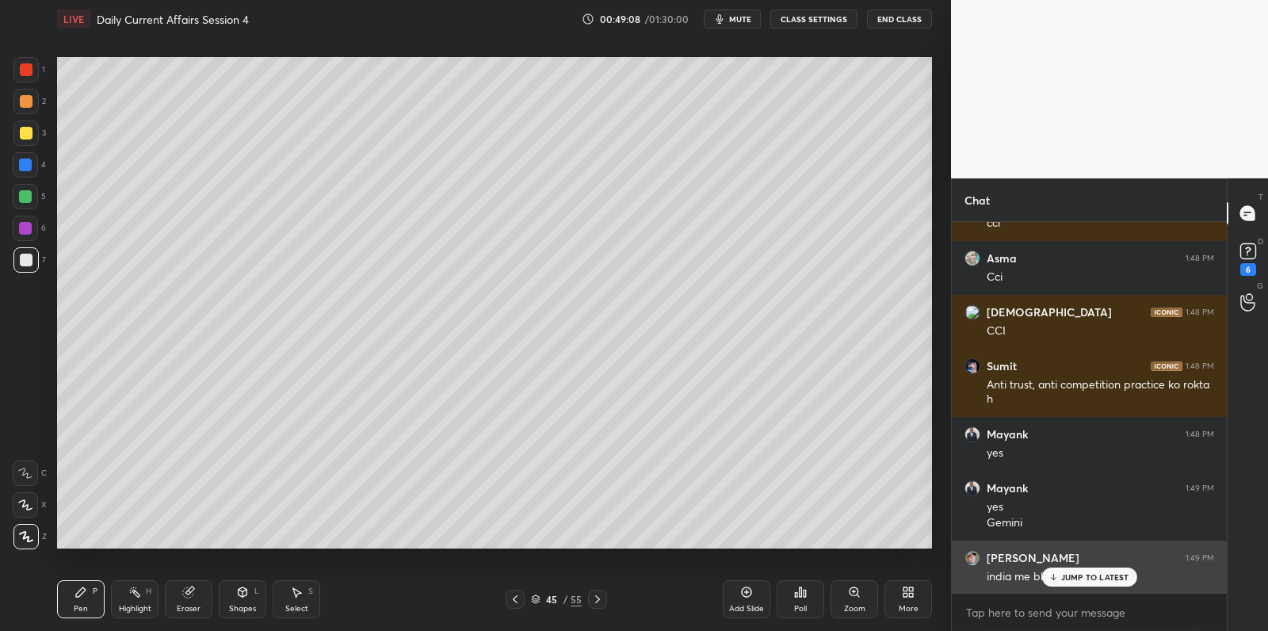
click at [1100, 573] on p "JUMP TO LATEST" at bounding box center [1095, 577] width 68 height 10
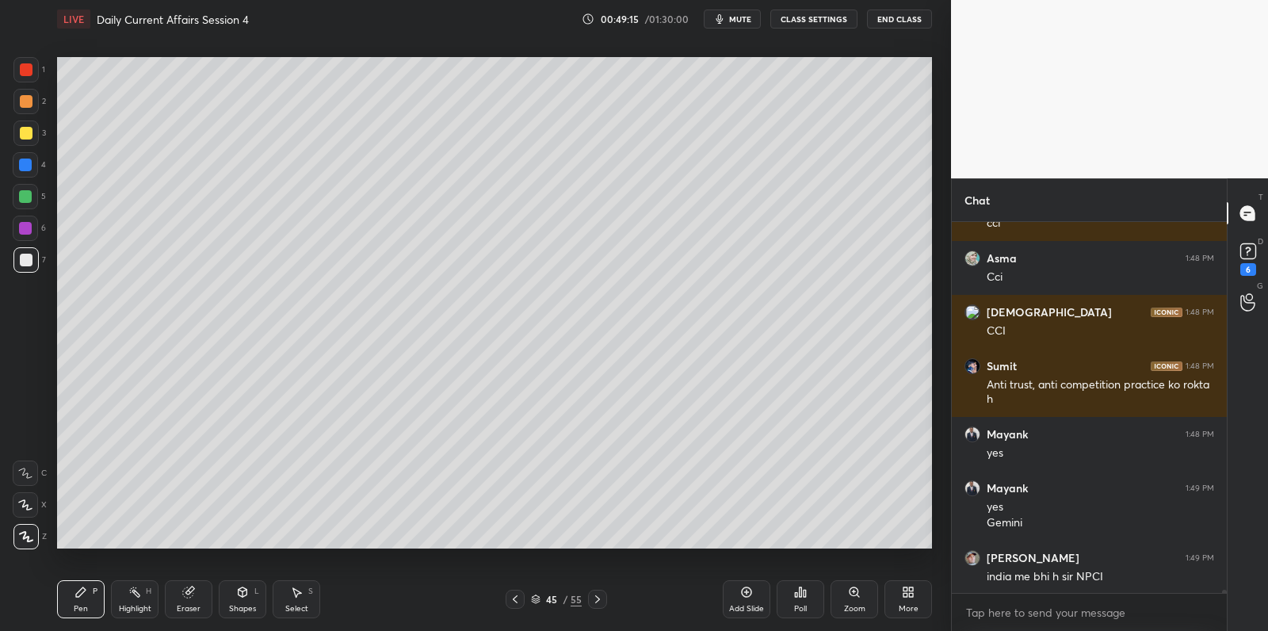
click at [30, 139] on div at bounding box center [25, 132] width 25 height 25
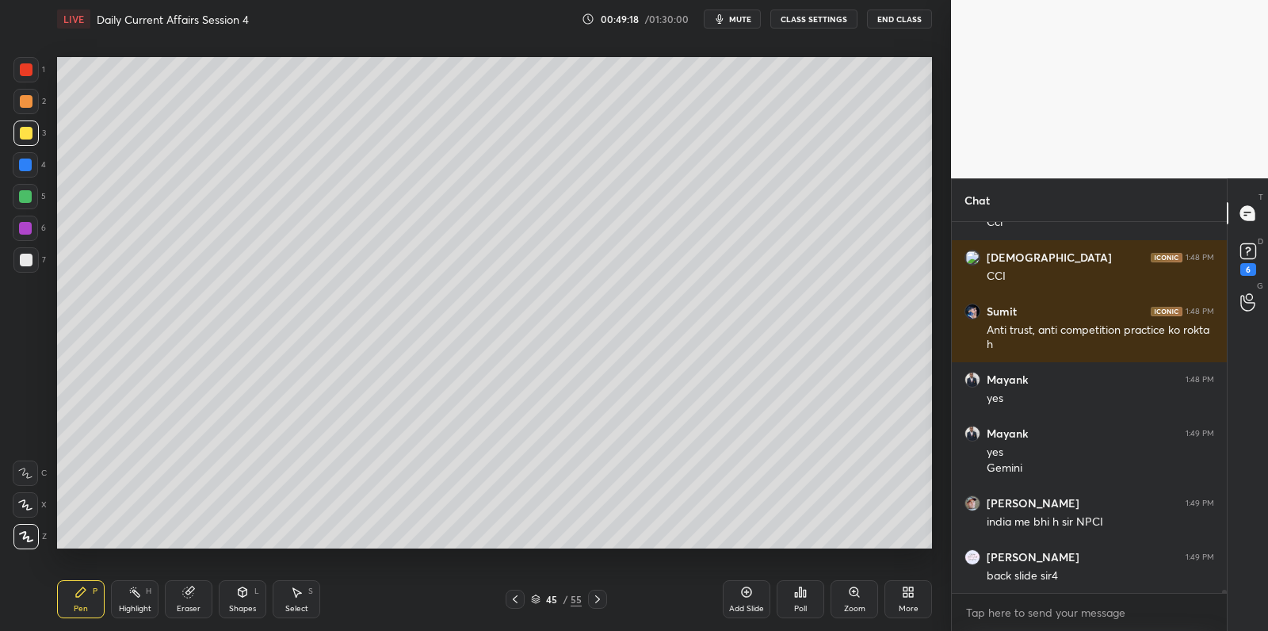
click at [517, 599] on icon at bounding box center [515, 599] width 13 height 13
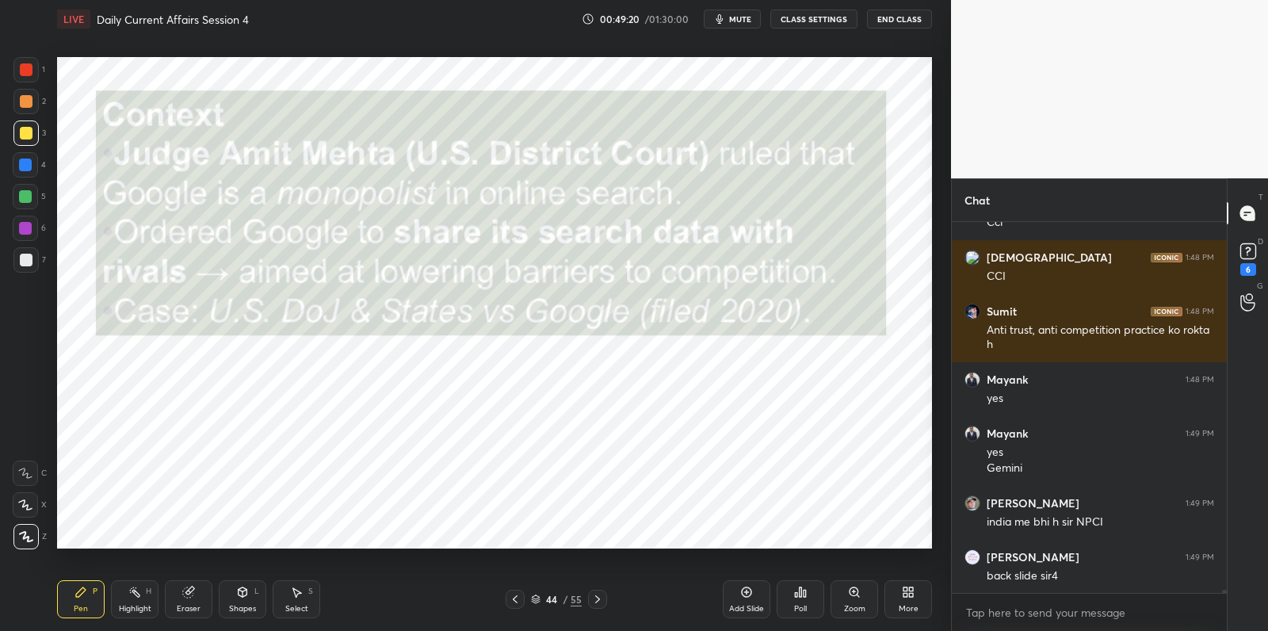
click at [23, 226] on div at bounding box center [25, 228] width 13 height 13
drag, startPoint x: 25, startPoint y: 223, endPoint x: 55, endPoint y: 275, distance: 59.3
click at [21, 222] on div at bounding box center [25, 228] width 13 height 13
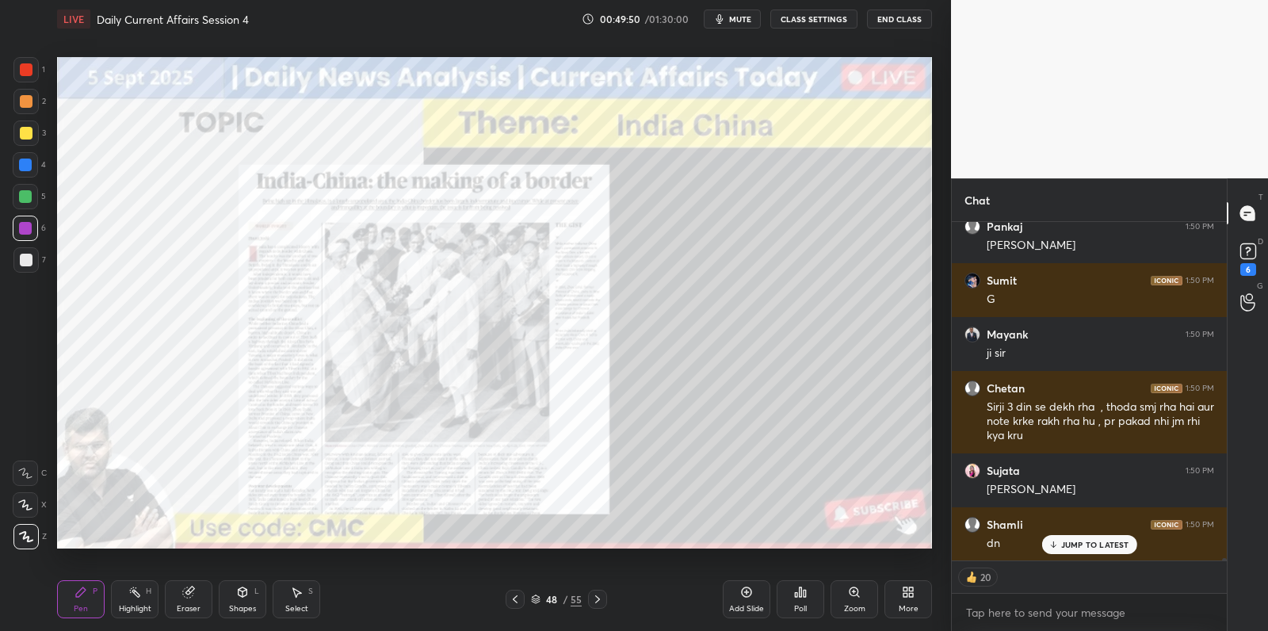
scroll to position [46229, 0]
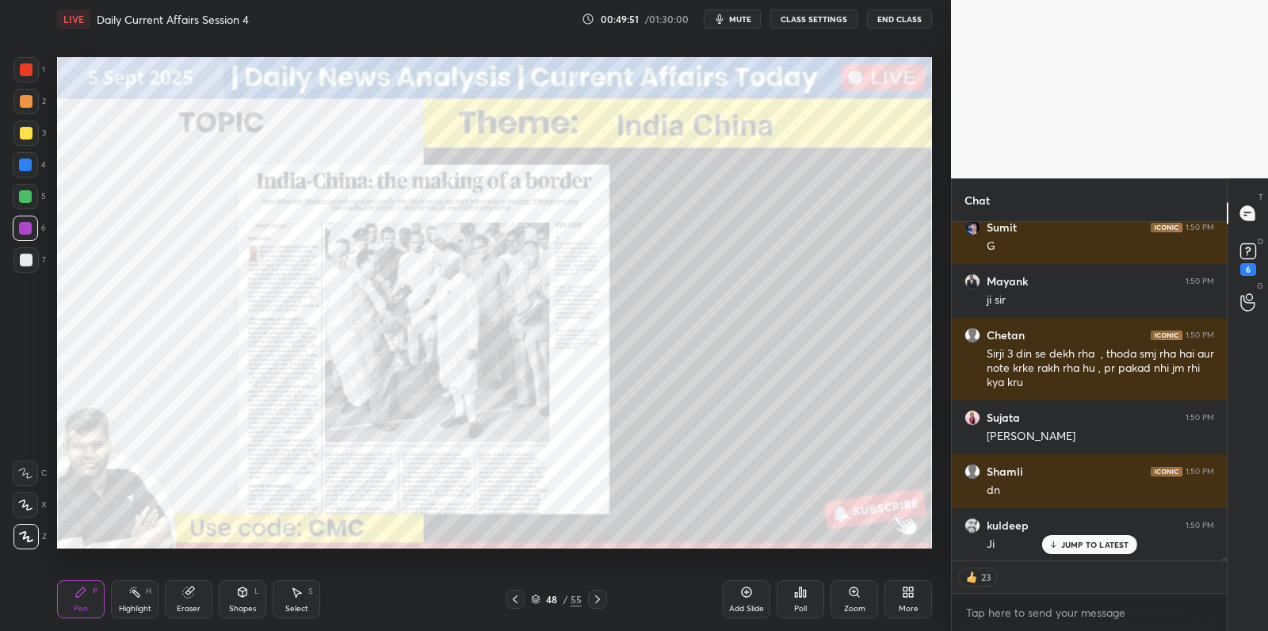
click at [22, 134] on div at bounding box center [26, 133] width 13 height 13
drag, startPoint x: 26, startPoint y: 132, endPoint x: 42, endPoint y: 129, distance: 16.0
click at [26, 132] on div at bounding box center [26, 133] width 13 height 13
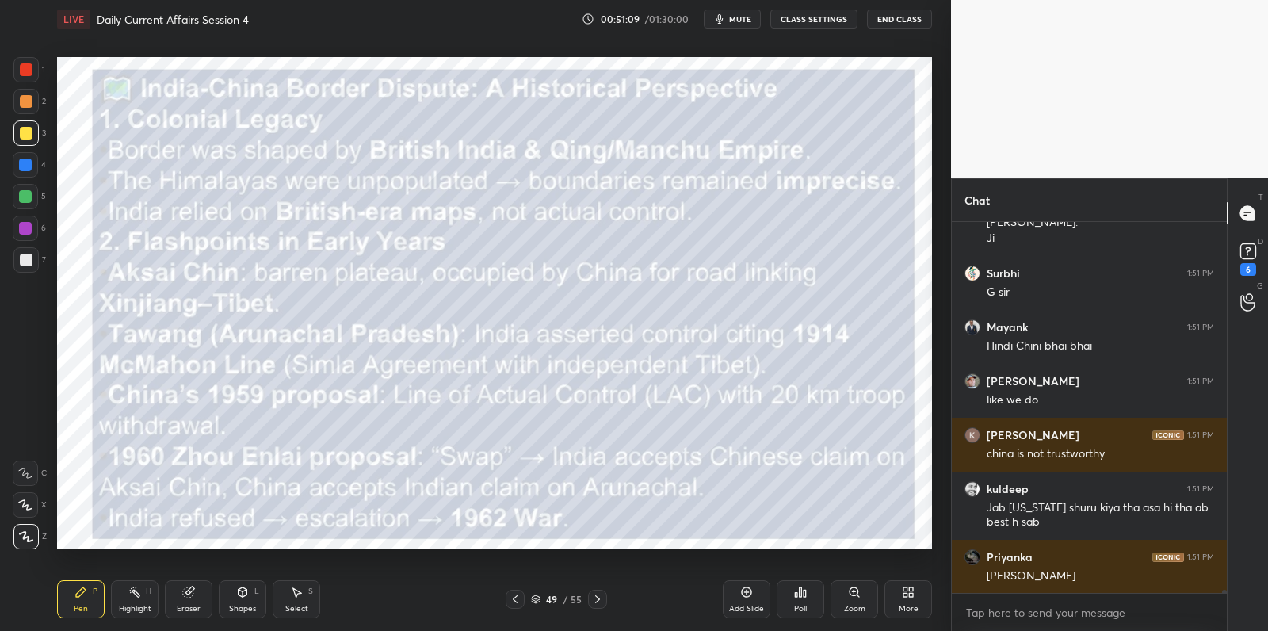
scroll to position [47171, 0]
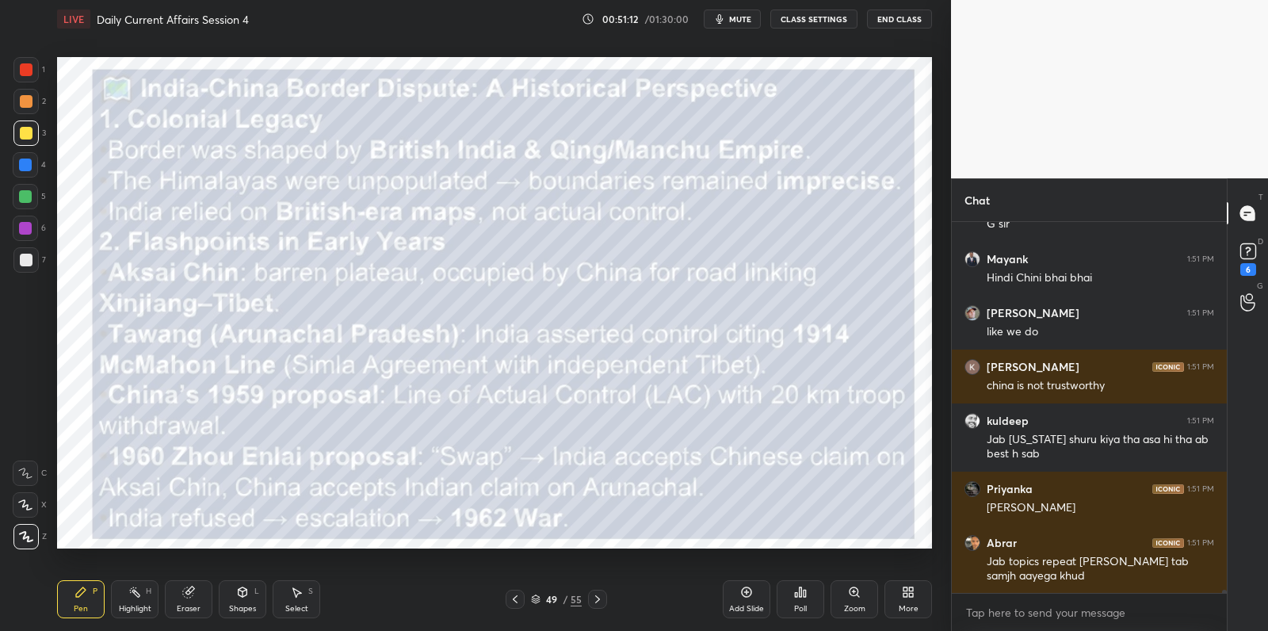
click at [17, 269] on div at bounding box center [25, 259] width 25 height 25
click at [20, 265] on div at bounding box center [25, 259] width 25 height 25
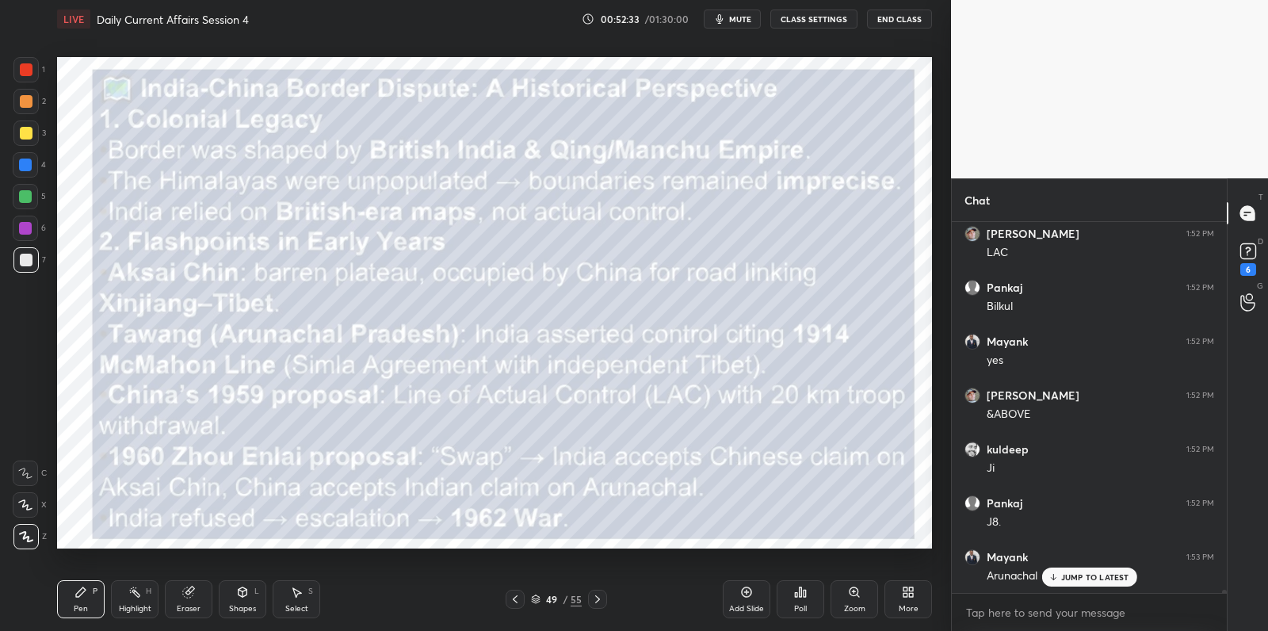
scroll to position [45207, 0]
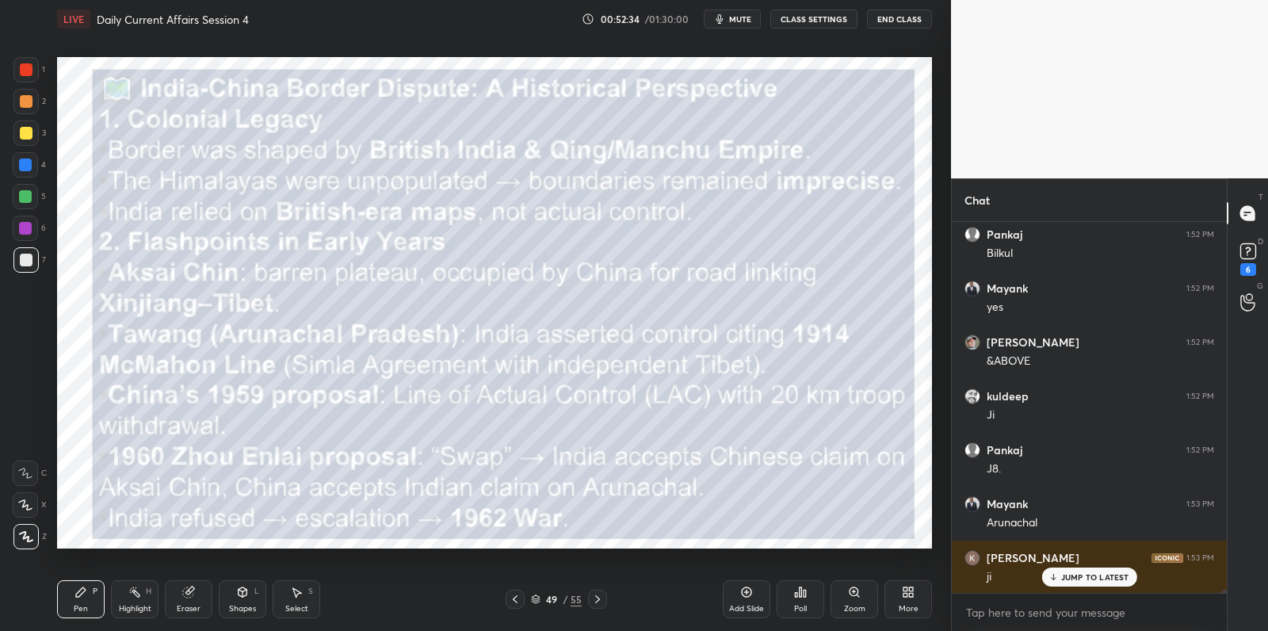
click at [25, 227] on div at bounding box center [25, 228] width 13 height 13
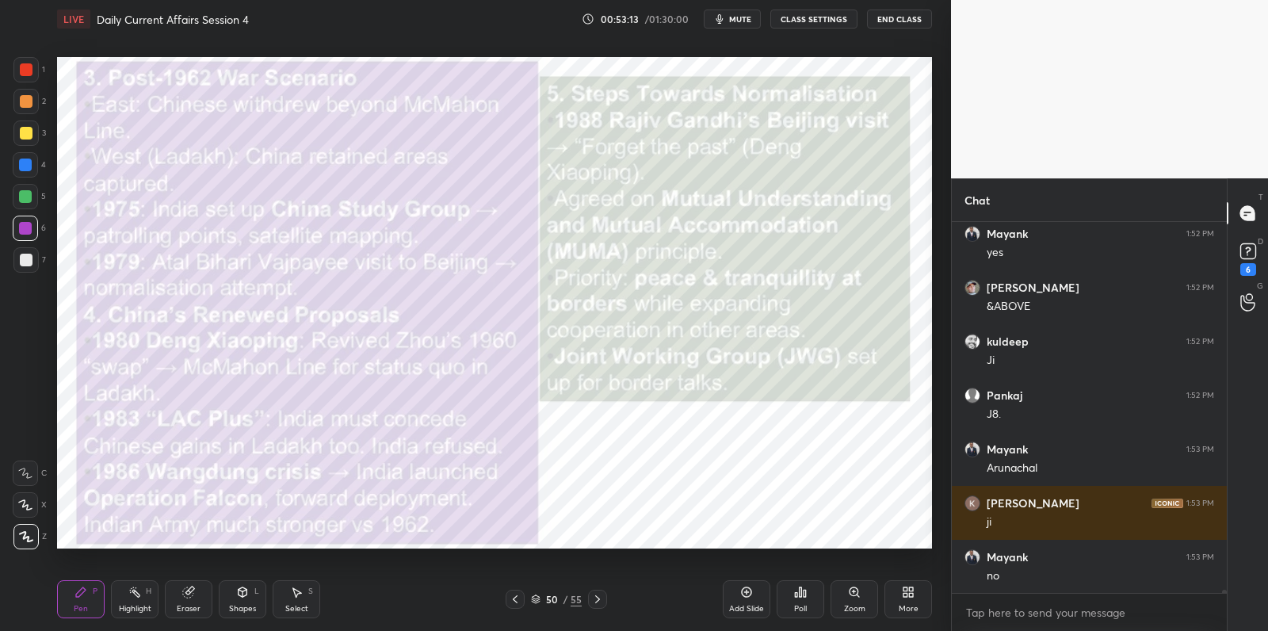
click at [20, 139] on div at bounding box center [25, 132] width 25 height 25
click at [27, 128] on div at bounding box center [26, 133] width 13 height 13
click at [753, 590] on div "Add Slide" at bounding box center [747, 599] width 48 height 38
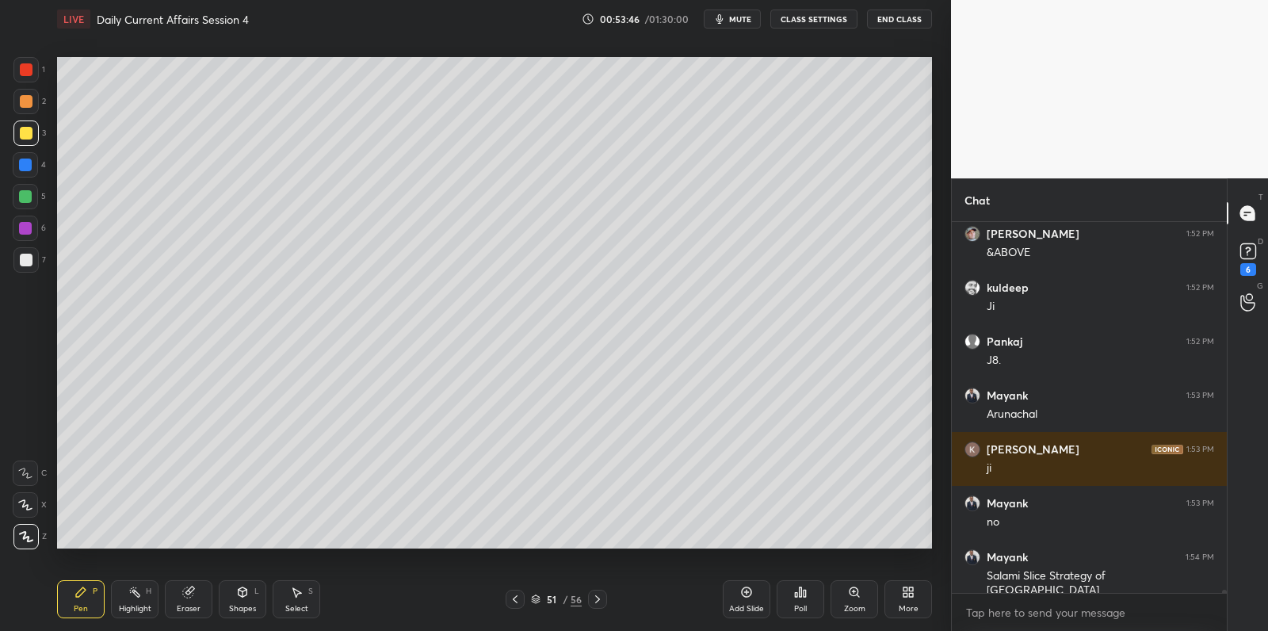
scroll to position [45369, 0]
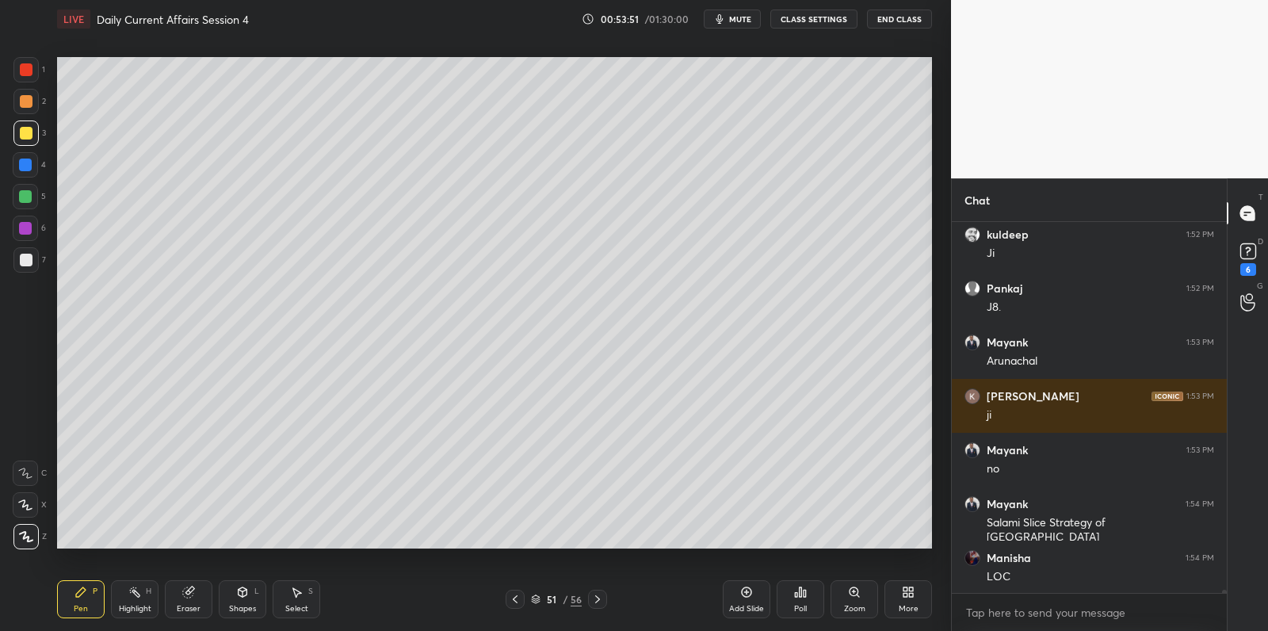
click at [25, 168] on div at bounding box center [25, 164] width 13 height 13
drag, startPoint x: 30, startPoint y: 166, endPoint x: 45, endPoint y: 171, distance: 15.8
click at [30, 166] on div at bounding box center [25, 164] width 13 height 13
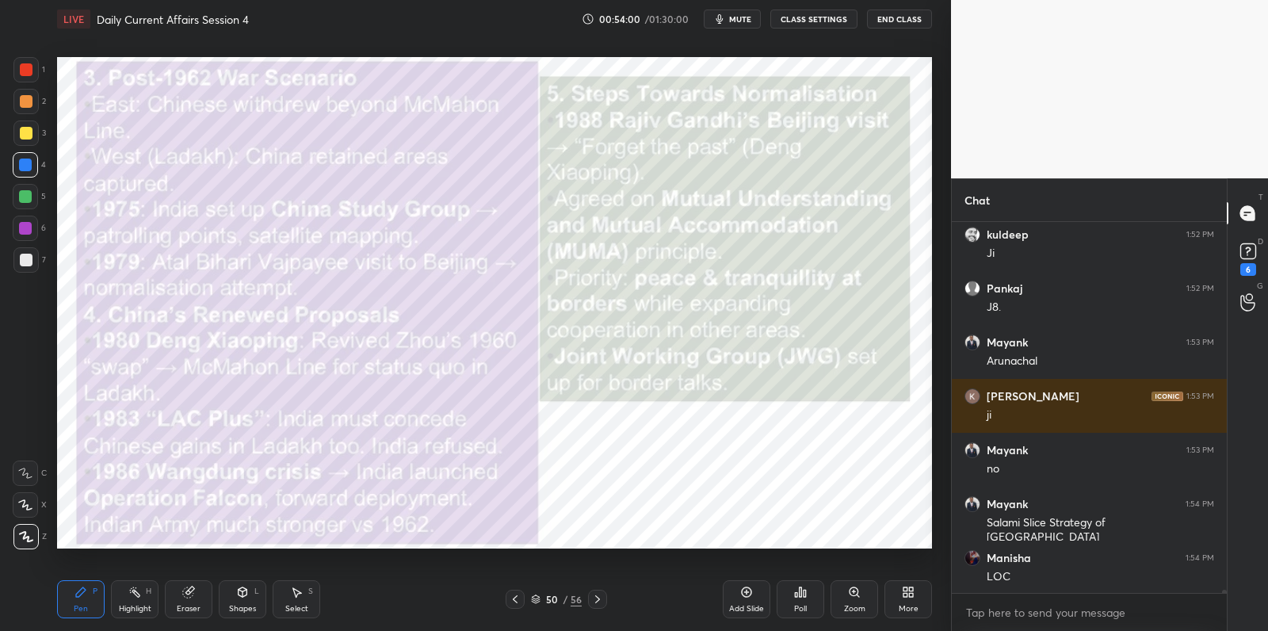
drag, startPoint x: 26, startPoint y: 204, endPoint x: 33, endPoint y: 200, distance: 8.2
click at [26, 204] on div at bounding box center [25, 196] width 25 height 25
click at [32, 199] on div at bounding box center [25, 196] width 25 height 25
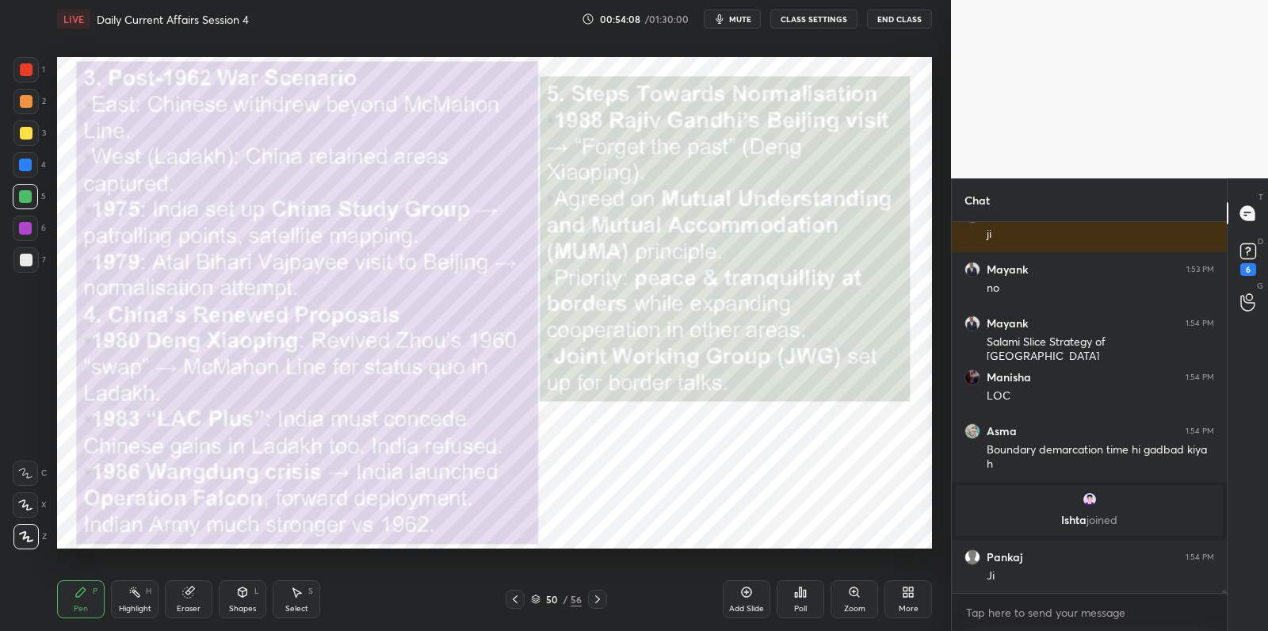
scroll to position [45603, 0]
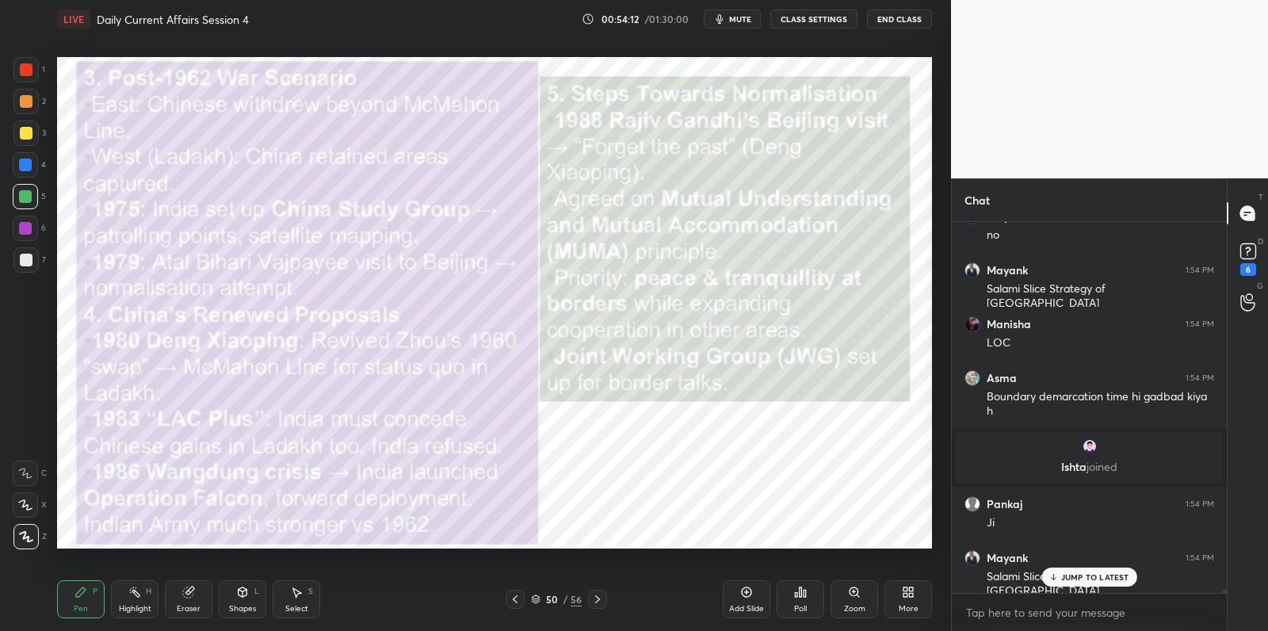
click at [32, 257] on div at bounding box center [25, 259] width 25 height 25
drag, startPoint x: 32, startPoint y: 257, endPoint x: 55, endPoint y: 280, distance: 31.4
click at [37, 262] on div at bounding box center [25, 259] width 25 height 25
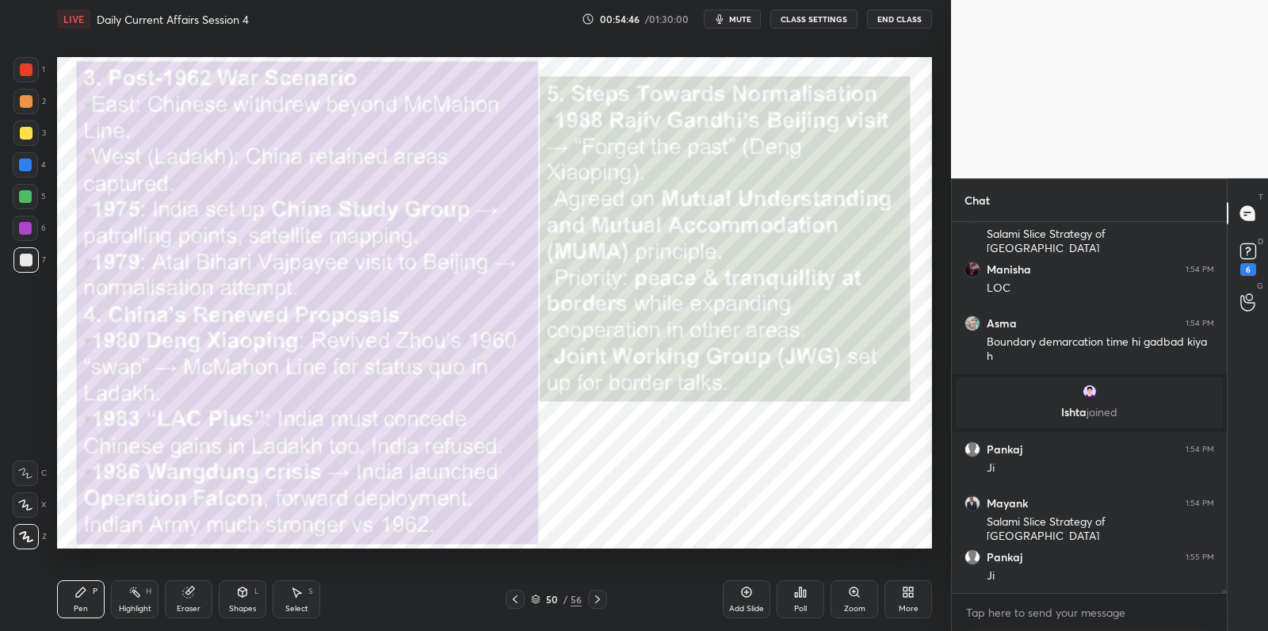
click at [753, 595] on div "Add Slide" at bounding box center [747, 599] width 48 height 38
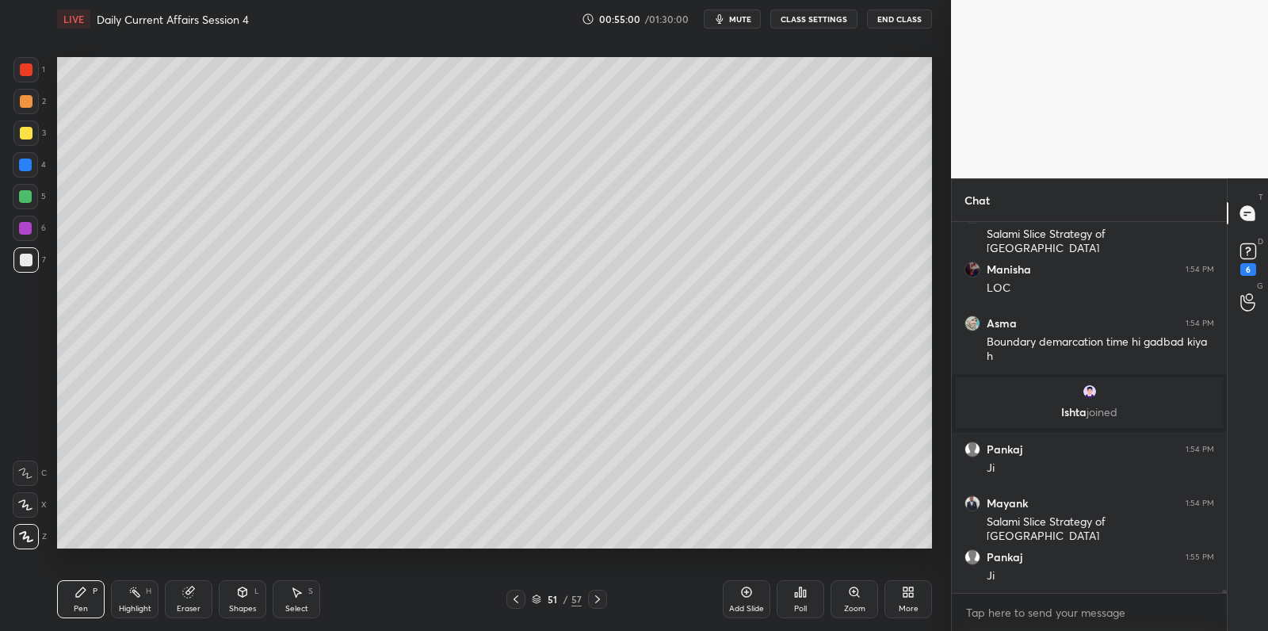
scroll to position [45710, 0]
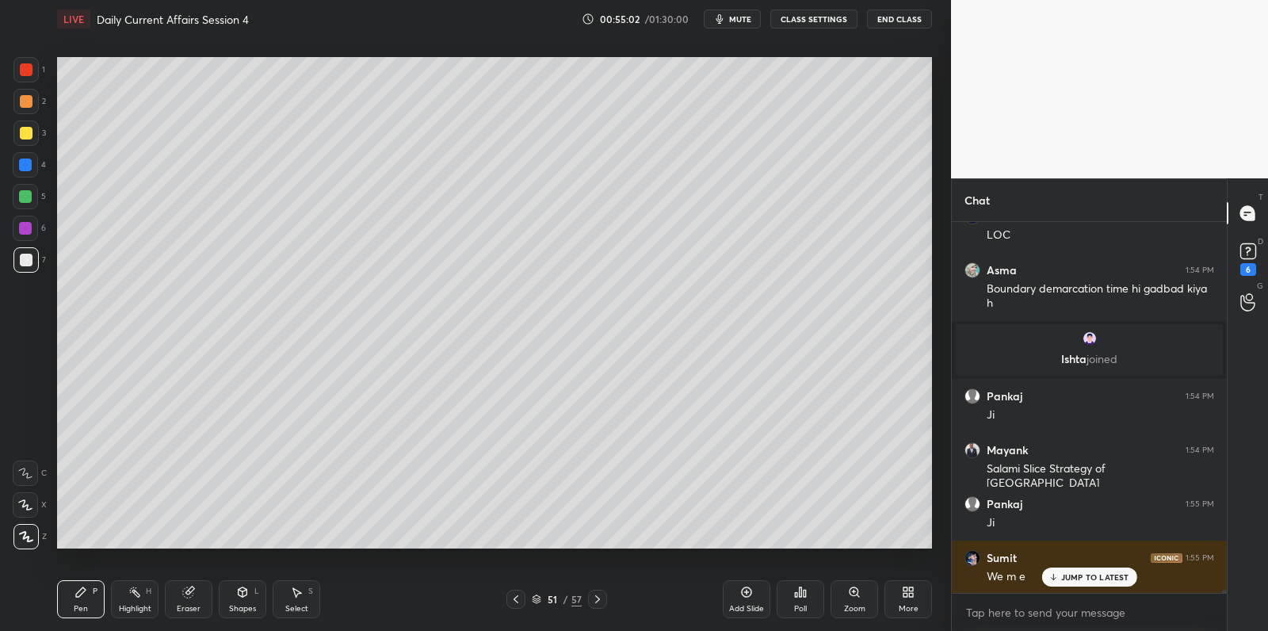
drag, startPoint x: 31, startPoint y: 198, endPoint x: 40, endPoint y: 195, distance: 10.0
click at [33, 198] on div at bounding box center [25, 196] width 25 height 25
click at [34, 196] on div at bounding box center [25, 196] width 25 height 25
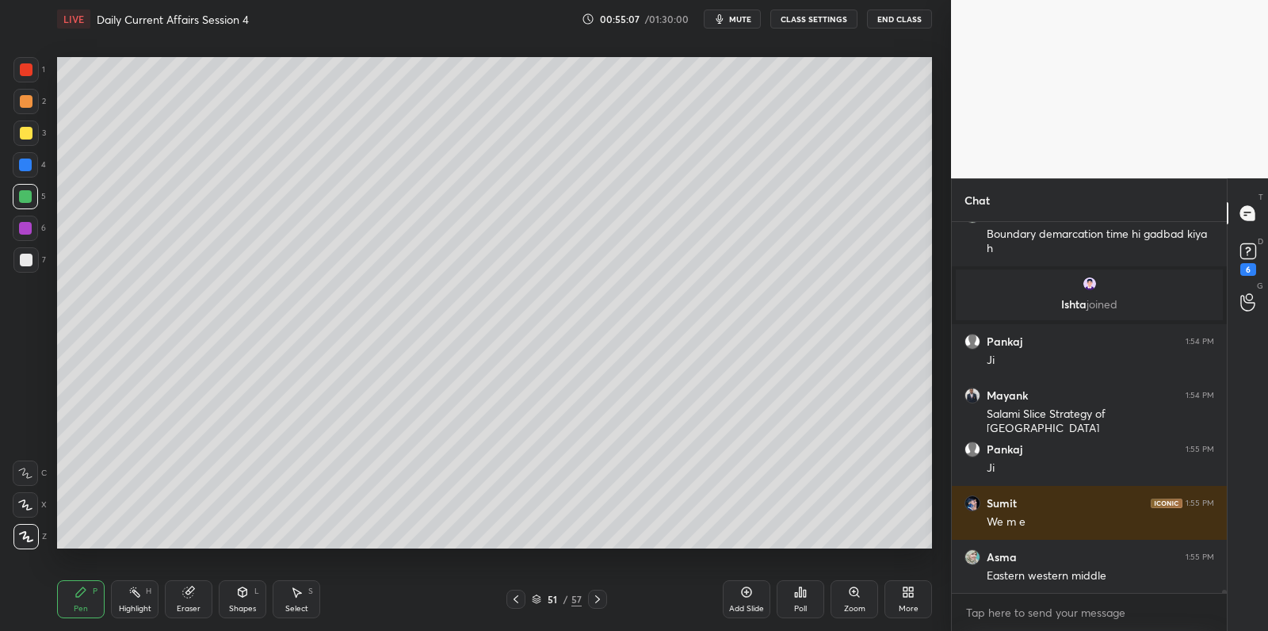
scroll to position [45819, 0]
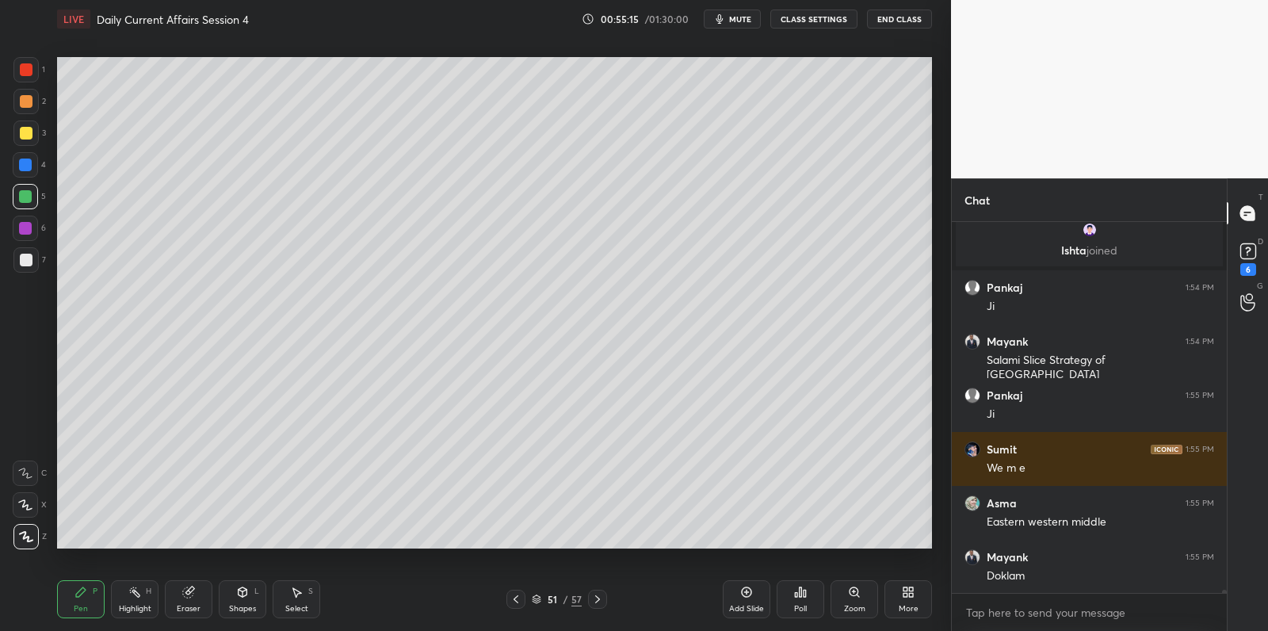
click at [23, 171] on div at bounding box center [25, 164] width 25 height 25
click at [25, 141] on div at bounding box center [25, 132] width 25 height 25
drag, startPoint x: 29, startPoint y: 139, endPoint x: 28, endPoint y: 105, distance: 33.3
click at [29, 139] on div at bounding box center [25, 132] width 25 height 25
click at [25, 102] on div at bounding box center [26, 101] width 13 height 13
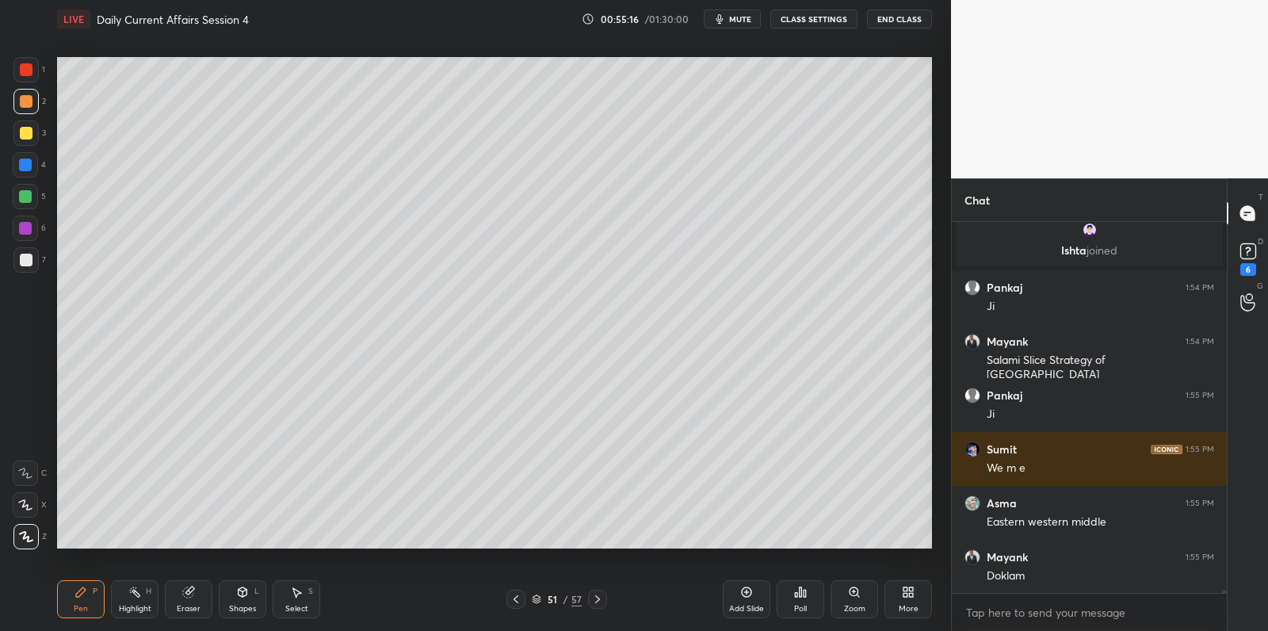
drag, startPoint x: 29, startPoint y: 98, endPoint x: 28, endPoint y: 81, distance: 17.4
click at [28, 98] on div at bounding box center [26, 101] width 13 height 13
click at [24, 78] on div at bounding box center [25, 69] width 25 height 25
click at [21, 91] on div "1 2 3 4 5 6 7" at bounding box center [29, 168] width 33 height 222
drag, startPoint x: 18, startPoint y: 122, endPoint x: 25, endPoint y: 146, distance: 24.6
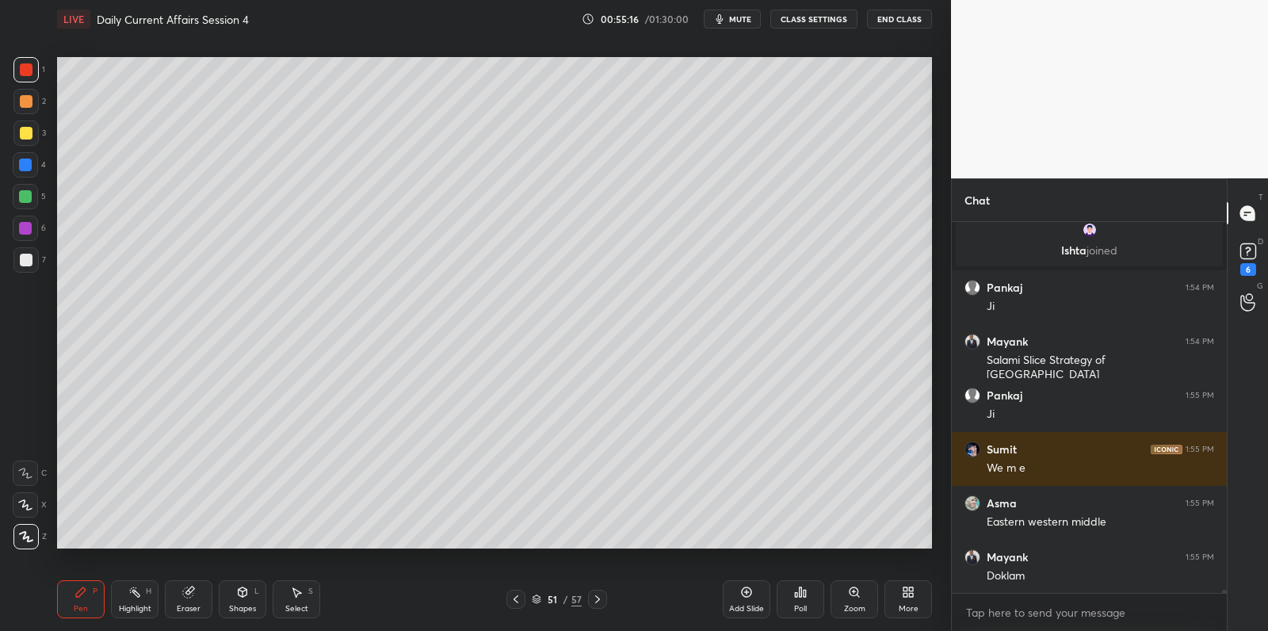
click at [17, 125] on div at bounding box center [25, 132] width 25 height 25
click at [25, 146] on div "3" at bounding box center [29, 136] width 32 height 32
click at [30, 139] on div at bounding box center [25, 132] width 25 height 25
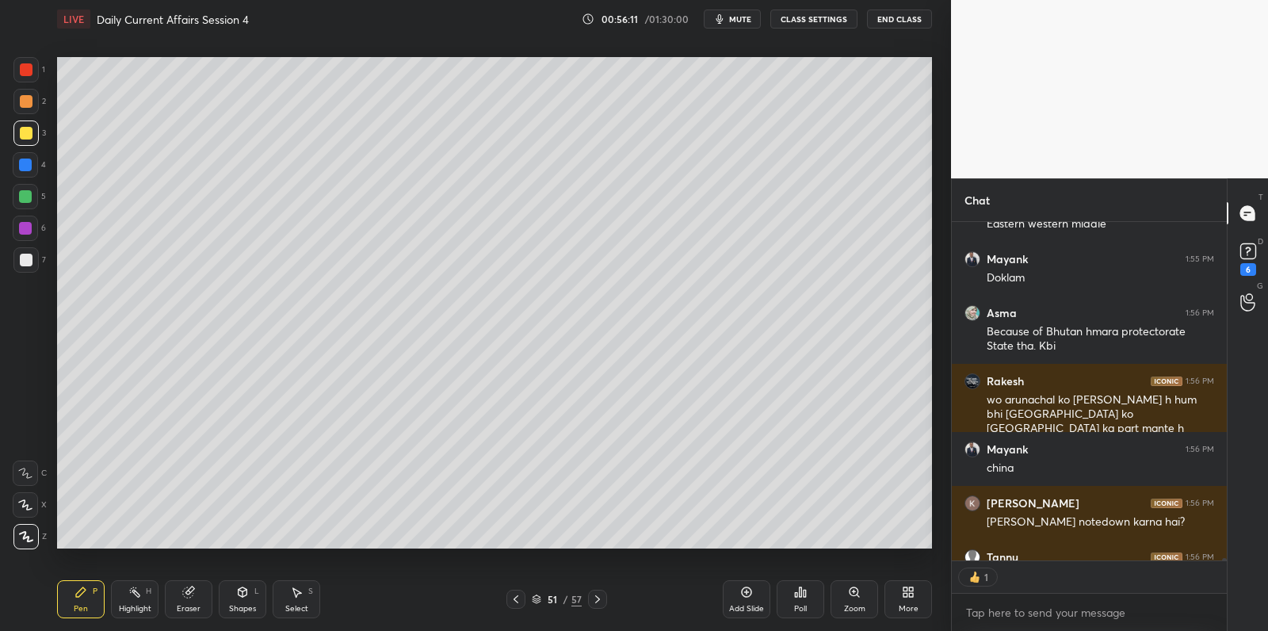
scroll to position [334, 271]
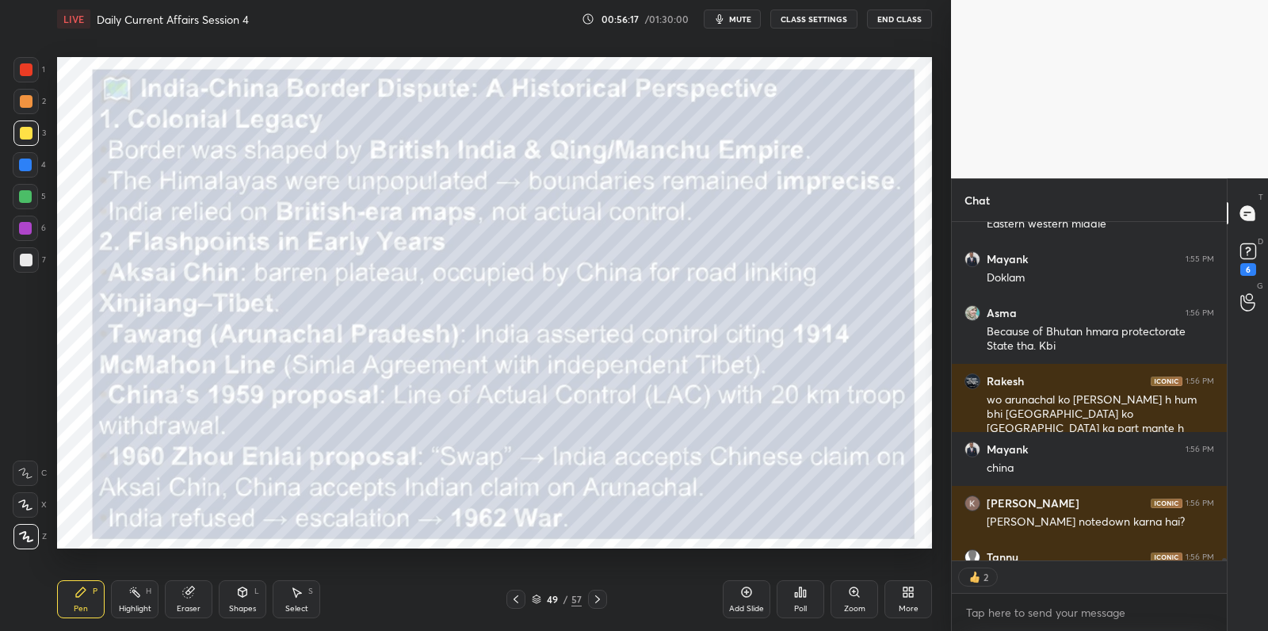
click at [28, 256] on div at bounding box center [26, 260] width 13 height 13
drag, startPoint x: 28, startPoint y: 256, endPoint x: 48, endPoint y: 274, distance: 26.9
click at [32, 253] on div at bounding box center [25, 259] width 25 height 25
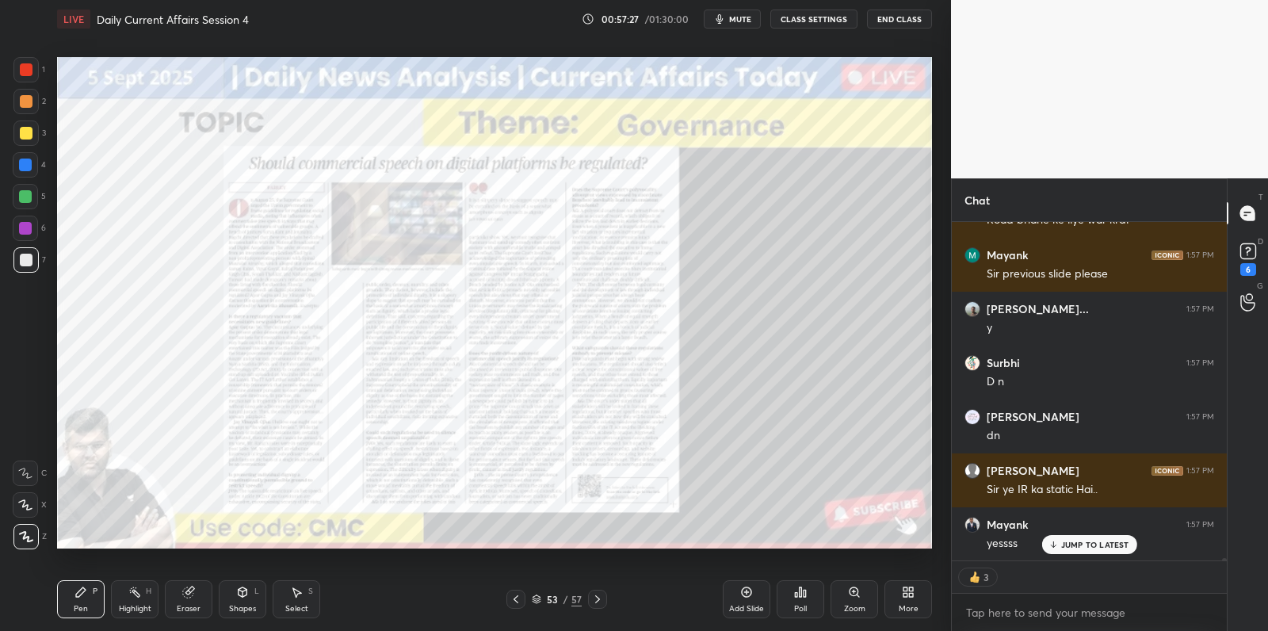
scroll to position [46633, 0]
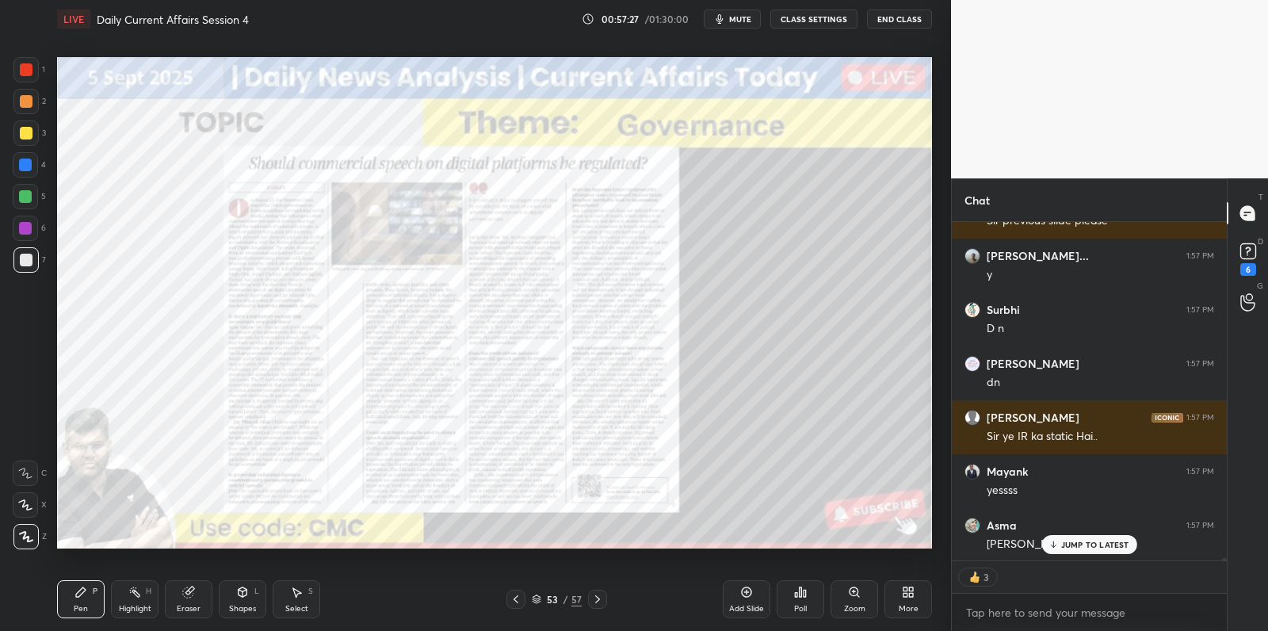
click at [747, 598] on div "Add Slide" at bounding box center [747, 599] width 48 height 38
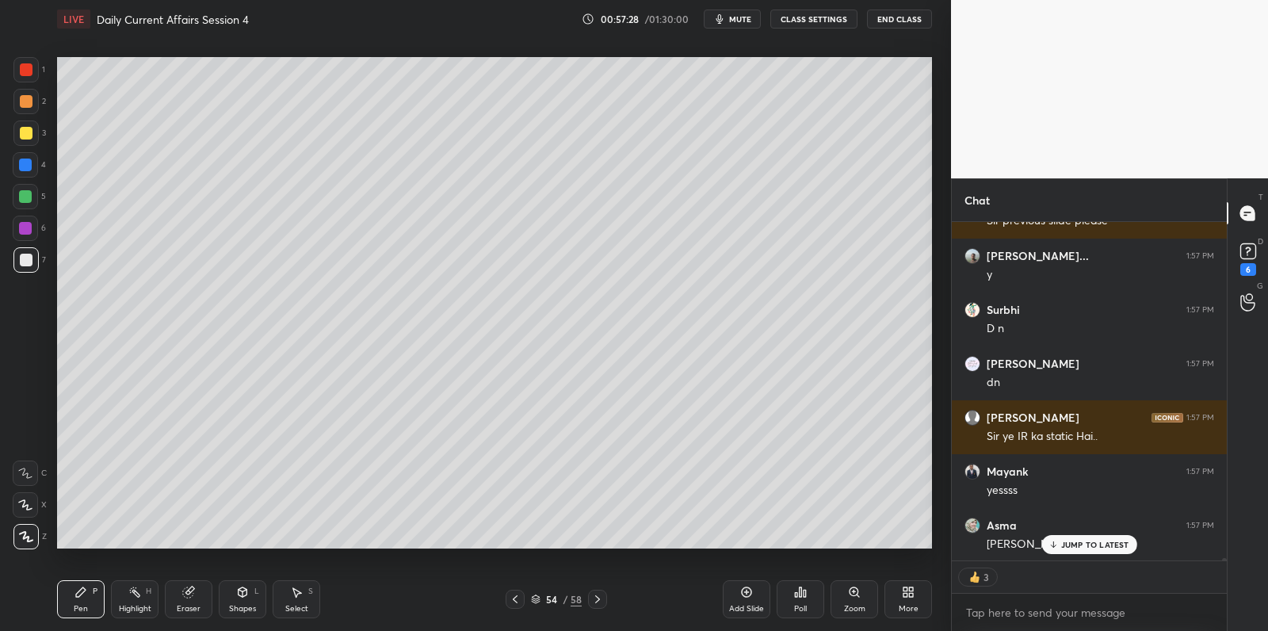
click at [28, 135] on div at bounding box center [25, 132] width 25 height 25
drag, startPoint x: 32, startPoint y: 130, endPoint x: 50, endPoint y: 121, distance: 20.2
click at [34, 128] on div at bounding box center [25, 132] width 25 height 25
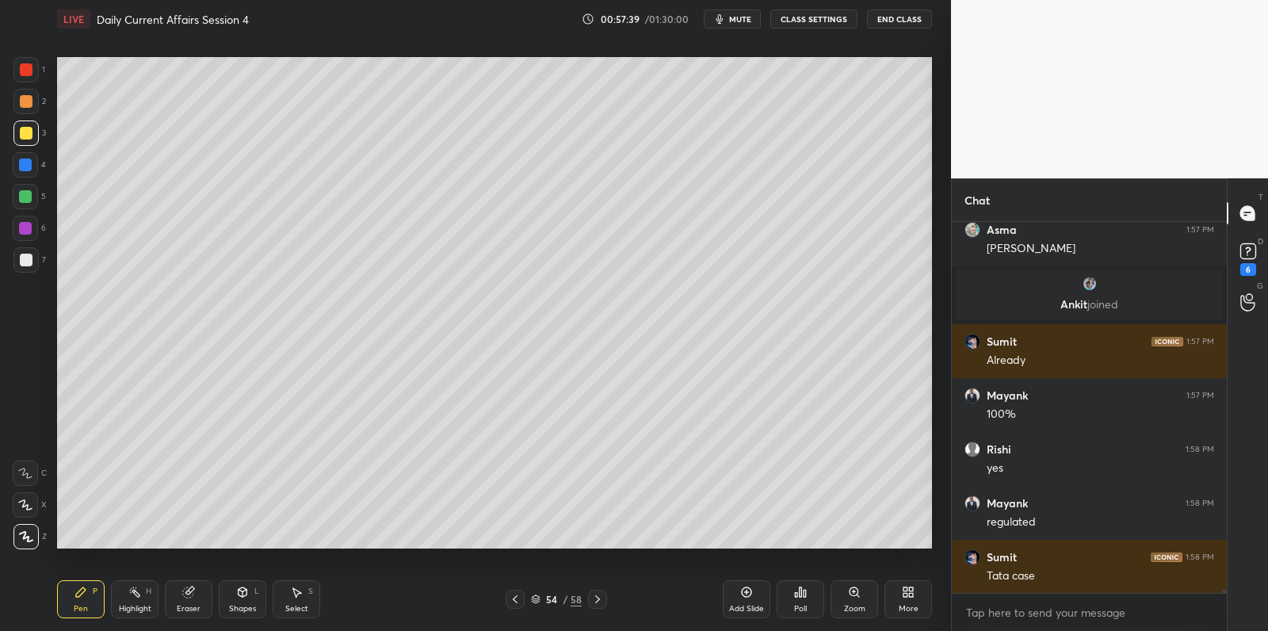
scroll to position [46982, 0]
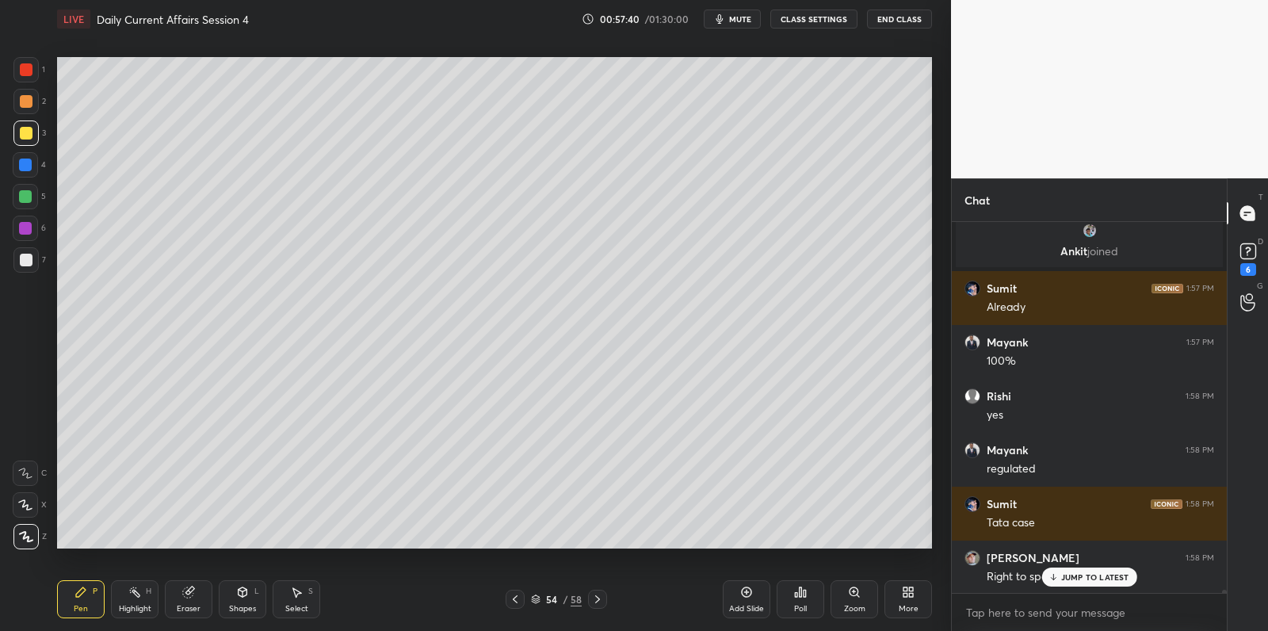
click at [25, 263] on div at bounding box center [26, 260] width 13 height 13
drag, startPoint x: 28, startPoint y: 261, endPoint x: 44, endPoint y: 254, distance: 18.4
click at [28, 261] on div at bounding box center [26, 260] width 13 height 13
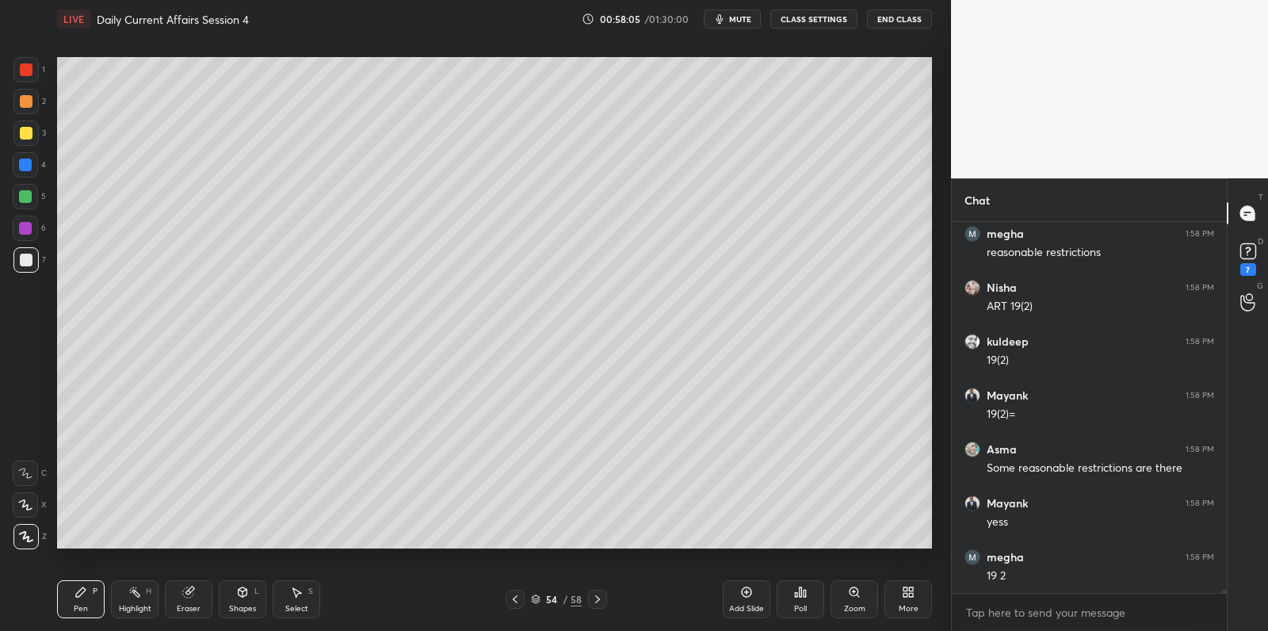
scroll to position [47053, 0]
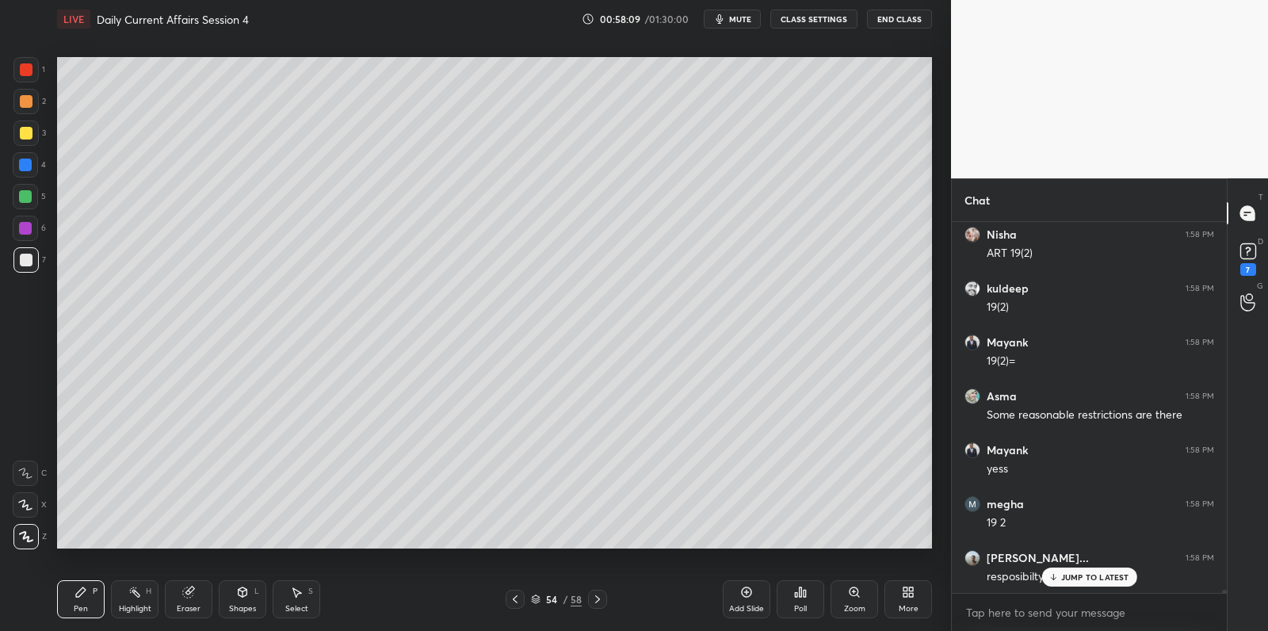
click at [25, 196] on div at bounding box center [25, 196] width 25 height 25
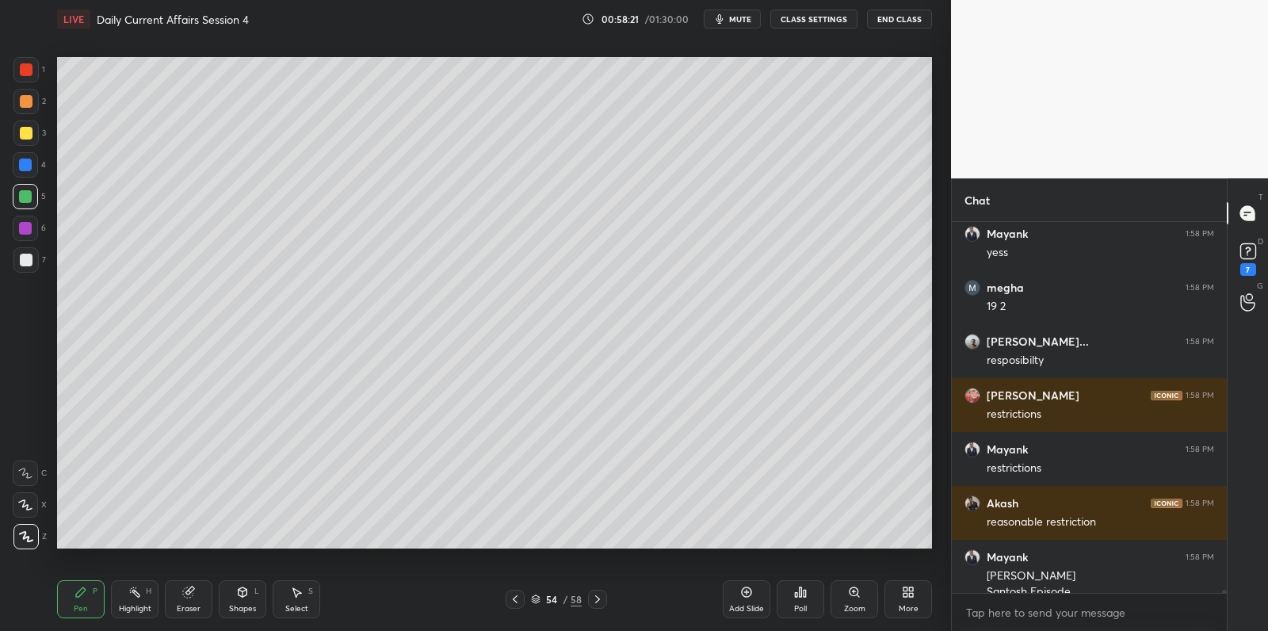
scroll to position [47285, 0]
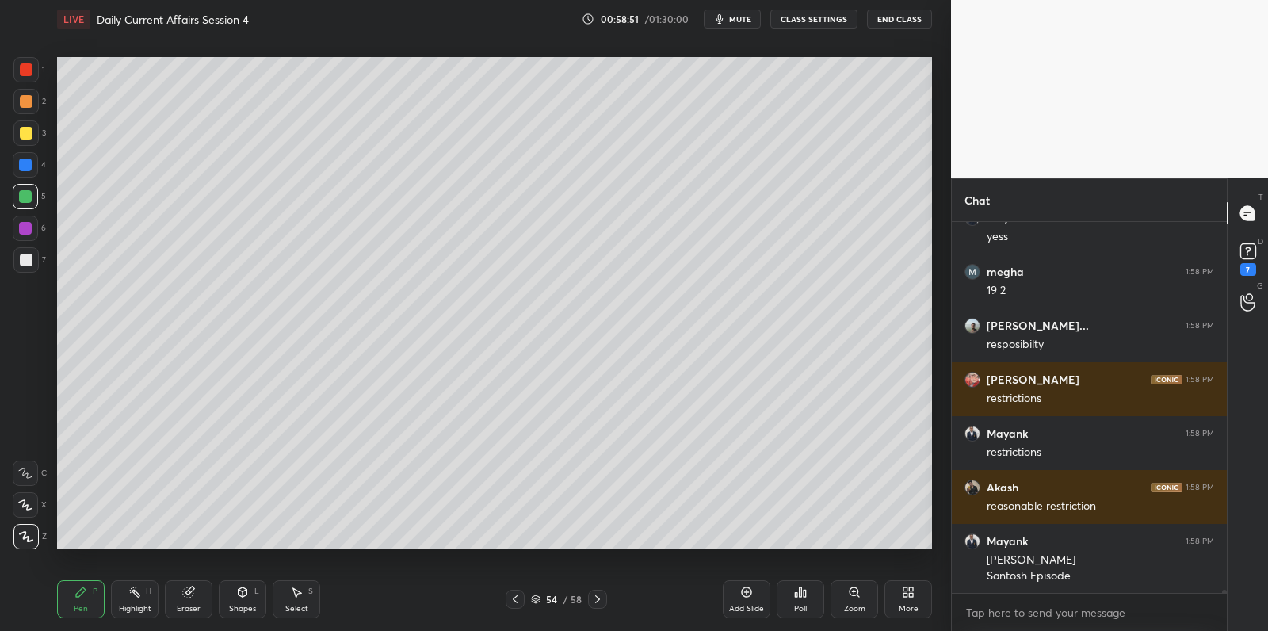
click at [17, 132] on div at bounding box center [25, 132] width 25 height 25
click at [22, 130] on div at bounding box center [26, 133] width 13 height 13
drag, startPoint x: 739, startPoint y: 594, endPoint x: 730, endPoint y: 562, distance: 32.9
click at [740, 590] on icon at bounding box center [746, 591] width 13 height 13
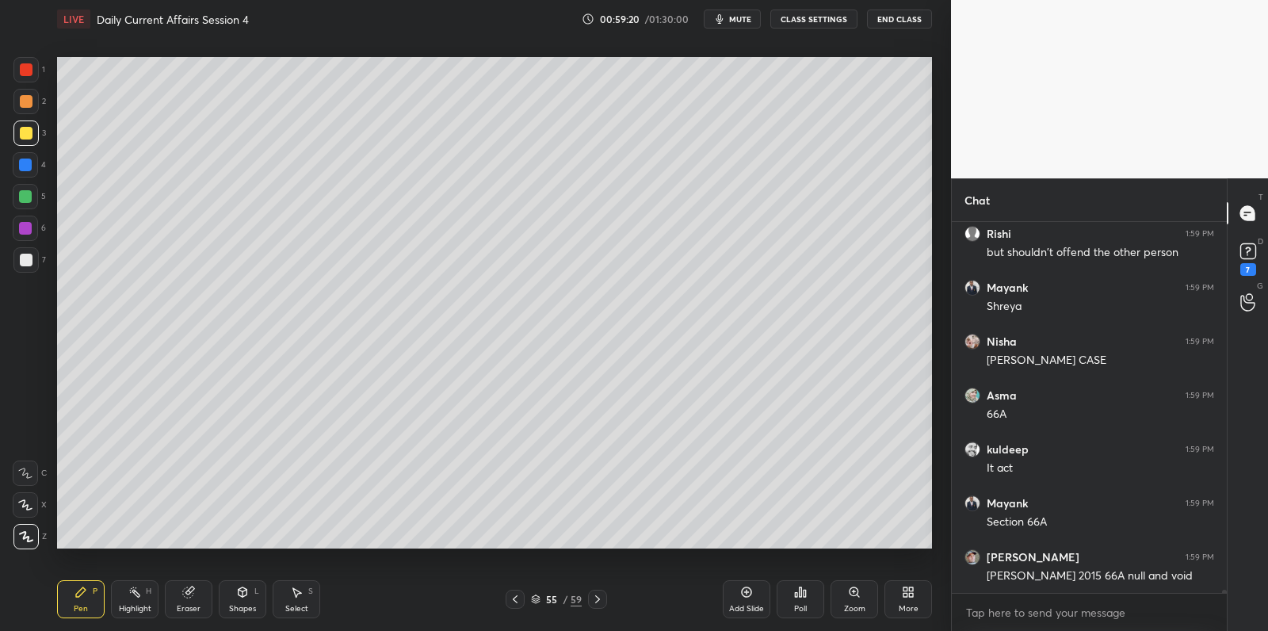
scroll to position [47838, 0]
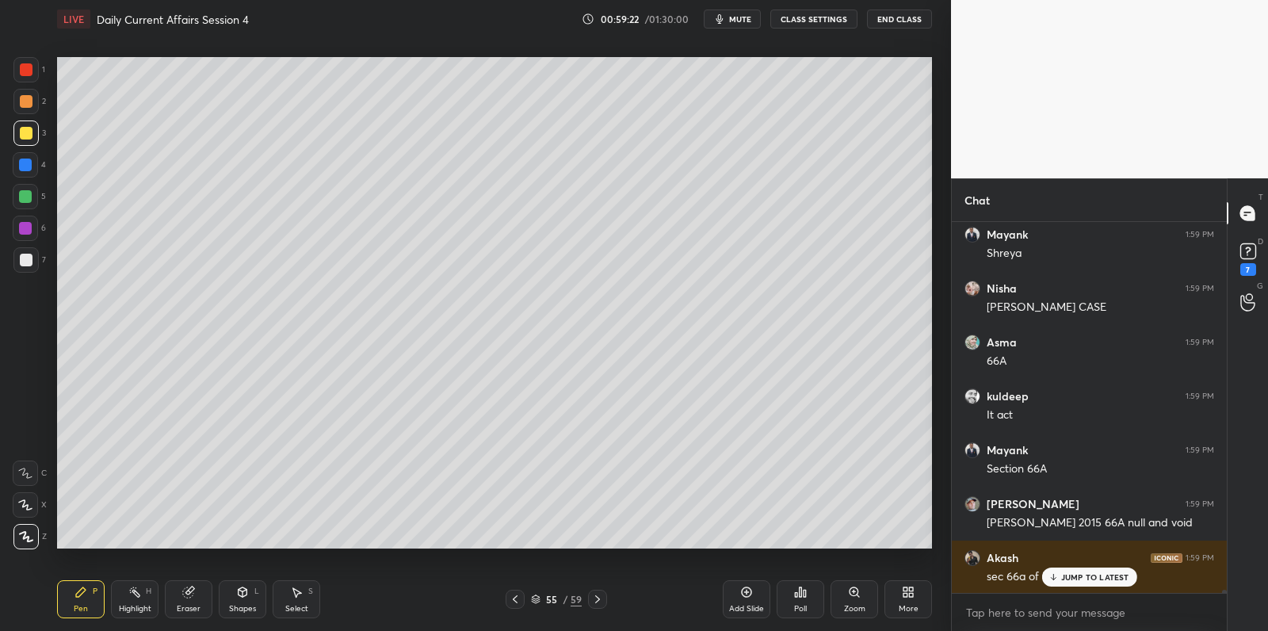
click at [32, 255] on div at bounding box center [25, 259] width 25 height 25
click at [36, 256] on div at bounding box center [25, 259] width 25 height 25
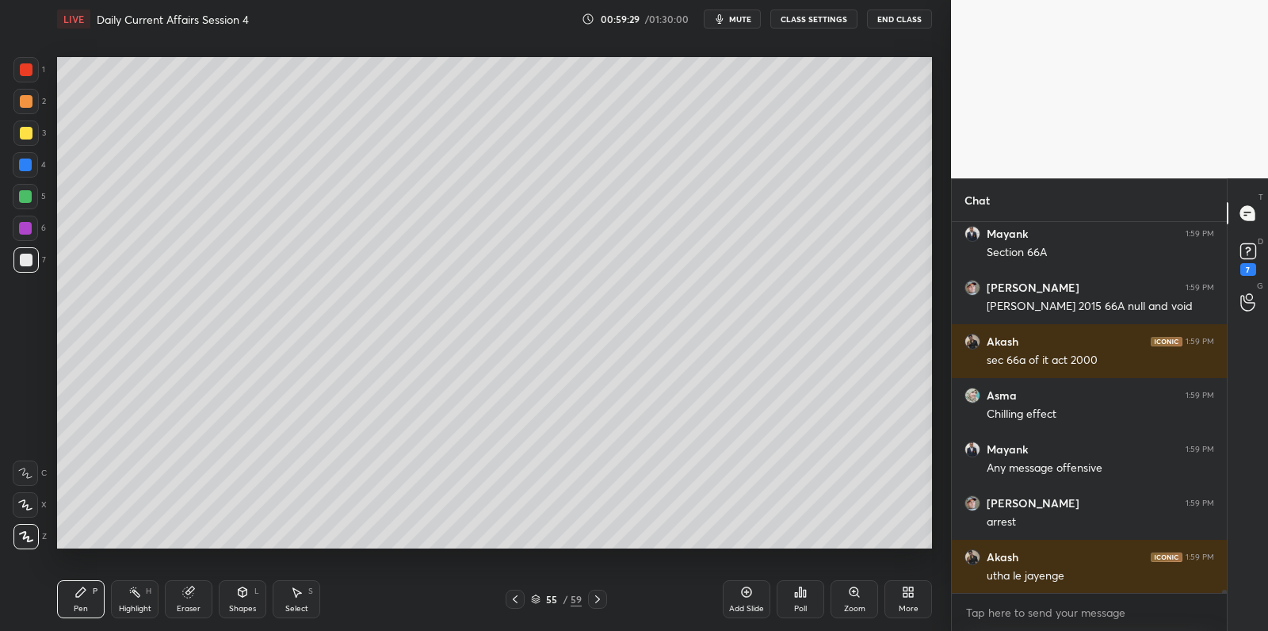
scroll to position [48107, 0]
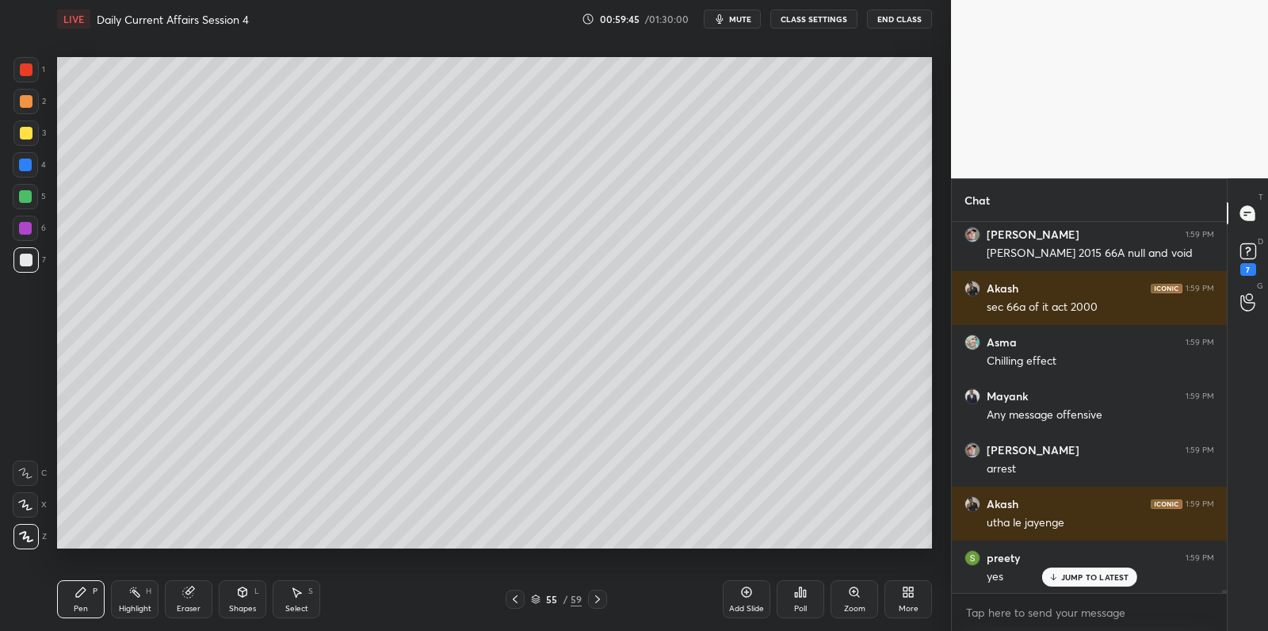
click at [13, 231] on div at bounding box center [25, 227] width 25 height 25
click at [24, 230] on div at bounding box center [25, 228] width 13 height 13
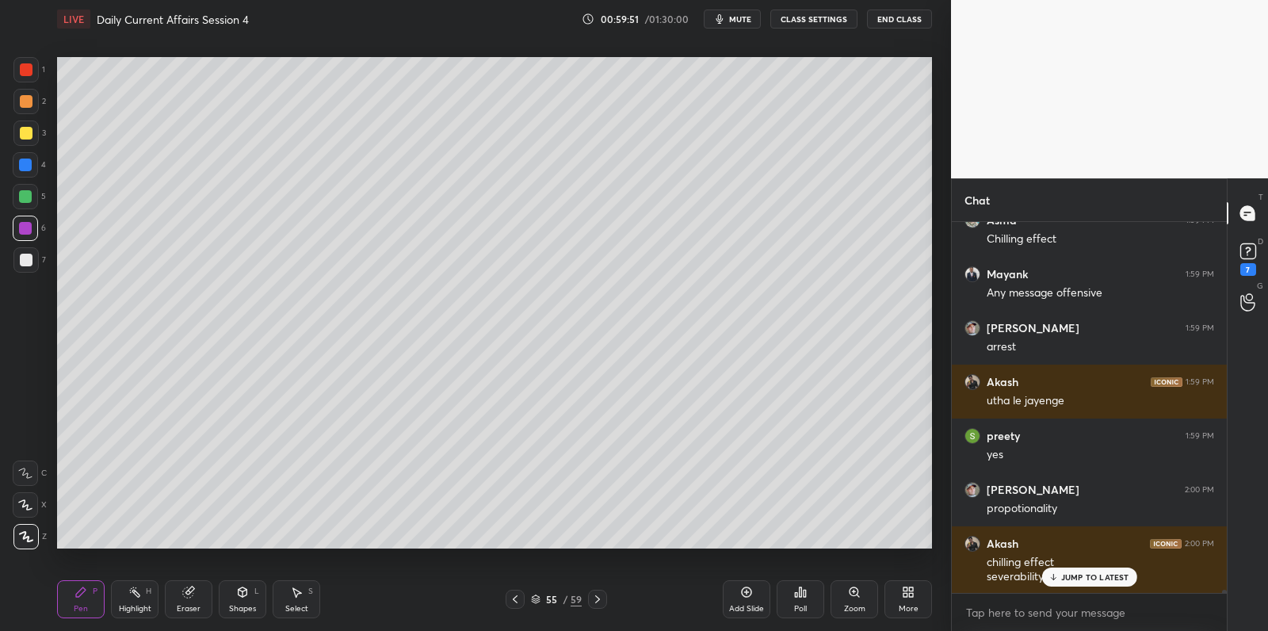
scroll to position [48284, 0]
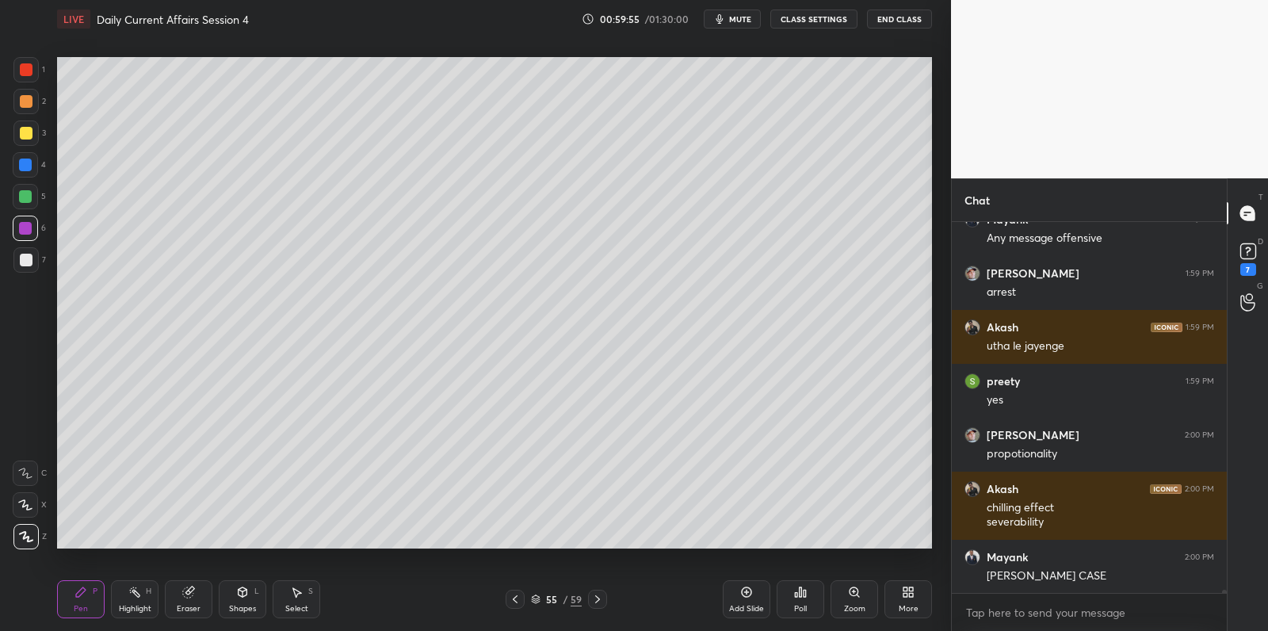
click at [20, 257] on div at bounding box center [26, 260] width 13 height 13
drag, startPoint x: 20, startPoint y: 257, endPoint x: 49, endPoint y: 258, distance: 29.4
click at [24, 257] on div at bounding box center [26, 260] width 13 height 13
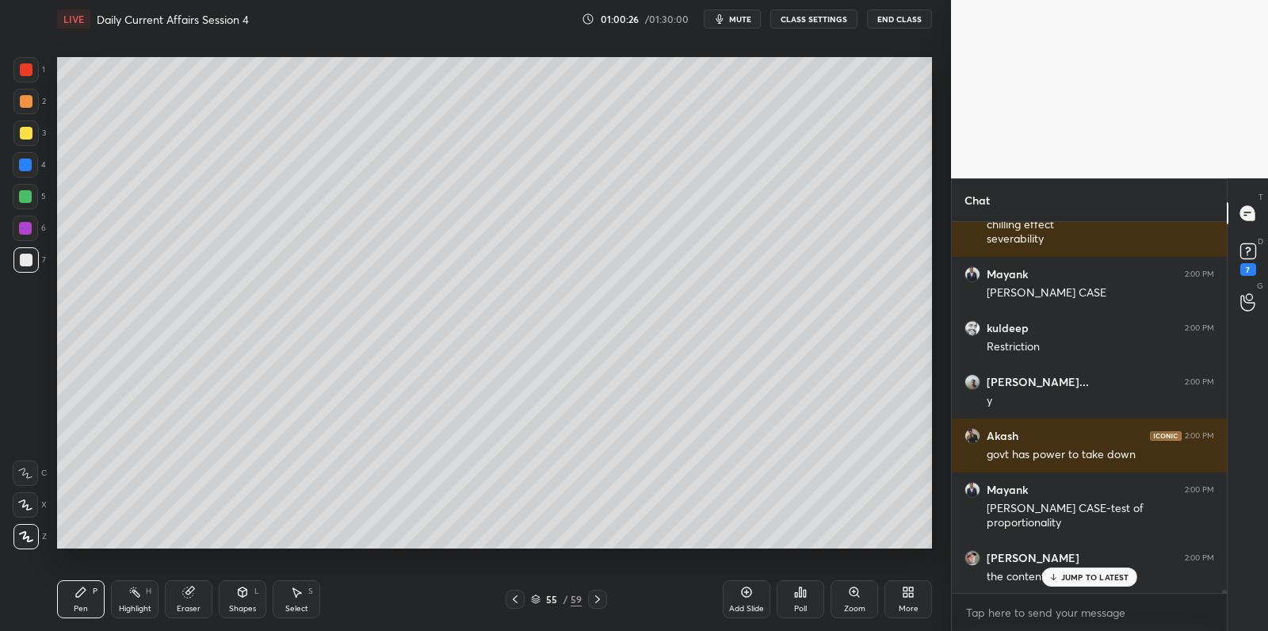
scroll to position [48621, 0]
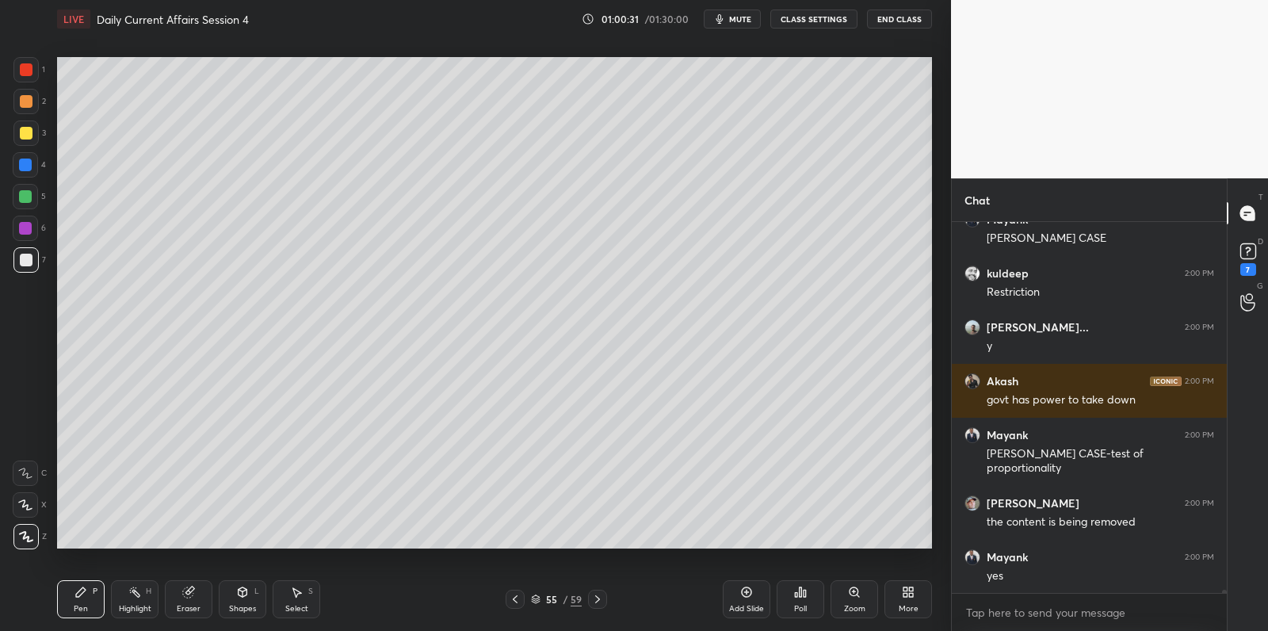
click at [739, 594] on div "Add Slide" at bounding box center [747, 599] width 48 height 38
click at [29, 219] on div at bounding box center [25, 227] width 25 height 25
drag, startPoint x: 35, startPoint y: 219, endPoint x: 51, endPoint y: 225, distance: 17.1
click at [35, 219] on div at bounding box center [25, 227] width 25 height 25
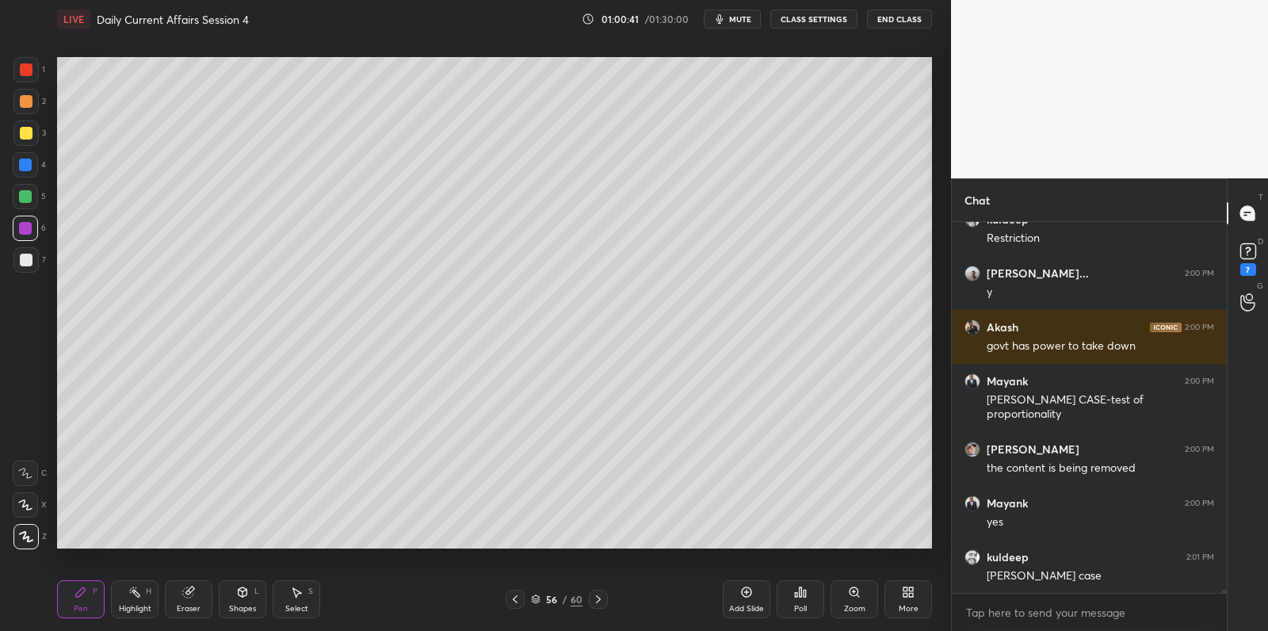
scroll to position [48728, 0]
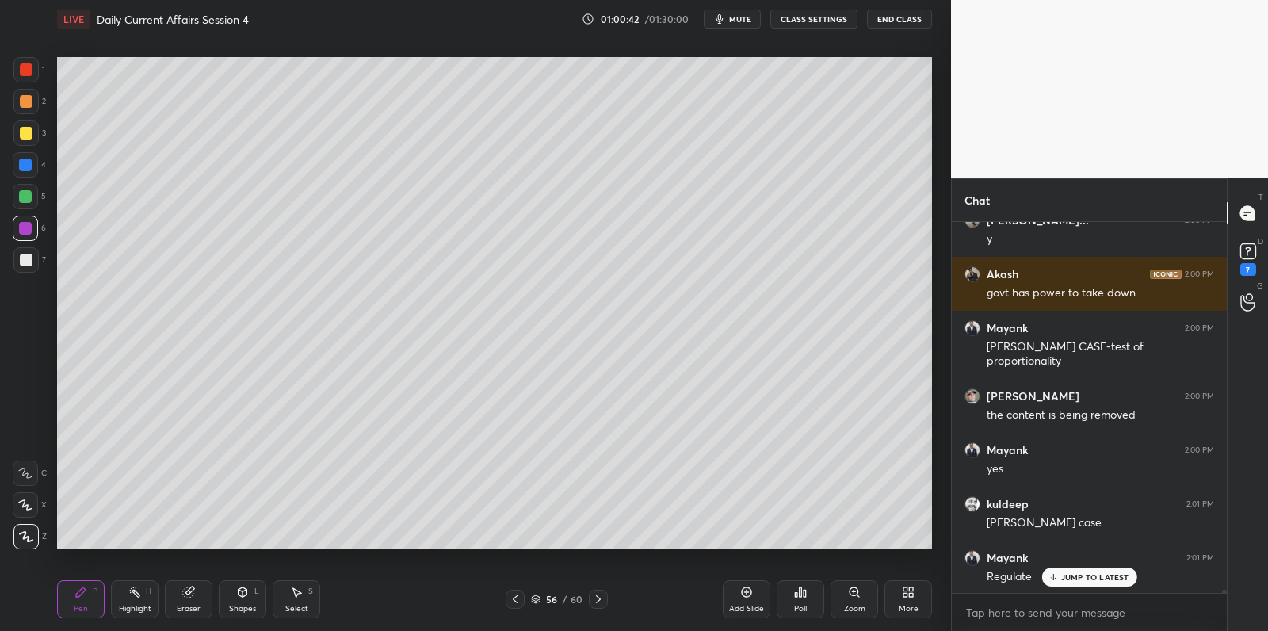
click at [22, 254] on div at bounding box center [26, 260] width 13 height 13
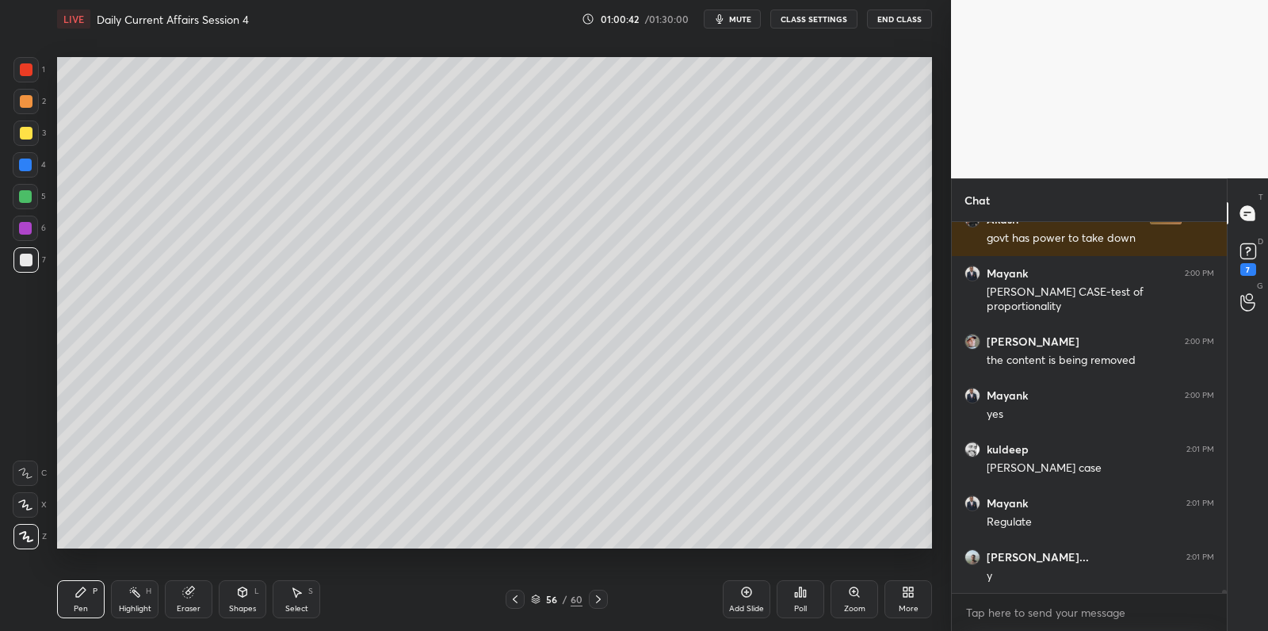
drag, startPoint x: 22, startPoint y: 254, endPoint x: 27, endPoint y: 262, distance: 9.2
click at [22, 254] on div at bounding box center [26, 260] width 13 height 13
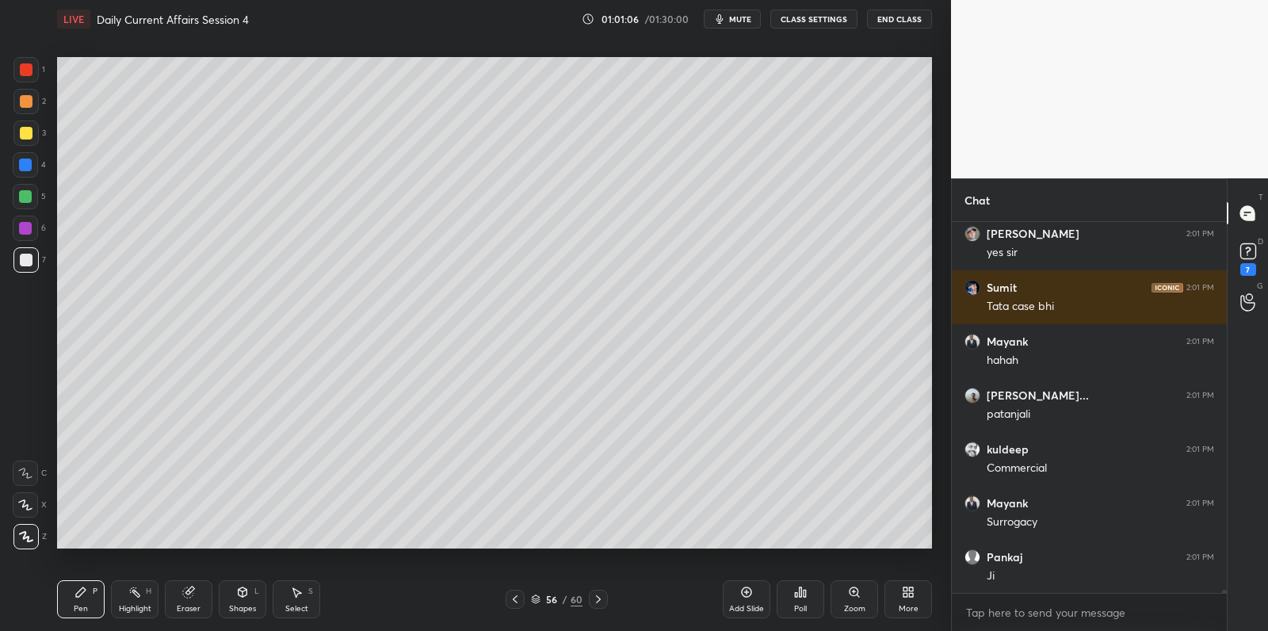
scroll to position [49282, 0]
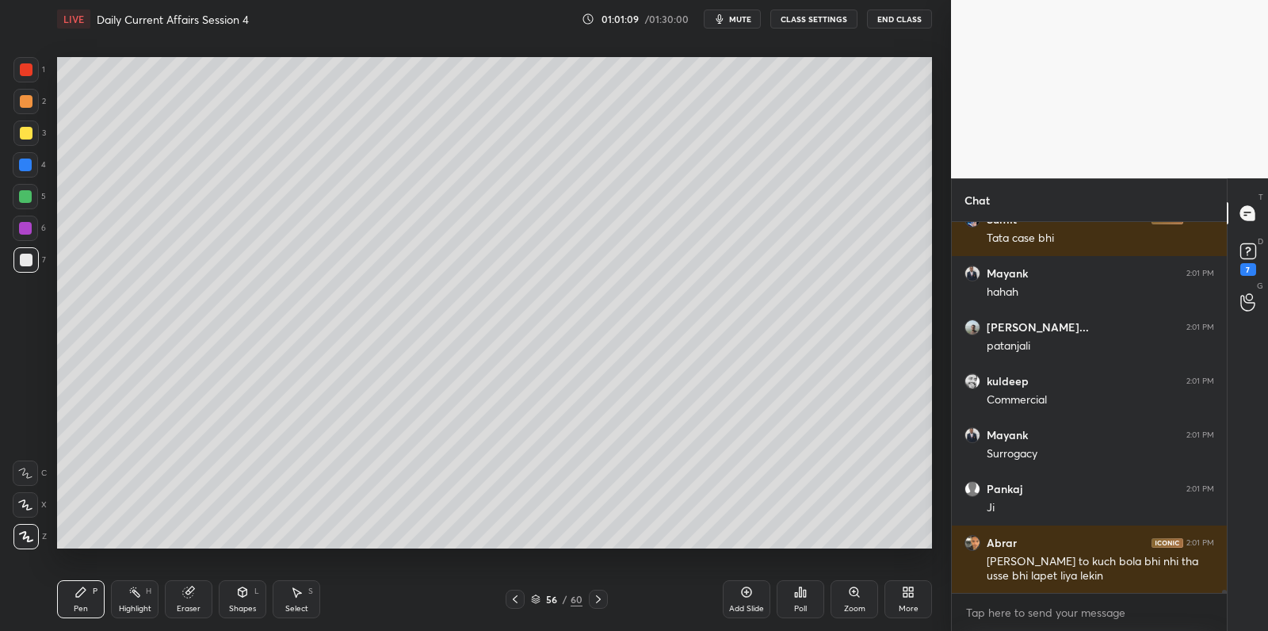
drag, startPoint x: 750, startPoint y: 595, endPoint x: 711, endPoint y: 557, distance: 54.3
click at [750, 592] on icon at bounding box center [746, 591] width 13 height 13
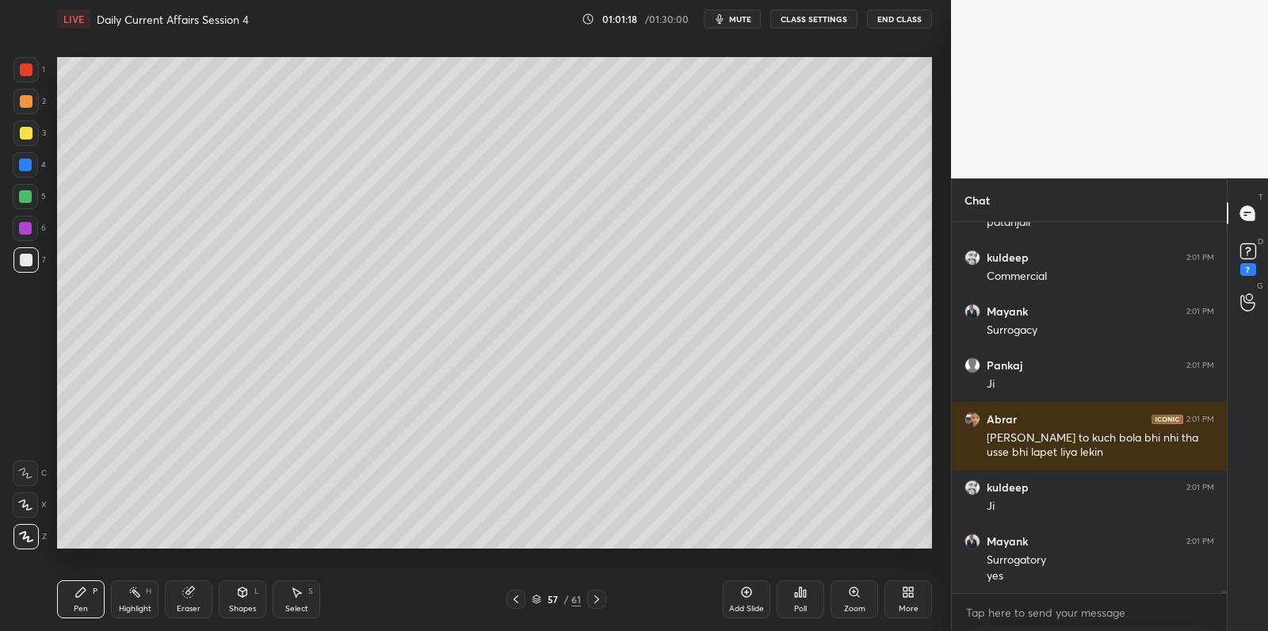
scroll to position [49421, 0]
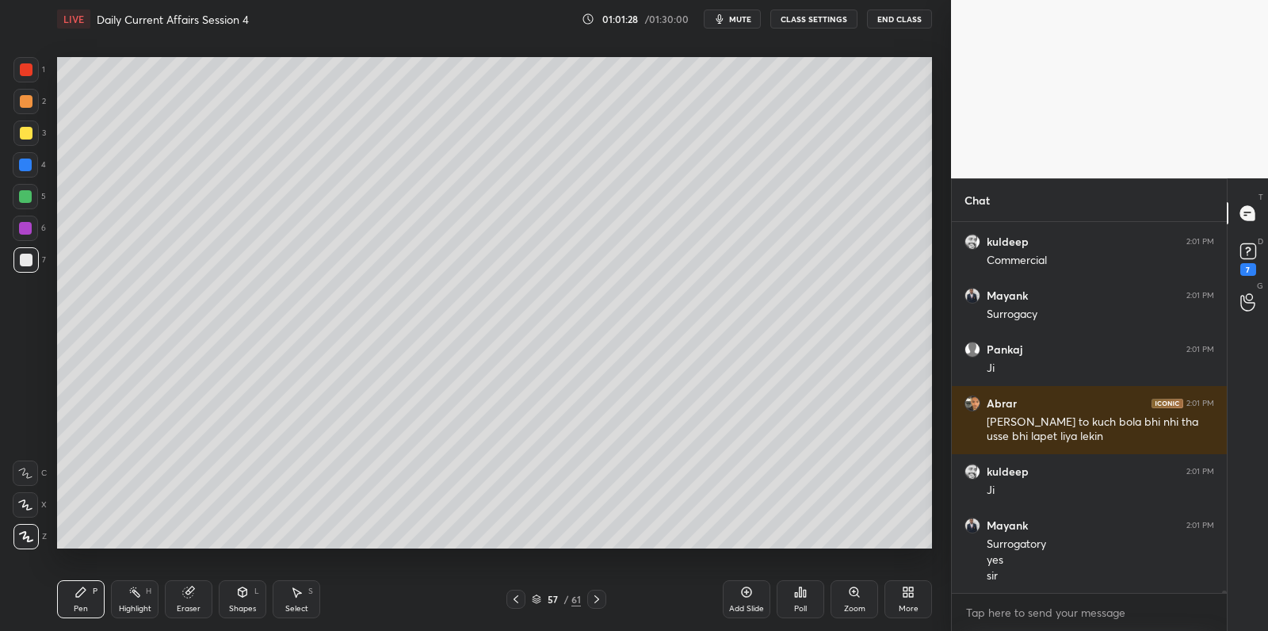
click at [31, 190] on div at bounding box center [25, 196] width 25 height 25
click at [32, 190] on div at bounding box center [25, 196] width 25 height 25
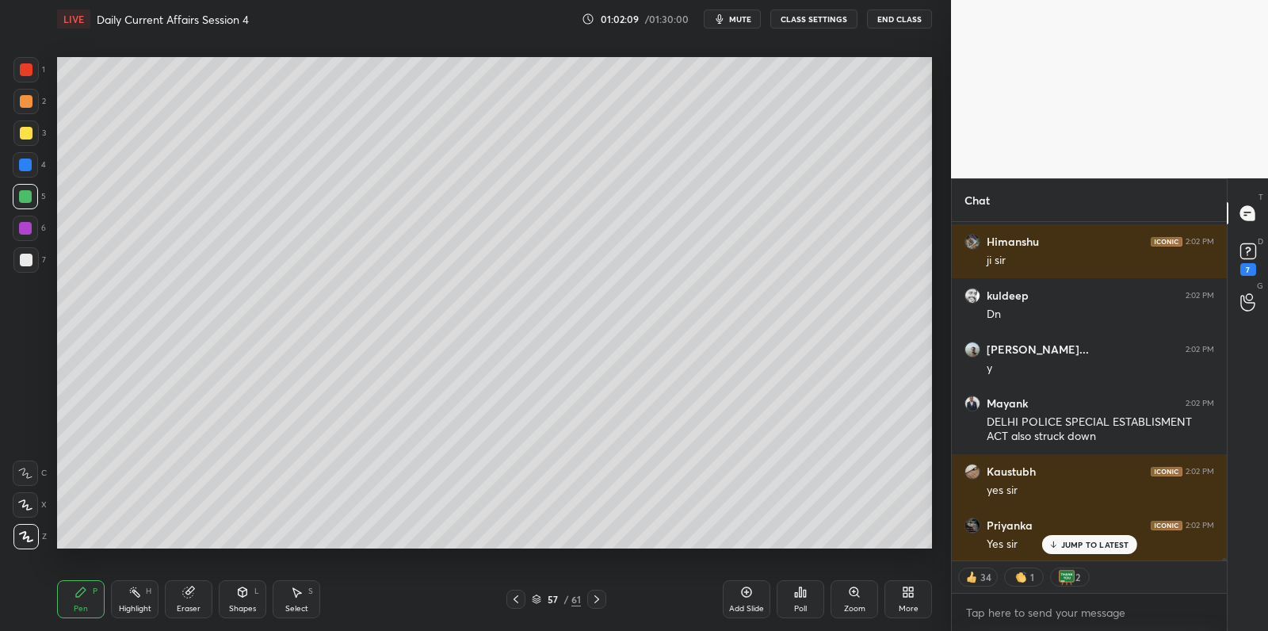
scroll to position [49845, 0]
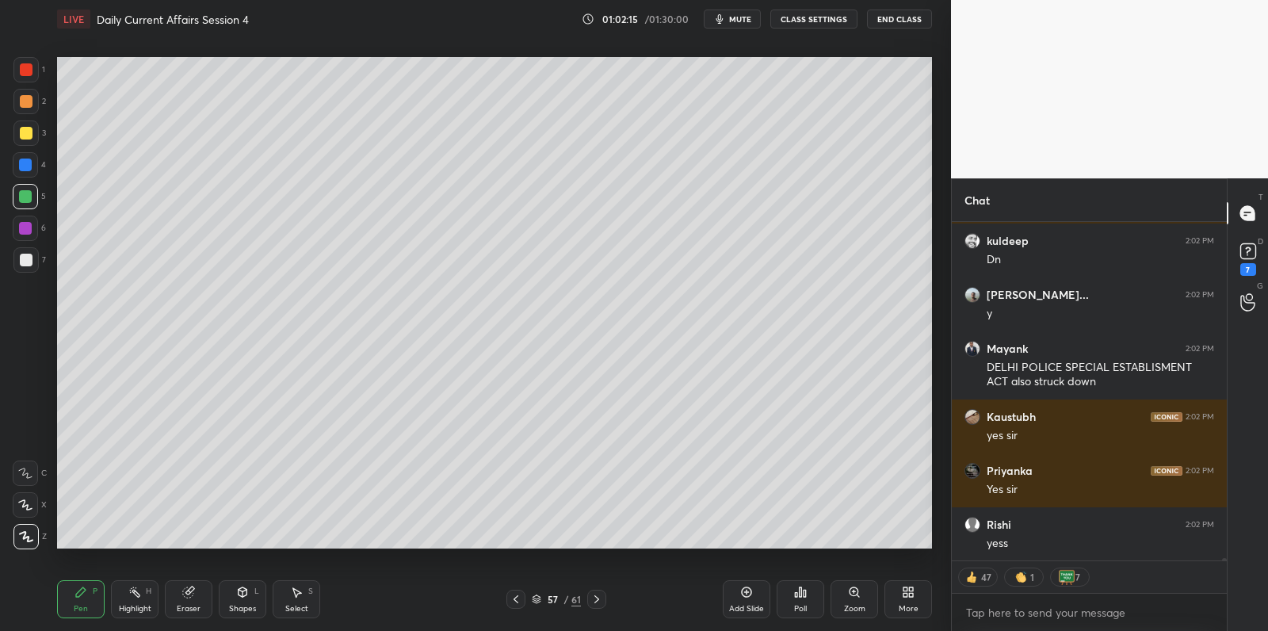
click at [601, 596] on icon at bounding box center [596, 599] width 13 height 13
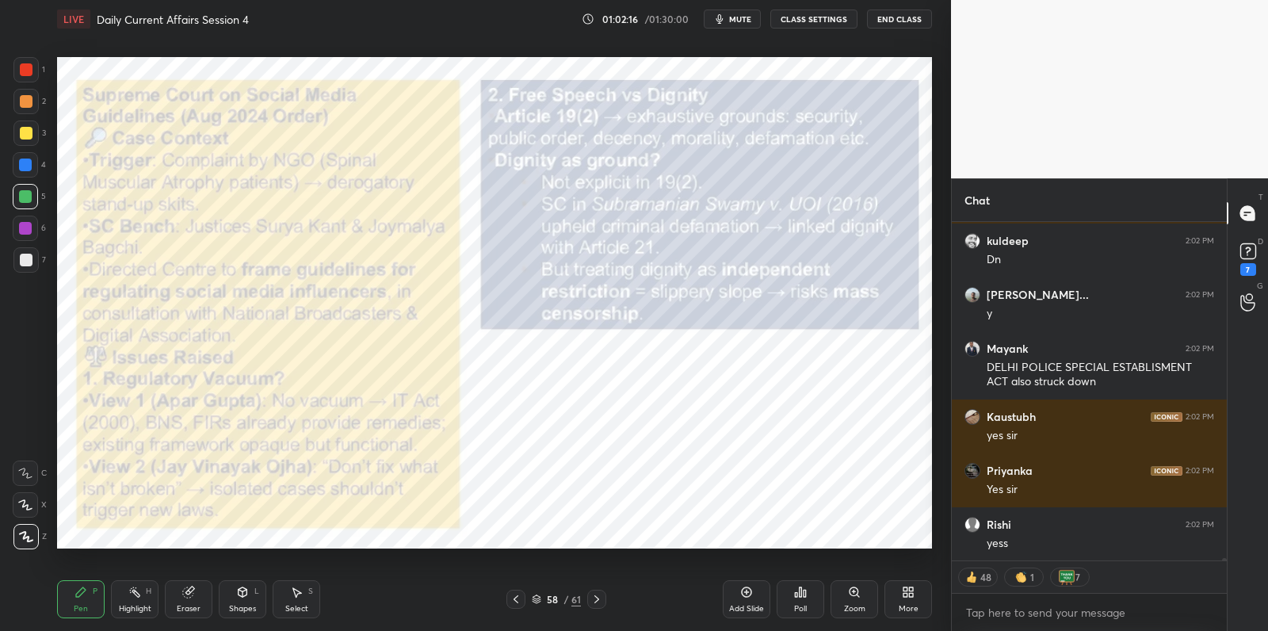
click at [594, 597] on icon at bounding box center [596, 599] width 13 height 13
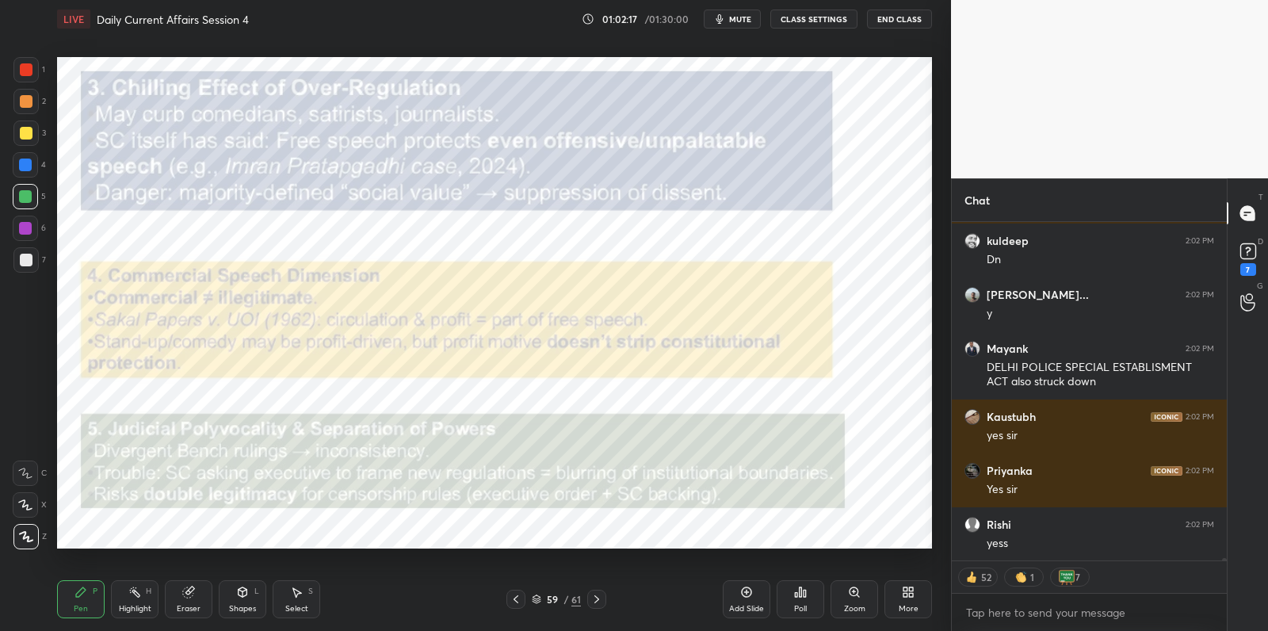
click at [594, 597] on icon at bounding box center [596, 599] width 13 height 13
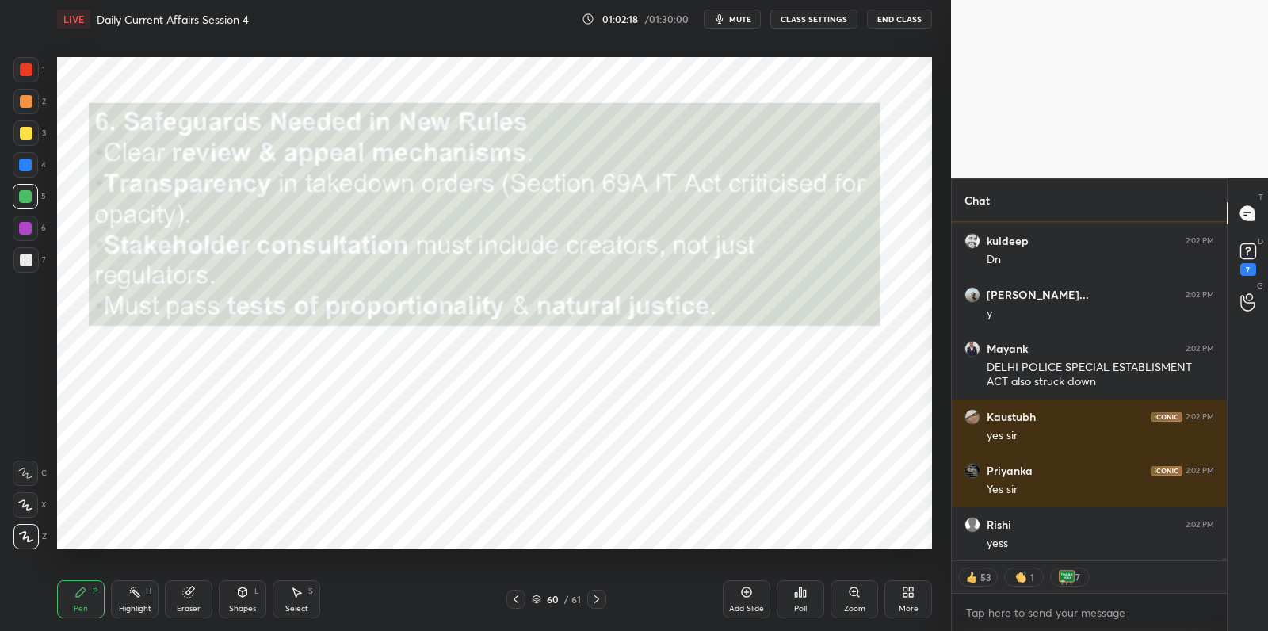
click at [597, 596] on icon at bounding box center [596, 599] width 13 height 13
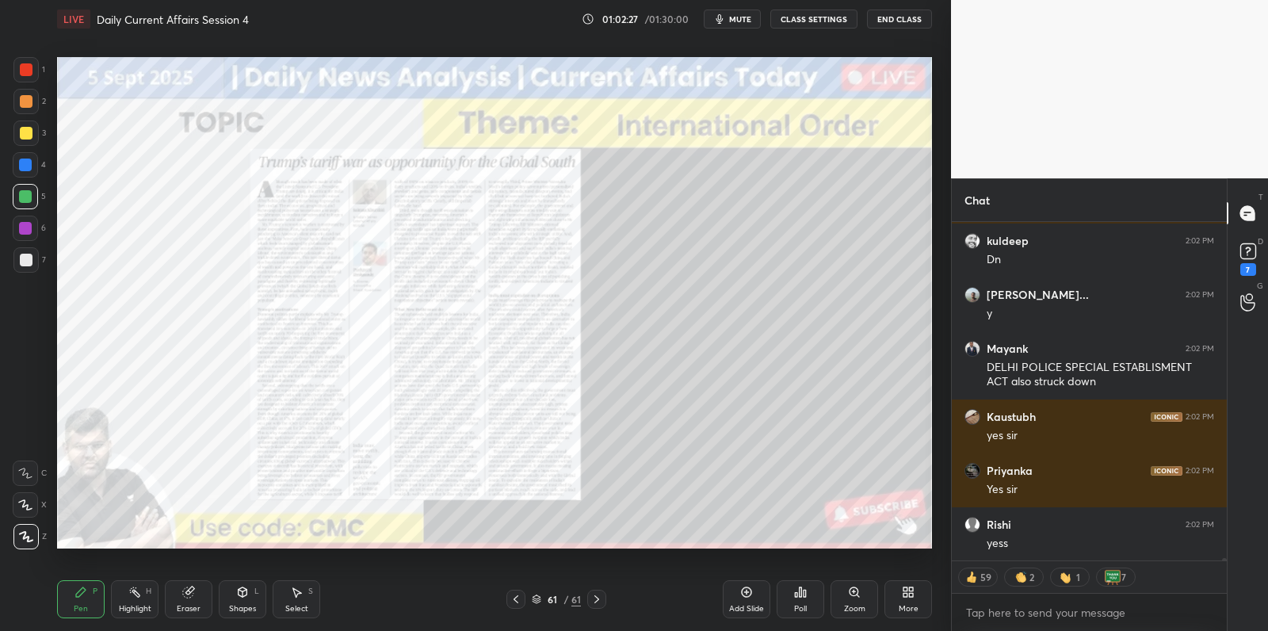
drag, startPoint x: 751, startPoint y: 597, endPoint x: 735, endPoint y: 555, distance: 45.6
click at [751, 597] on icon at bounding box center [746, 591] width 13 height 13
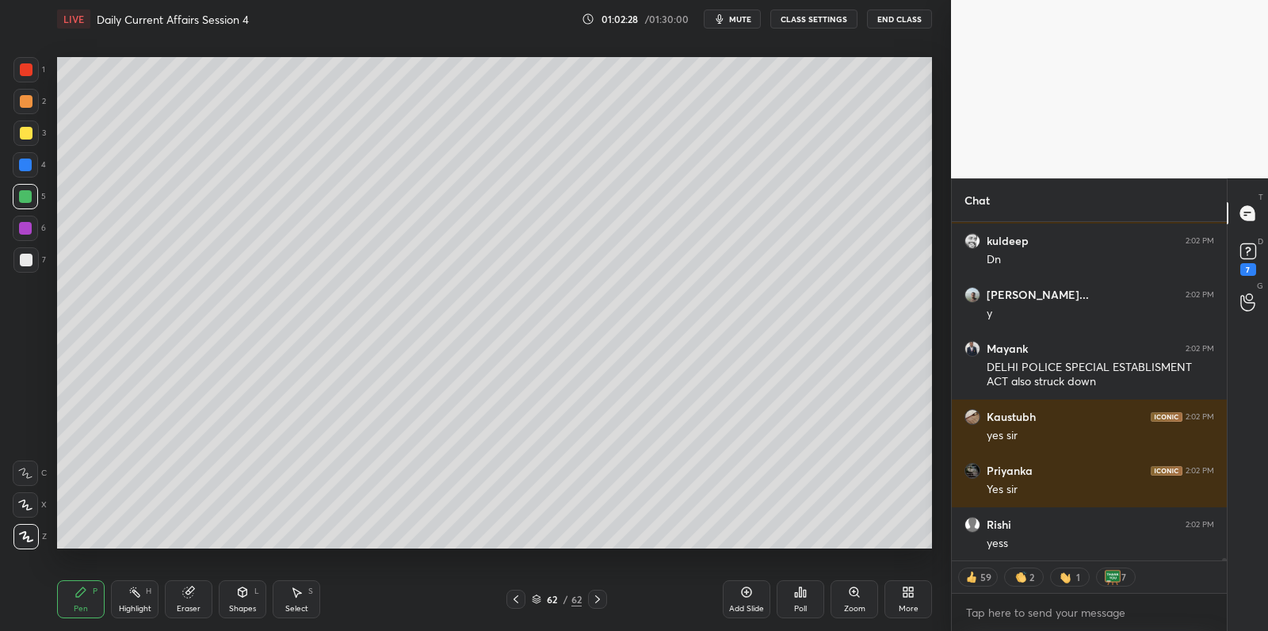
scroll to position [49899, 0]
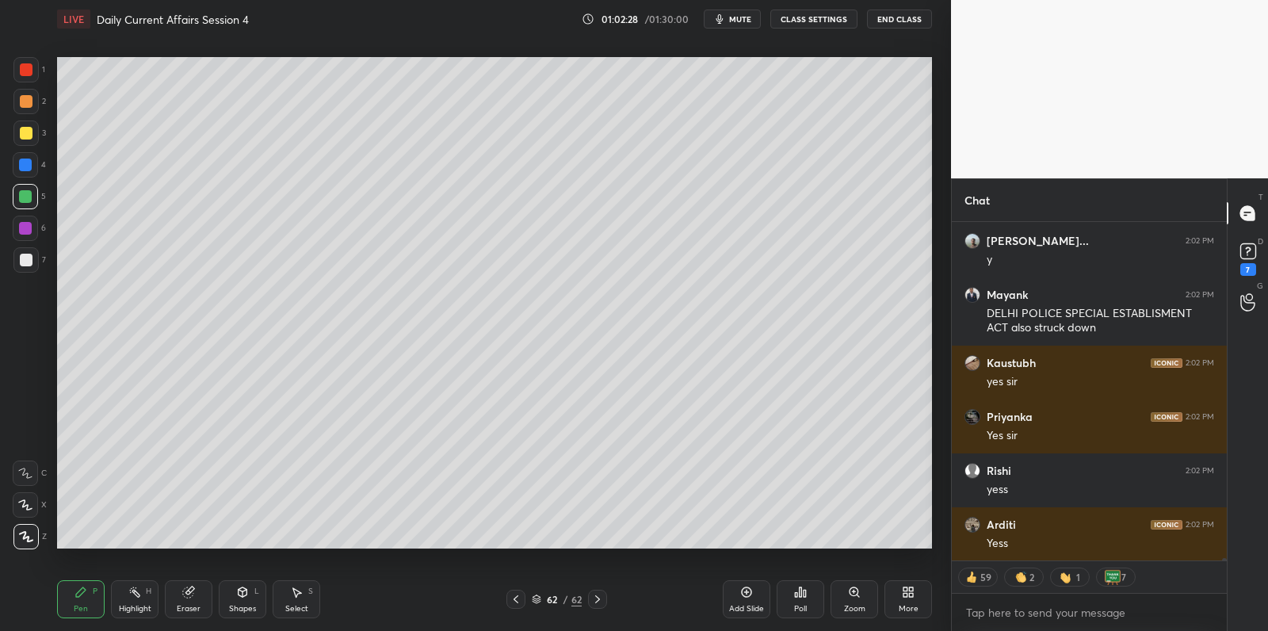
click at [29, 133] on div at bounding box center [26, 133] width 13 height 13
click at [29, 134] on div at bounding box center [26, 133] width 13 height 13
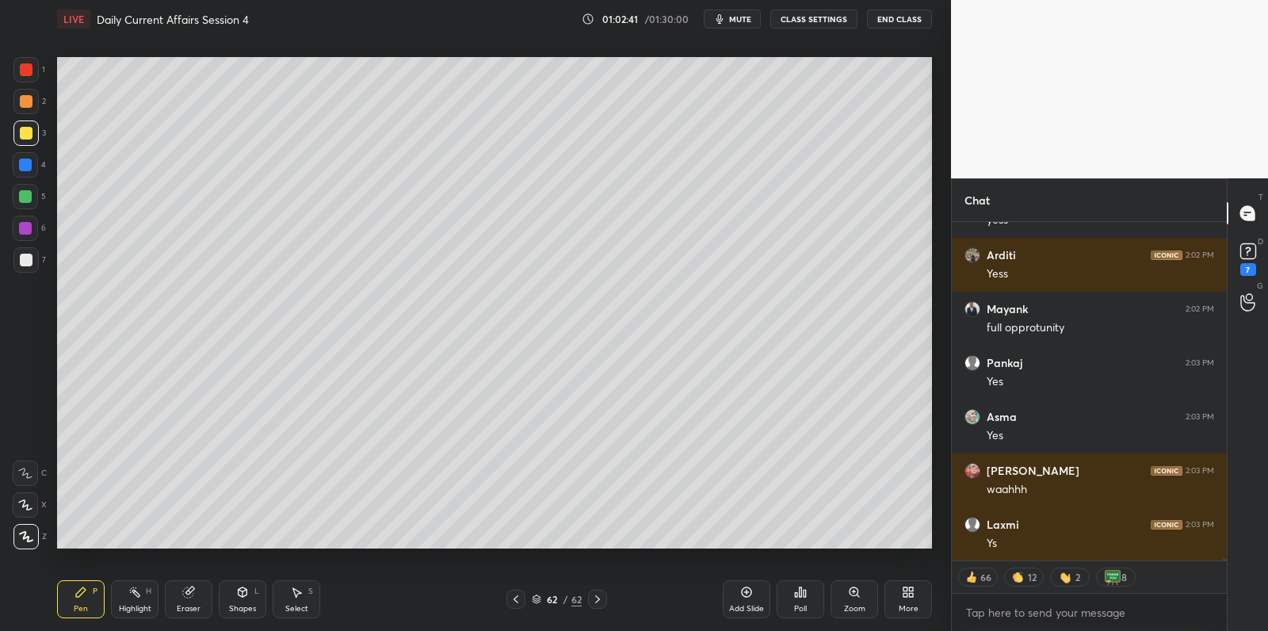
scroll to position [50221, 0]
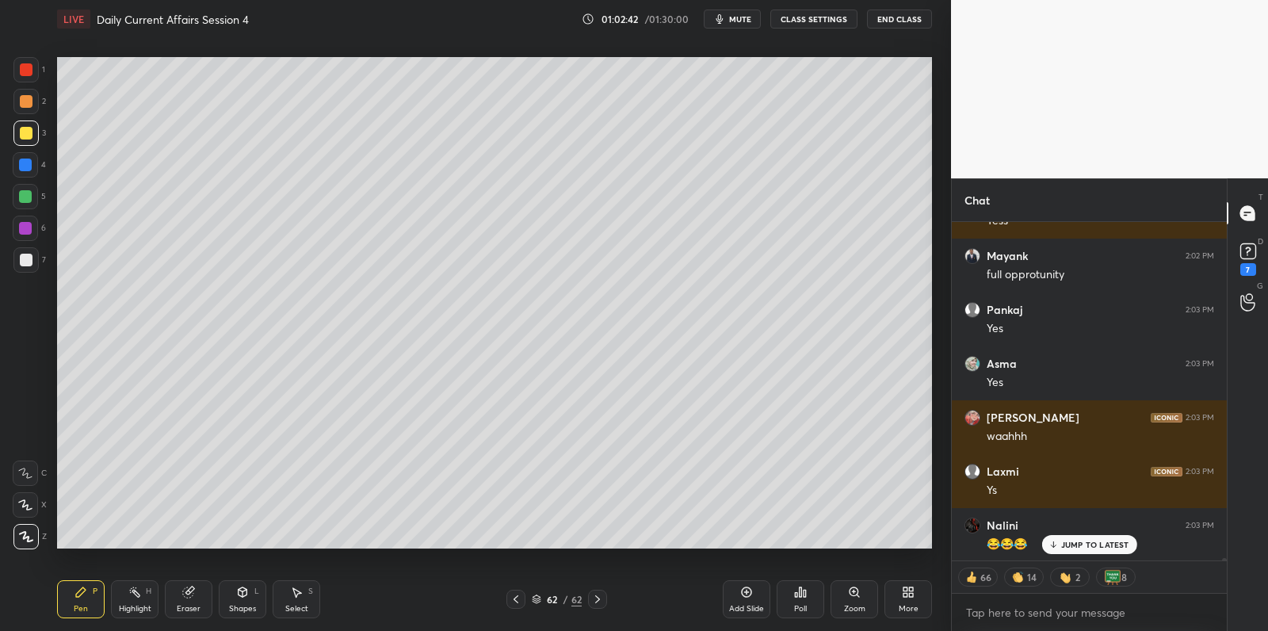
drag, startPoint x: 18, startPoint y: 196, endPoint x: 25, endPoint y: 190, distance: 9.0
click at [19, 196] on div at bounding box center [25, 196] width 13 height 13
drag, startPoint x: 25, startPoint y: 190, endPoint x: 51, endPoint y: 212, distance: 33.2
click at [25, 190] on div at bounding box center [25, 196] width 13 height 13
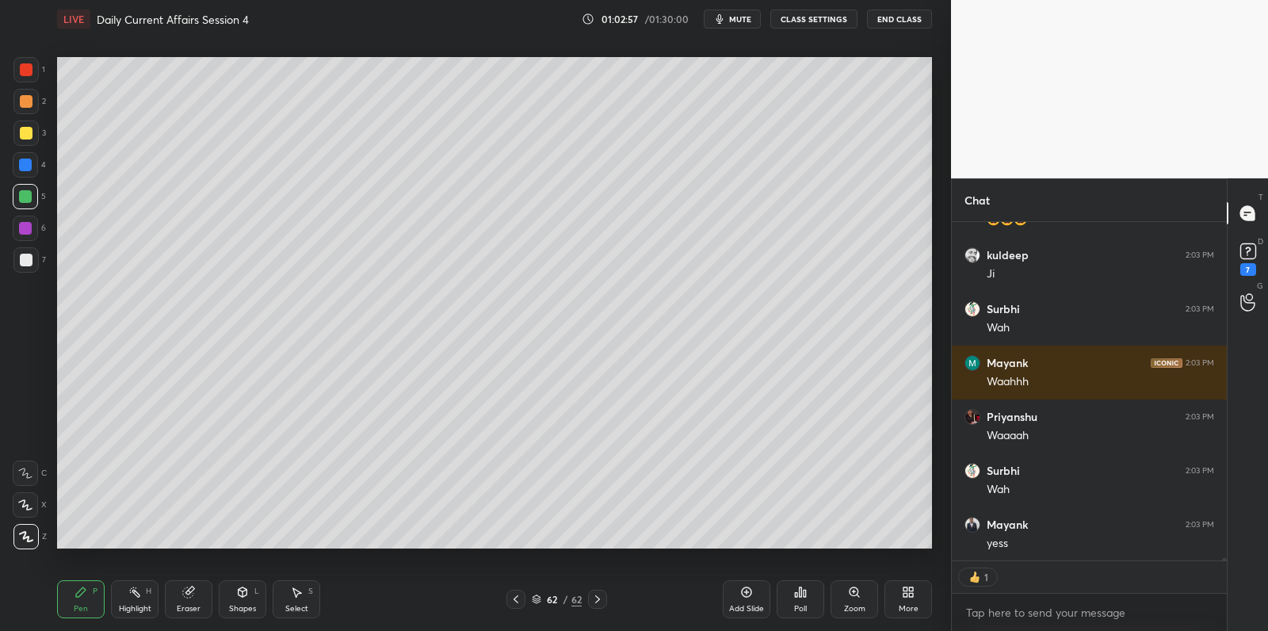
scroll to position [50599, 0]
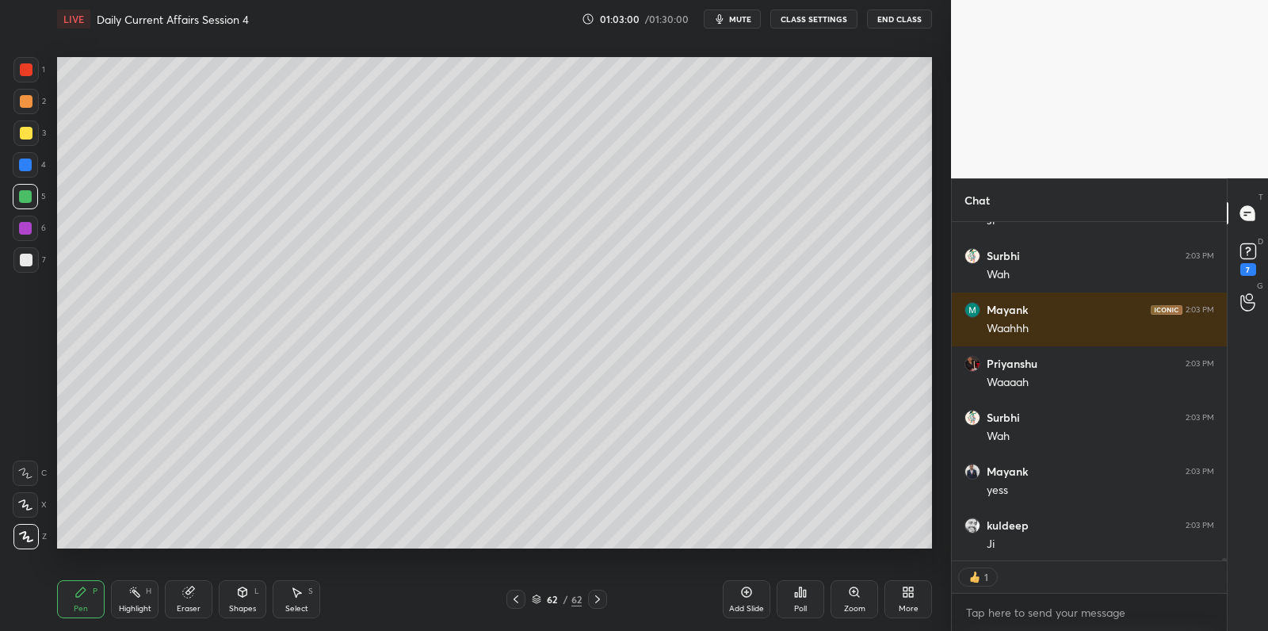
drag, startPoint x: 24, startPoint y: 142, endPoint x: 32, endPoint y: 144, distance: 8.3
click at [29, 143] on div at bounding box center [25, 132] width 25 height 25
drag, startPoint x: 32, startPoint y: 144, endPoint x: 42, endPoint y: 156, distance: 15.7
click at [32, 144] on div at bounding box center [25, 132] width 25 height 25
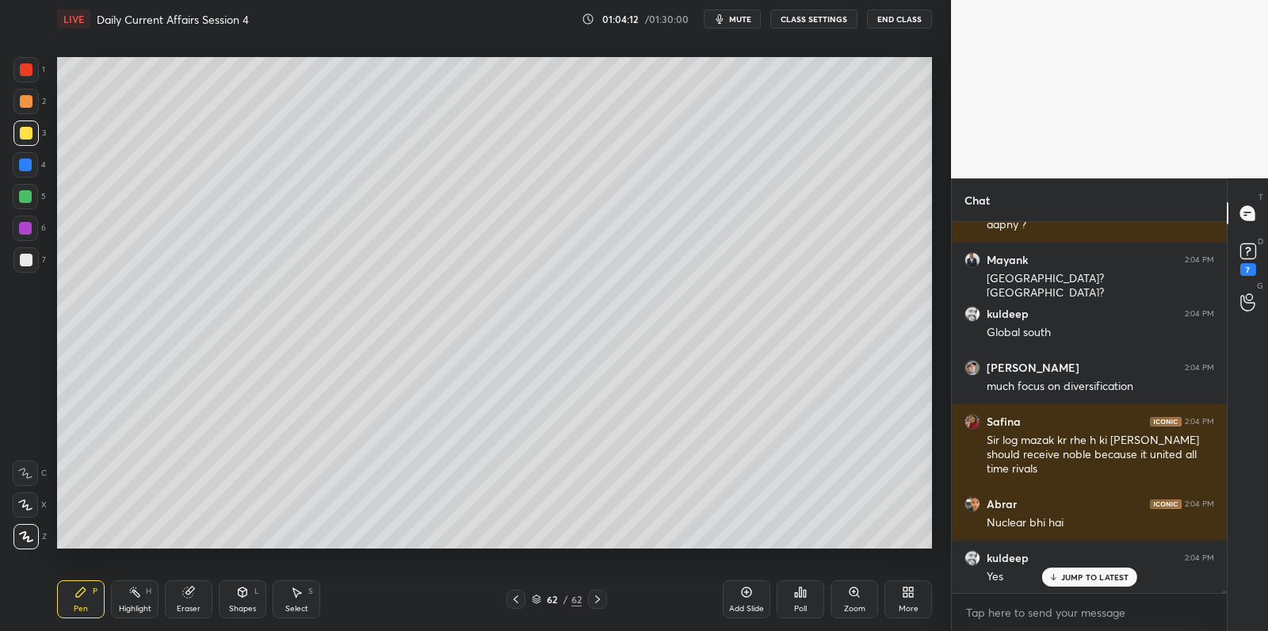
scroll to position [51057, 0]
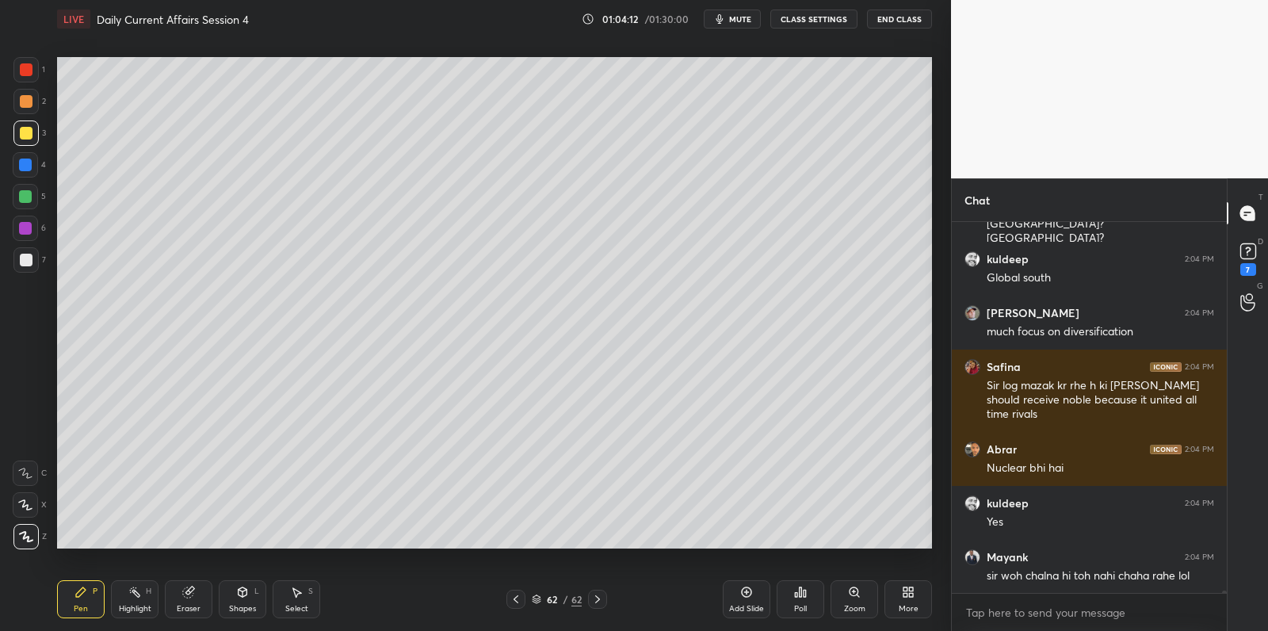
click at [20, 89] on div "1 2 3 4 5 6 7" at bounding box center [29, 168] width 33 height 222
click at [23, 72] on div at bounding box center [26, 69] width 13 height 13
click at [28, 70] on div at bounding box center [26, 69] width 13 height 13
drag, startPoint x: 33, startPoint y: 71, endPoint x: 41, endPoint y: 75, distance: 8.9
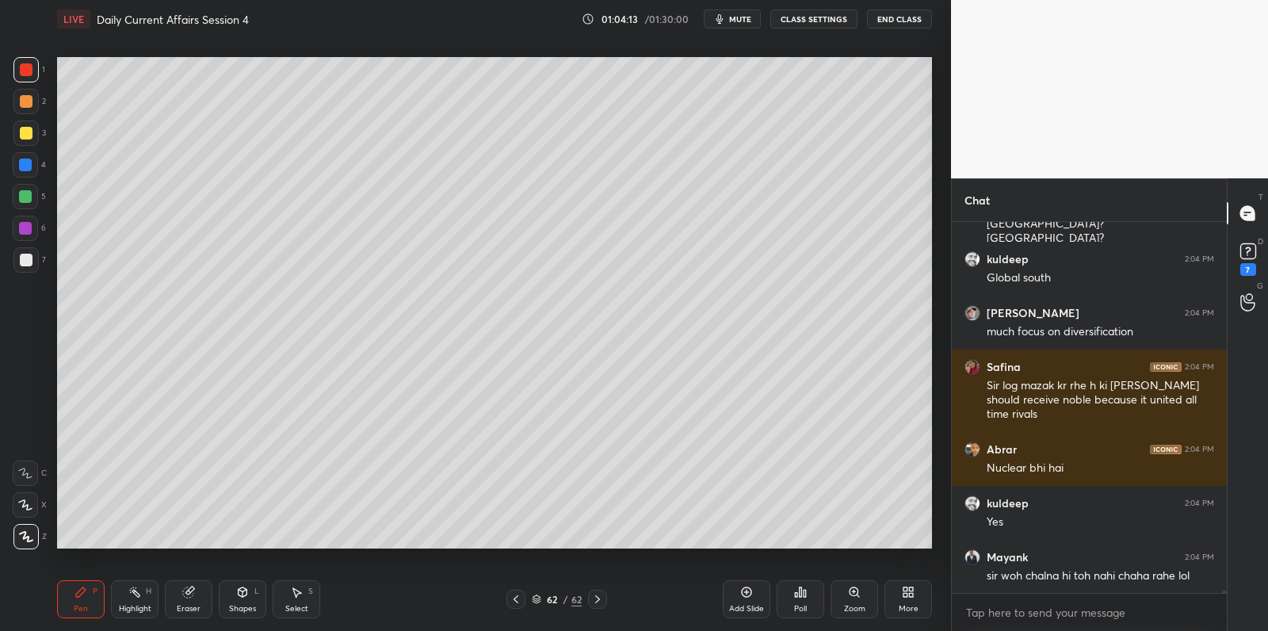
click at [32, 73] on div at bounding box center [25, 69] width 25 height 25
click at [36, 77] on div "1" at bounding box center [29, 69] width 32 height 25
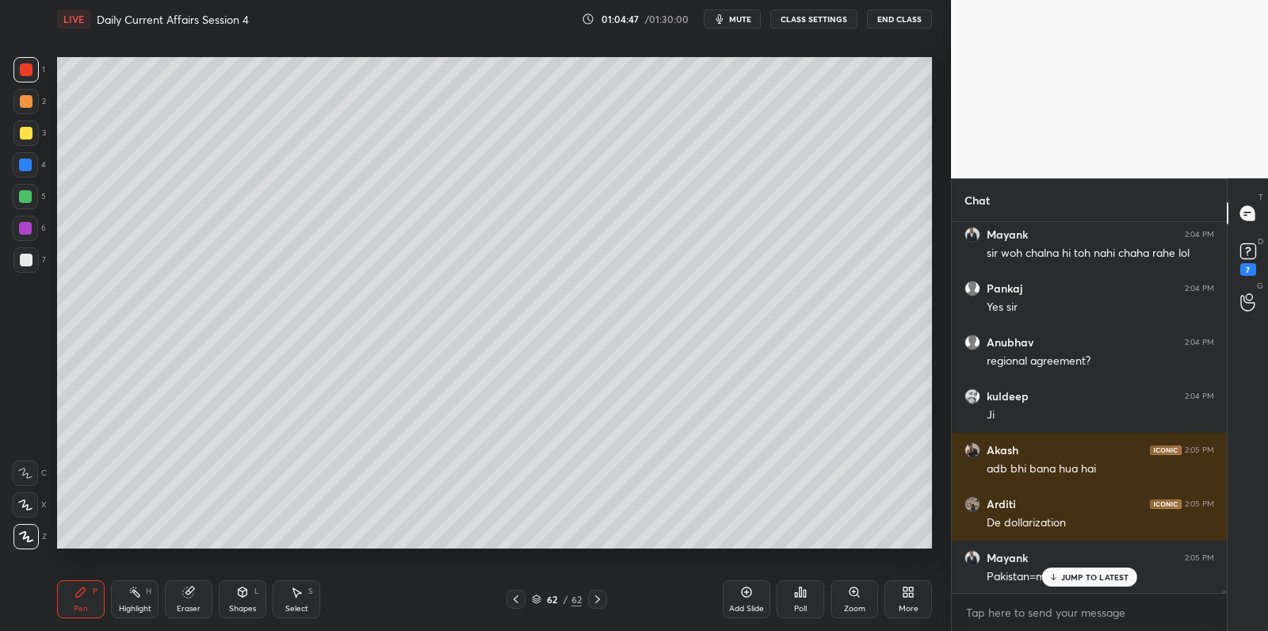
scroll to position [51434, 0]
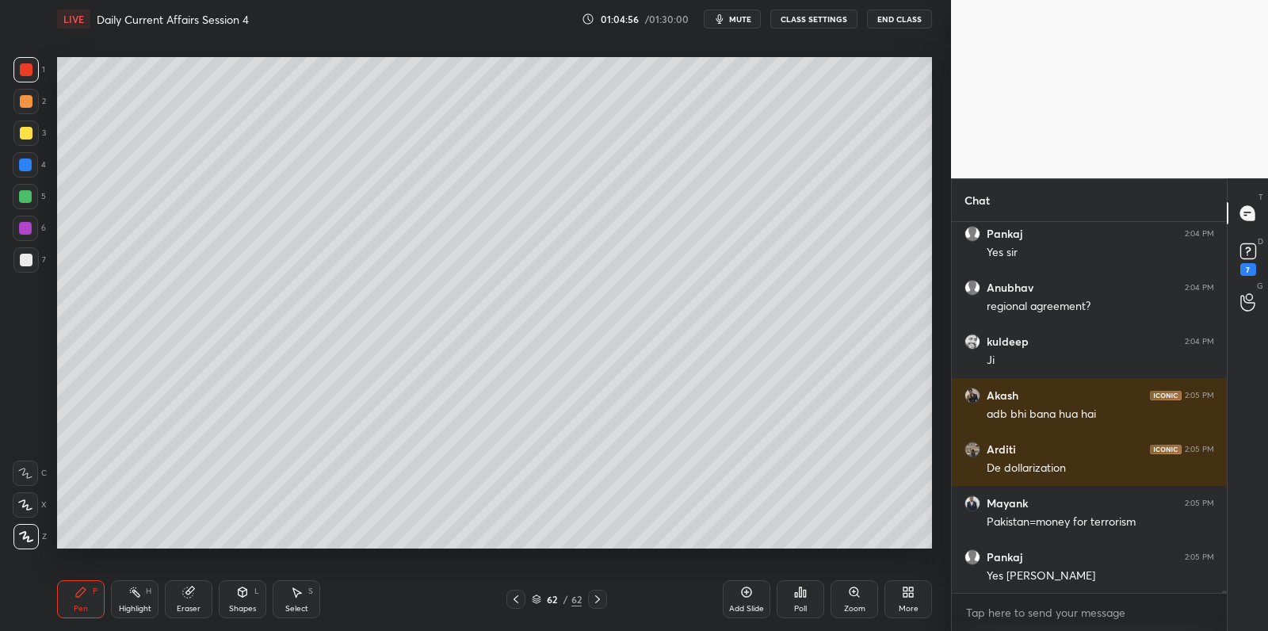
click at [24, 166] on div at bounding box center [25, 164] width 13 height 13
drag, startPoint x: 30, startPoint y: 162, endPoint x: 50, endPoint y: 158, distance: 20.4
click at [30, 163] on div at bounding box center [25, 164] width 13 height 13
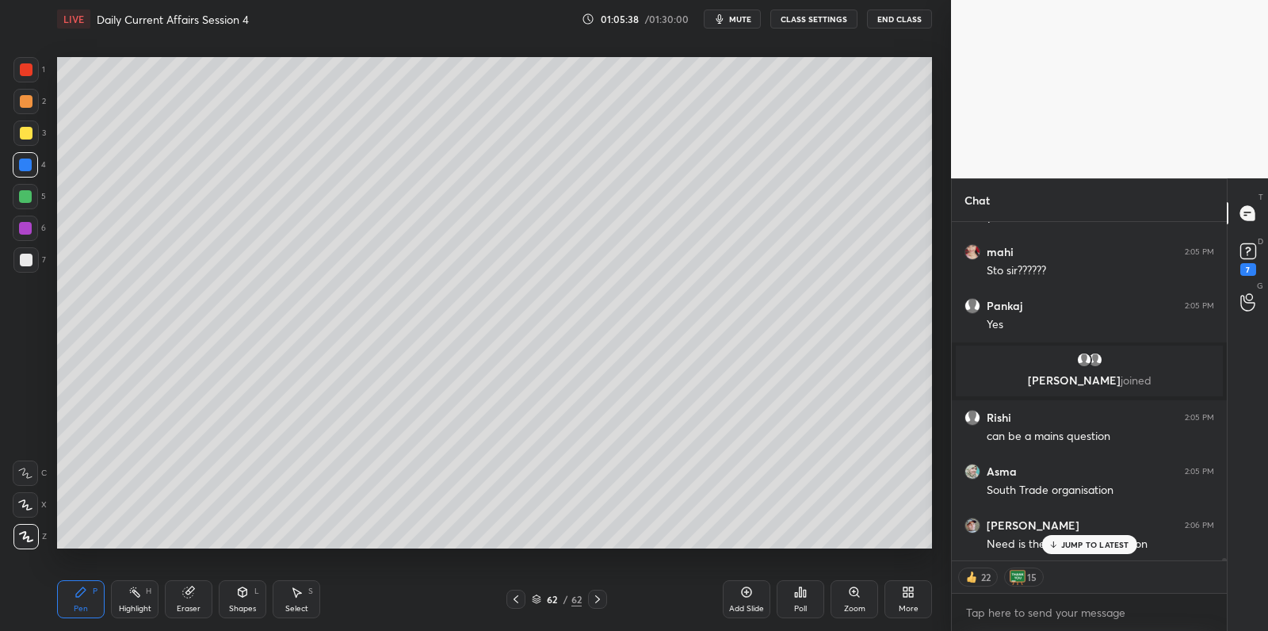
scroll to position [50379, 0]
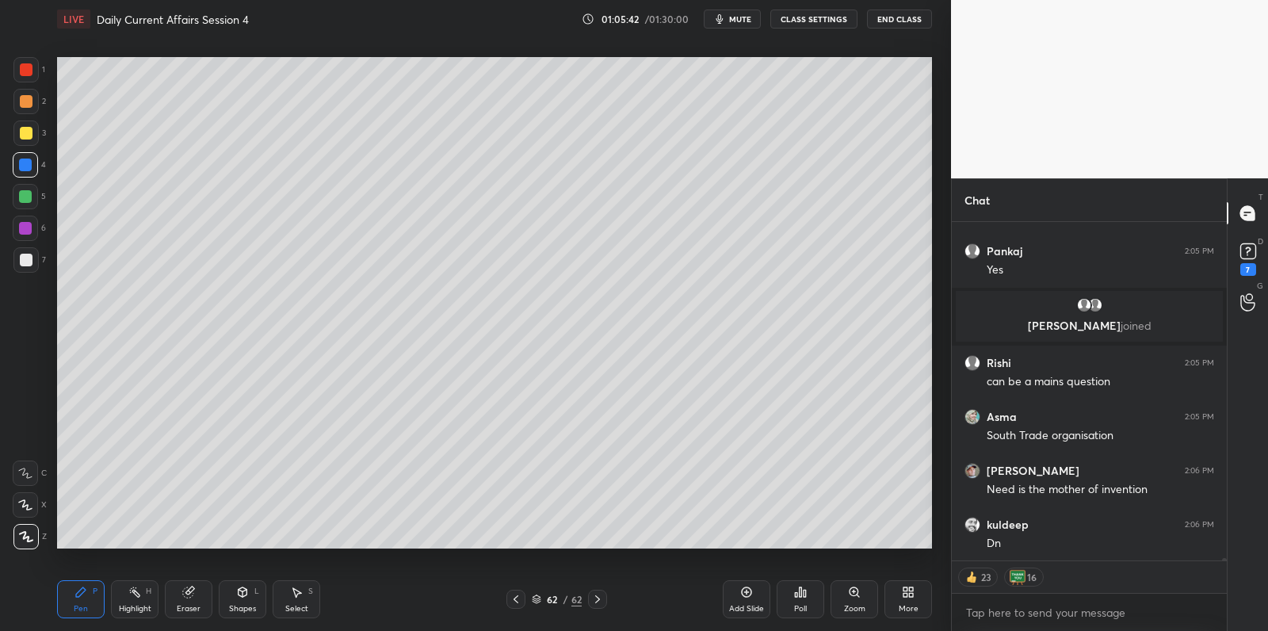
click at [750, 586] on icon at bounding box center [746, 591] width 13 height 13
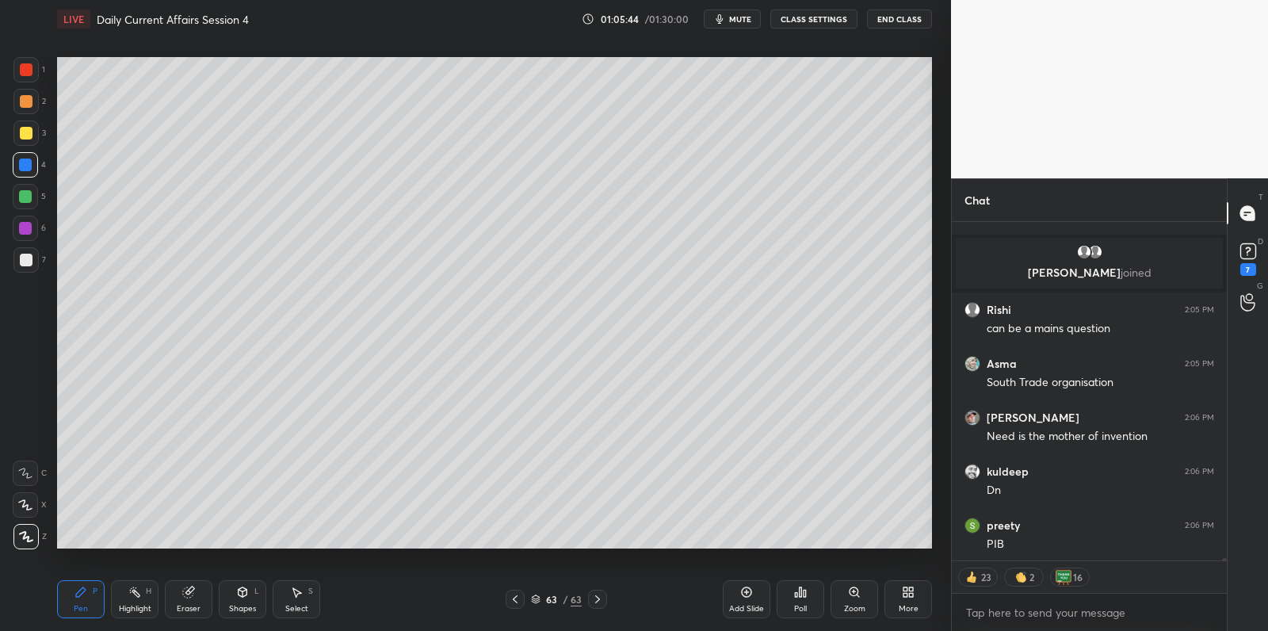
scroll to position [50487, 0]
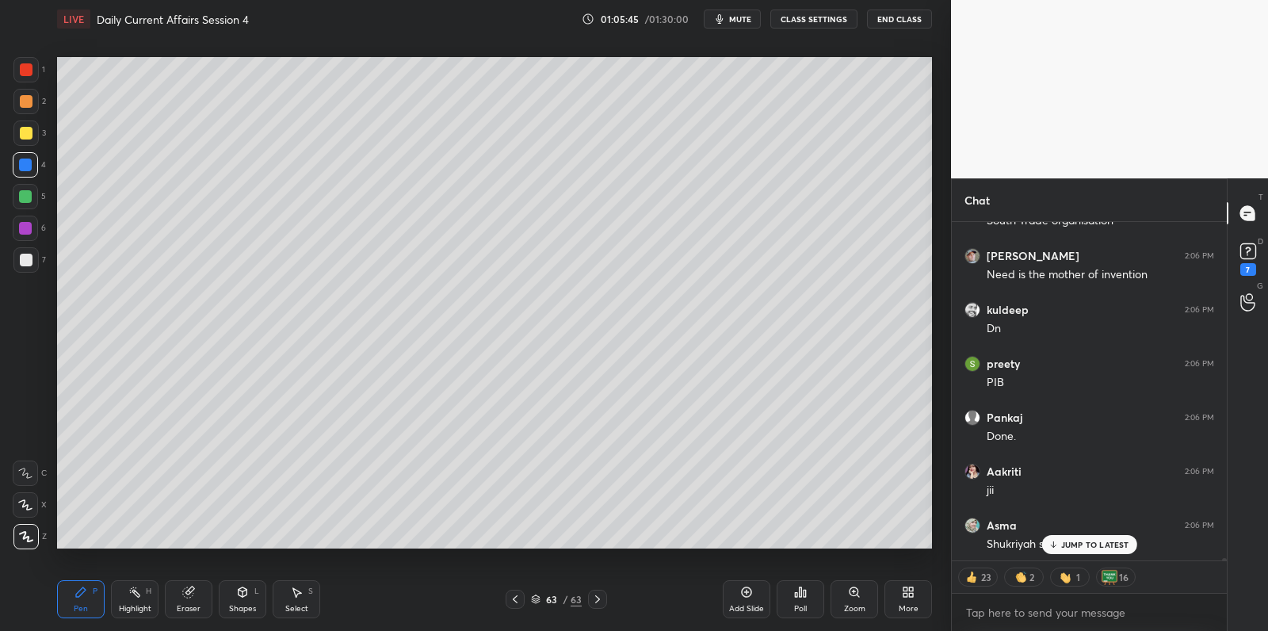
click at [29, 128] on div at bounding box center [26, 133] width 13 height 13
click at [28, 95] on div at bounding box center [26, 101] width 13 height 13
drag, startPoint x: 26, startPoint y: 64, endPoint x: 27, endPoint y: 107, distance: 42.8
click at [26, 68] on div at bounding box center [26, 69] width 13 height 13
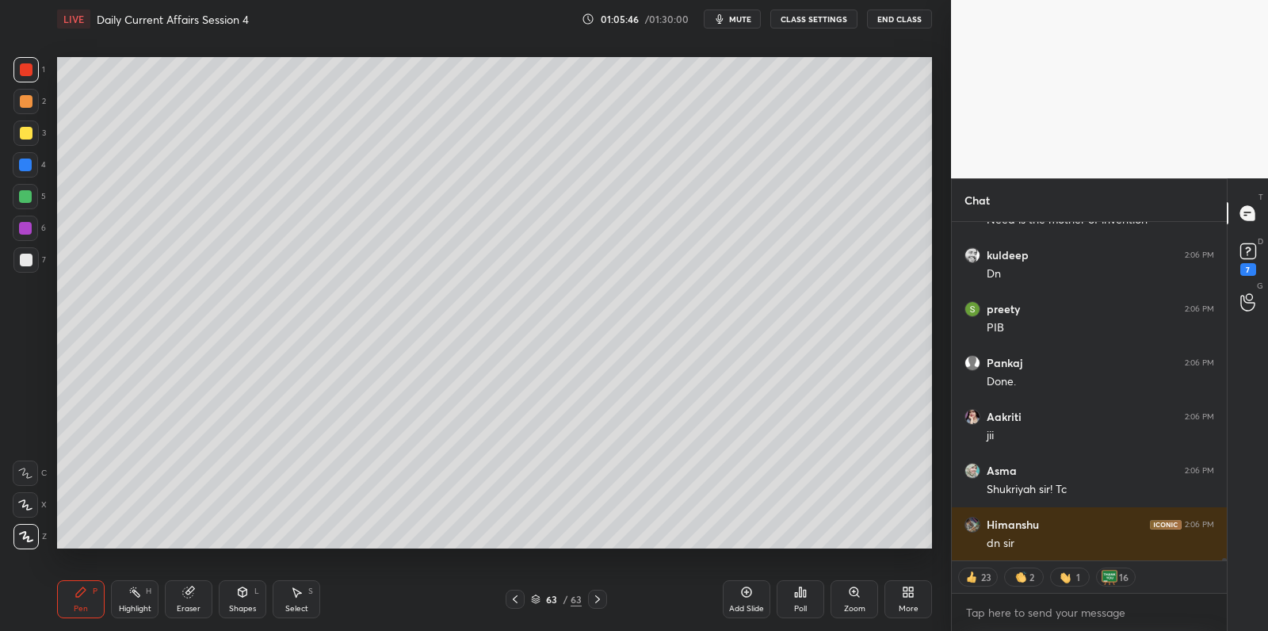
click at [28, 113] on div at bounding box center [25, 101] width 25 height 25
click at [27, 135] on div at bounding box center [26, 133] width 13 height 13
drag, startPoint x: 27, startPoint y: 135, endPoint x: 27, endPoint y: 166, distance: 30.9
click at [27, 135] on div at bounding box center [26, 133] width 13 height 13
drag, startPoint x: 29, startPoint y: 176, endPoint x: 32, endPoint y: 196, distance: 20.7
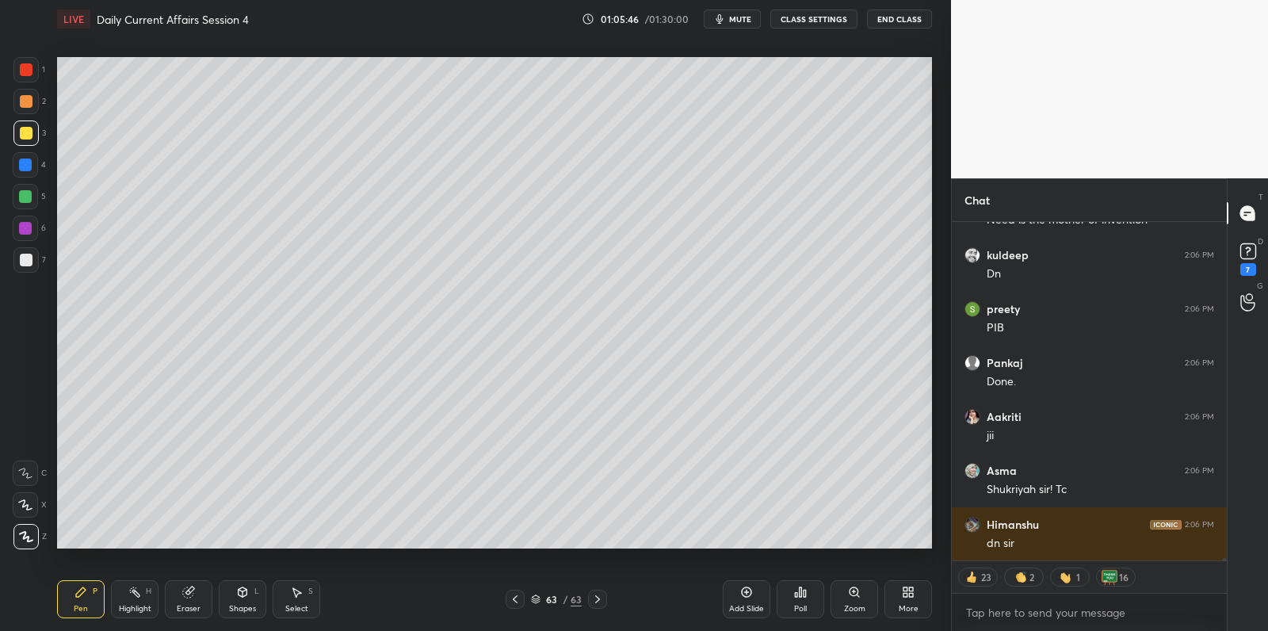
click at [29, 177] on div at bounding box center [25, 164] width 25 height 25
drag, startPoint x: 29, startPoint y: 200, endPoint x: 30, endPoint y: 215, distance: 14.3
click at [29, 200] on div at bounding box center [25, 196] width 13 height 13
click at [29, 217] on div at bounding box center [25, 227] width 25 height 25
click at [28, 237] on div at bounding box center [25, 227] width 25 height 25
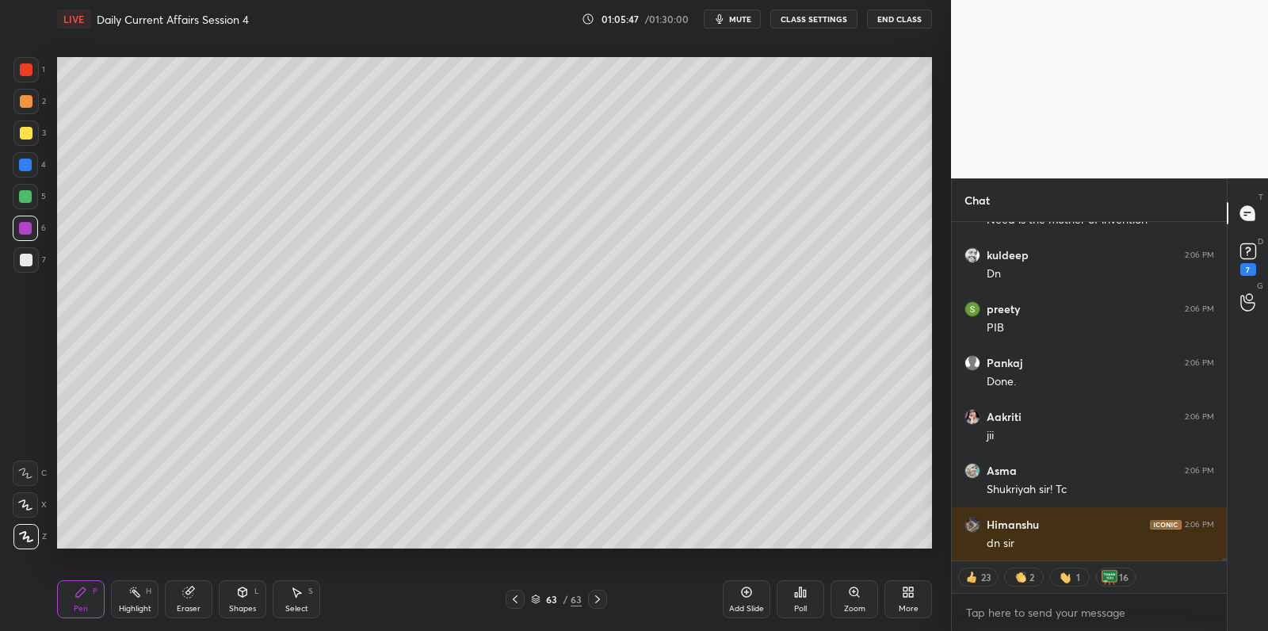
scroll to position [50702, 0]
click at [29, 248] on div at bounding box center [25, 259] width 25 height 25
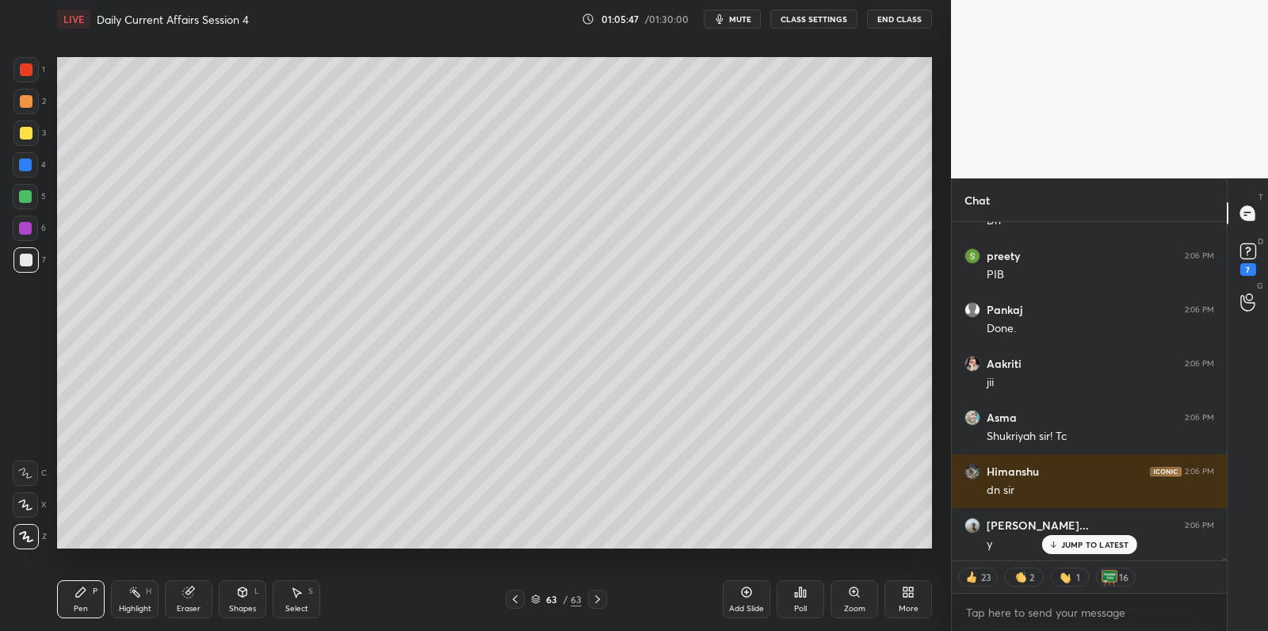
drag, startPoint x: 27, startPoint y: 256, endPoint x: 29, endPoint y: 226, distance: 30.1
click at [26, 256] on div at bounding box center [26, 260] width 13 height 13
drag, startPoint x: 27, startPoint y: 226, endPoint x: 27, endPoint y: 204, distance: 21.4
click at [27, 226] on div at bounding box center [25, 228] width 13 height 13
click at [24, 199] on div at bounding box center [25, 196] width 25 height 25
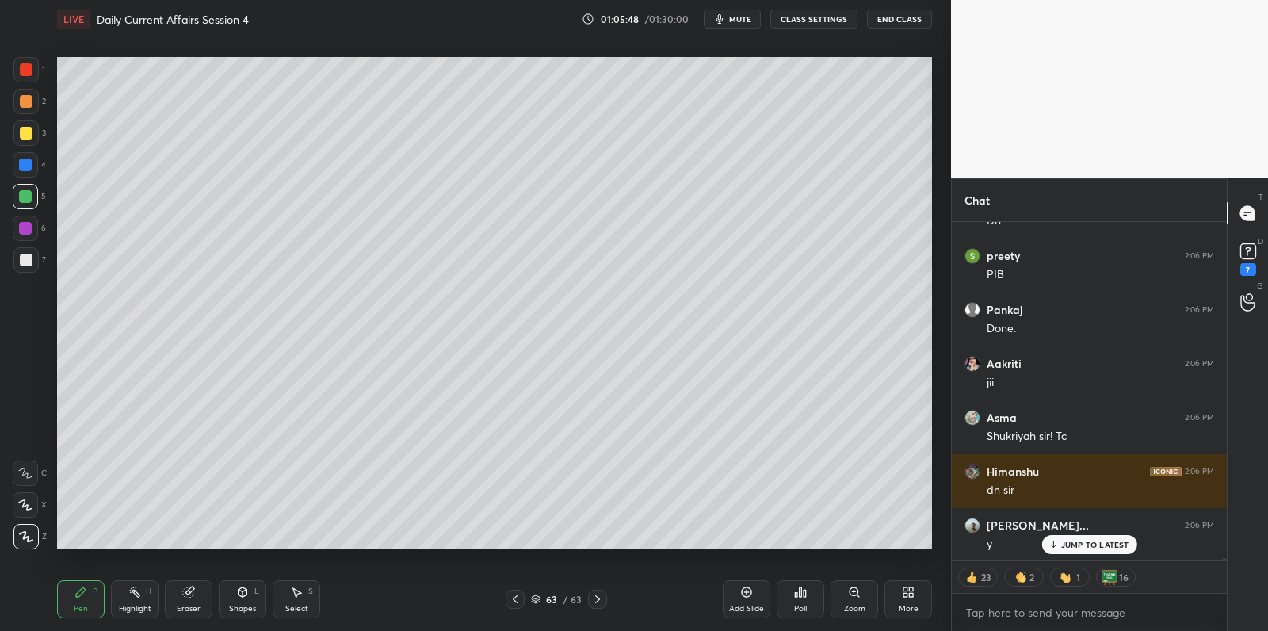
drag, startPoint x: 26, startPoint y: 191, endPoint x: 29, endPoint y: 168, distance: 23.2
click at [25, 191] on div at bounding box center [25, 196] width 13 height 13
click at [29, 167] on div at bounding box center [25, 164] width 13 height 13
click at [29, 137] on div at bounding box center [26, 133] width 13 height 13
drag, startPoint x: 29, startPoint y: 137, endPoint x: 28, endPoint y: 156, distance: 19.1
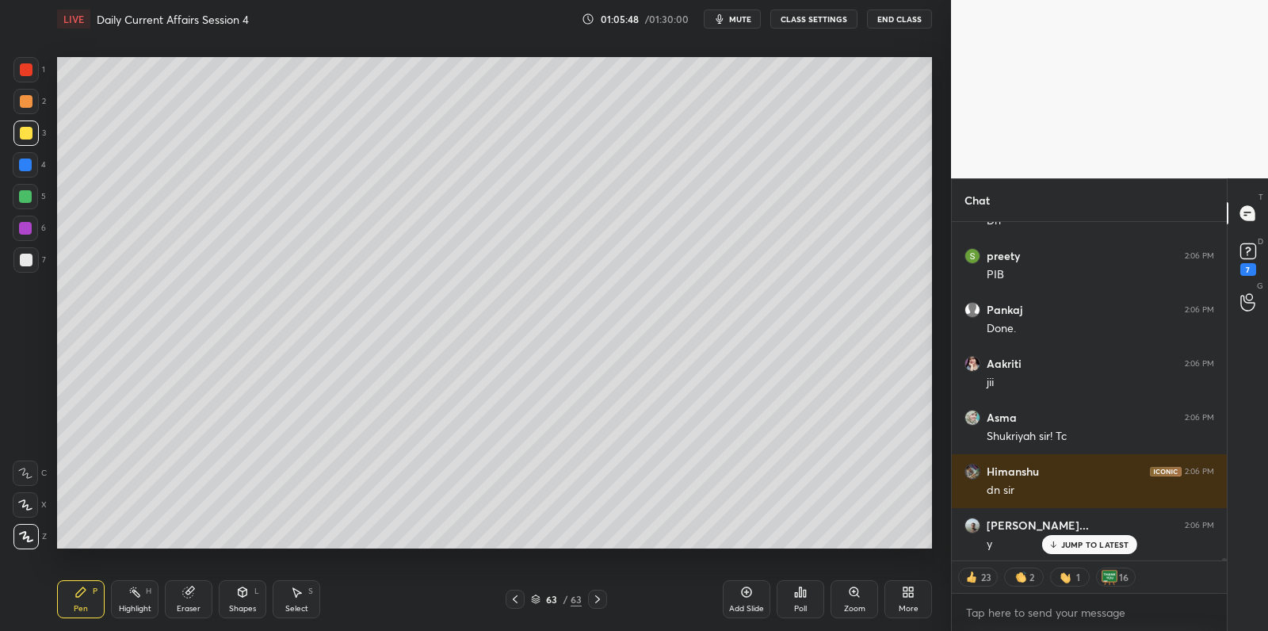
click at [29, 137] on div at bounding box center [26, 133] width 13 height 13
click at [31, 119] on div "1 2 3 4 5 6 7" at bounding box center [29, 168] width 33 height 222
click at [31, 128] on div at bounding box center [26, 133] width 13 height 13
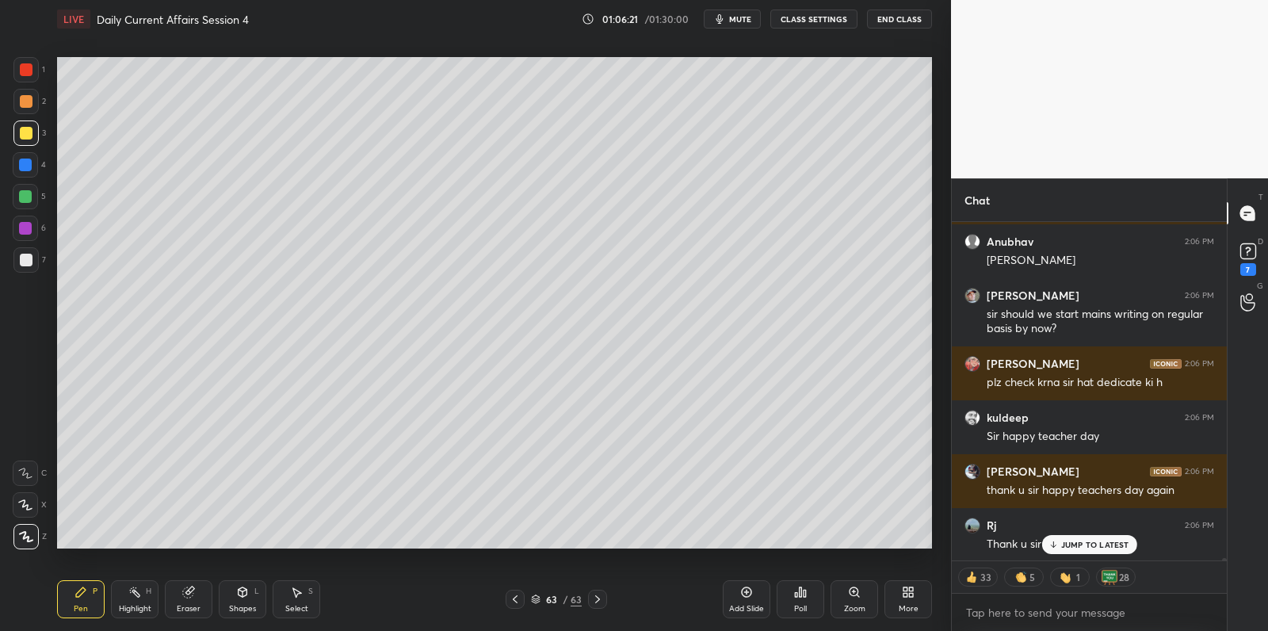
scroll to position [52685, 0]
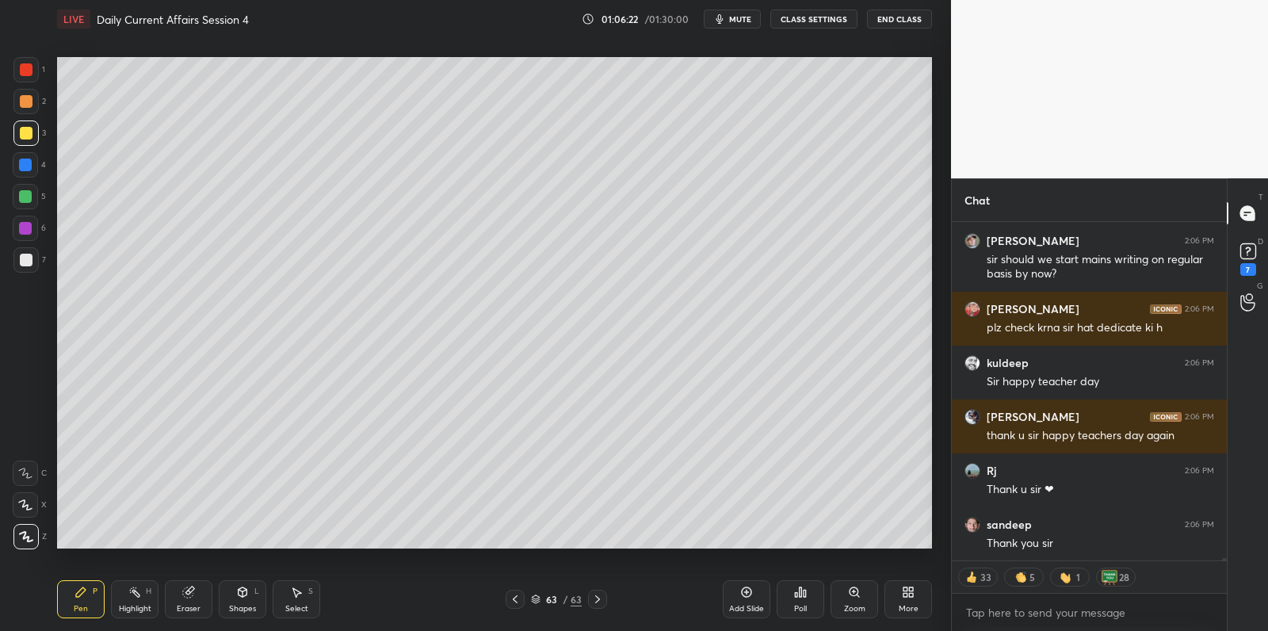
click at [29, 97] on div at bounding box center [26, 101] width 13 height 13
drag, startPoint x: 29, startPoint y: 97, endPoint x: 47, endPoint y: 96, distance: 18.2
click at [29, 97] on div at bounding box center [26, 101] width 13 height 13
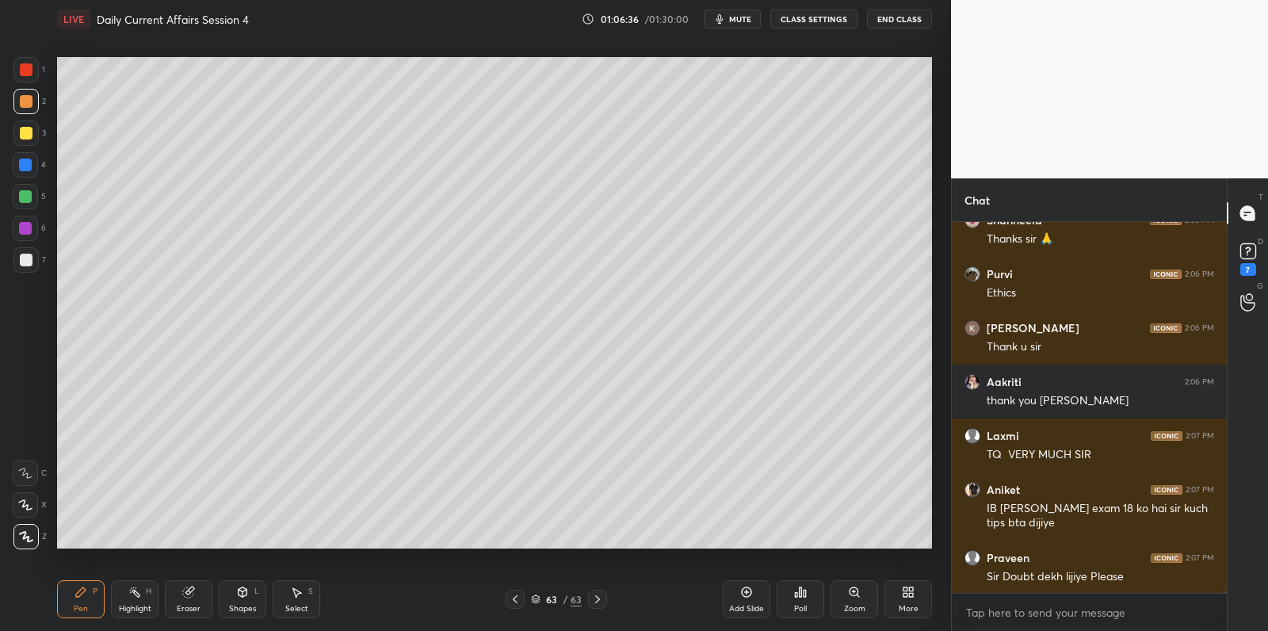
scroll to position [53381, 0]
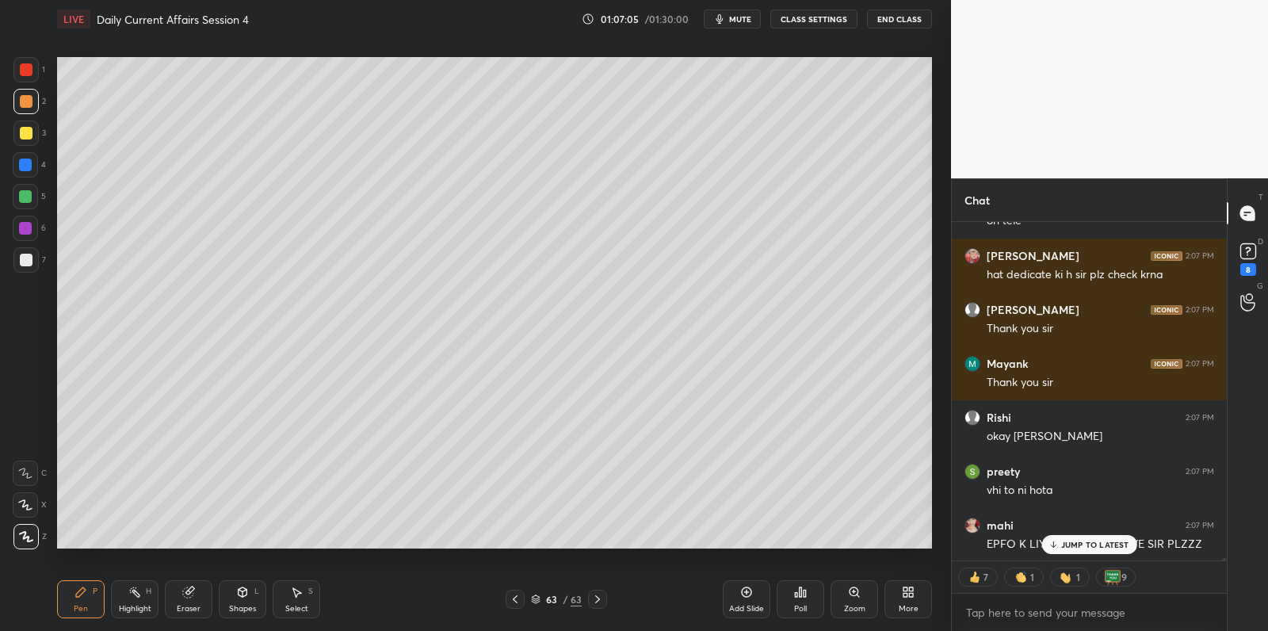
click at [1073, 551] on div "JUMP TO LATEST" at bounding box center [1088, 544] width 95 height 19
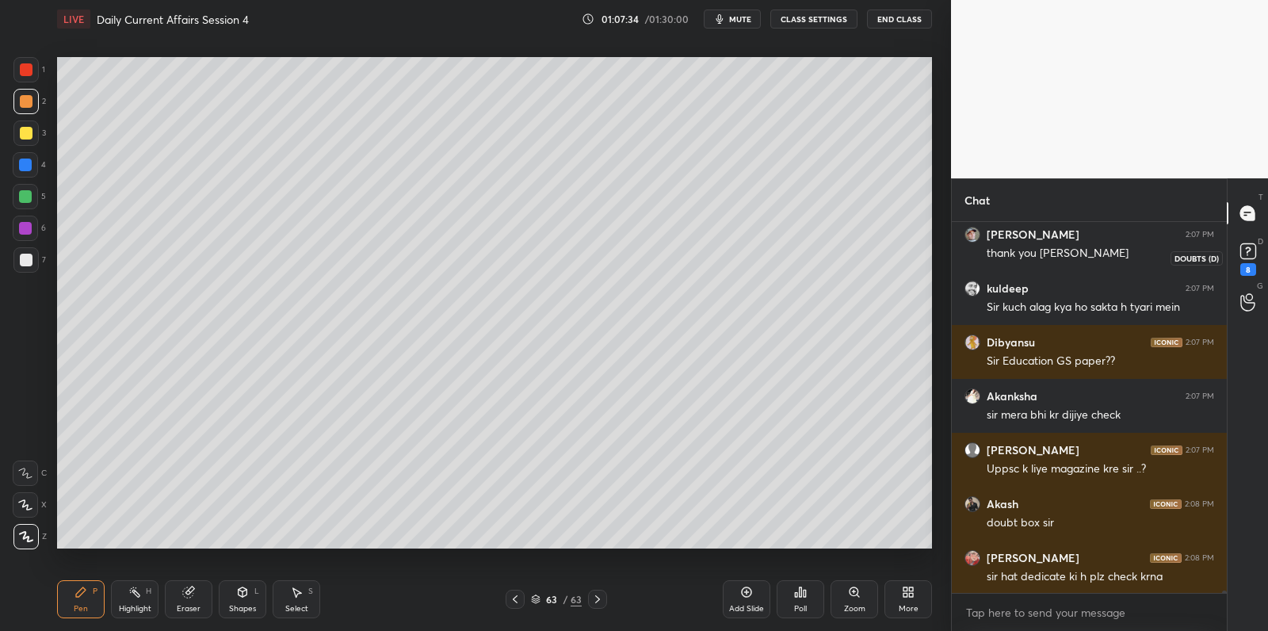
scroll to position [53703, 0]
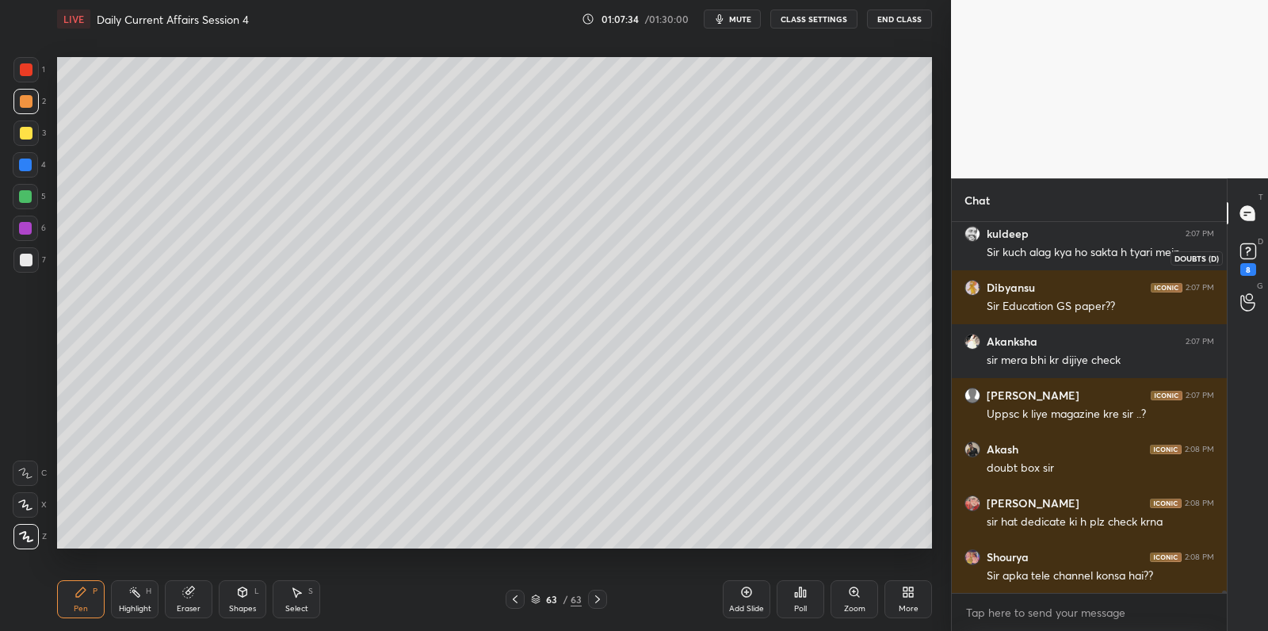
click at [1249, 255] on rect at bounding box center [1247, 251] width 15 height 15
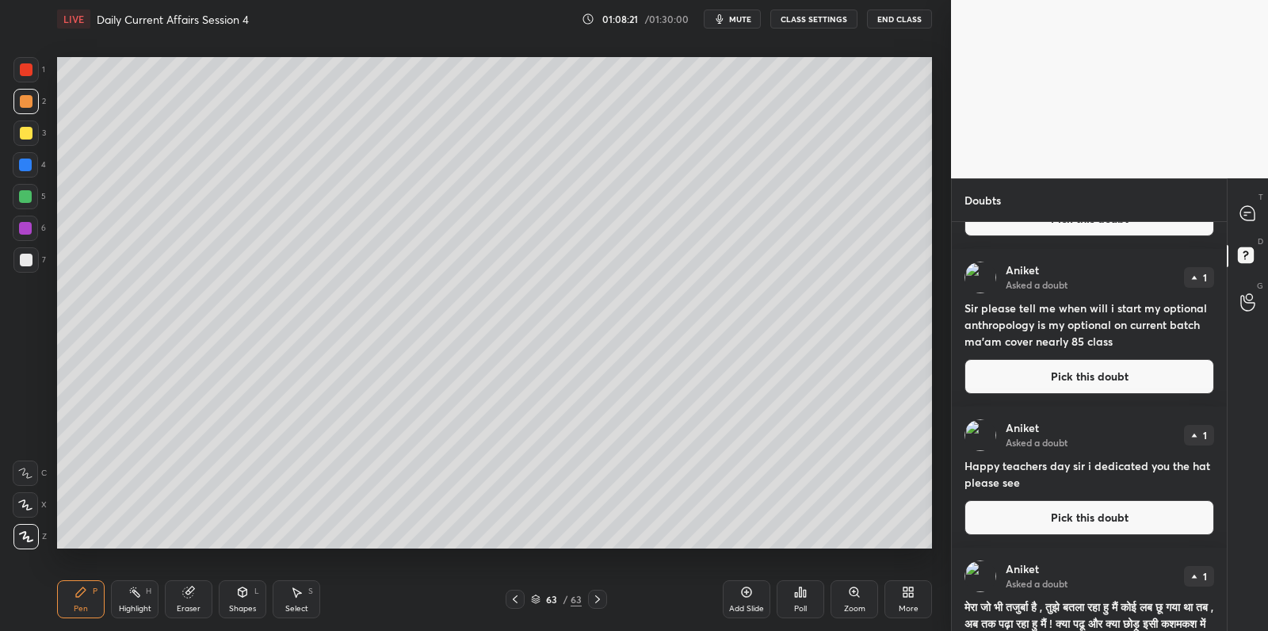
scroll to position [1032, 0]
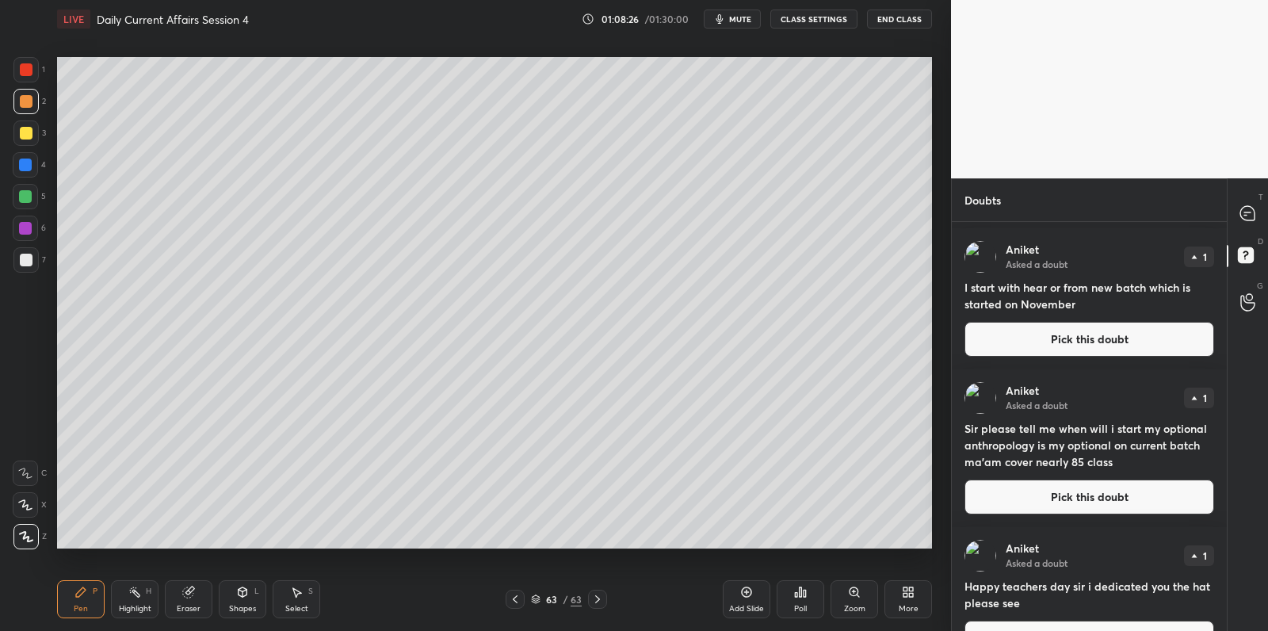
click at [1245, 205] on icon at bounding box center [1247, 213] width 17 height 17
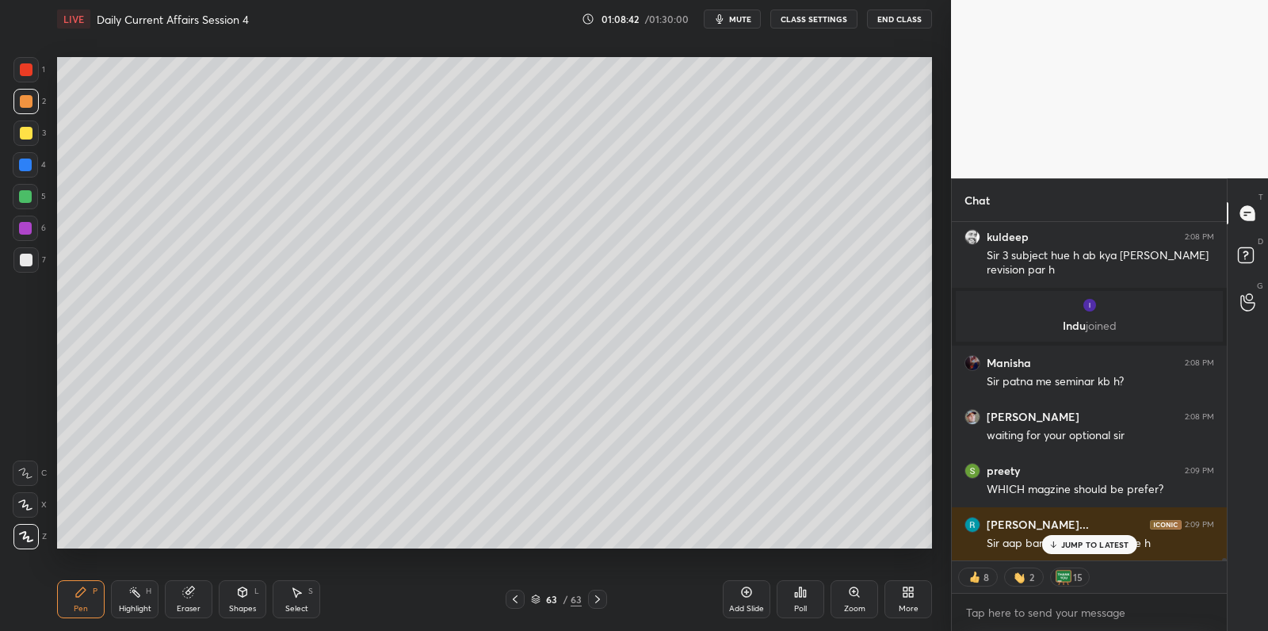
scroll to position [55332, 0]
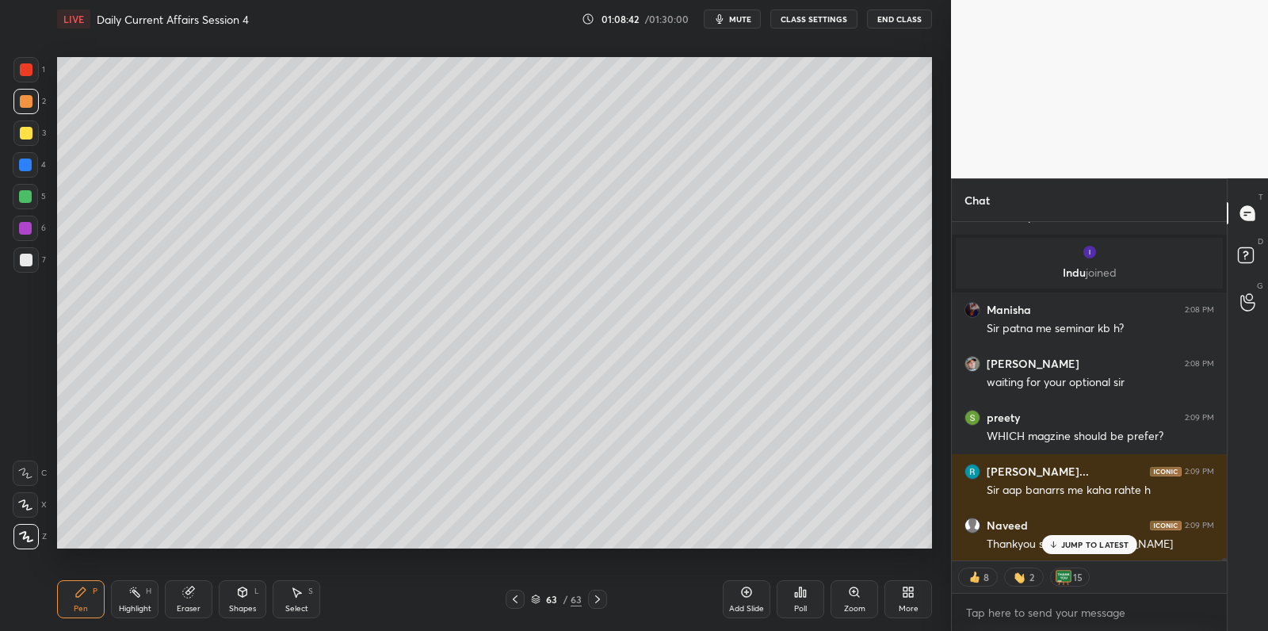
click at [898, 15] on button "End Class" at bounding box center [899, 19] width 65 height 19
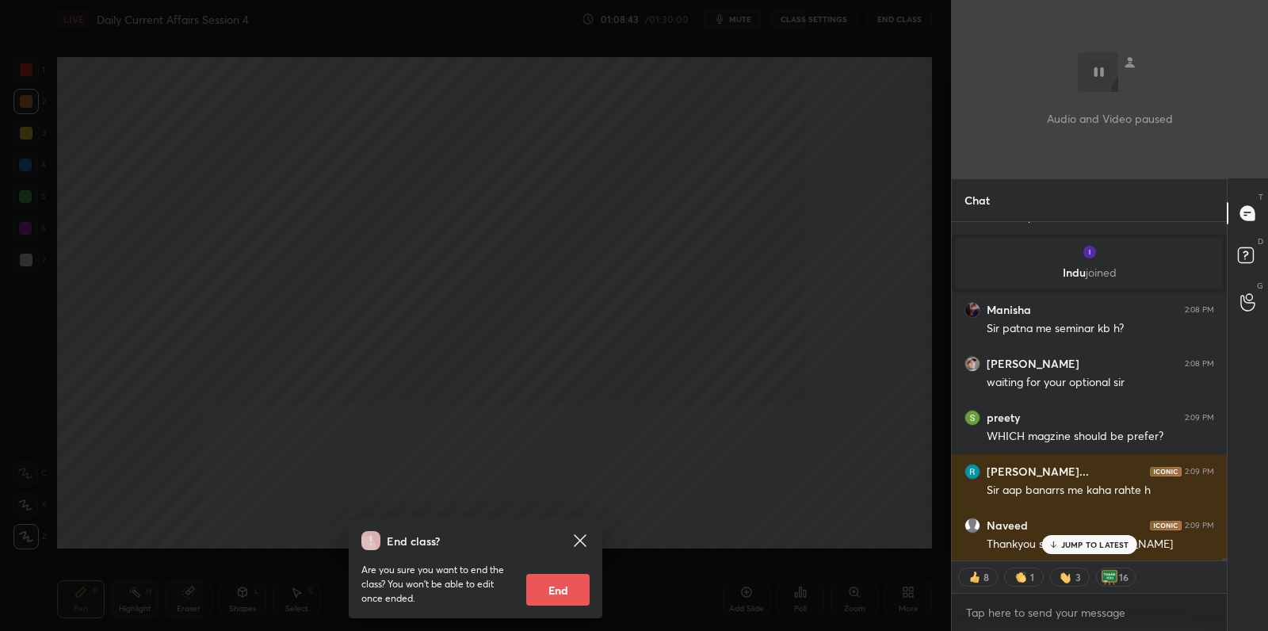
click at [570, 582] on button "End" at bounding box center [557, 590] width 63 height 32
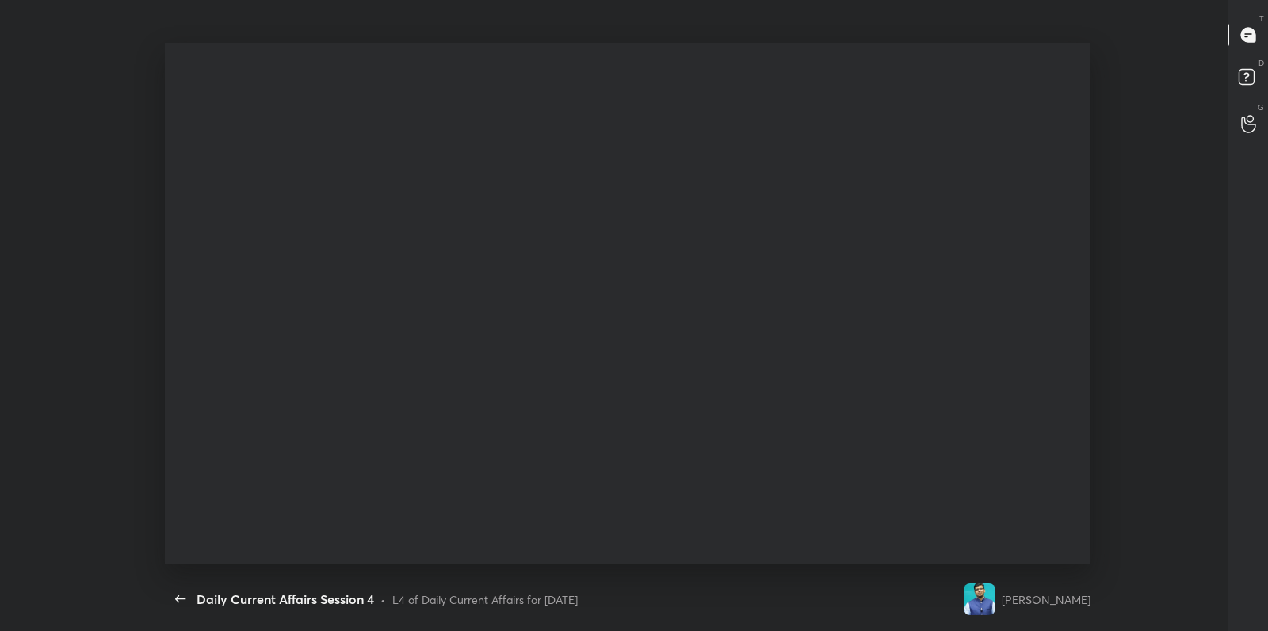
scroll to position [529, 973]
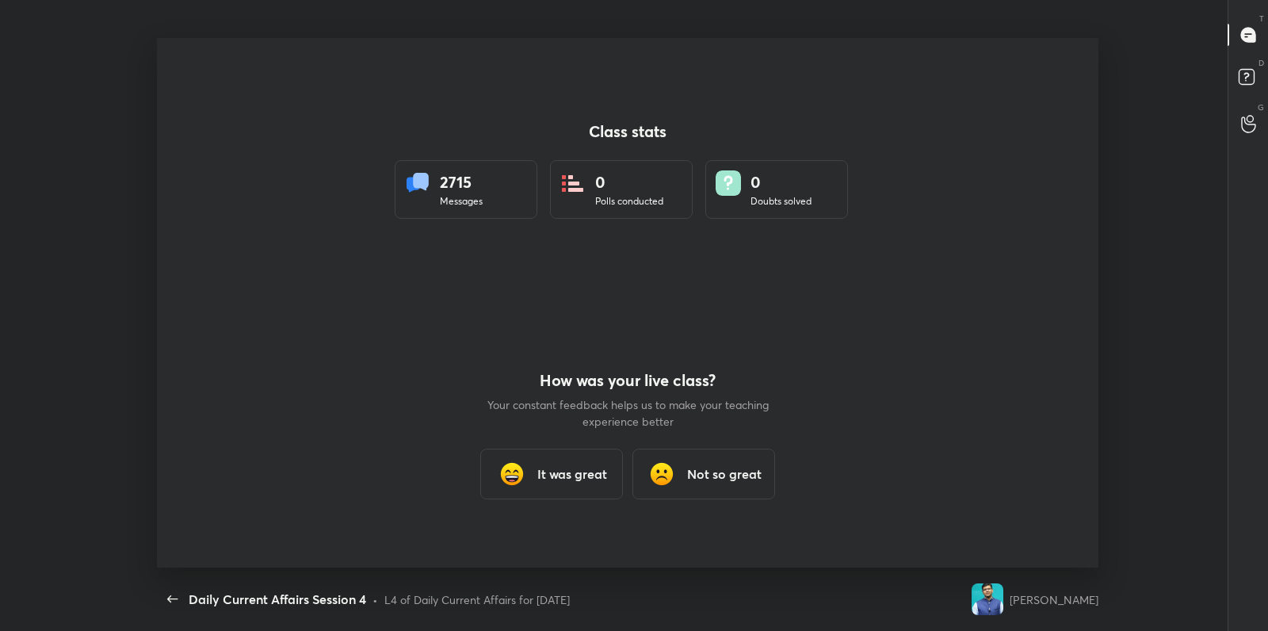
type textarea "x"
